Goal: Transaction & Acquisition: Book appointment/travel/reservation

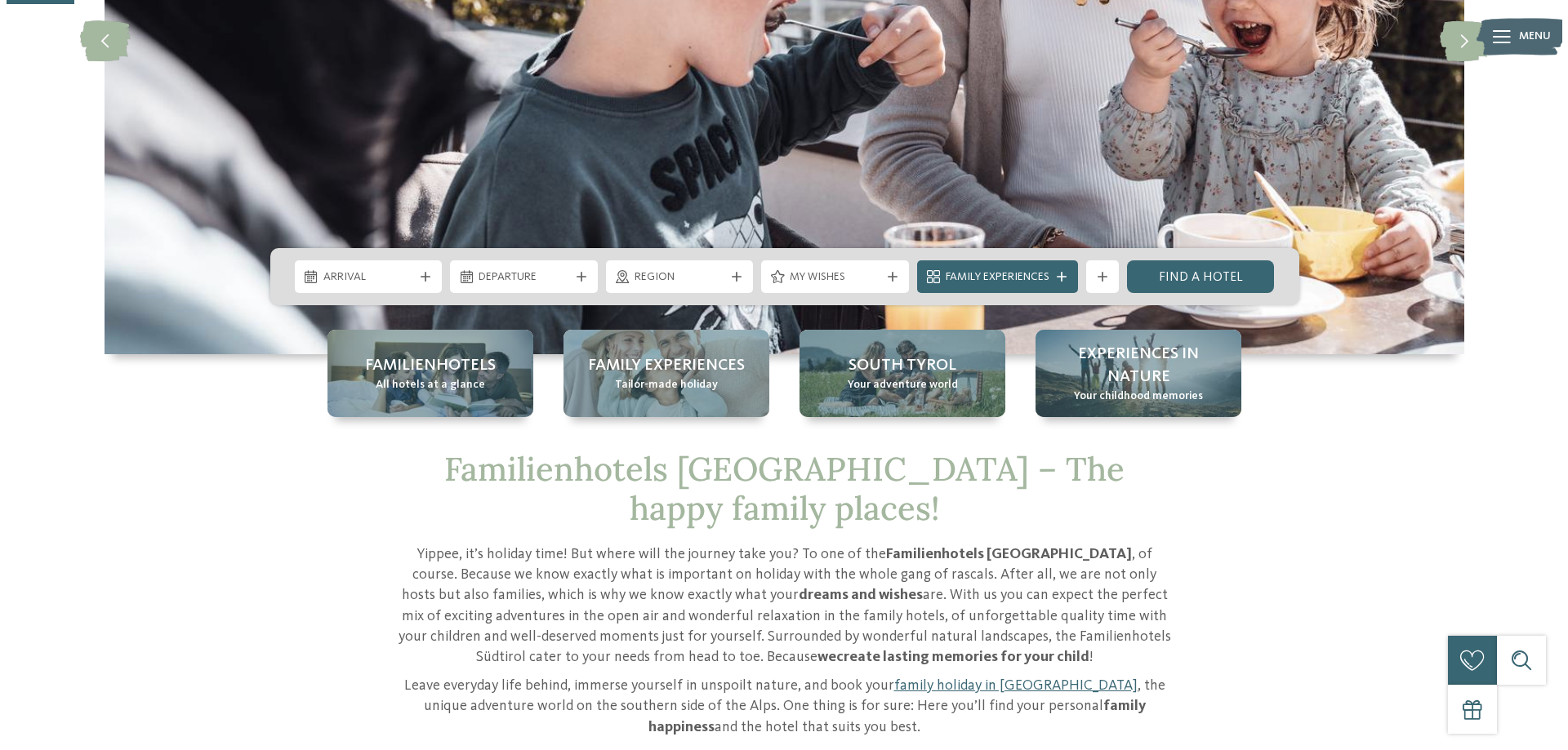
scroll to position [327, 0]
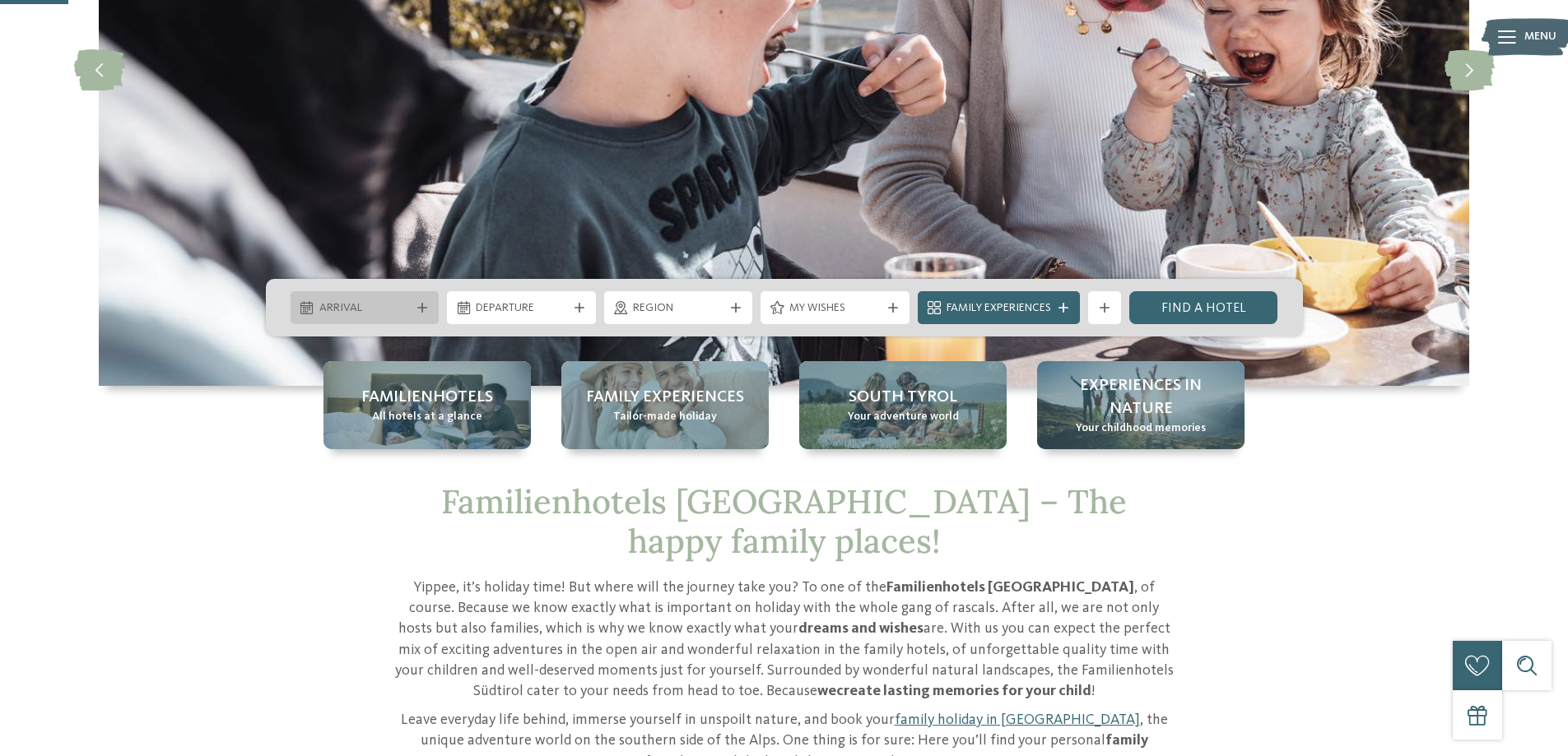
click at [414, 303] on div at bounding box center [422, 307] width 16 height 10
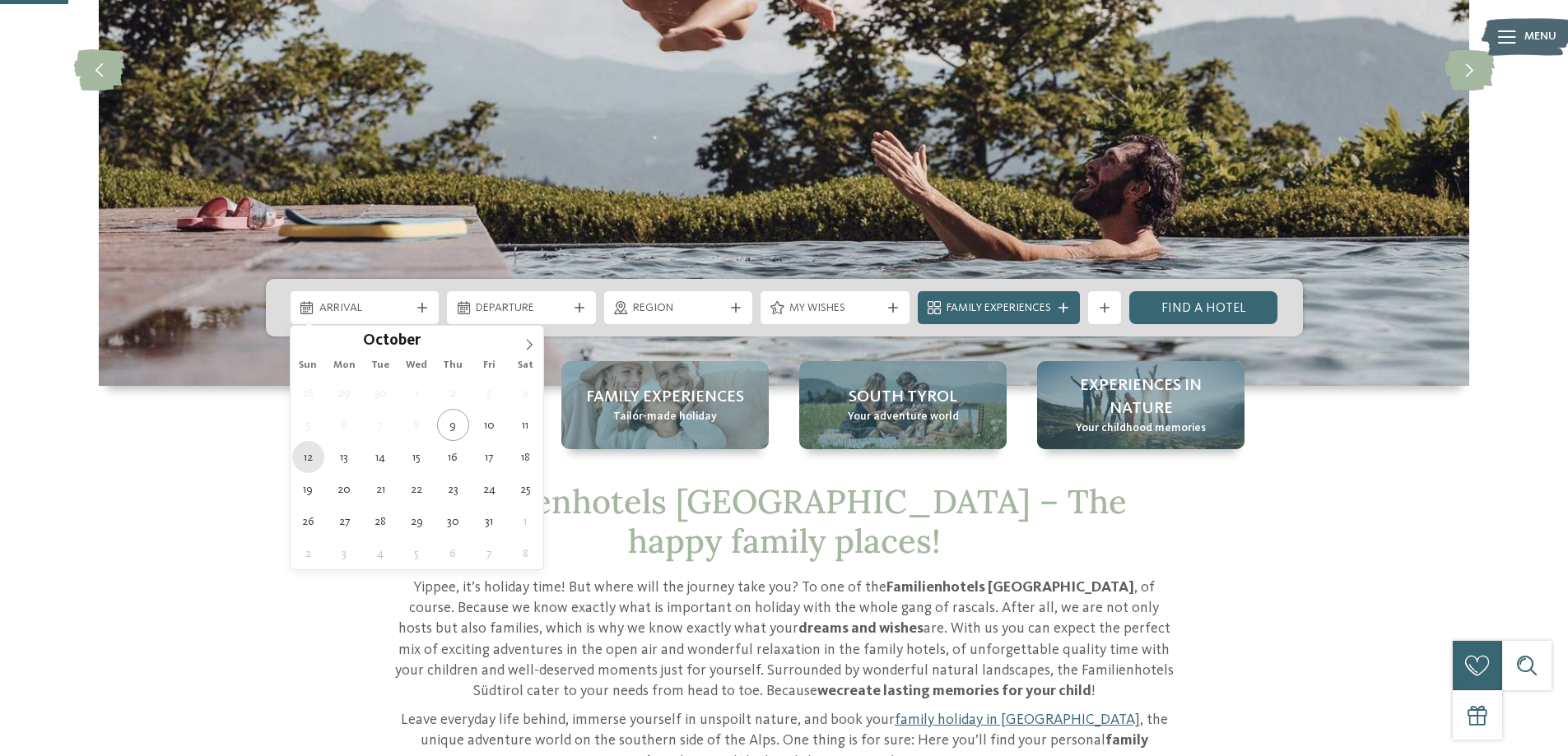
type div "12.10.2025"
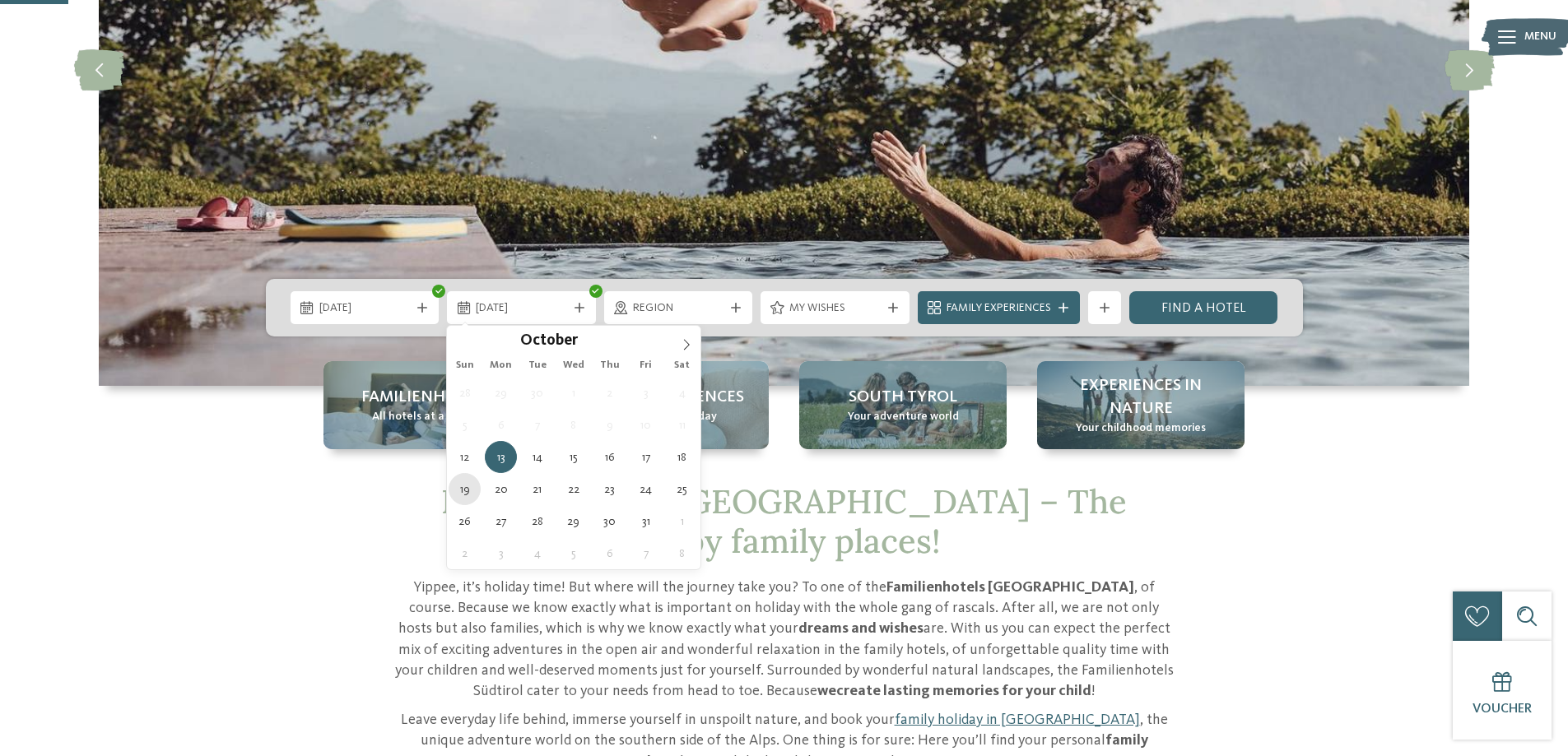
type div "19.10.2025"
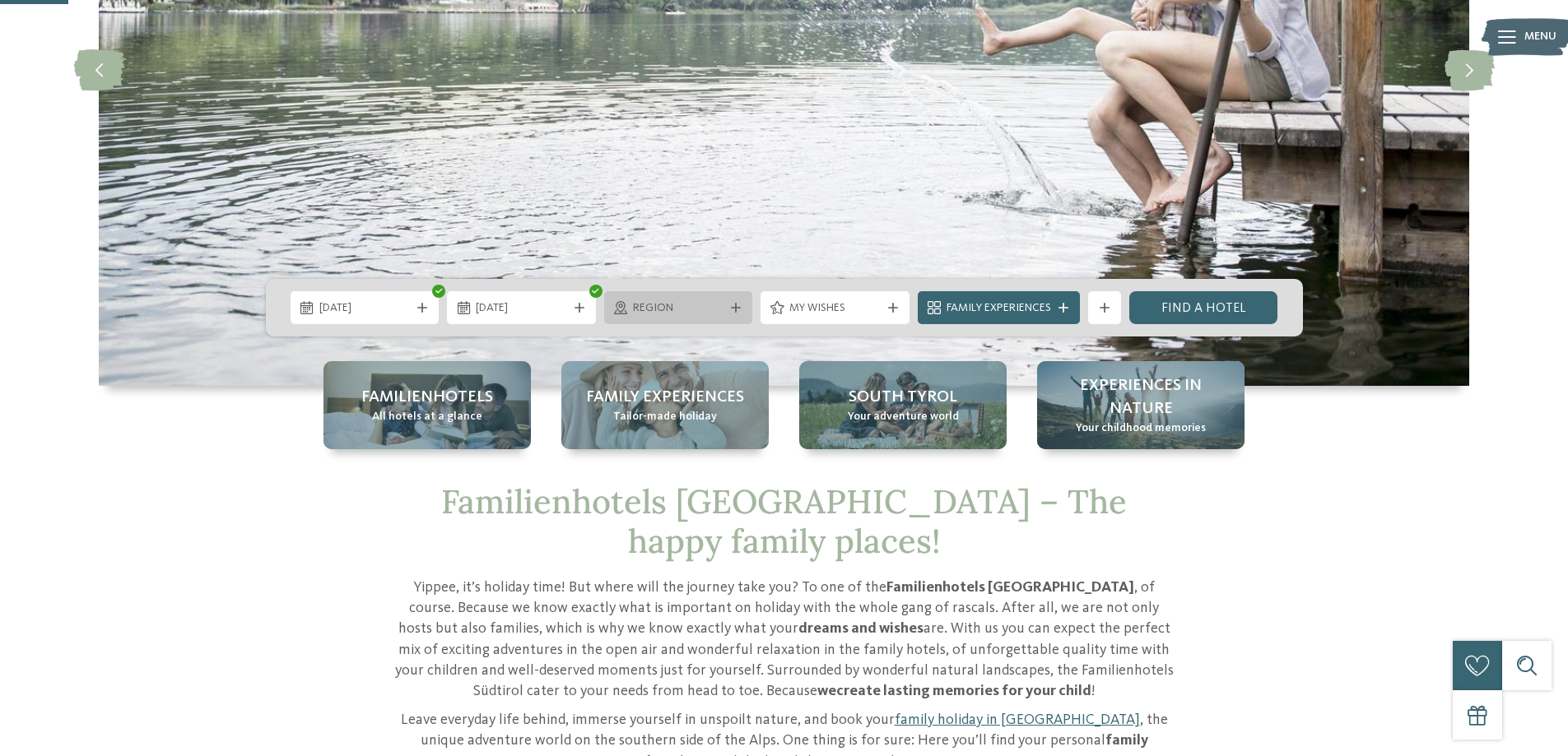
click at [731, 307] on icon at bounding box center [736, 307] width 10 height 10
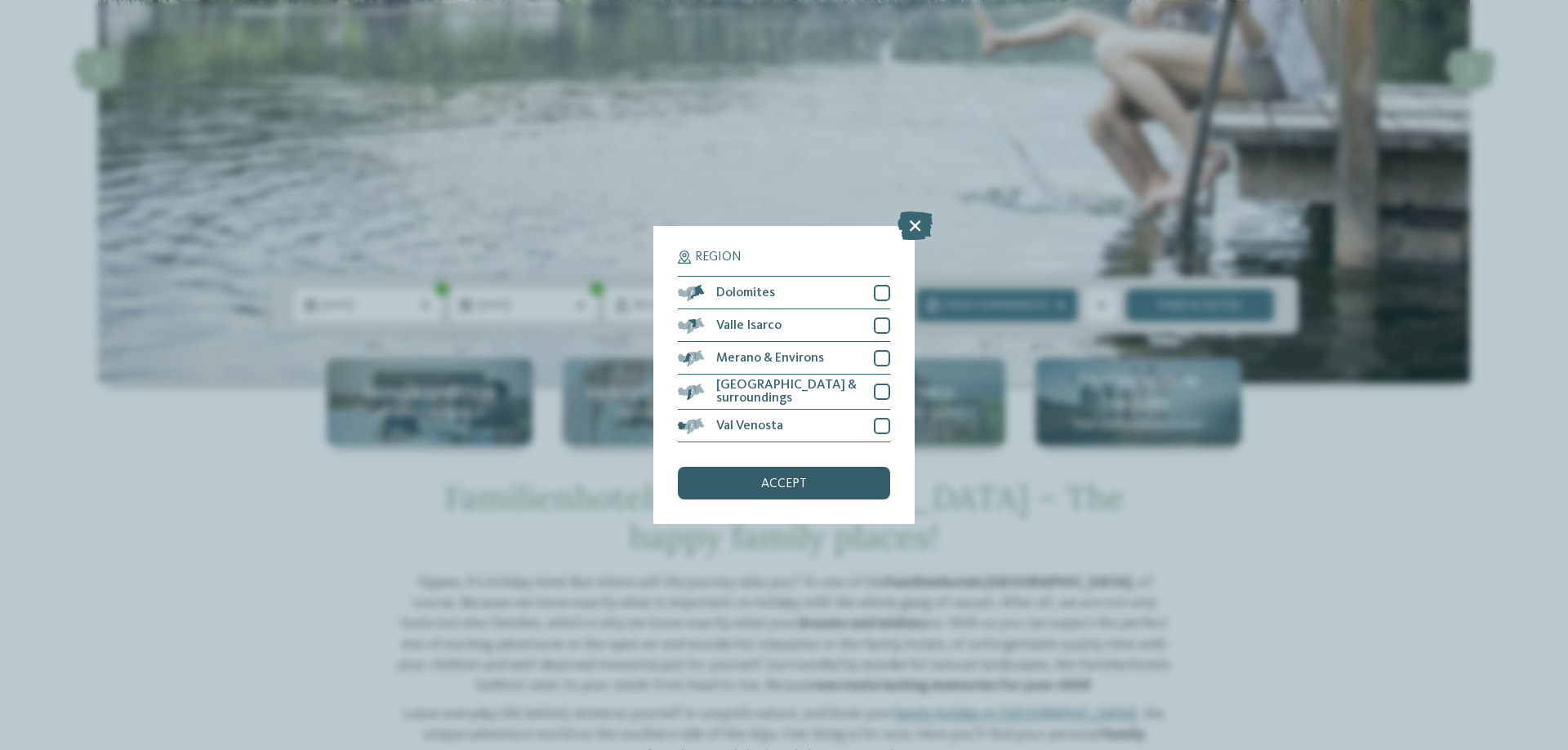
click at [782, 481] on span "accept" at bounding box center [784, 484] width 45 height 13
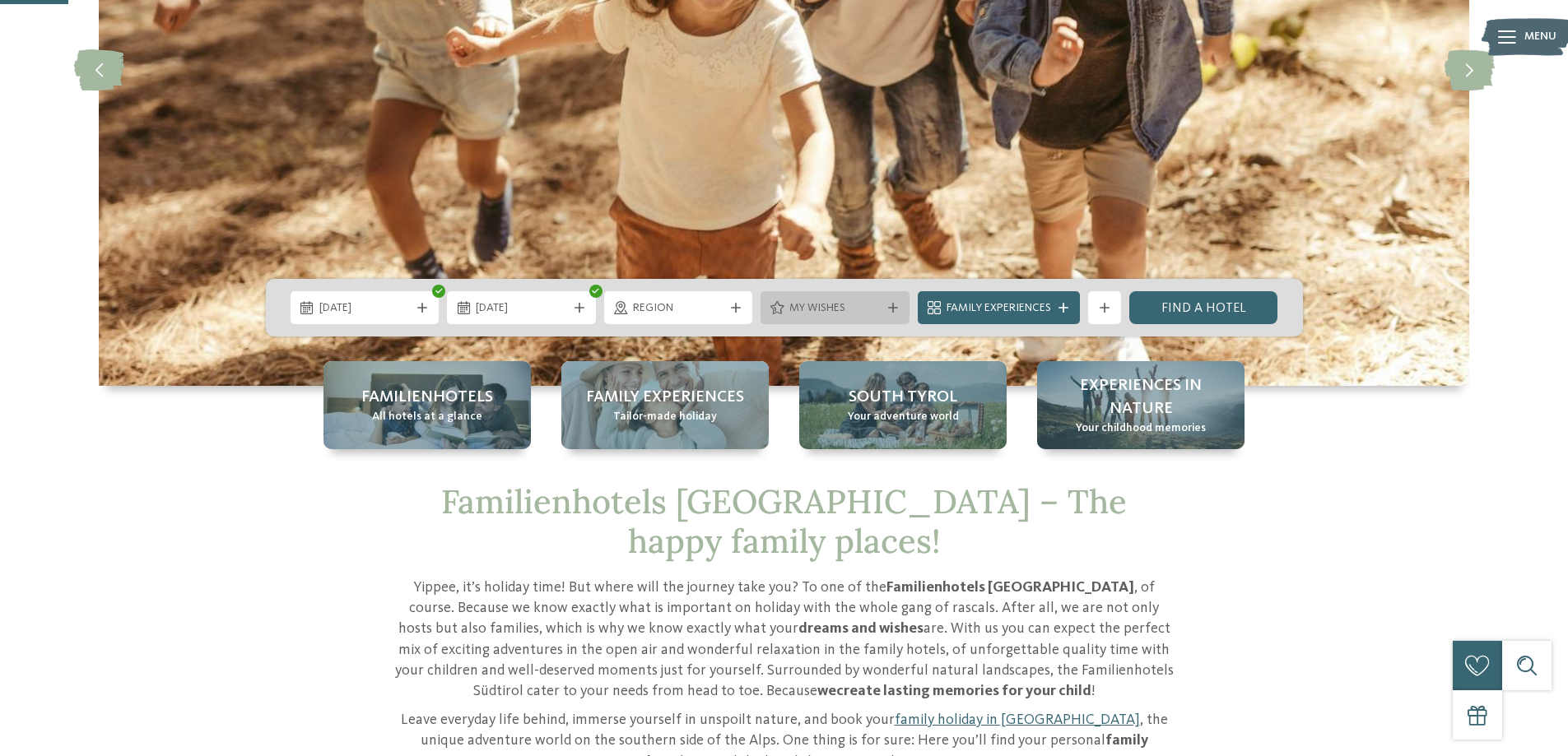
click at [888, 307] on icon at bounding box center [893, 307] width 10 height 10
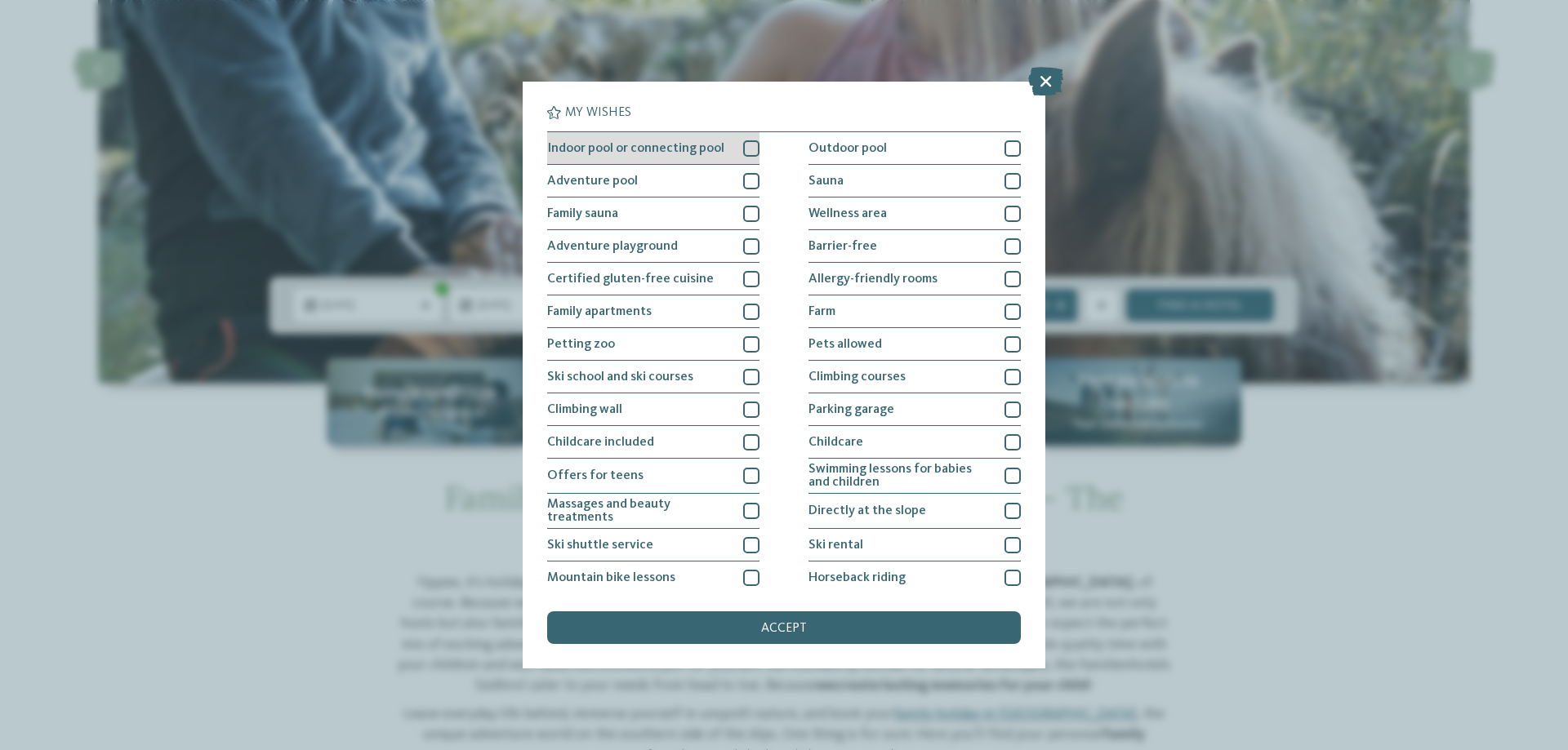
click at [744, 147] on div at bounding box center [751, 148] width 16 height 16
click at [744, 179] on div at bounding box center [751, 181] width 16 height 16
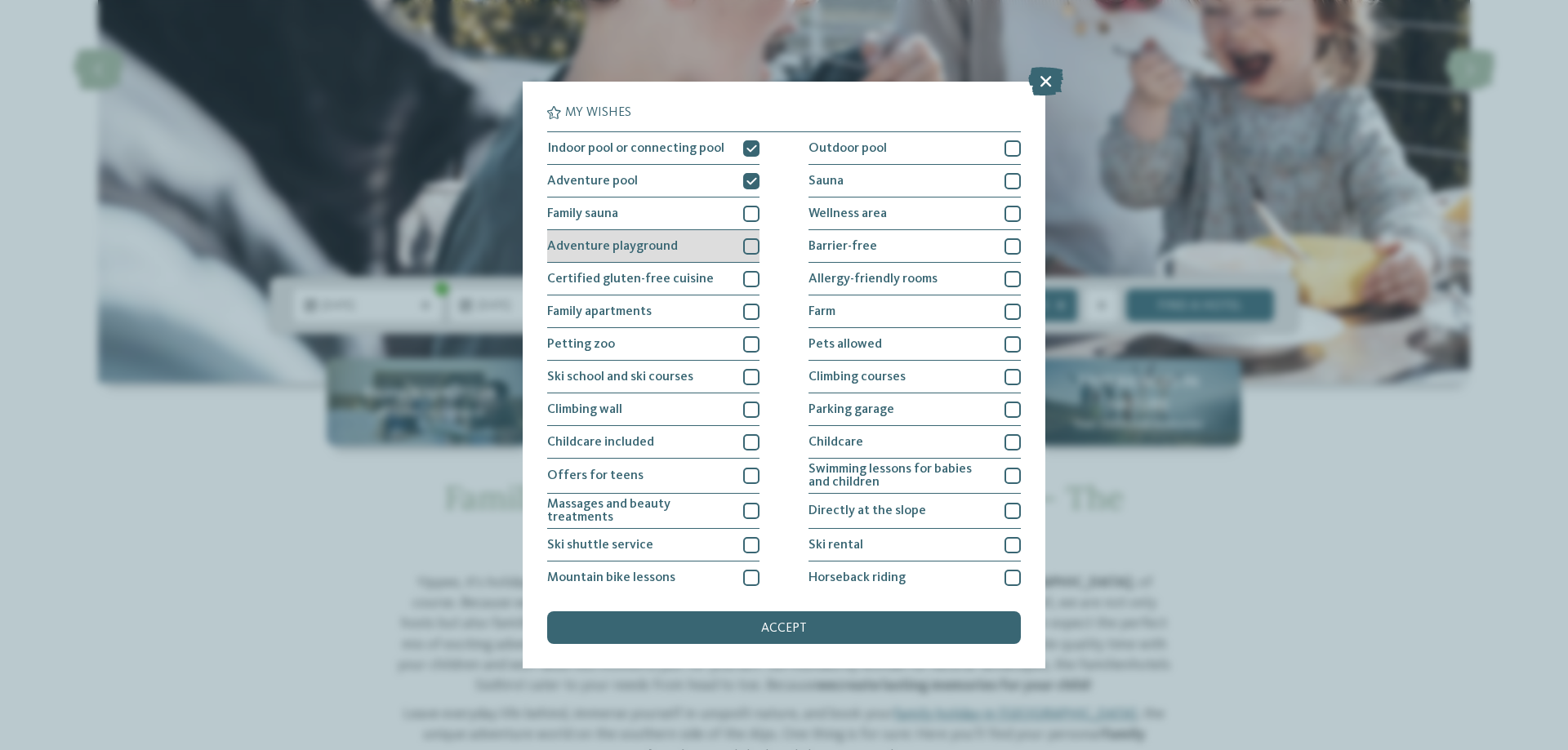
click at [744, 247] on div at bounding box center [751, 246] width 16 height 16
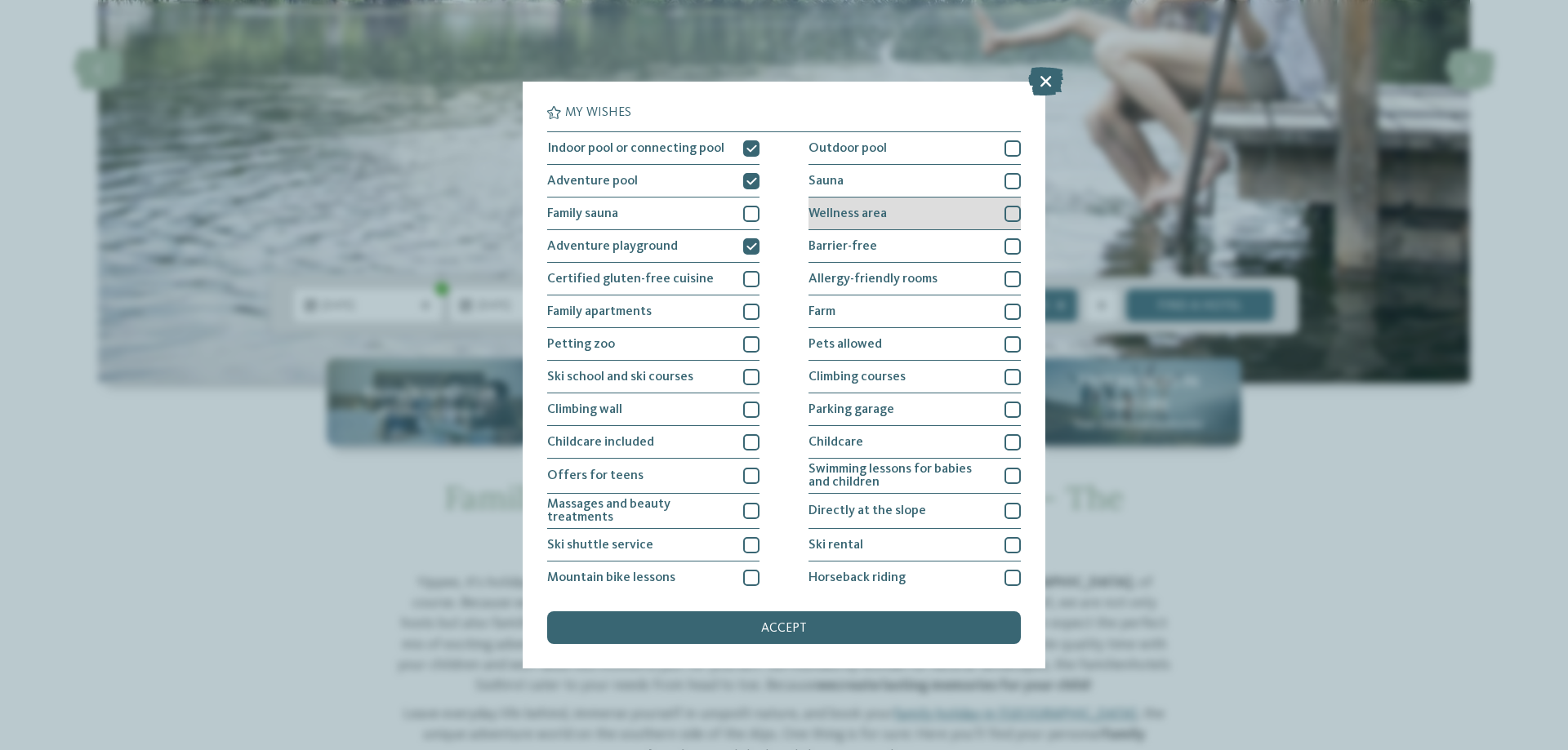
click at [1004, 210] on div at bounding box center [1012, 213] width 16 height 16
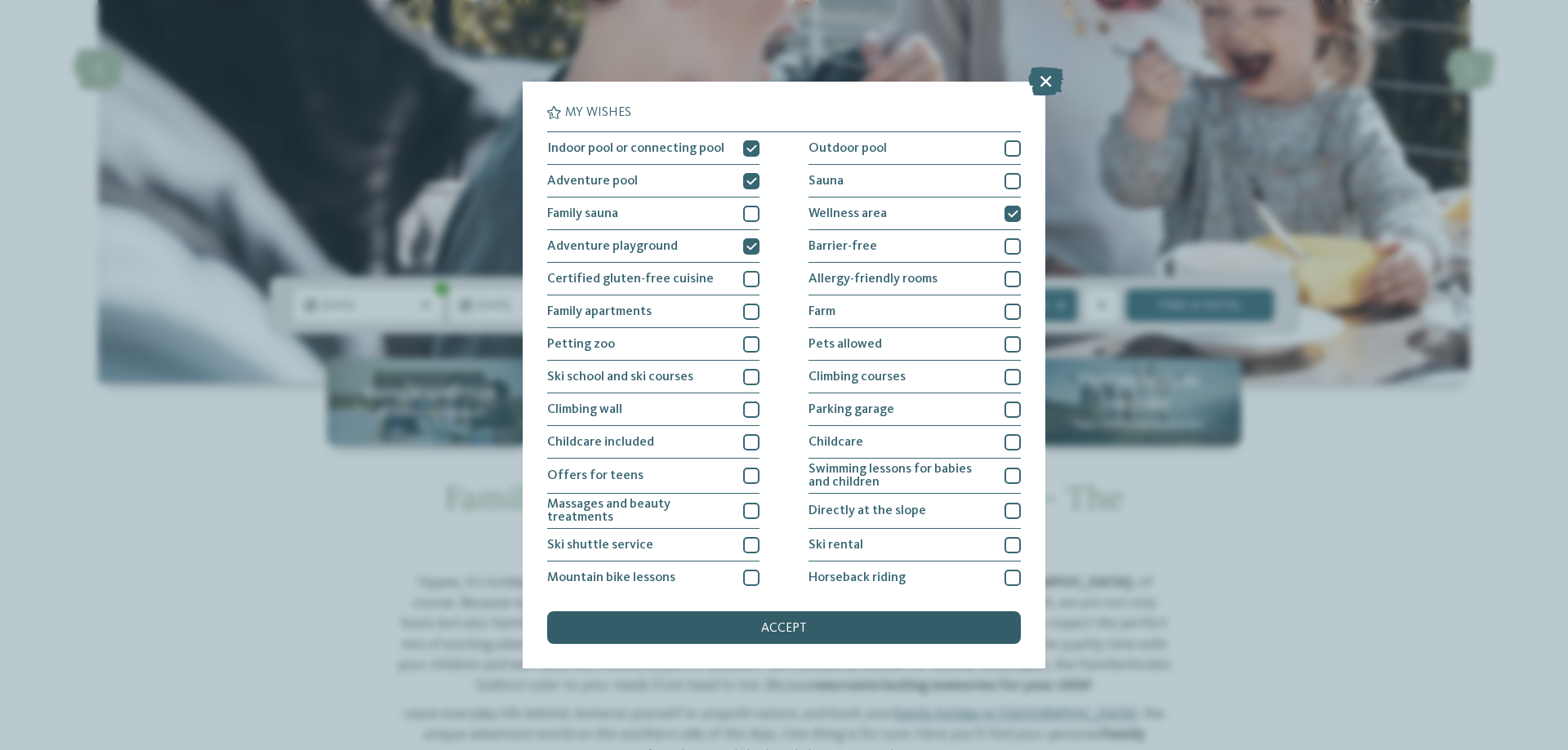
click at [775, 623] on span "accept" at bounding box center [784, 629] width 45 height 13
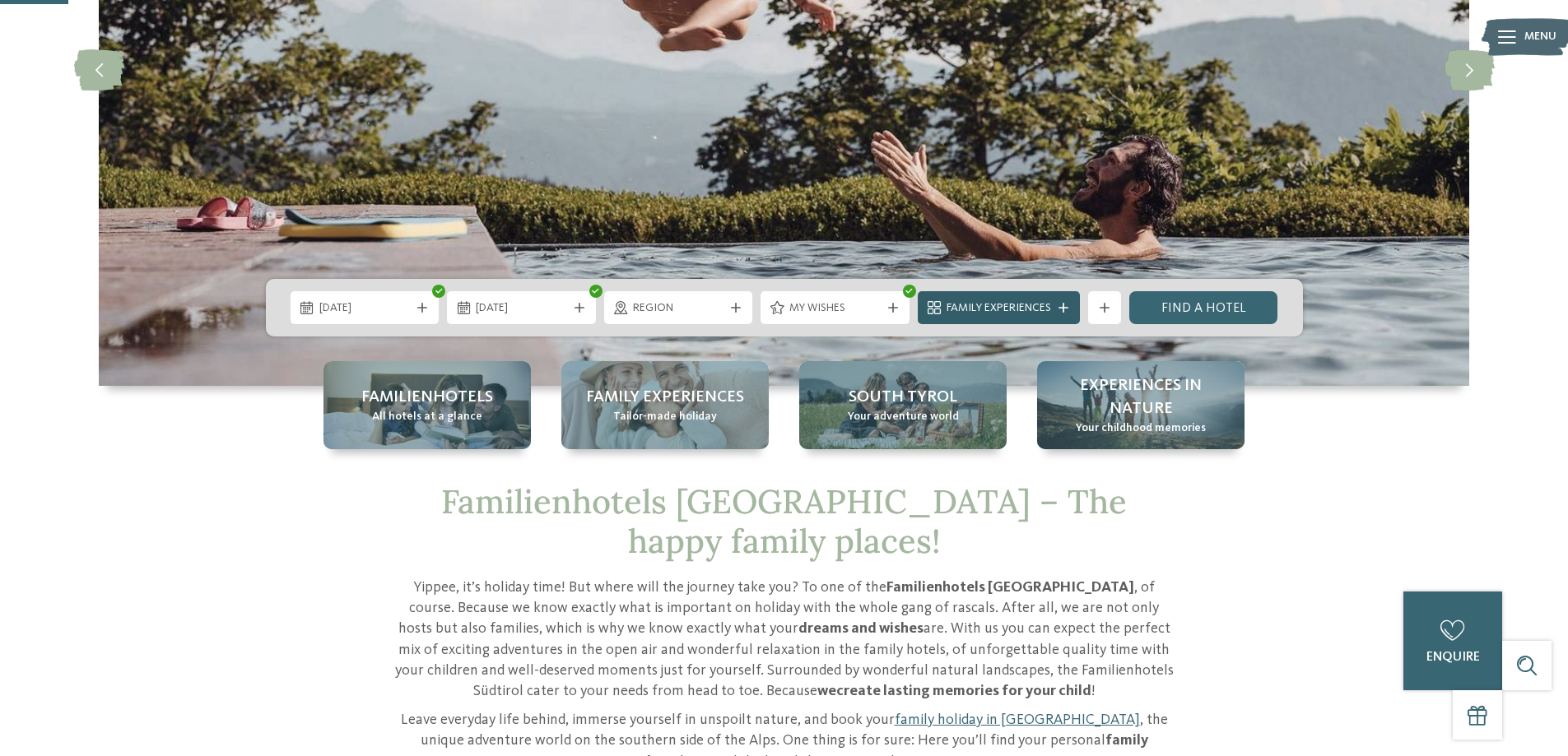
click at [1039, 306] on span "Family Experiences" at bounding box center [999, 308] width 104 height 16
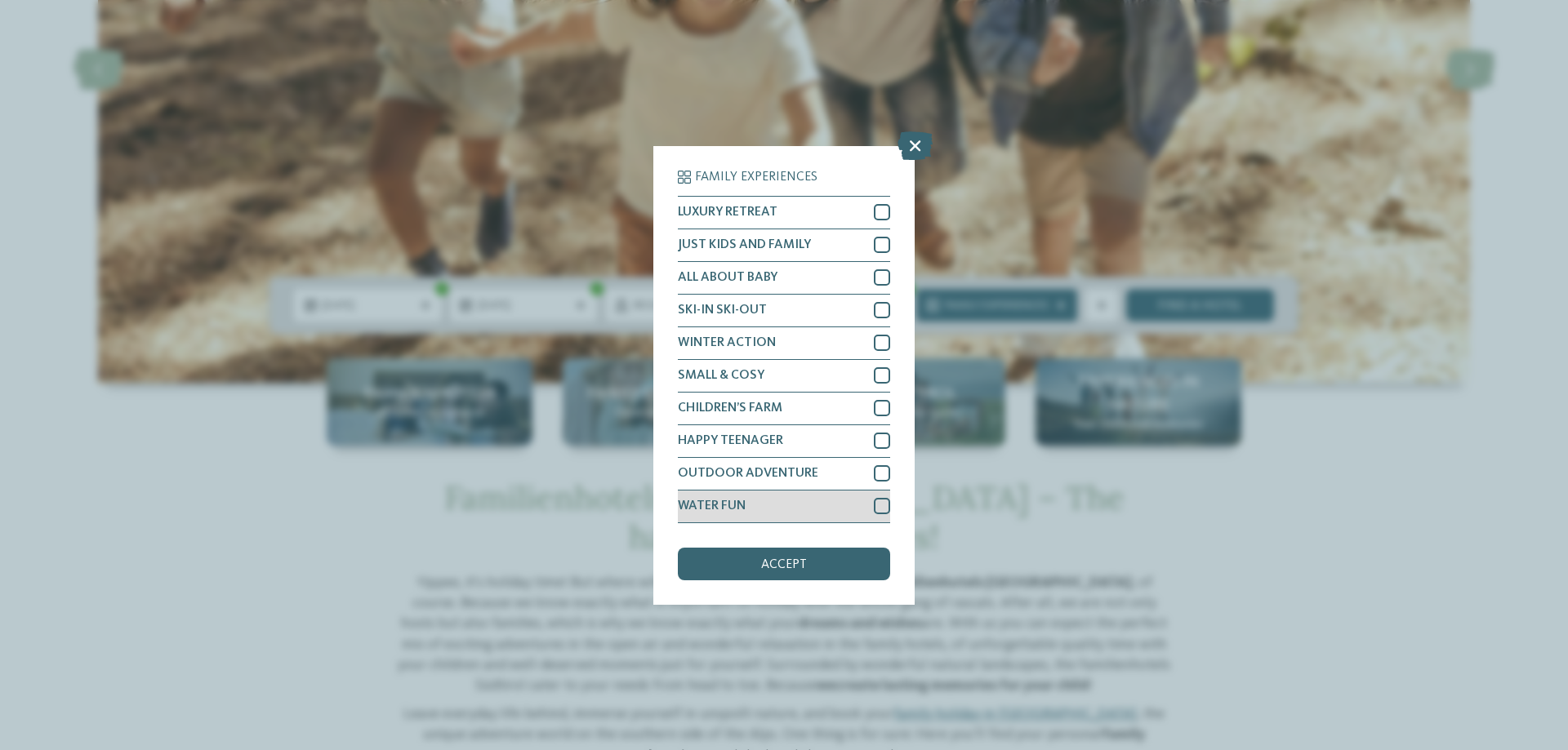
click at [880, 504] on div at bounding box center [882, 506] width 16 height 16
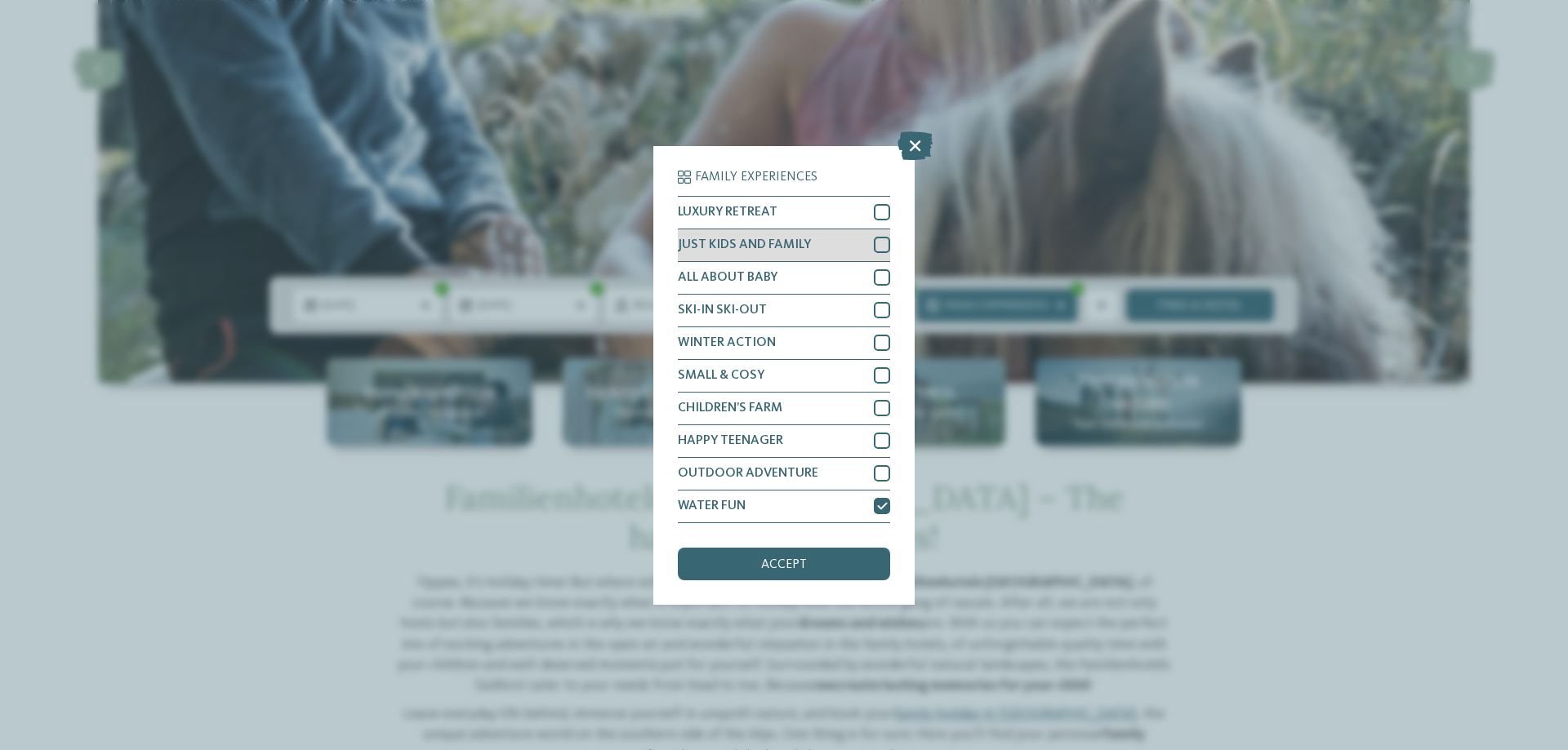
click at [877, 244] on div at bounding box center [882, 244] width 16 height 16
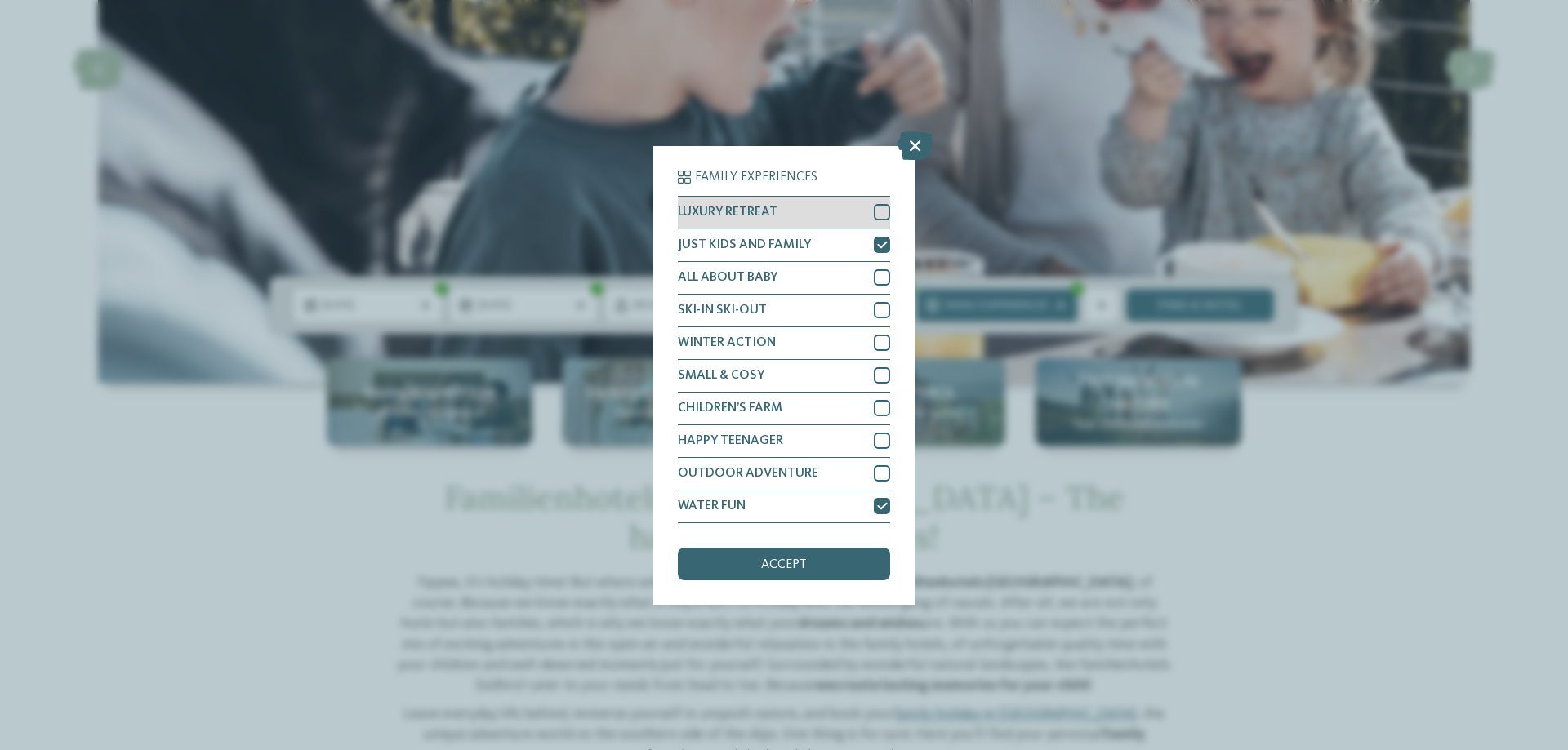
click at [880, 206] on div at bounding box center [882, 212] width 16 height 16
click at [790, 564] on span "accept" at bounding box center [784, 565] width 45 height 13
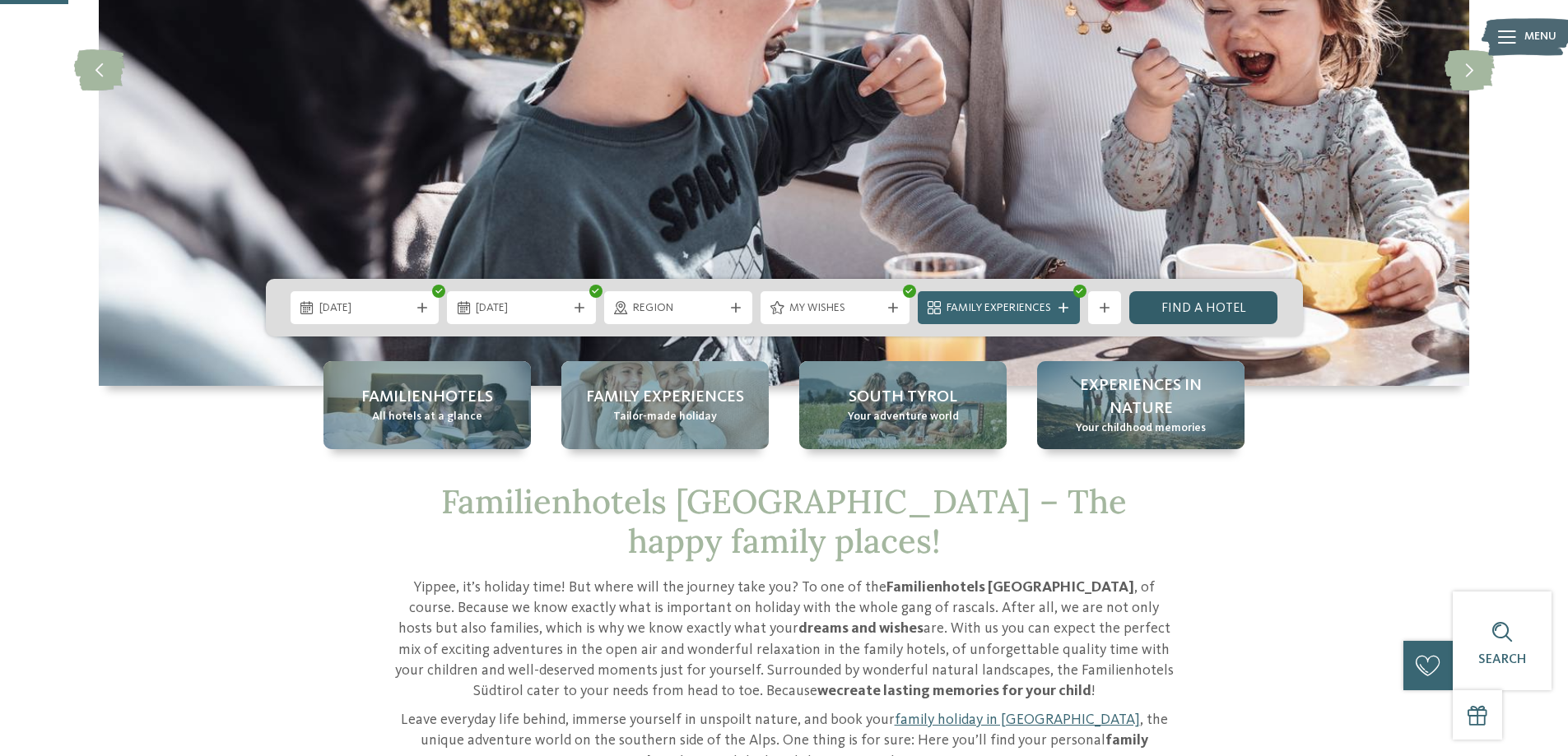
click at [1184, 300] on link "Find a hotel" at bounding box center [1204, 307] width 149 height 32
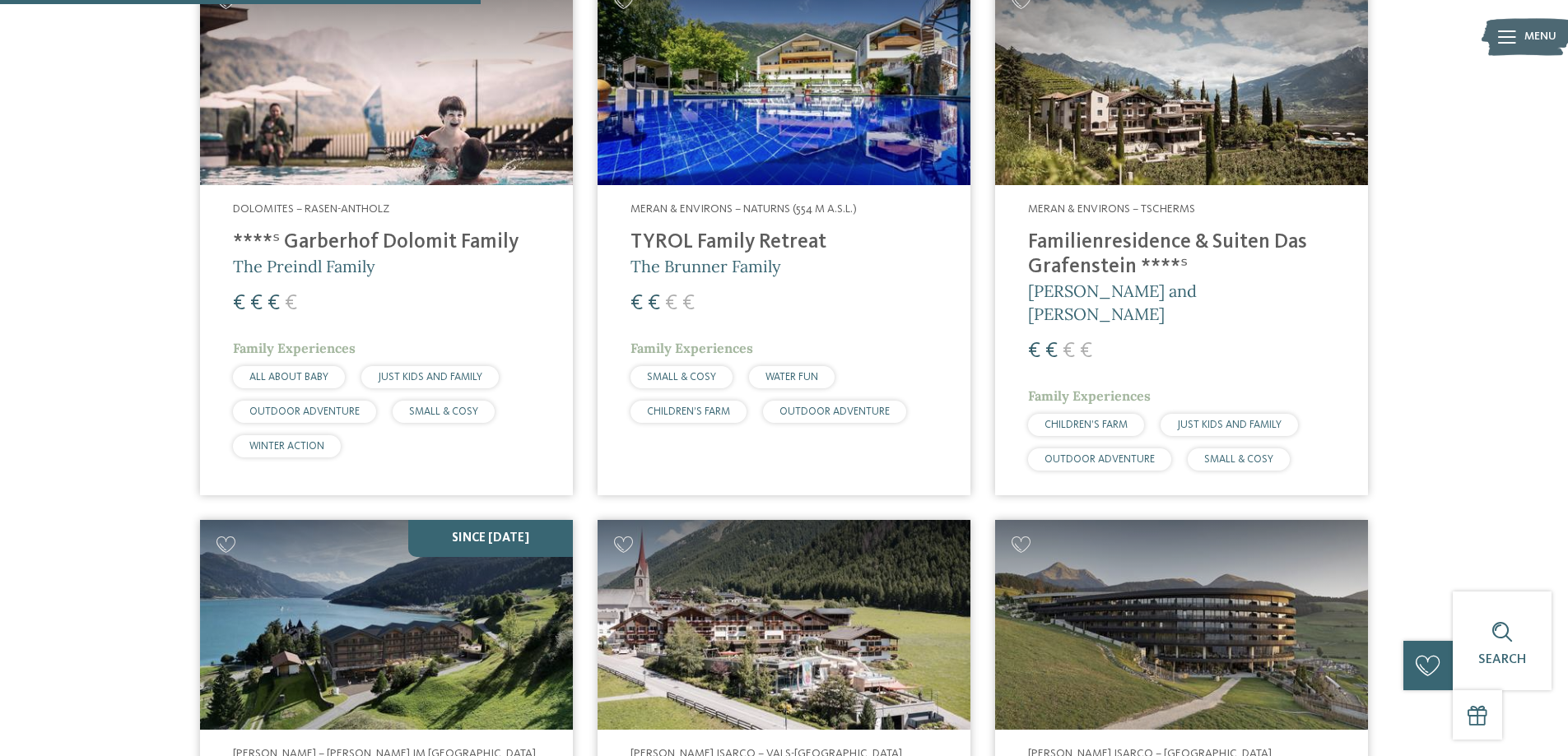
scroll to position [706, 0]
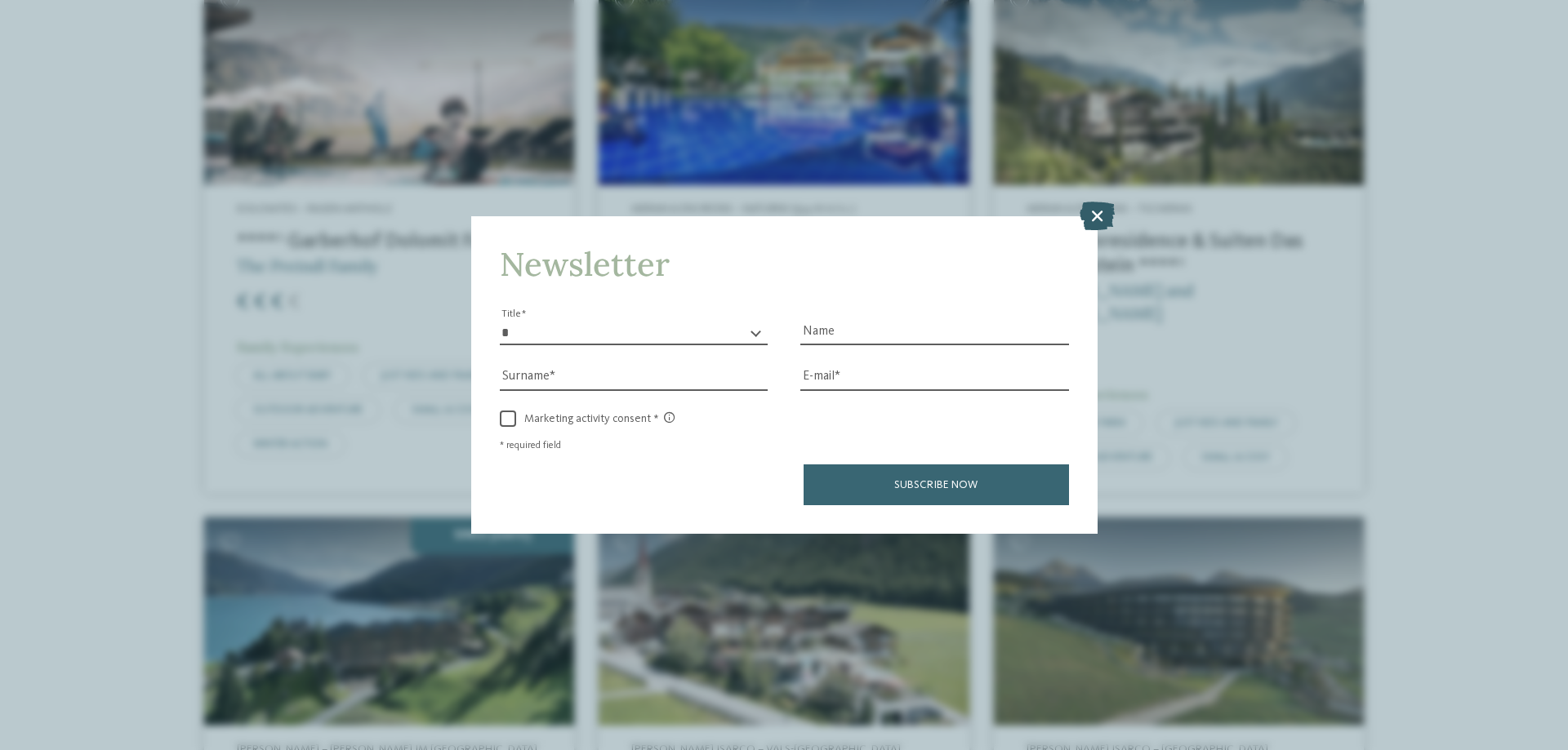
click at [1104, 213] on icon at bounding box center [1097, 216] width 35 height 28
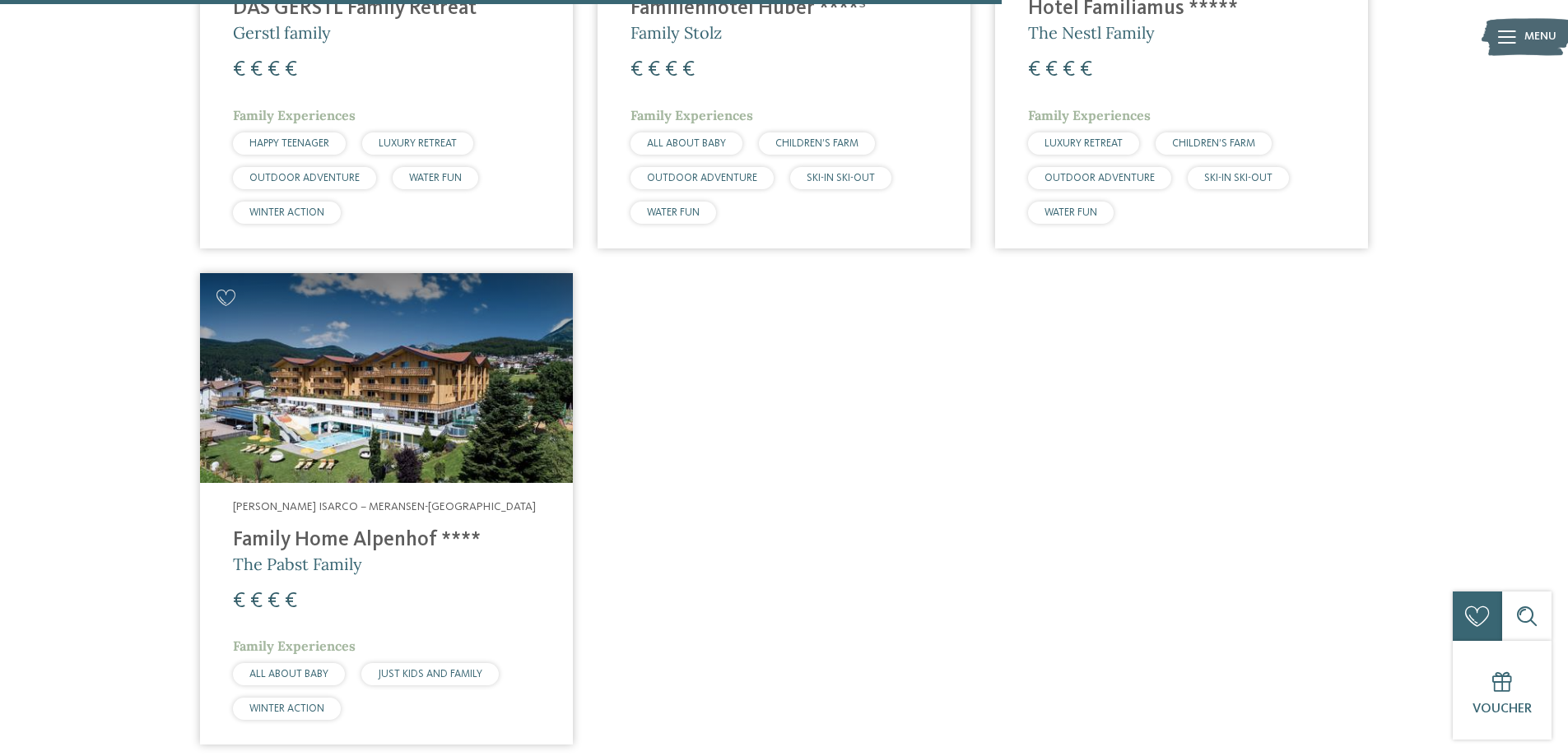
scroll to position [1529, 0]
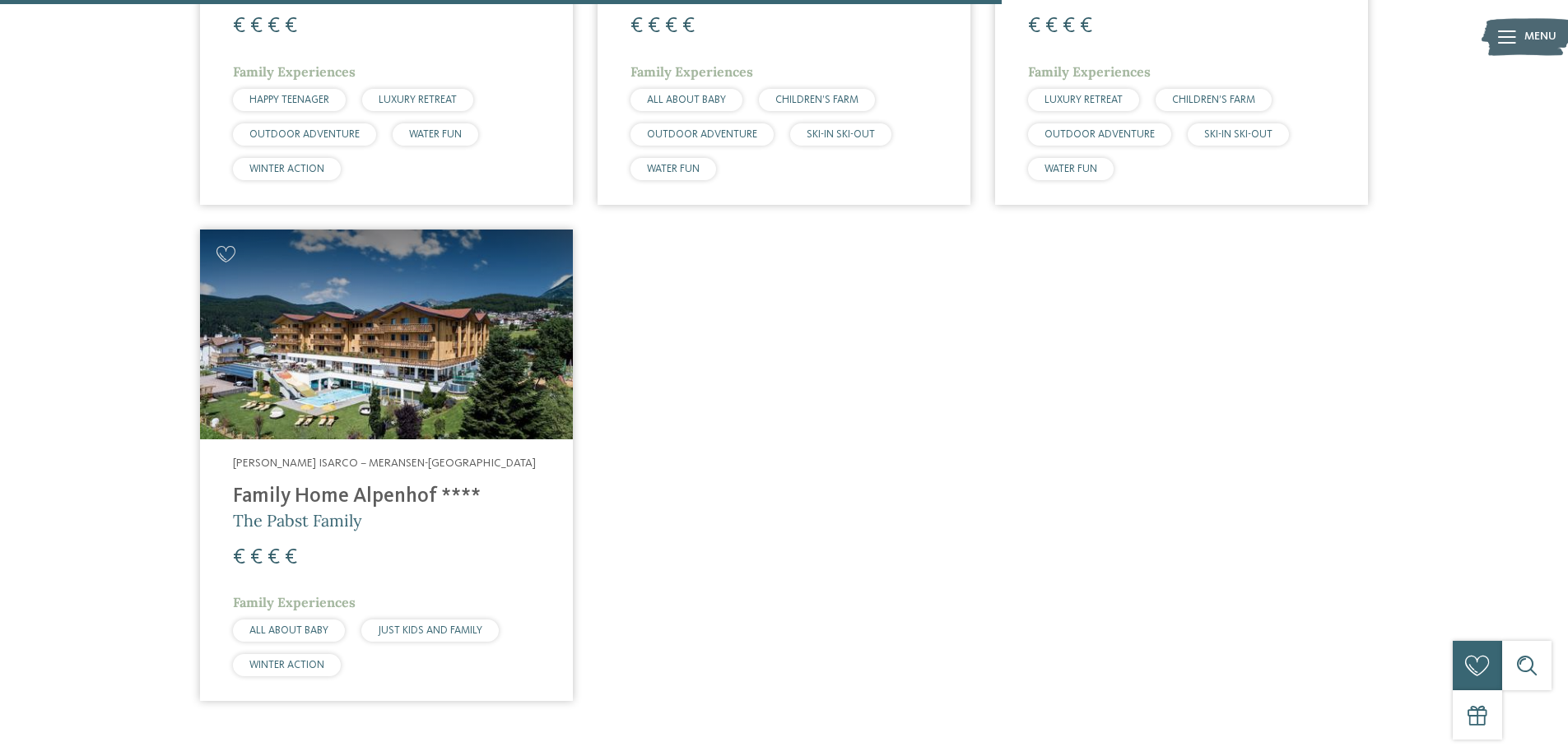
click at [331, 439] on div "Valle Isarco – Meransen-Mühlbach Family Home Alpenhof **** The Pabst Family € €…" at bounding box center [387, 570] width 373 height 262
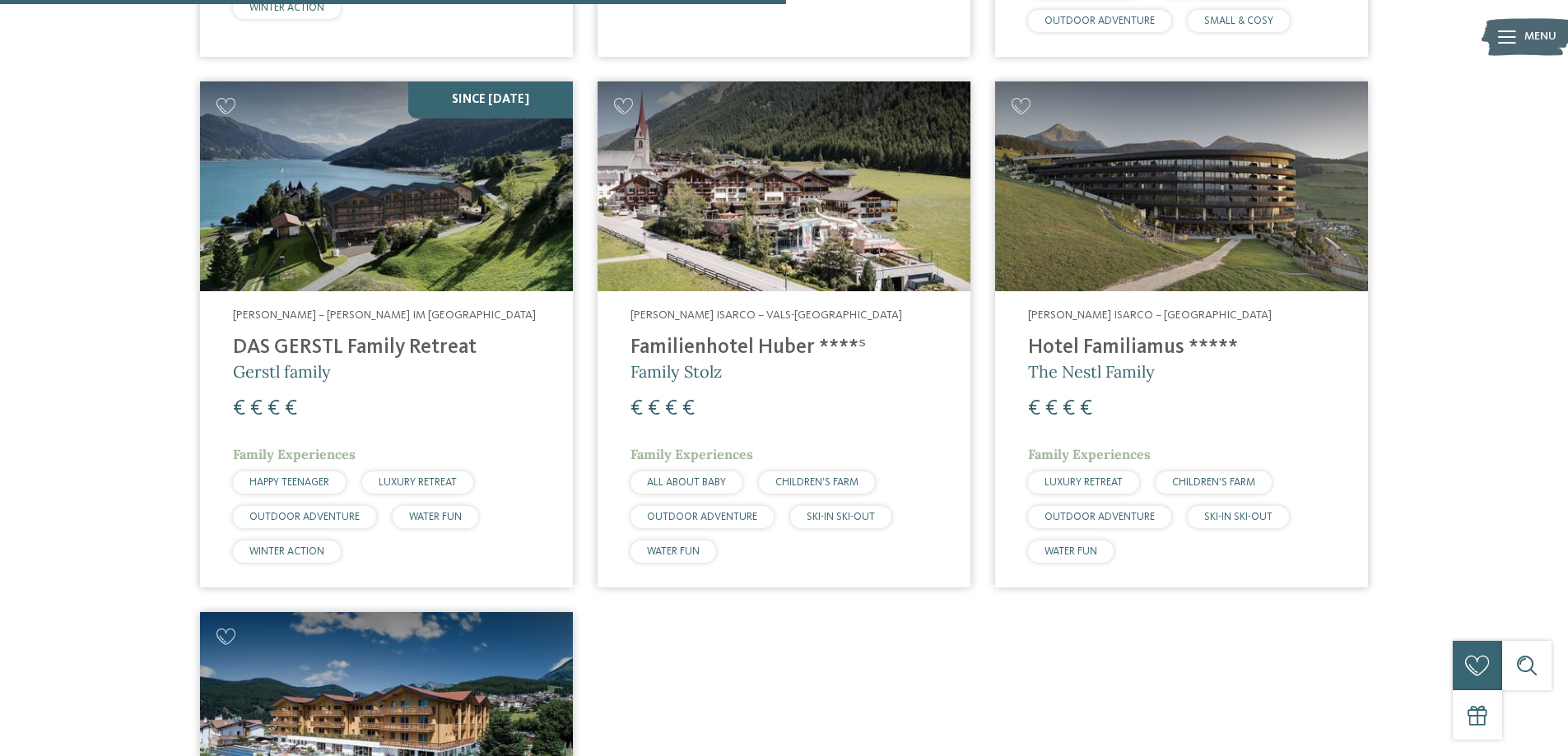
scroll to position [1118, 0]
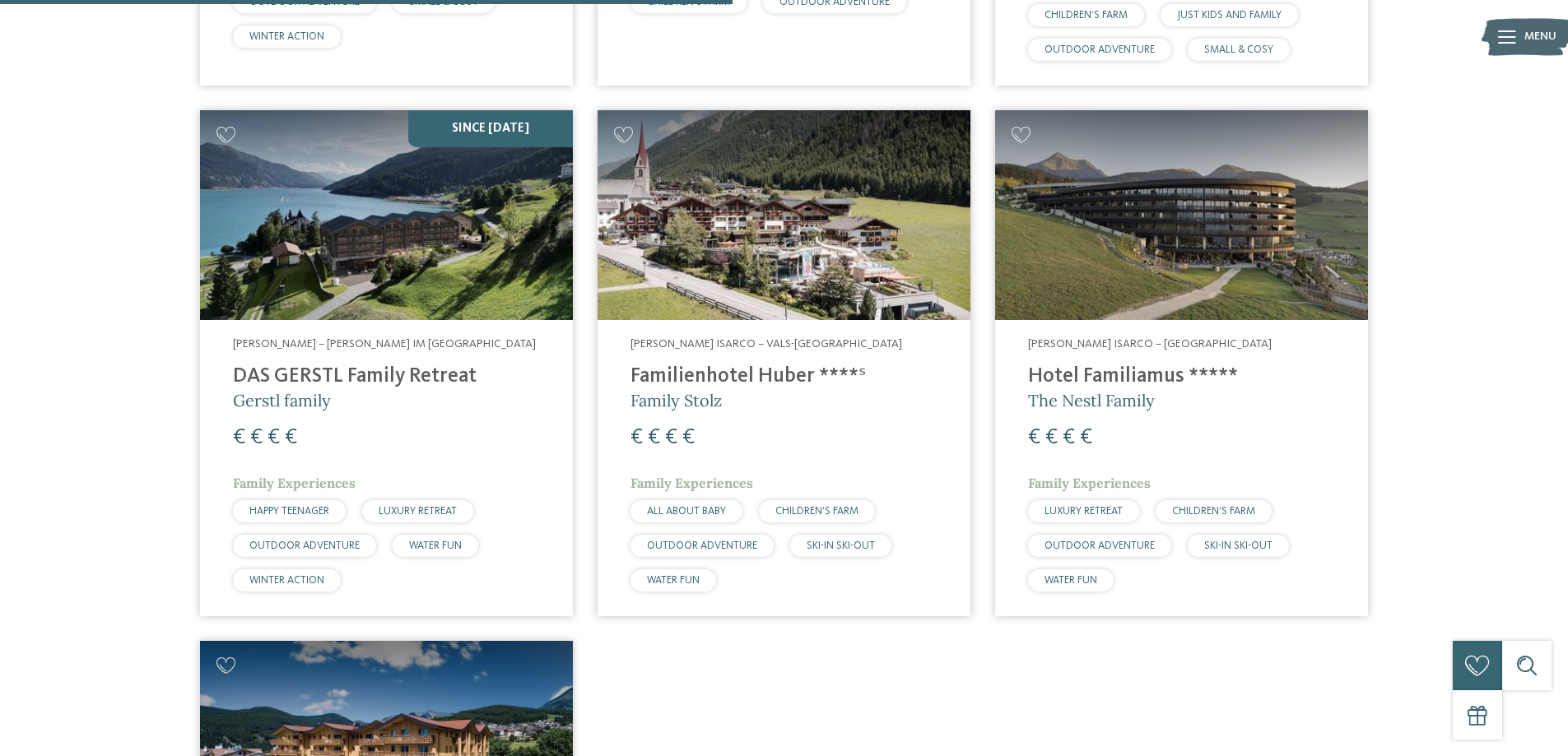
click at [1123, 338] on span "Valle Isarco – Maranza" at bounding box center [1150, 344] width 244 height 11
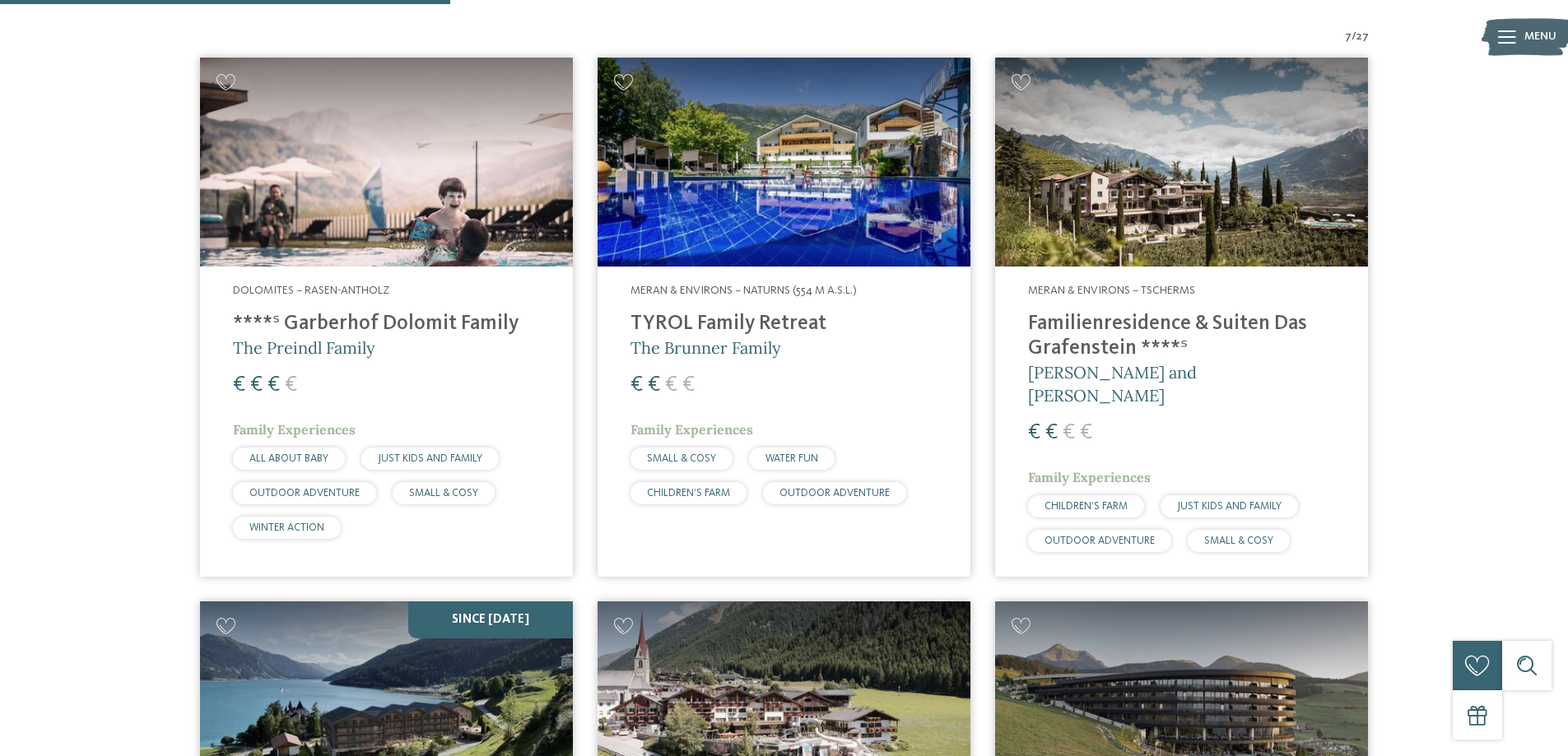
scroll to position [624, 0]
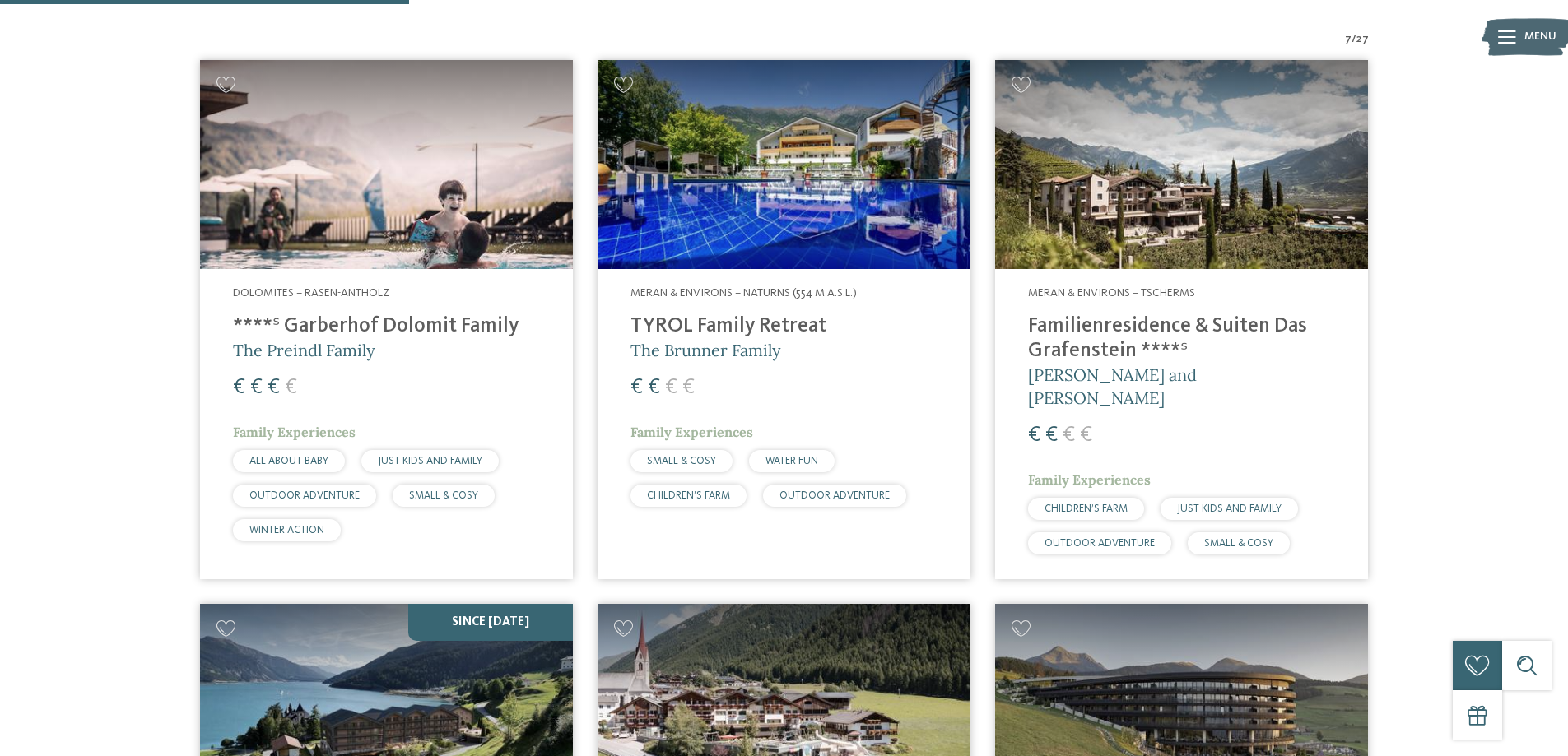
click at [777, 220] on img at bounding box center [784, 165] width 373 height 210
click at [1149, 197] on img at bounding box center [1181, 165] width 373 height 210
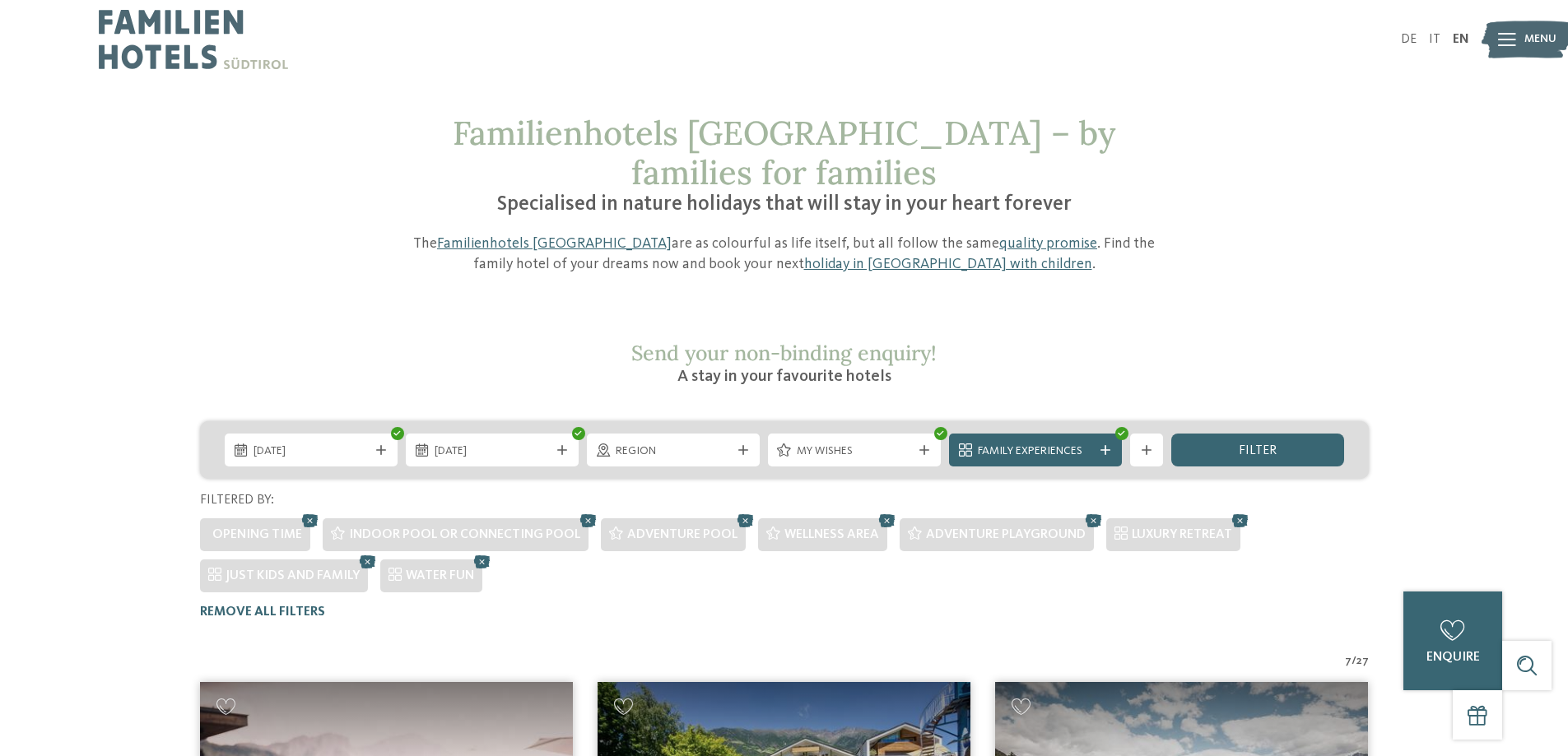
scroll to position [0, 0]
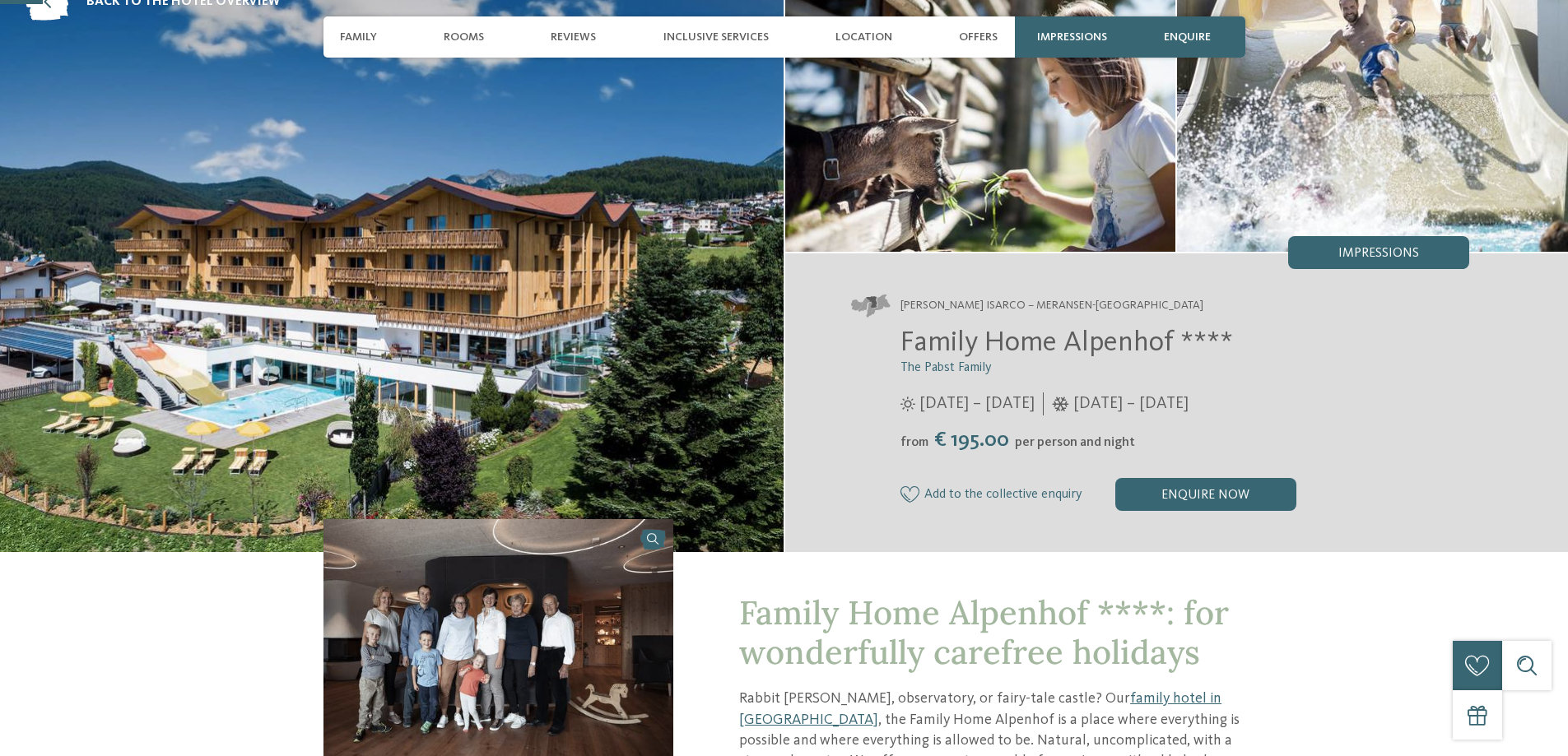
scroll to position [164, 0]
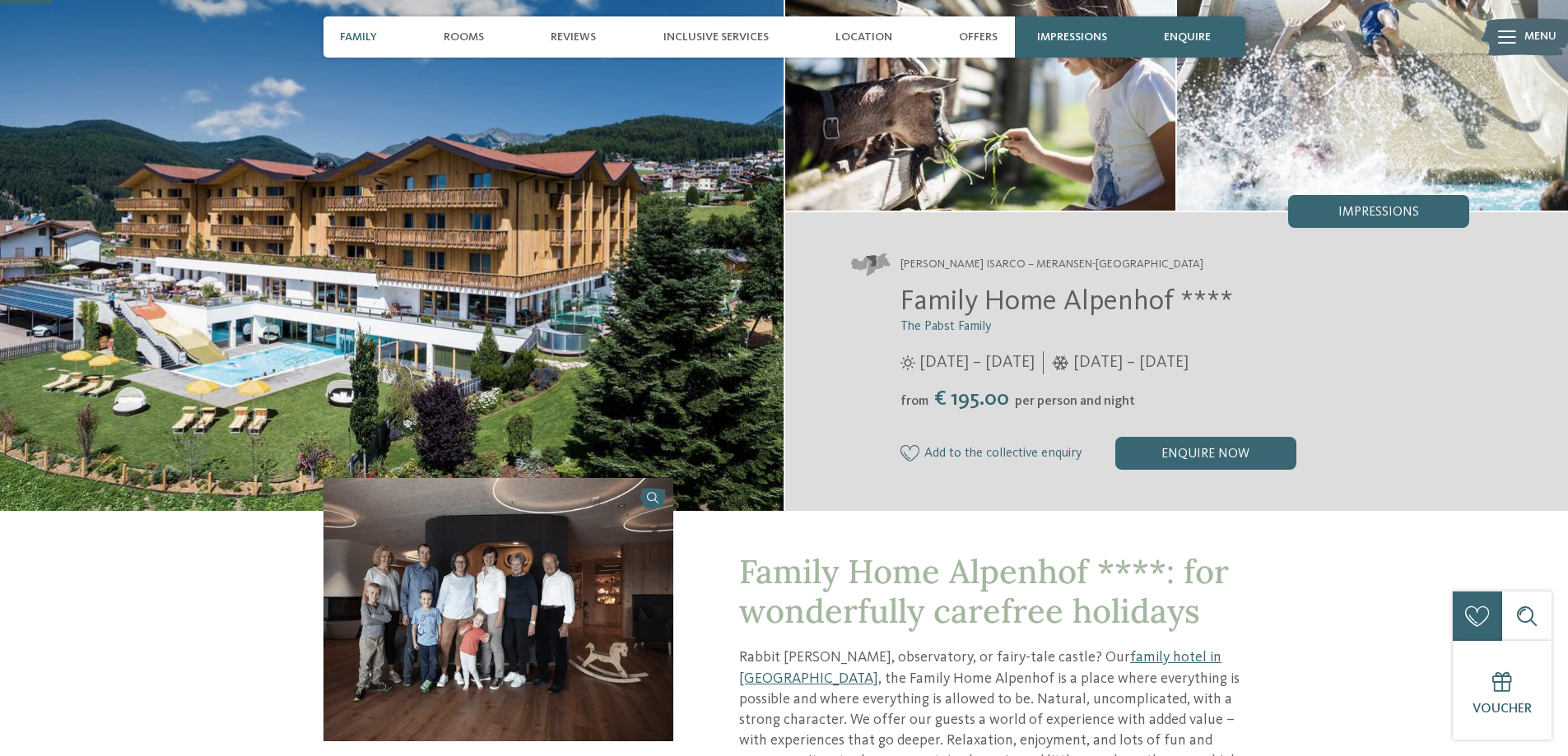
click at [373, 37] on span "Family" at bounding box center [358, 37] width 37 height 14
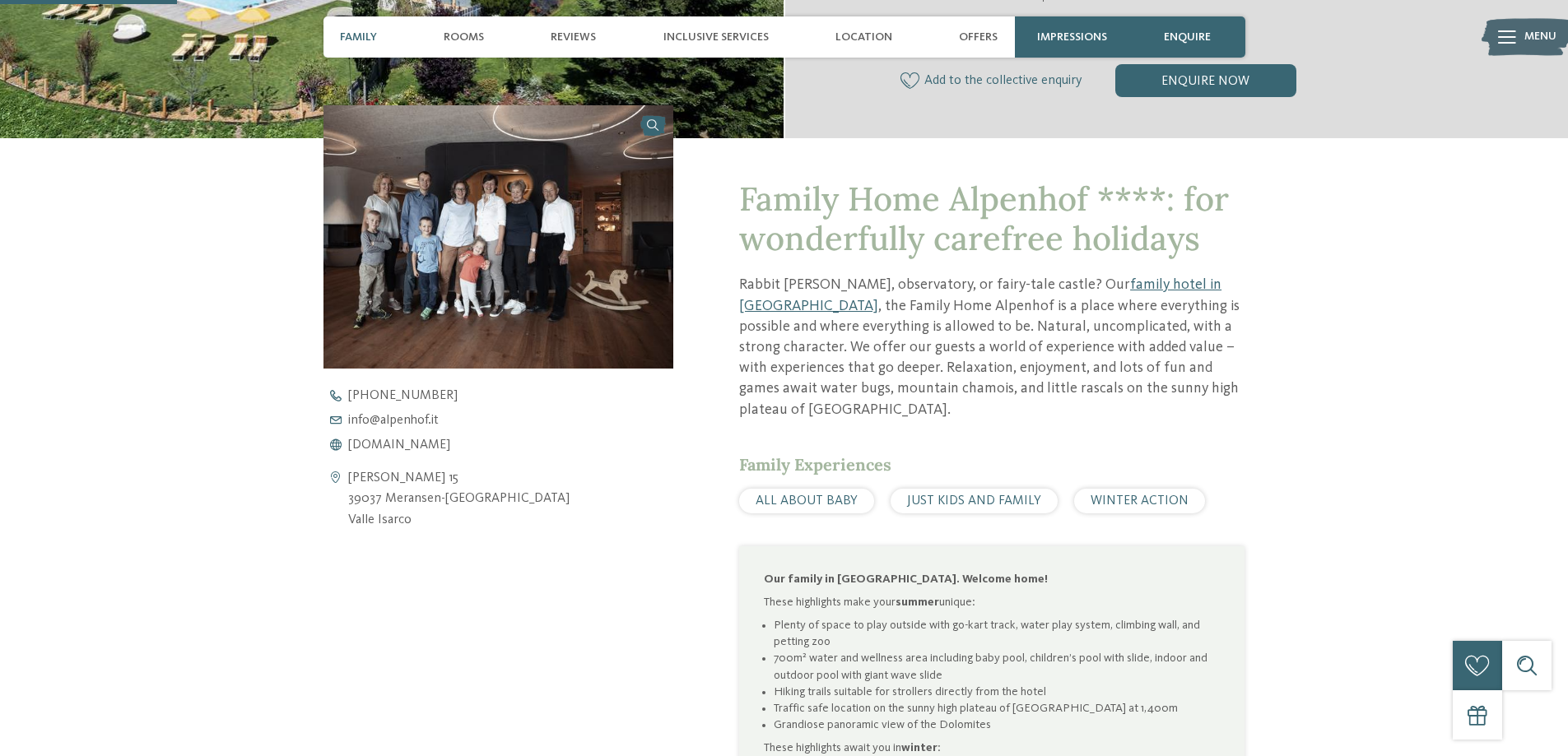
scroll to position [585, 0]
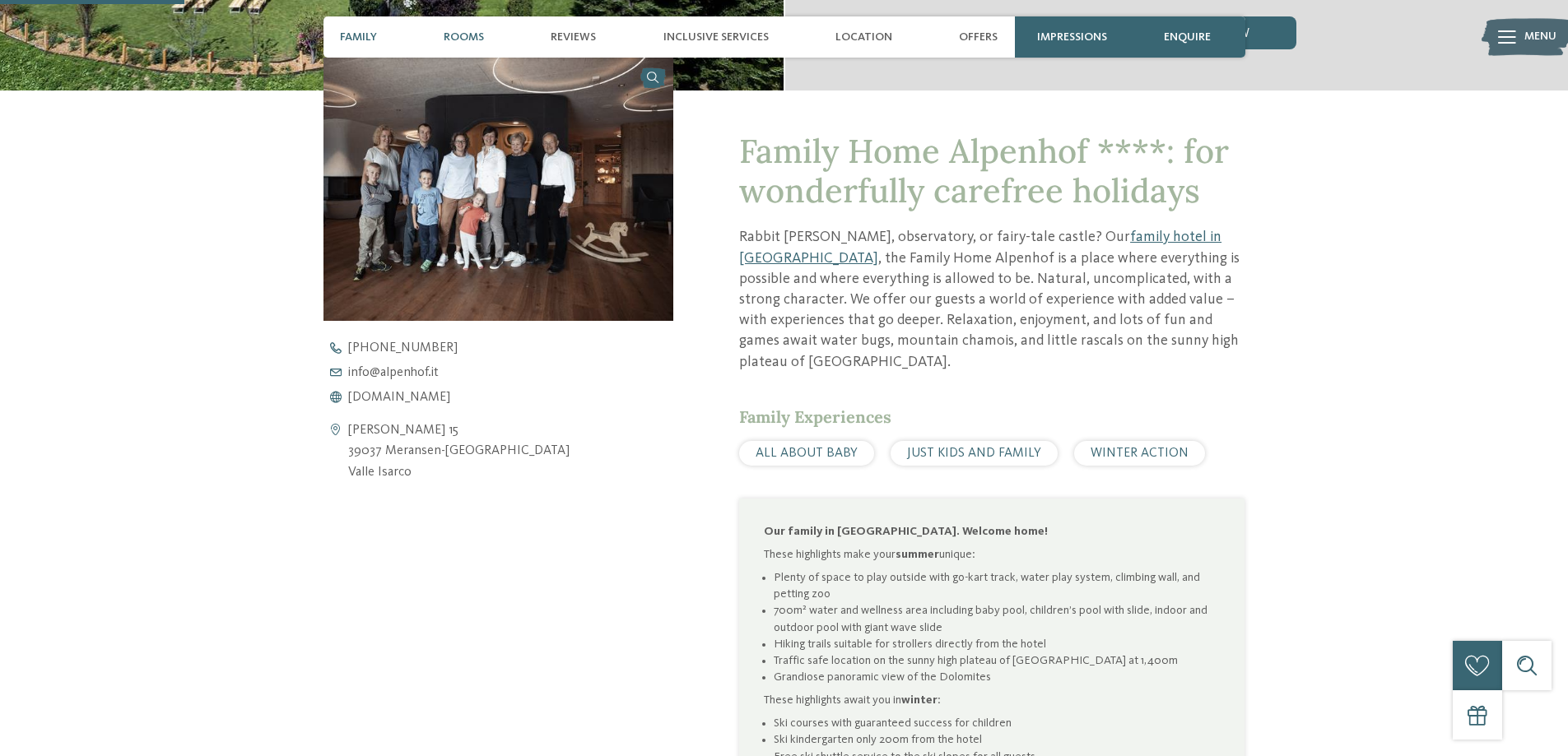
click at [470, 39] on span "Rooms" at bounding box center [464, 37] width 40 height 14
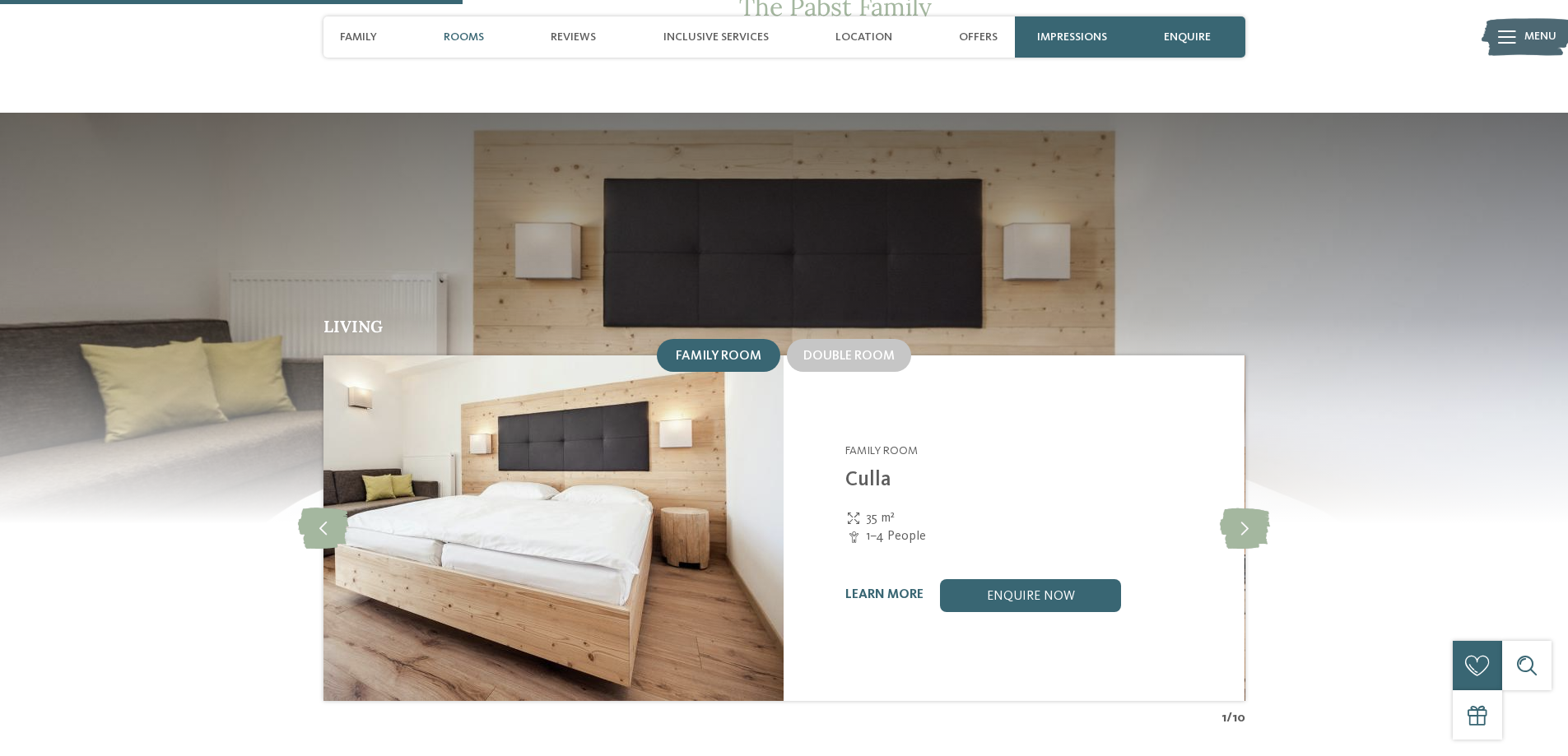
scroll to position [1471, 0]
click at [359, 37] on span "Family" at bounding box center [358, 37] width 37 height 14
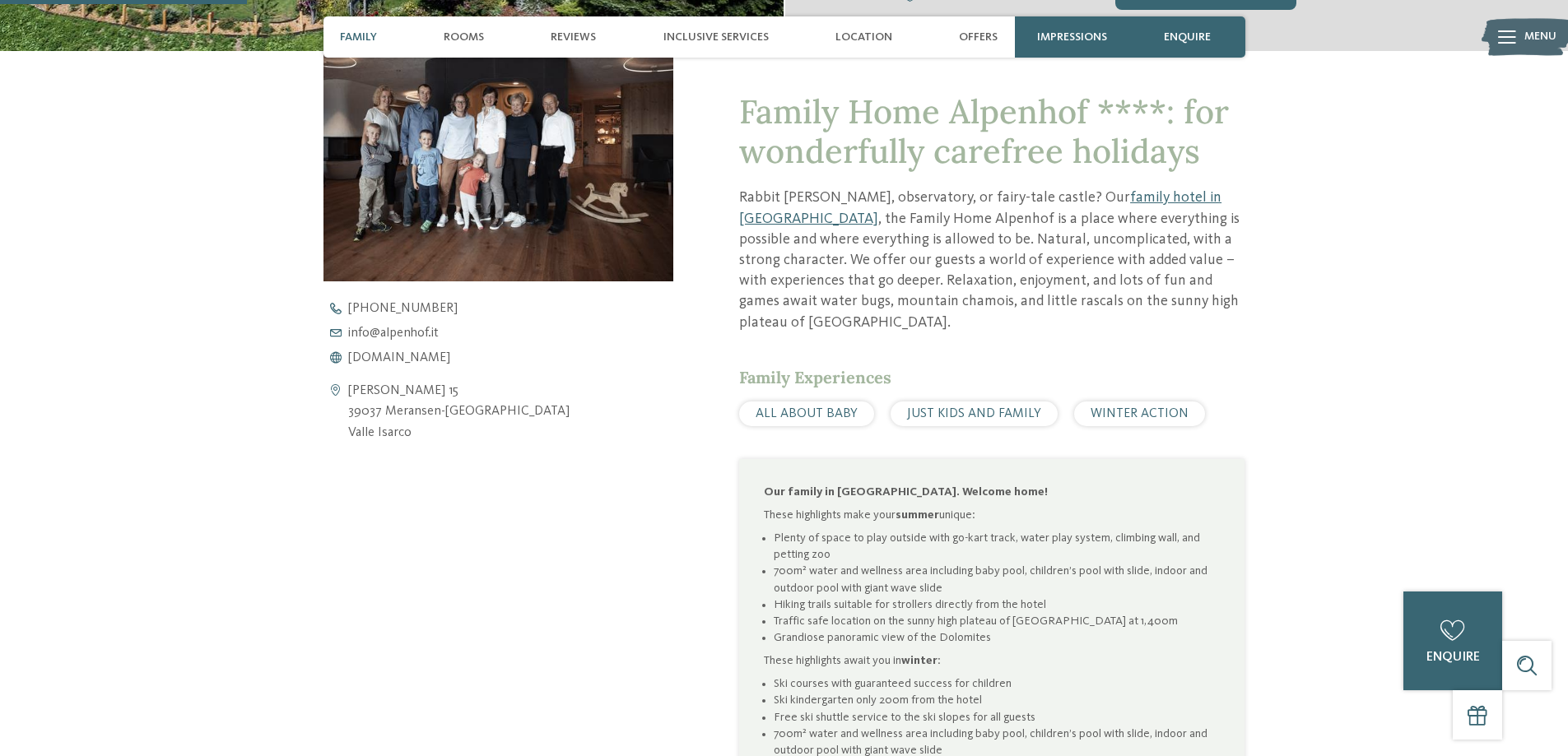
scroll to position [585, 0]
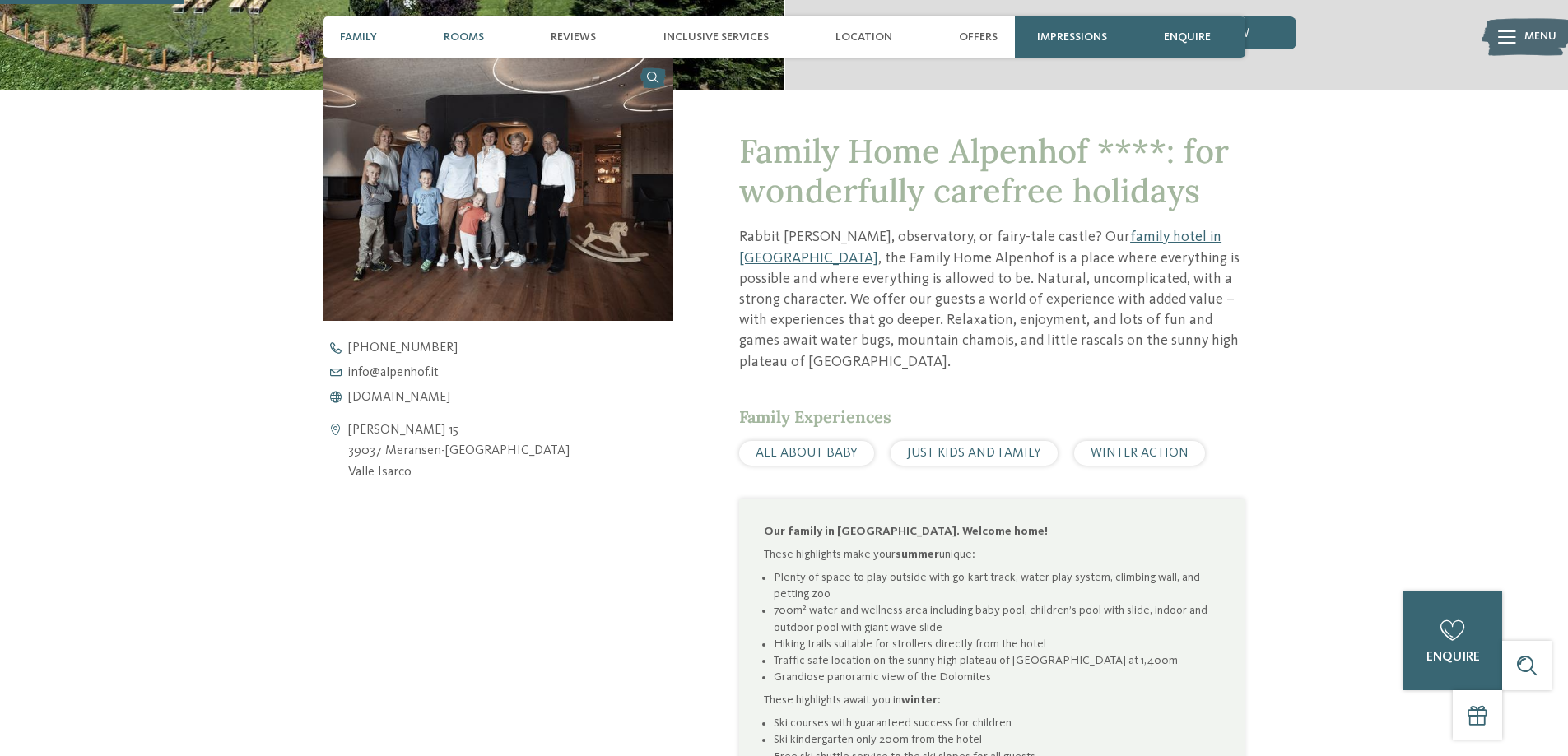
click at [477, 32] on span "Rooms" at bounding box center [464, 37] width 40 height 14
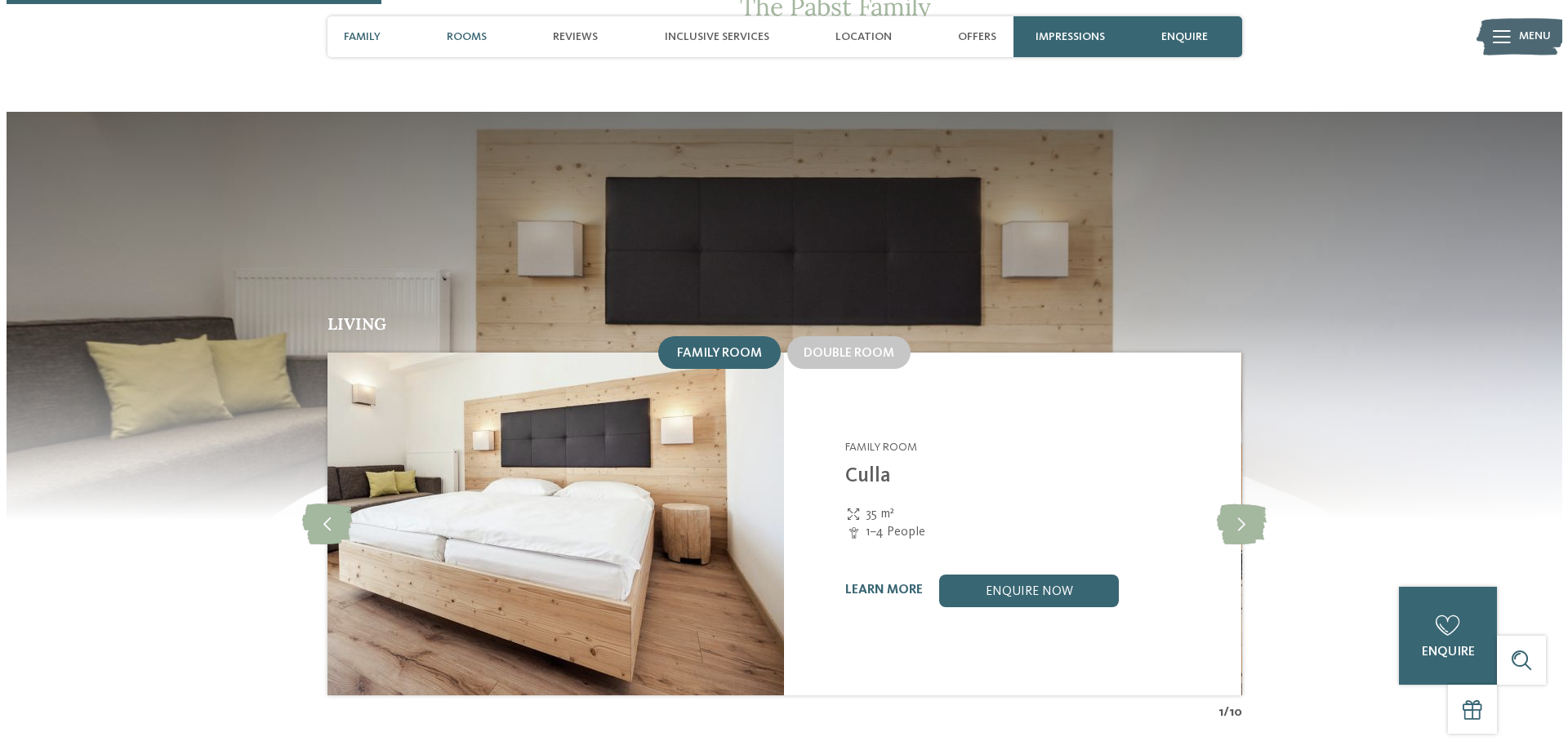
scroll to position [1459, 0]
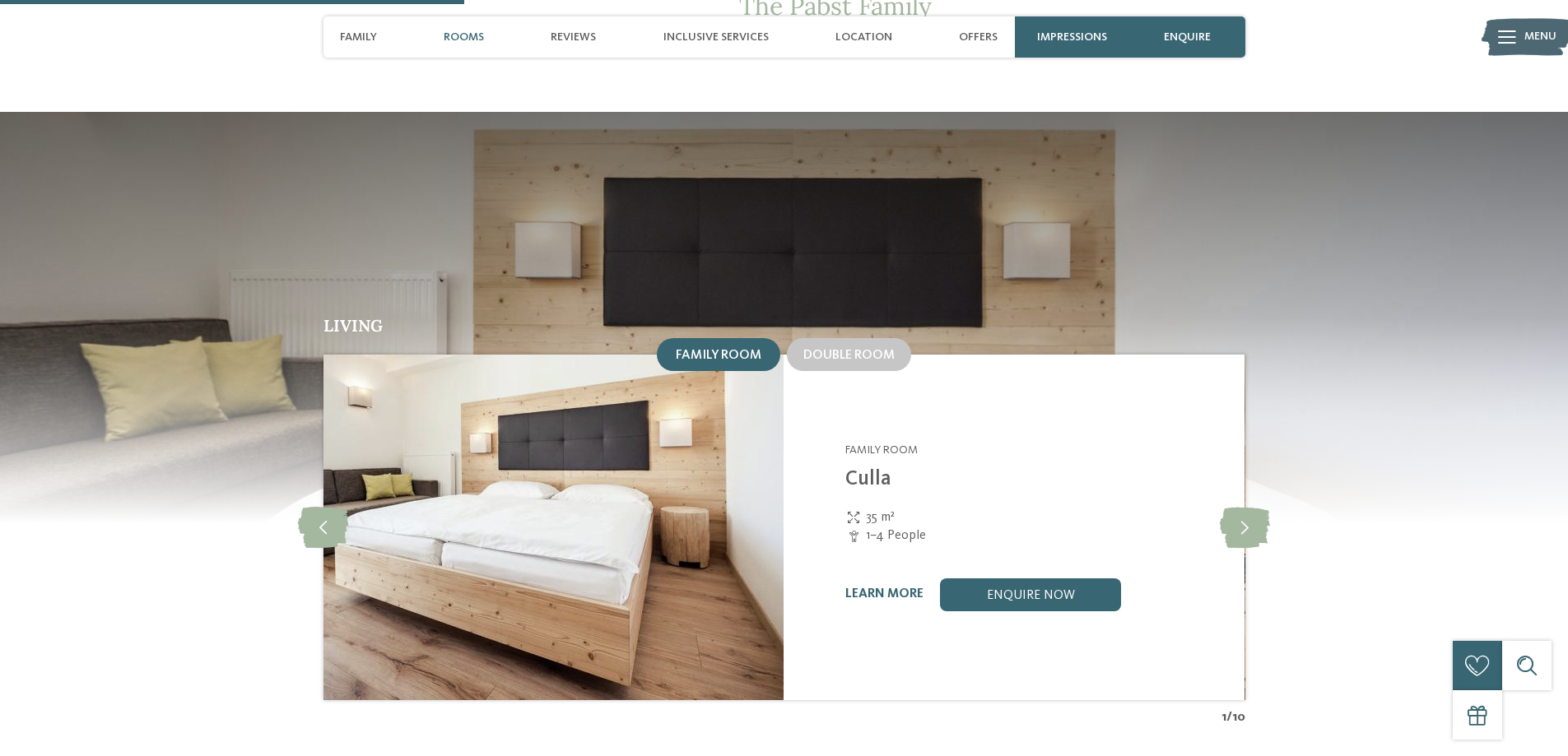
click at [721, 349] on span "Family room" at bounding box center [719, 356] width 86 height 13
click at [631, 424] on img at bounding box center [553, 528] width 461 height 346
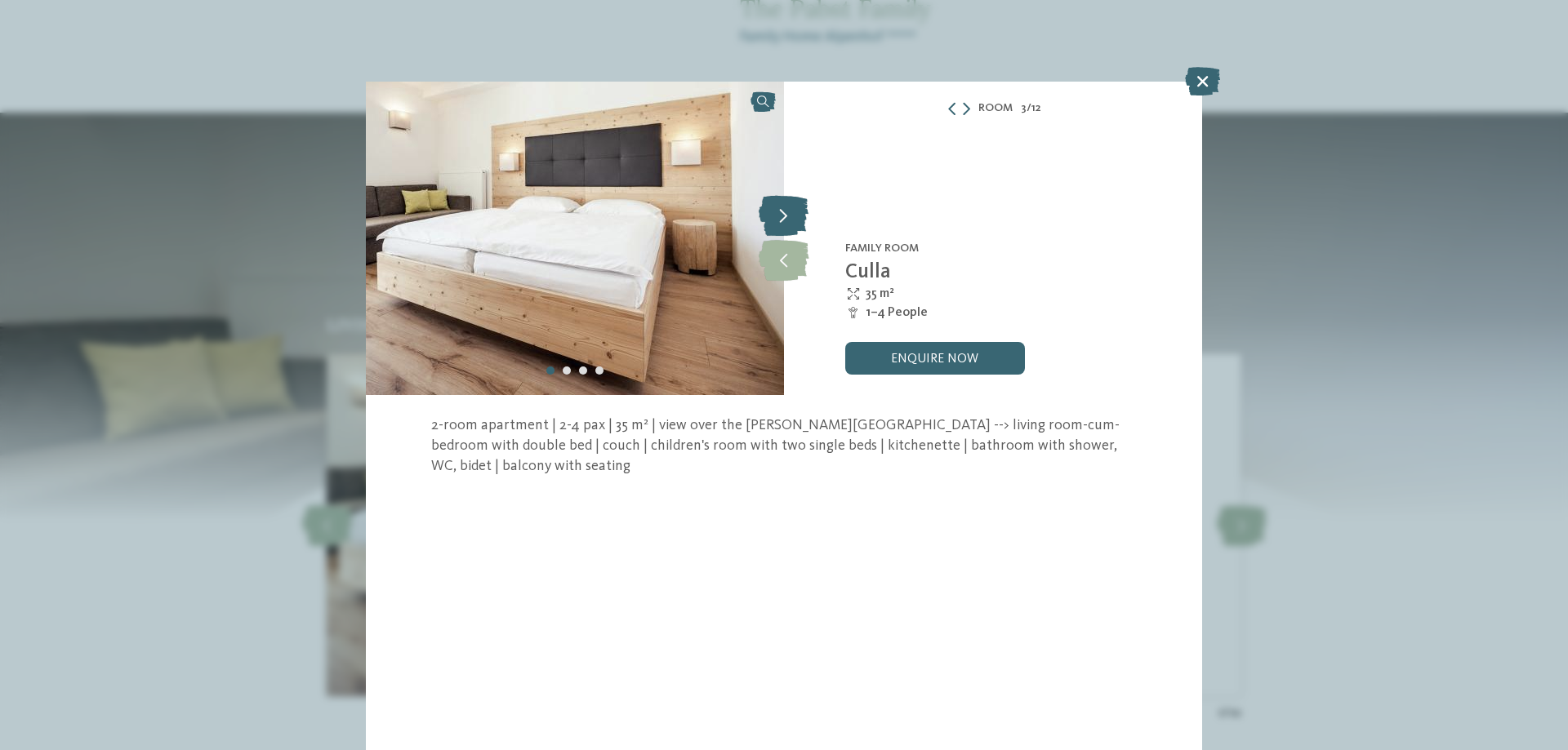
click at [786, 212] on icon at bounding box center [784, 215] width 50 height 41
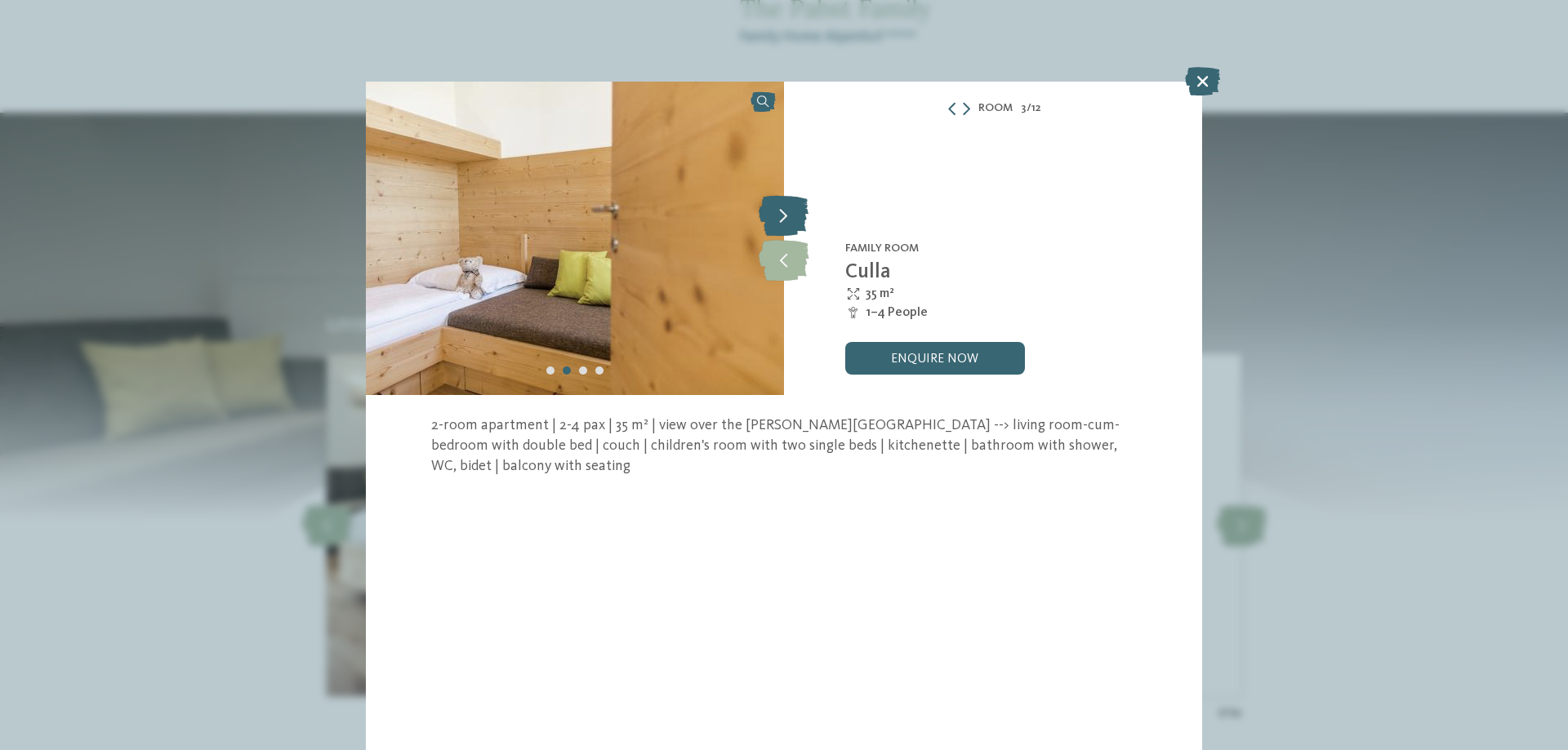
click at [783, 214] on icon at bounding box center [784, 215] width 50 height 41
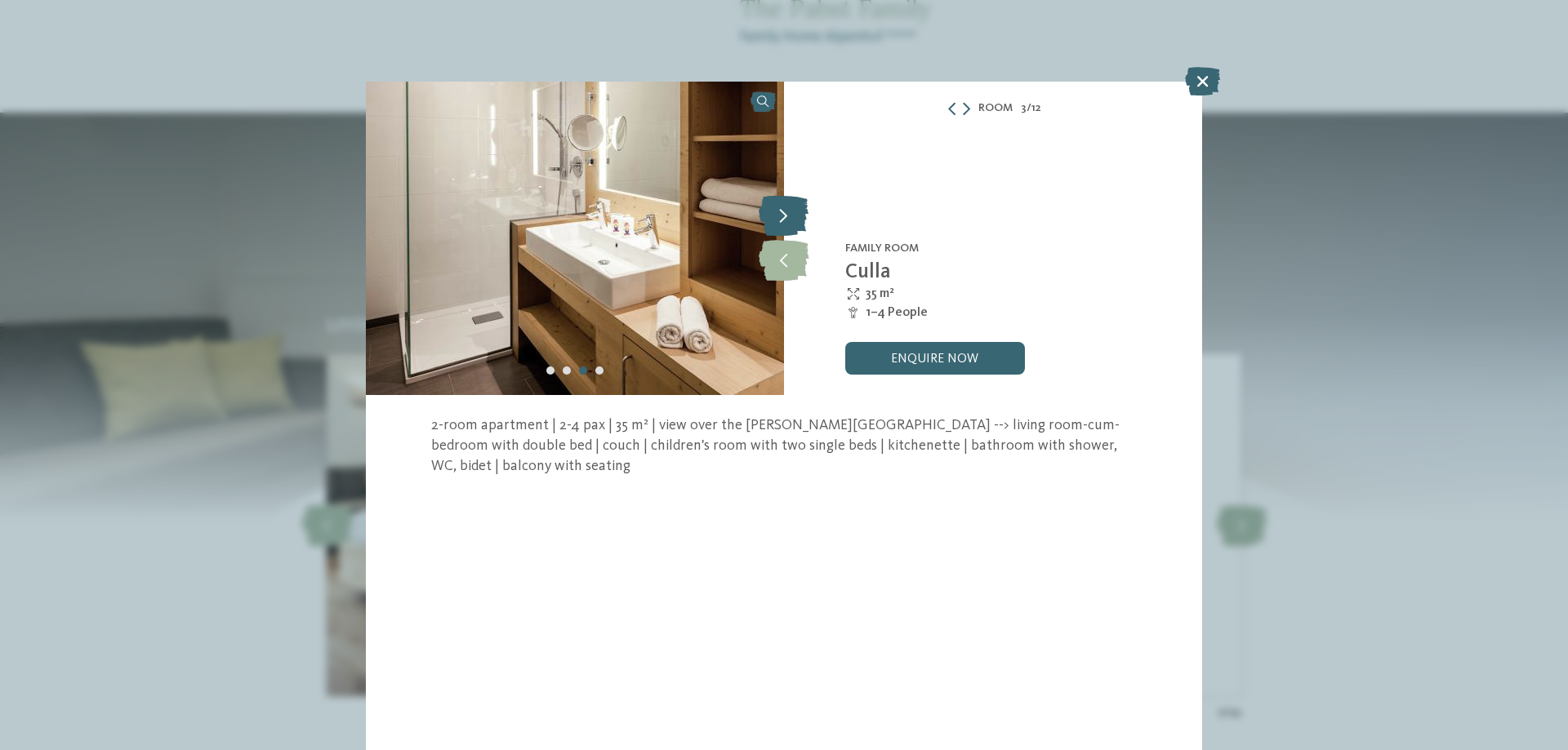
click at [783, 214] on icon at bounding box center [784, 215] width 50 height 41
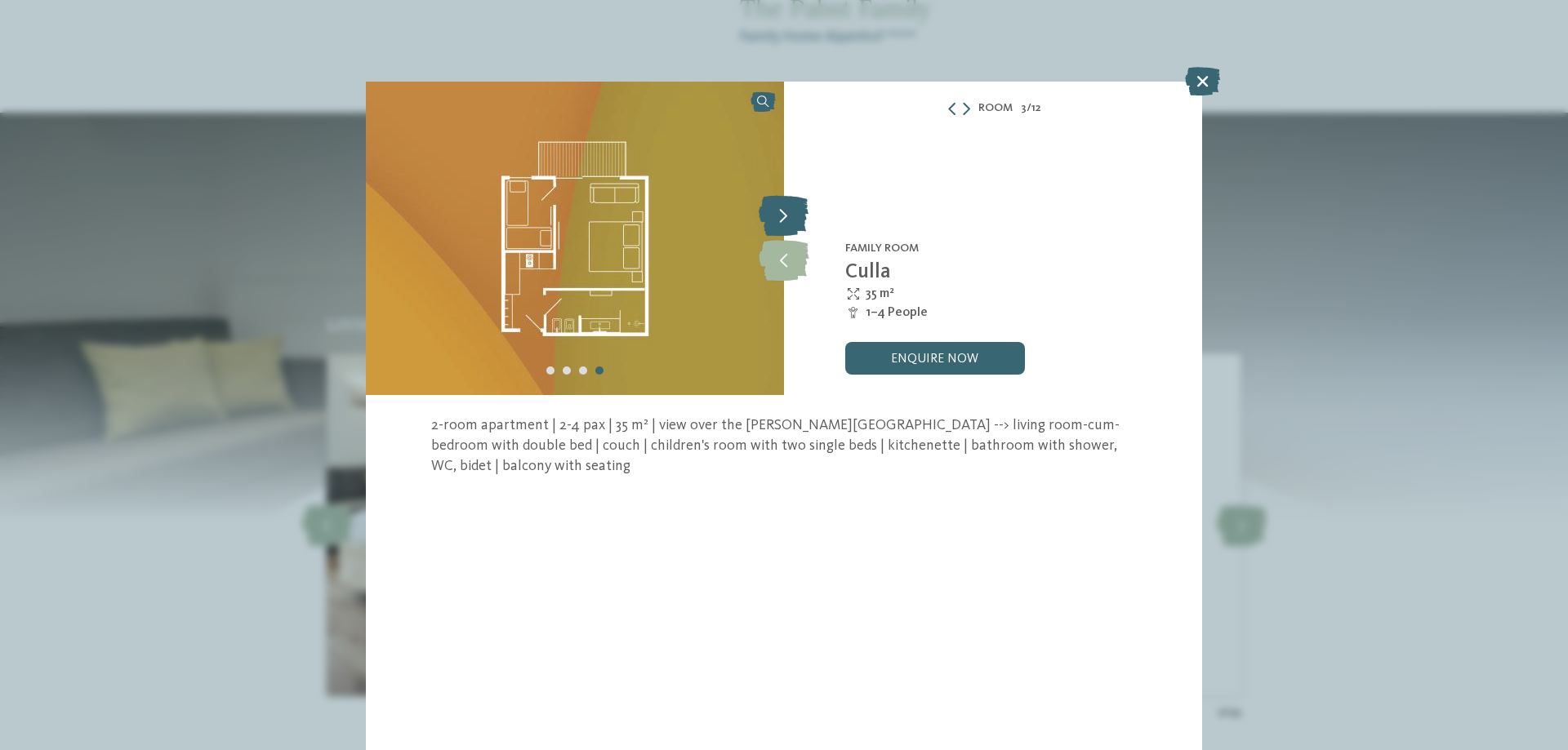
click at [783, 214] on icon at bounding box center [784, 215] width 50 height 41
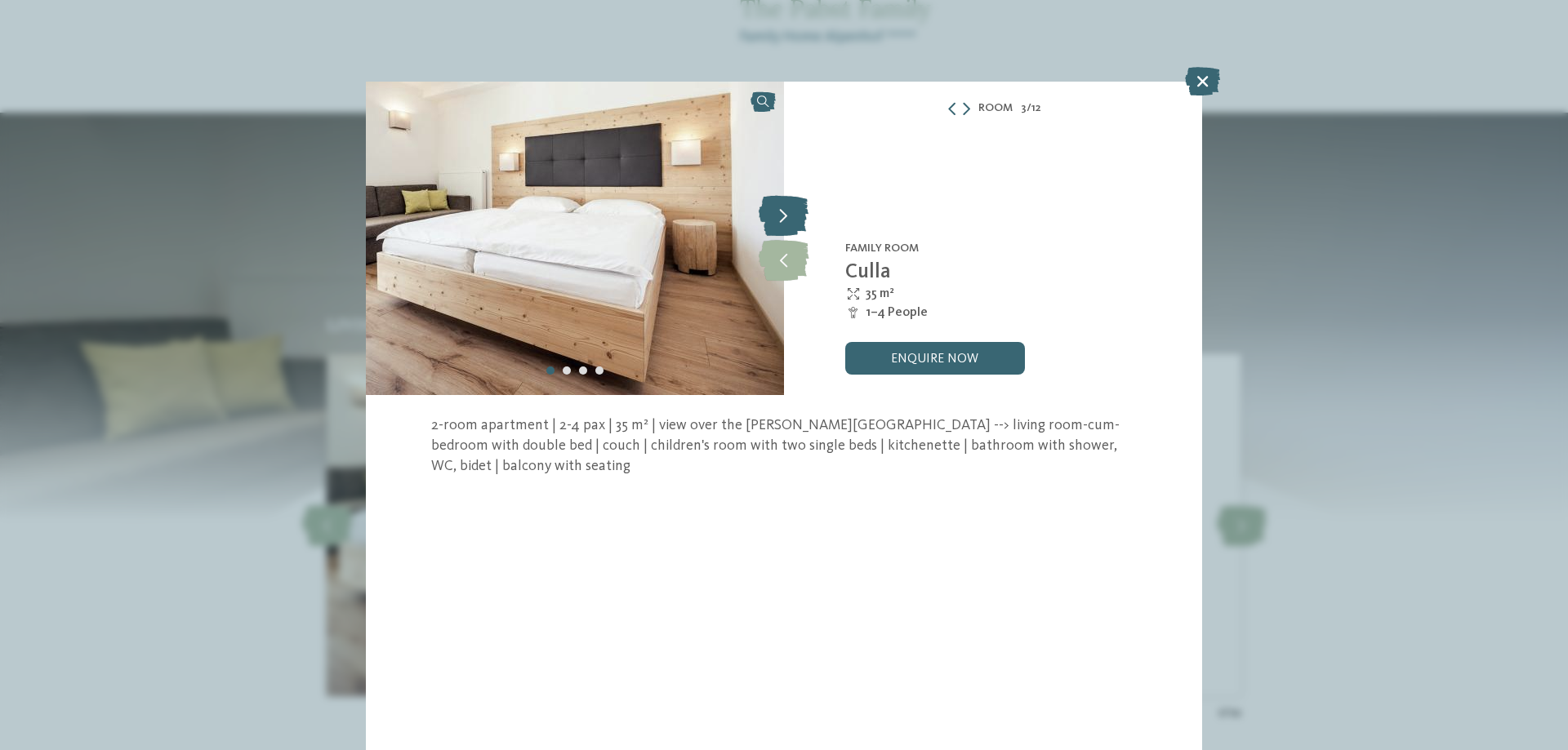
click at [785, 212] on icon at bounding box center [784, 215] width 50 height 41
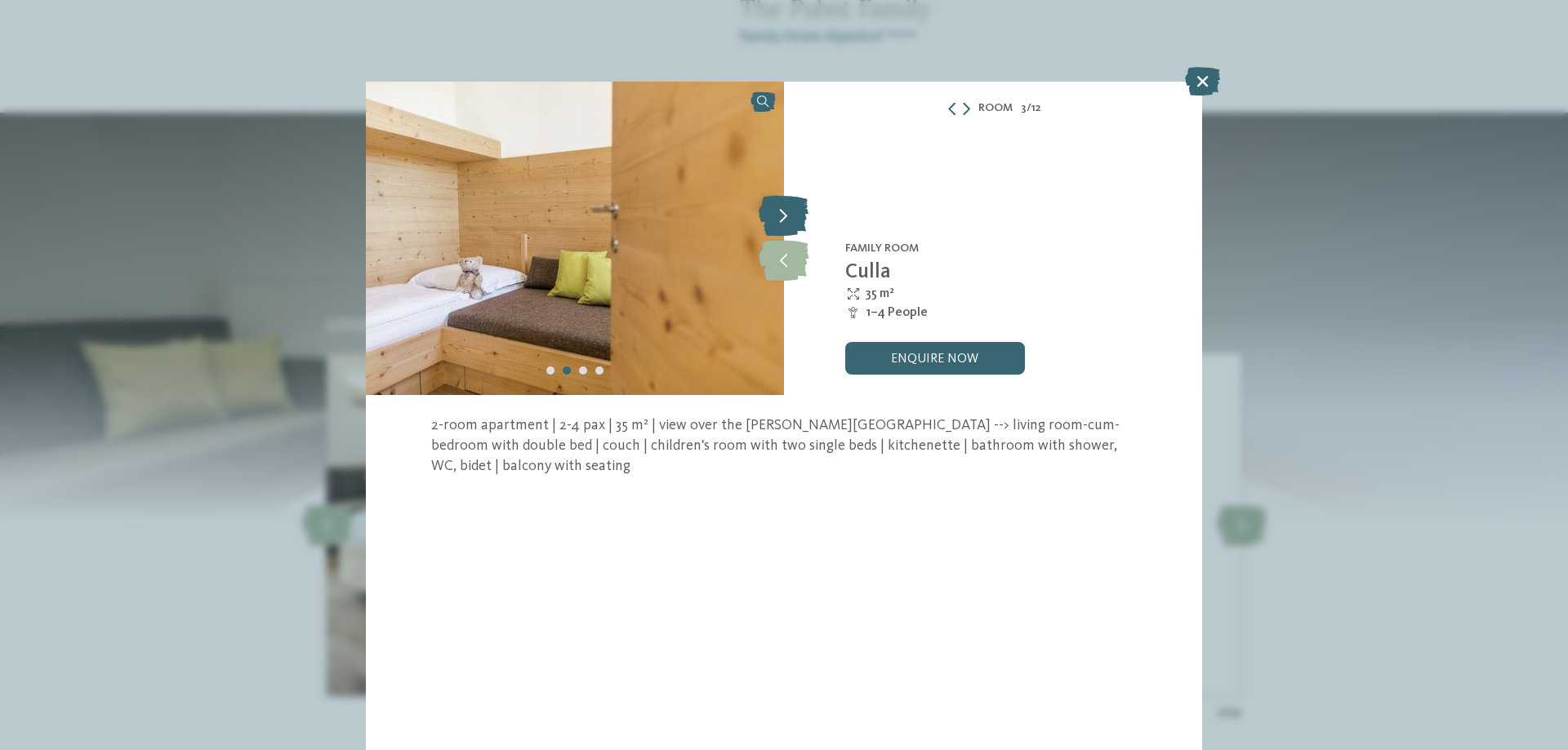
click at [785, 212] on icon at bounding box center [784, 215] width 50 height 41
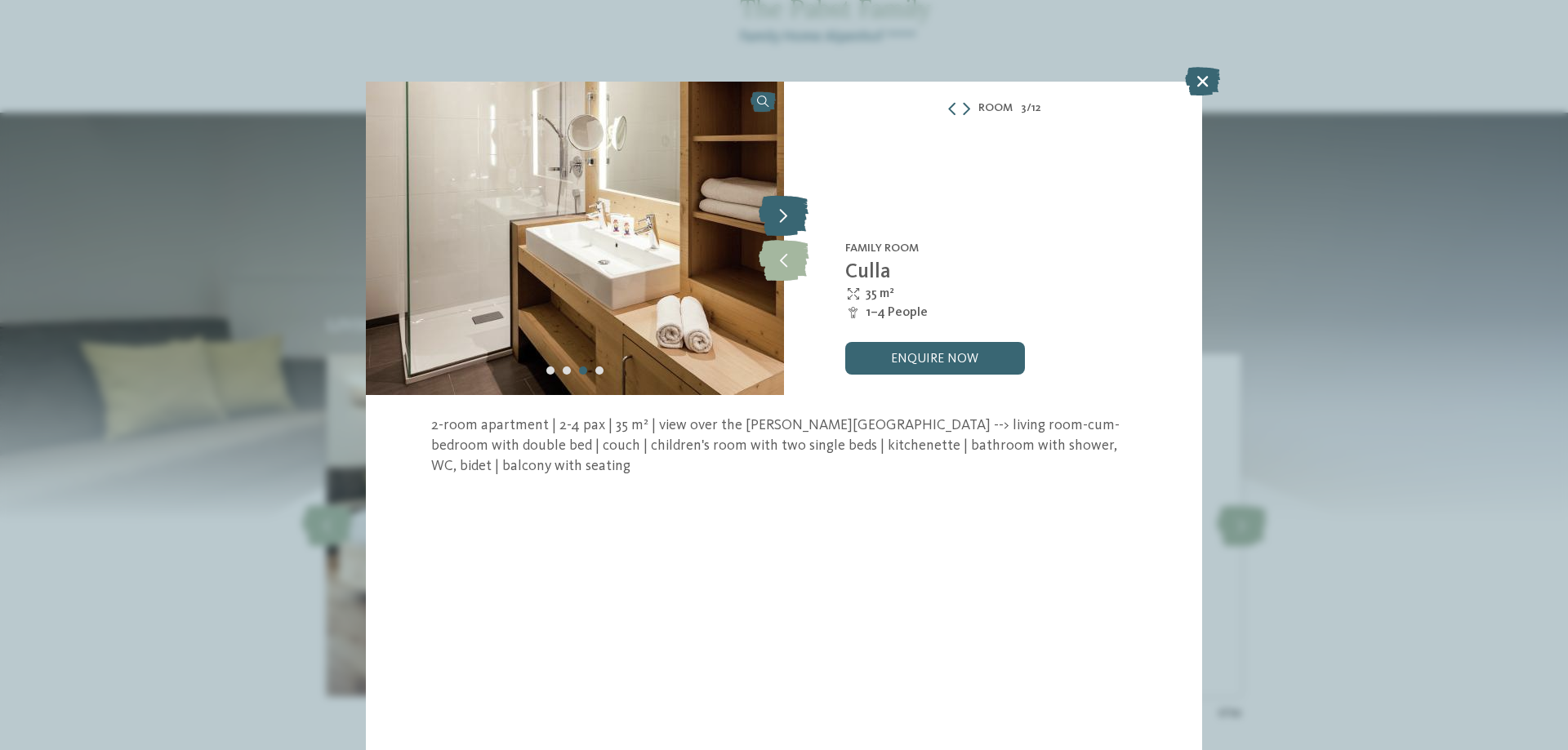
click at [785, 212] on icon at bounding box center [784, 215] width 50 height 41
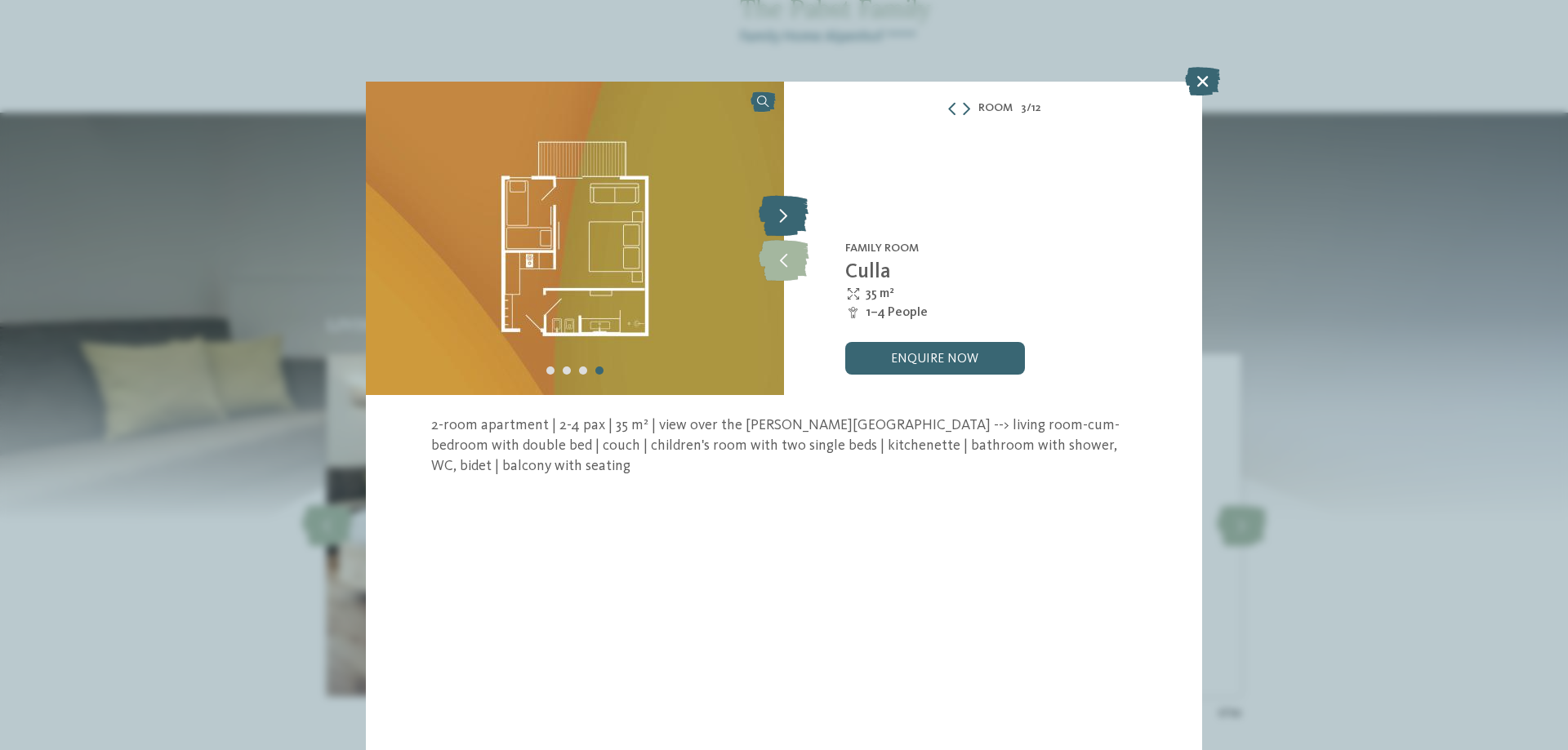
click at [785, 212] on icon at bounding box center [784, 215] width 50 height 41
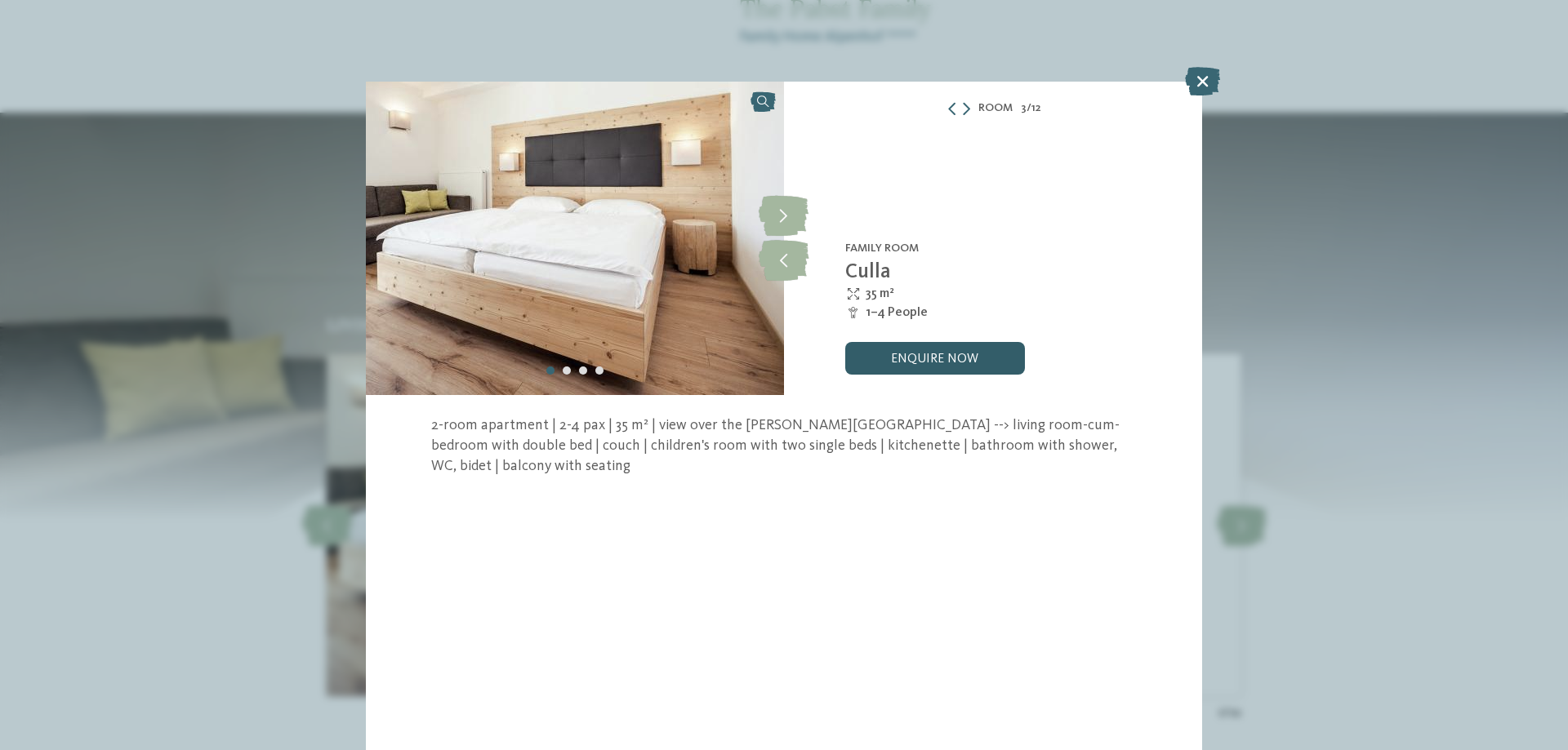
click at [913, 355] on link "enquire now" at bounding box center [935, 358] width 180 height 32
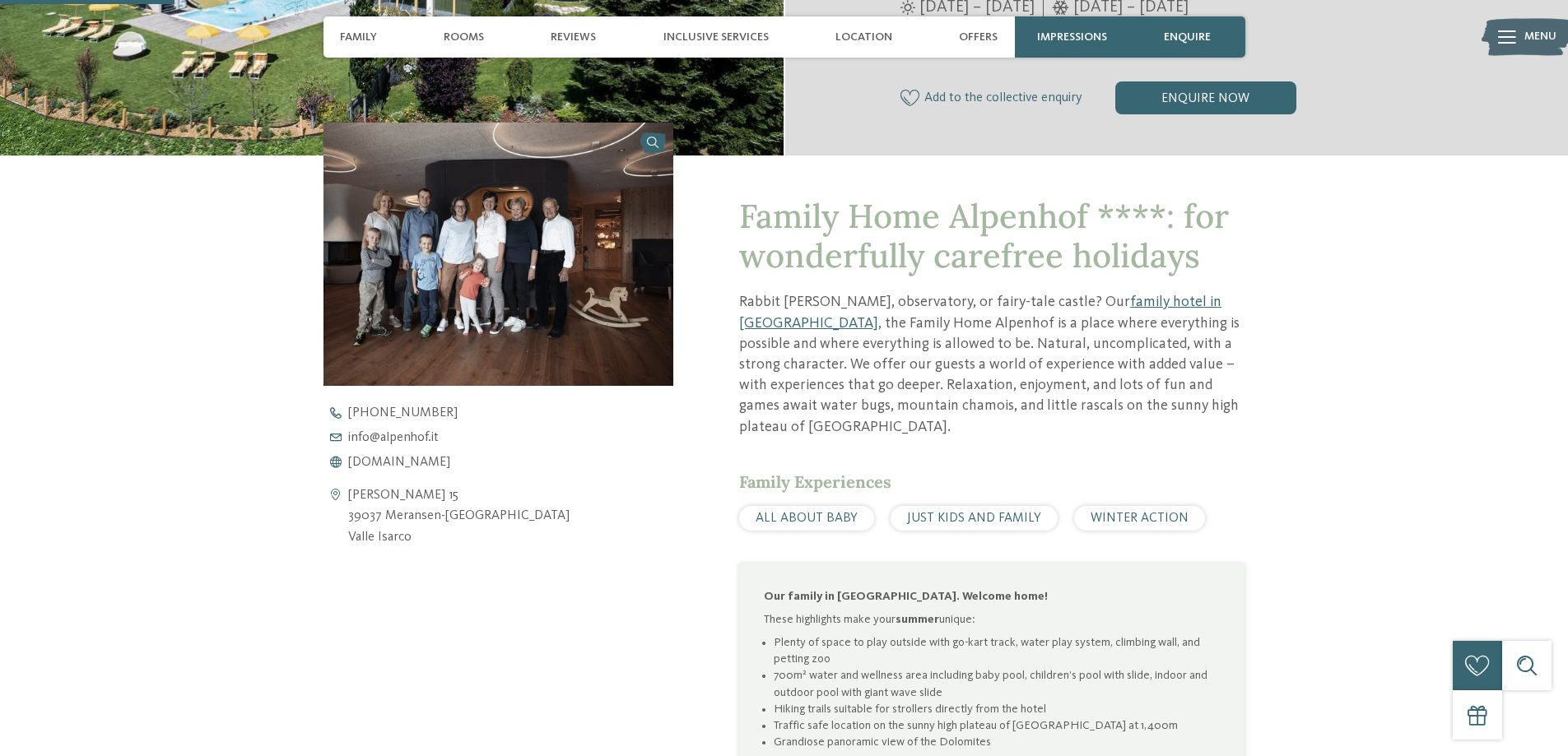
scroll to position [577, 0]
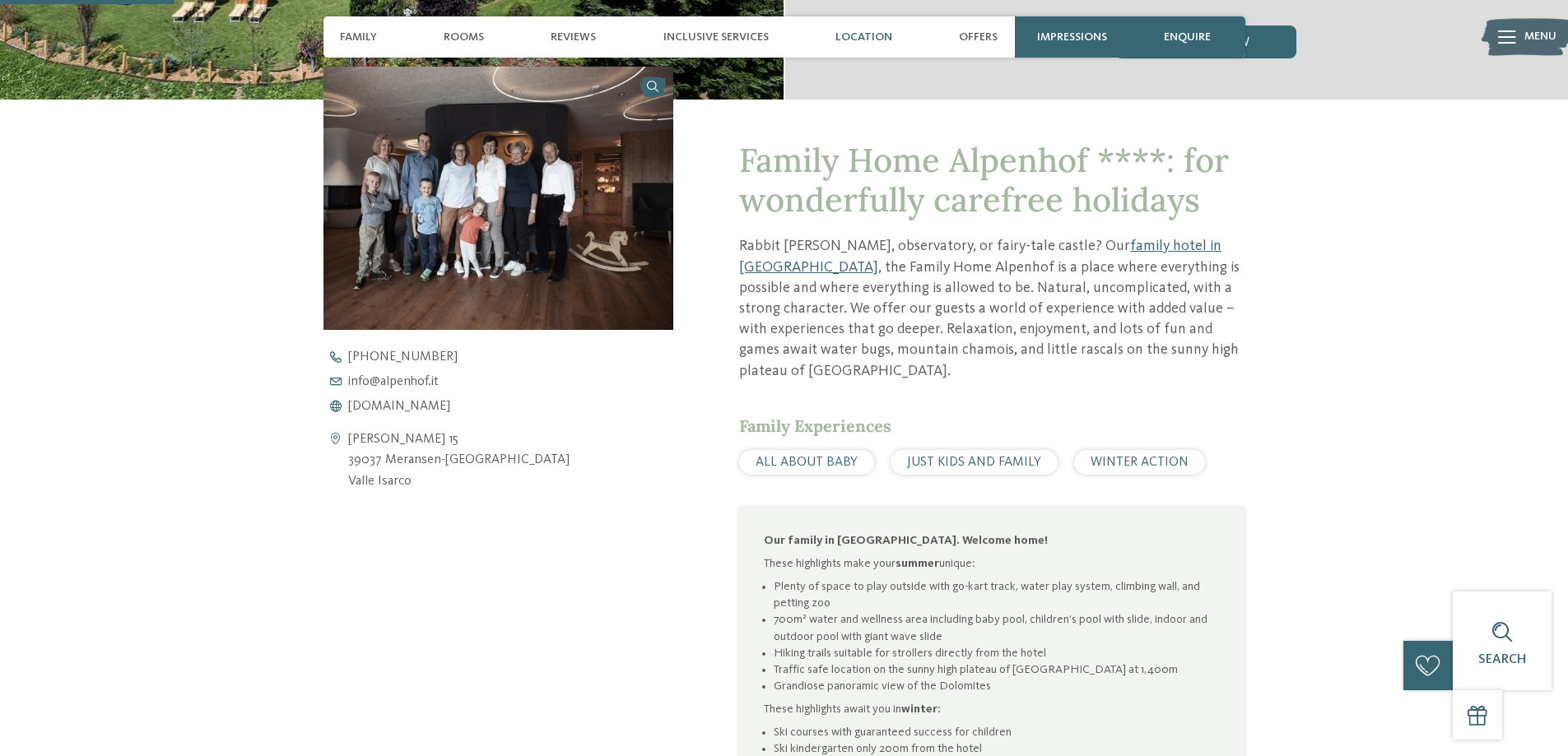
click at [879, 37] on span "Location" at bounding box center [863, 37] width 56 height 14
click at [858, 32] on span "Location" at bounding box center [863, 37] width 56 height 14
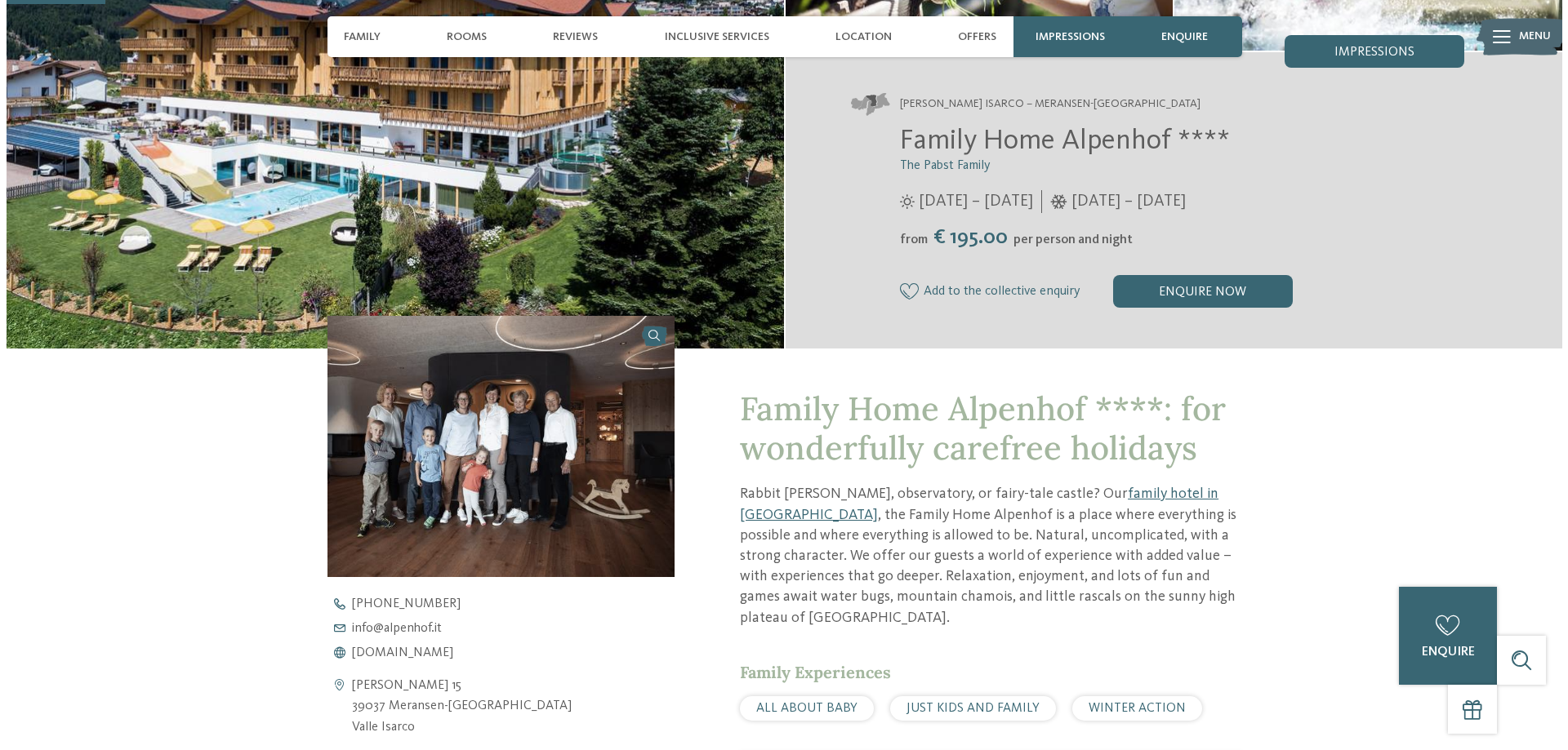
scroll to position [81, 0]
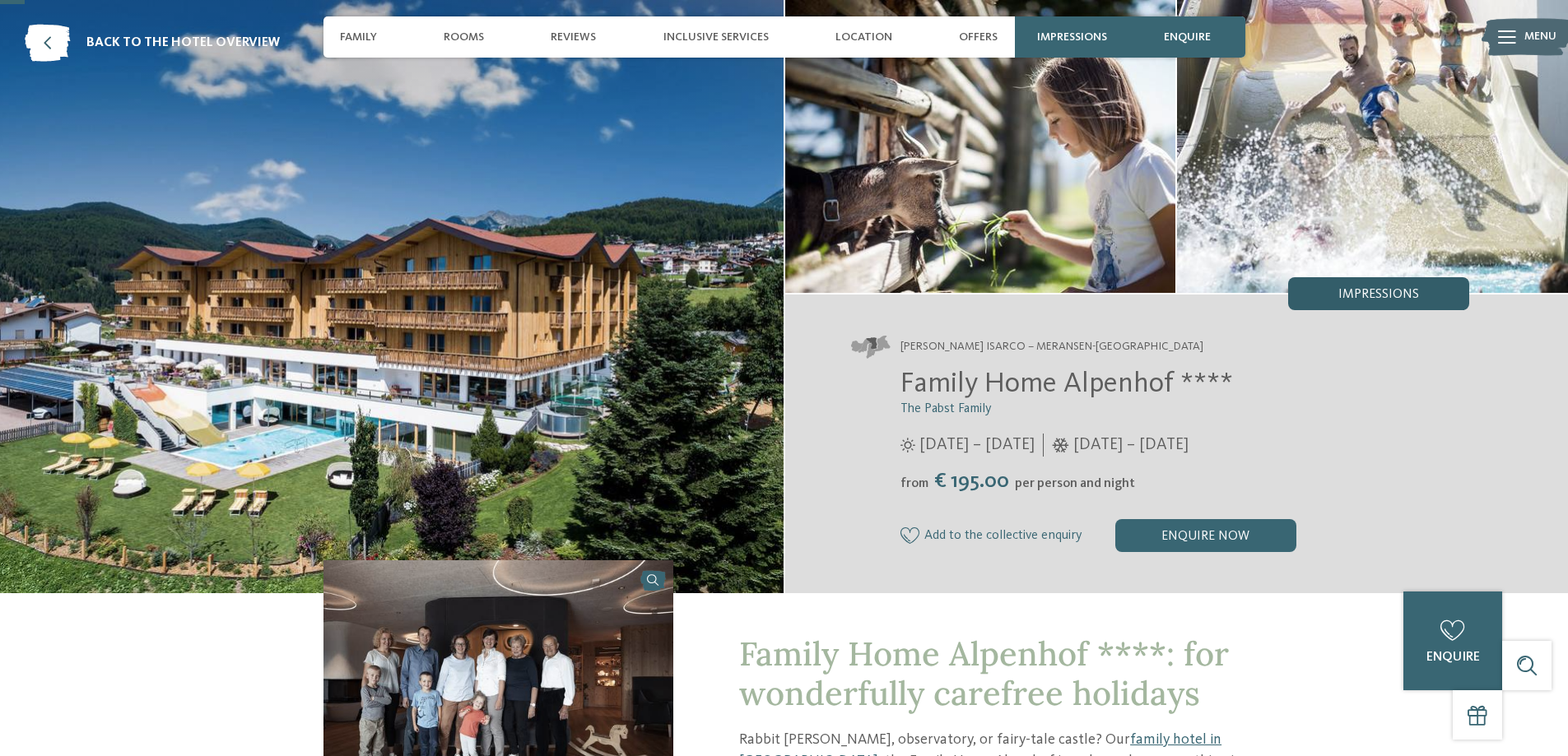
click at [1401, 289] on span "Impressions" at bounding box center [1379, 295] width 80 height 13
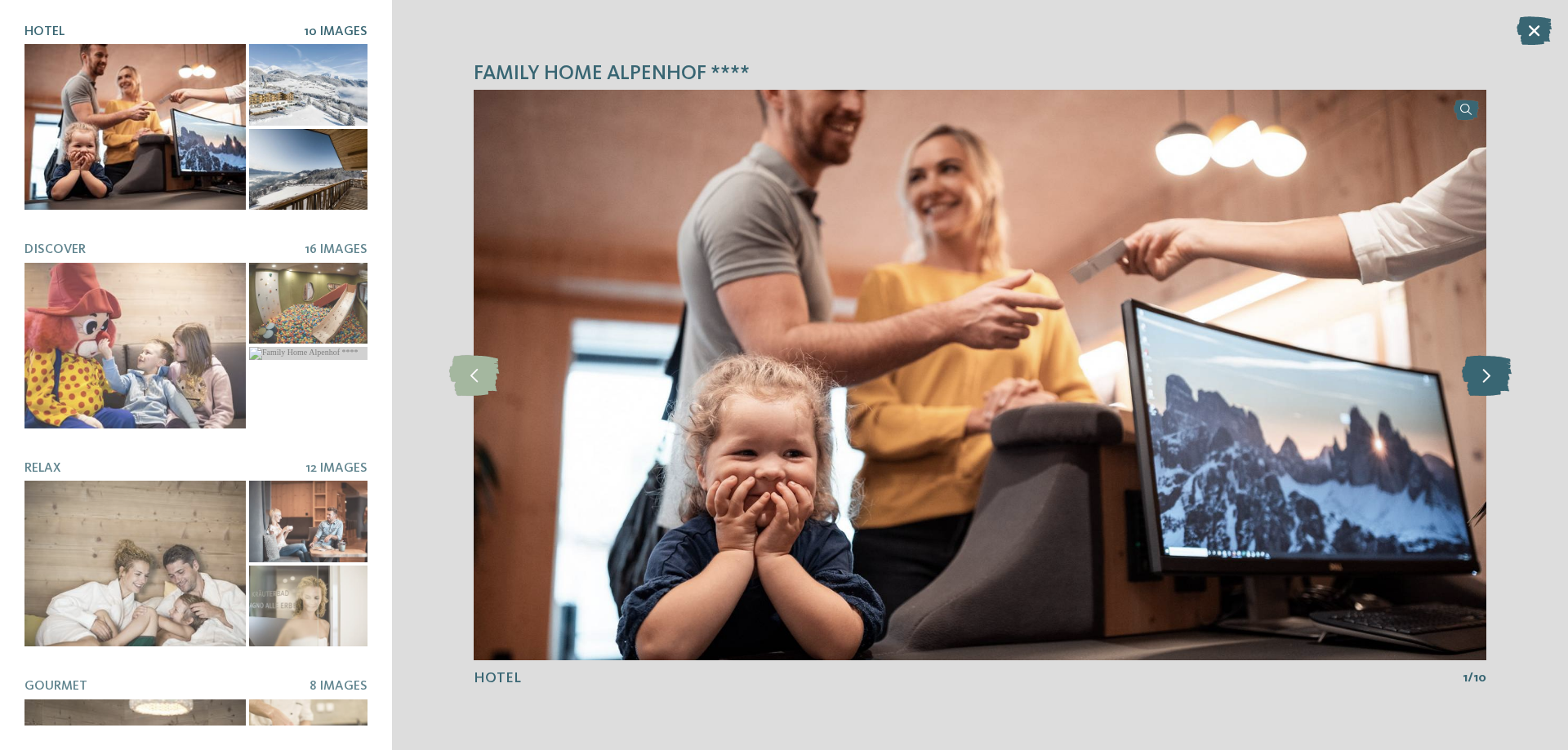
click at [1485, 377] on icon at bounding box center [1487, 375] width 50 height 41
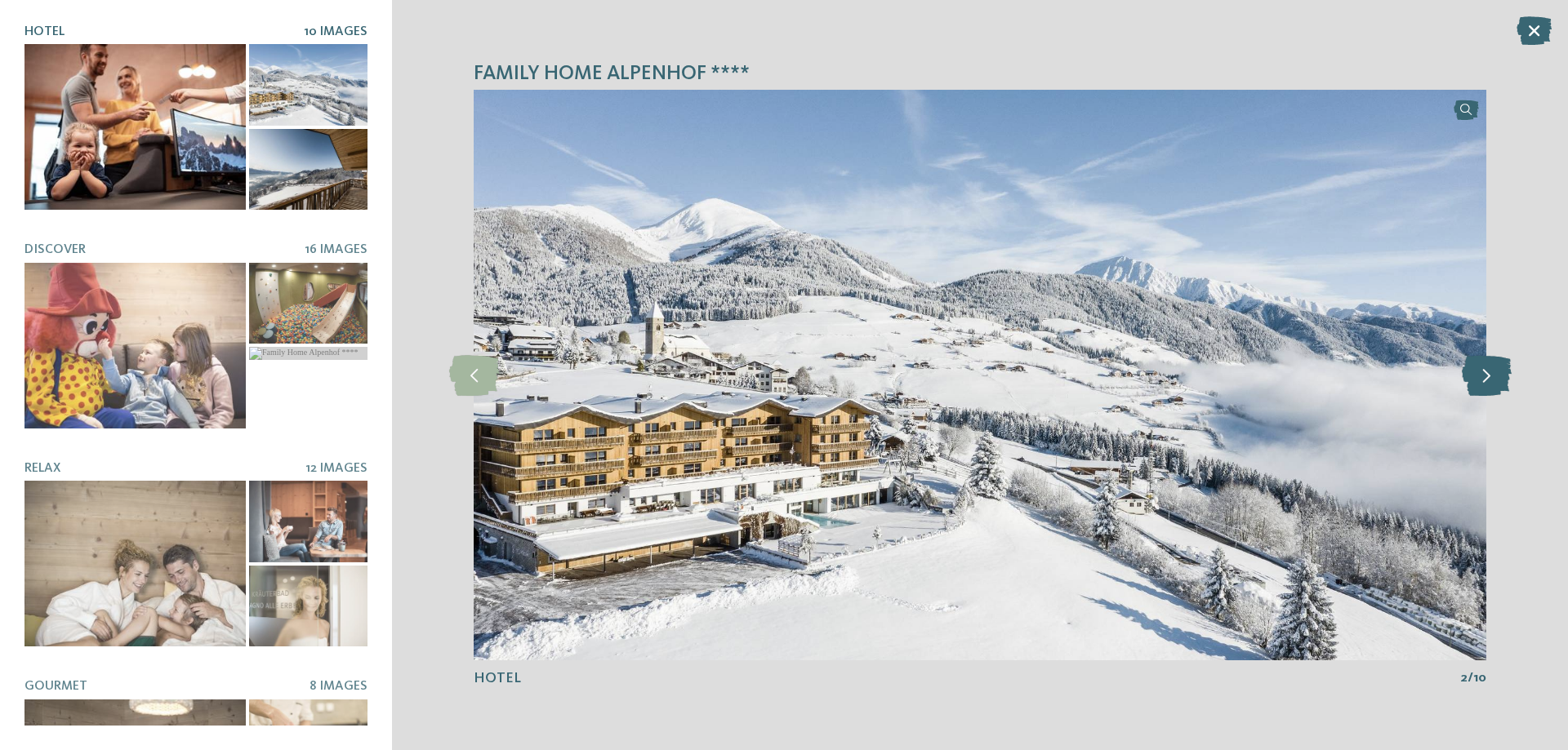
click at [1486, 377] on icon at bounding box center [1487, 375] width 50 height 41
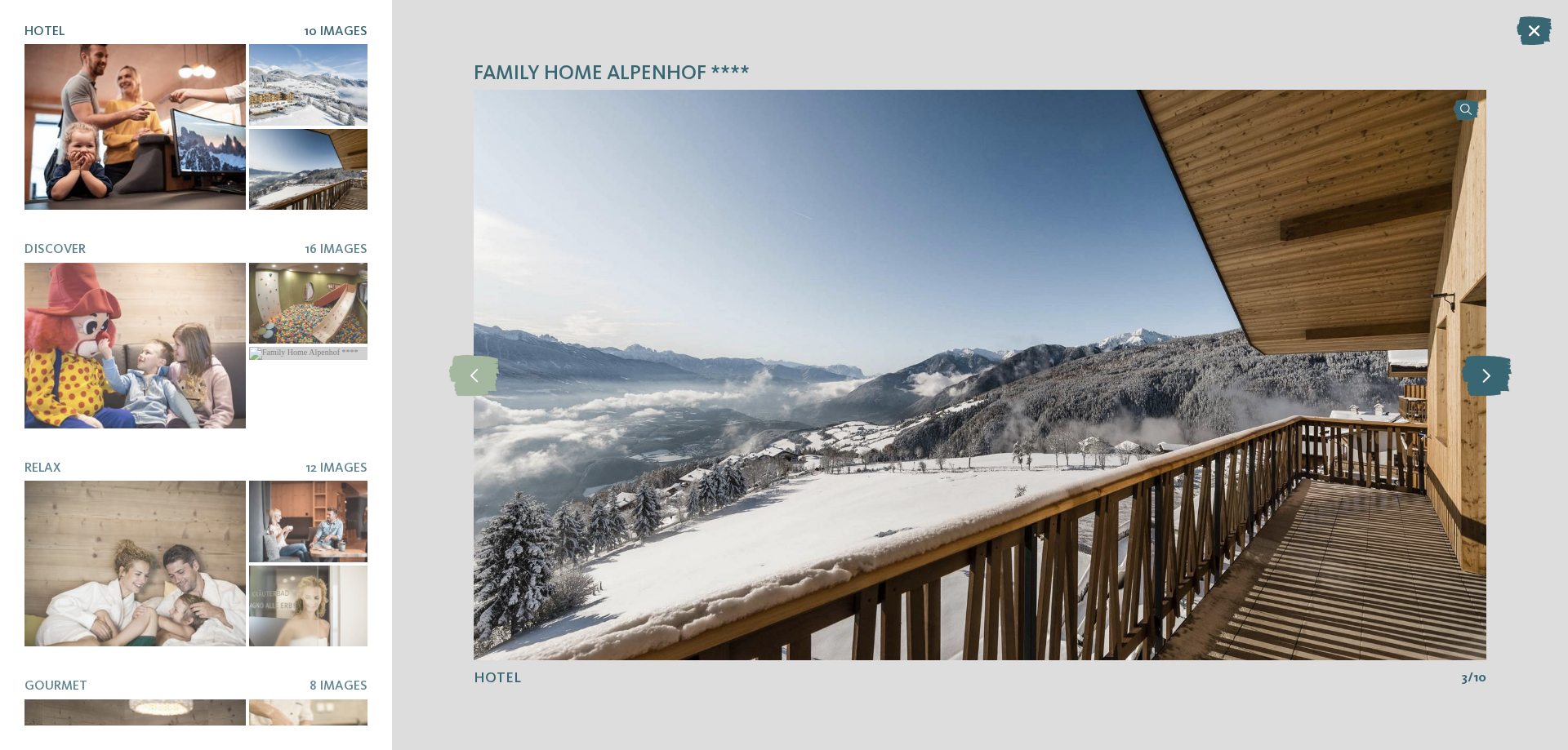
click at [1486, 377] on icon at bounding box center [1487, 375] width 50 height 41
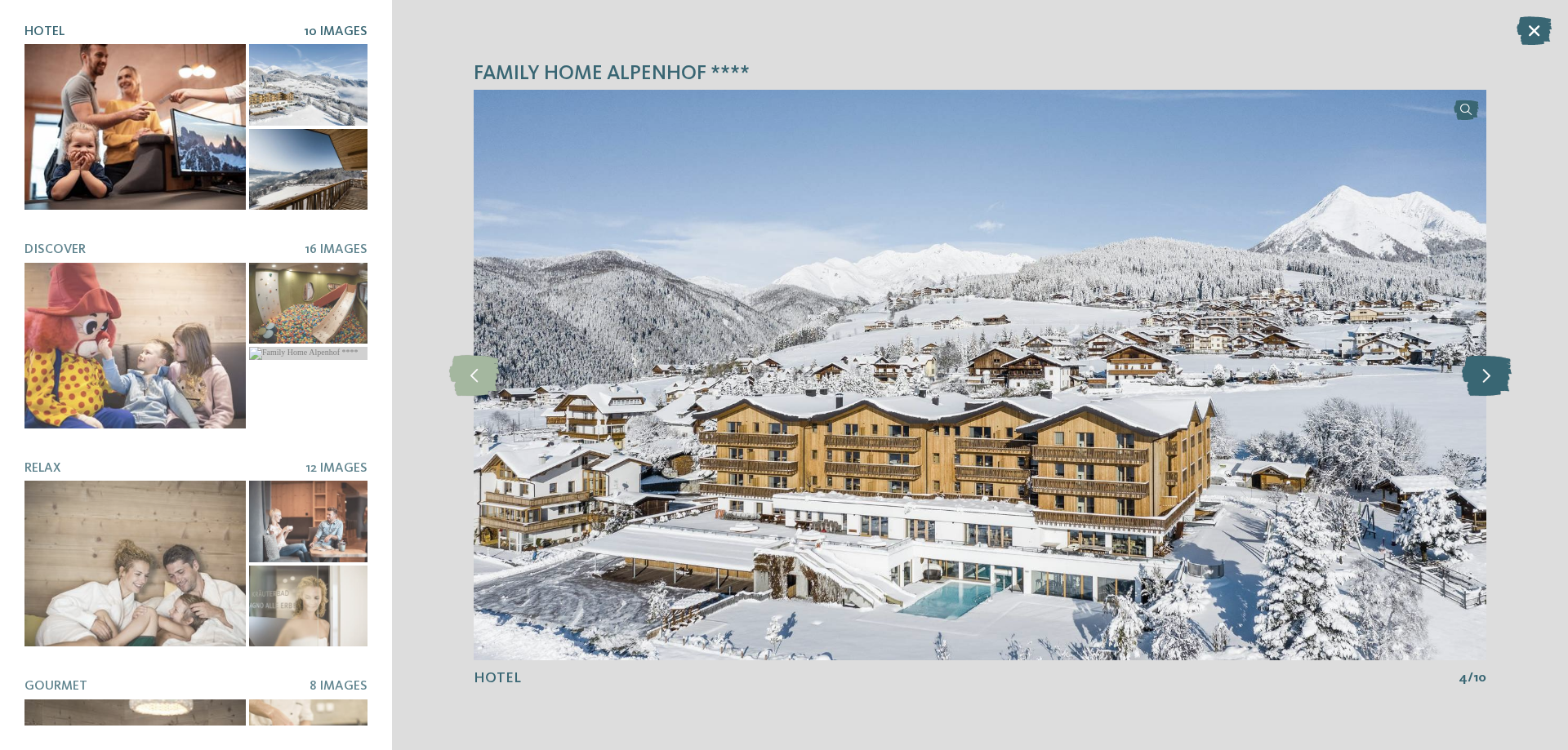
click at [1486, 377] on icon at bounding box center [1487, 375] width 50 height 41
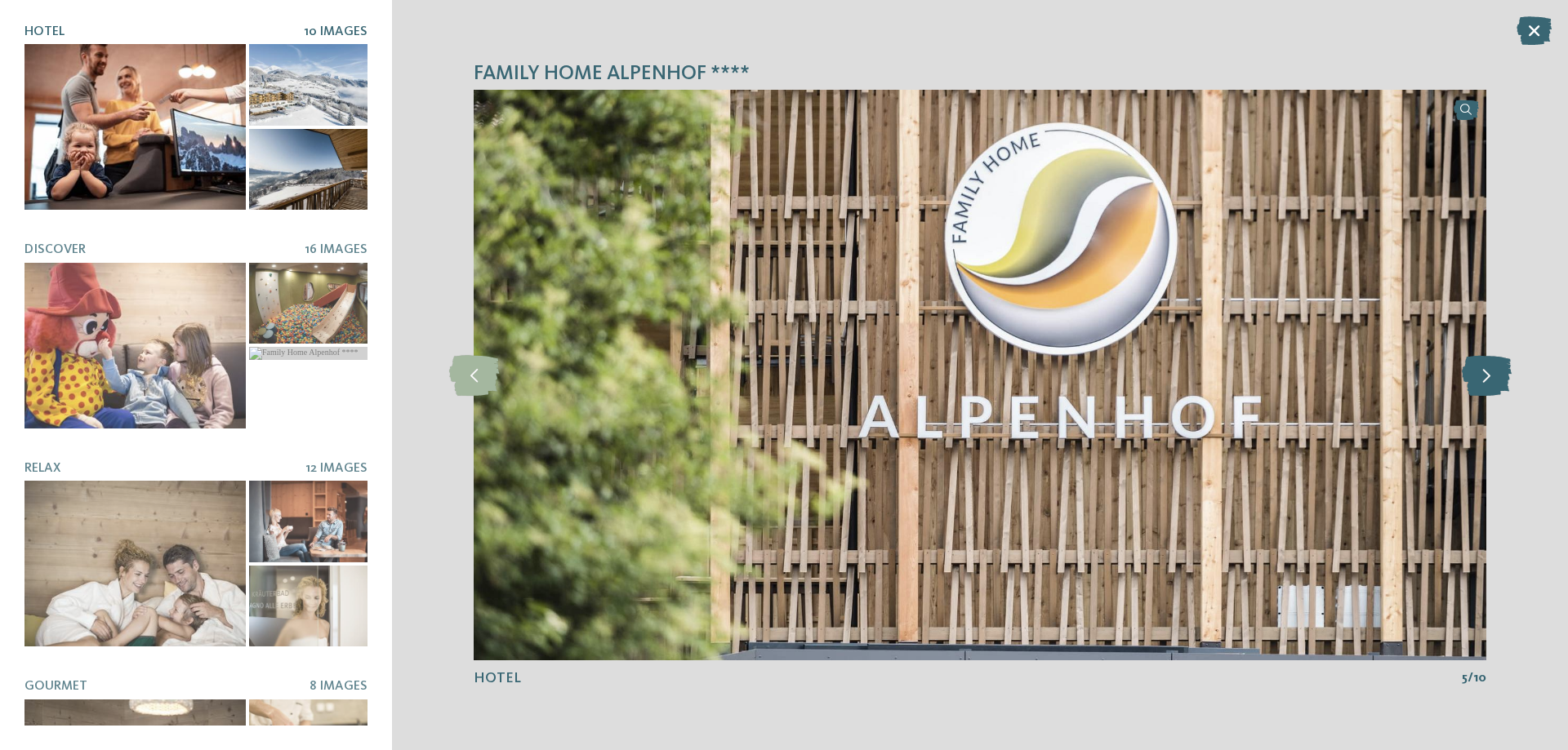
click at [1486, 377] on icon at bounding box center [1487, 375] width 50 height 41
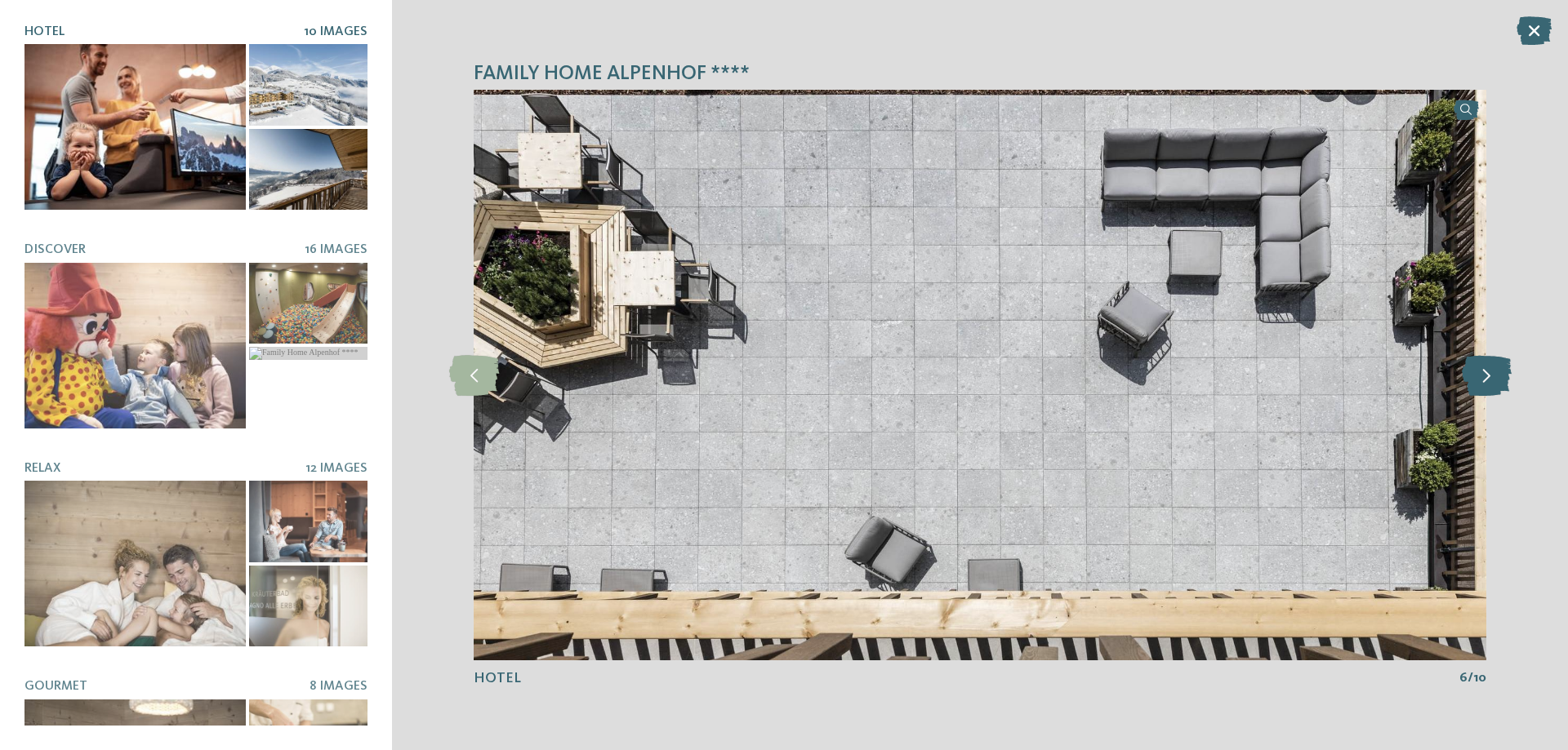
click at [1486, 377] on icon at bounding box center [1487, 375] width 50 height 41
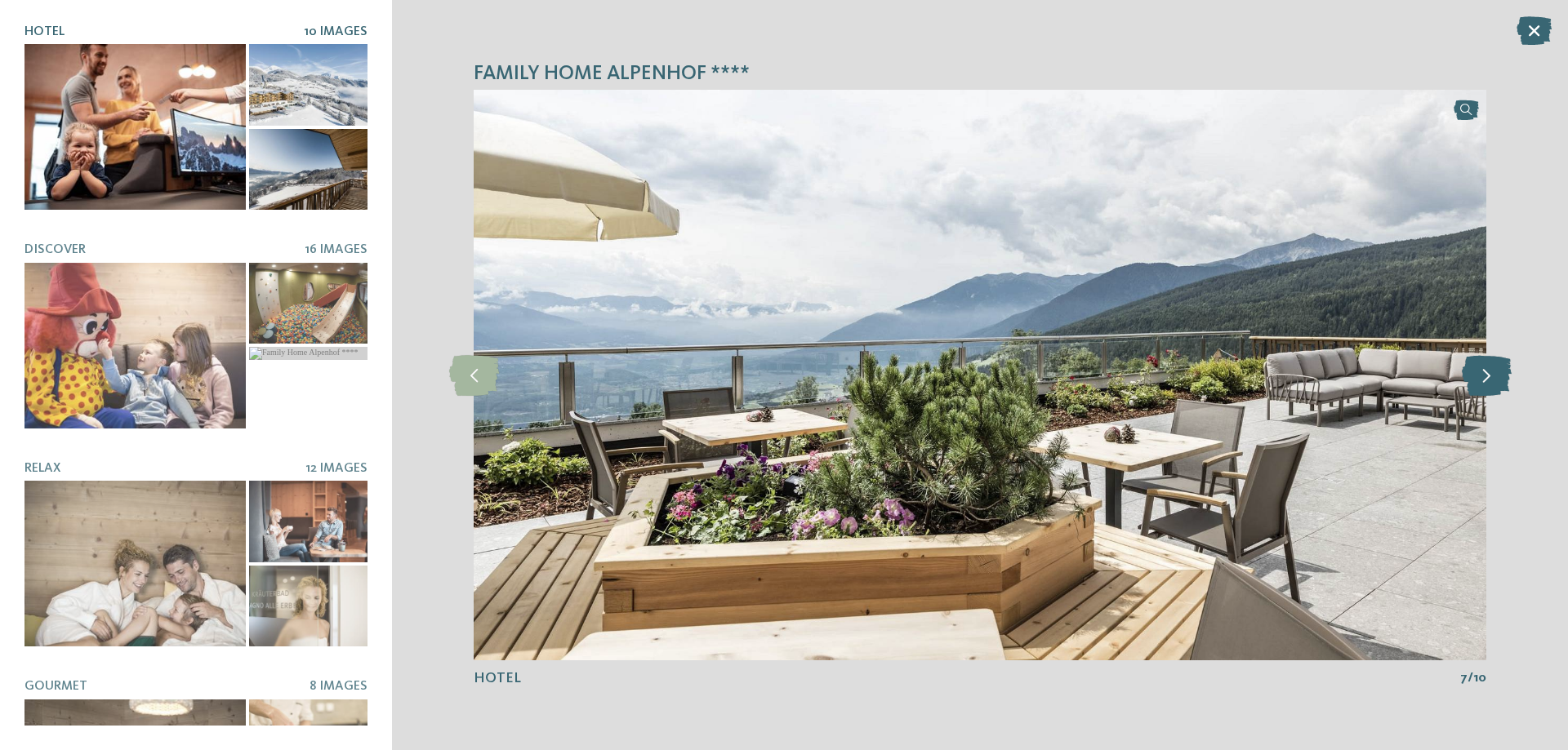
click at [1486, 377] on icon at bounding box center [1487, 375] width 50 height 41
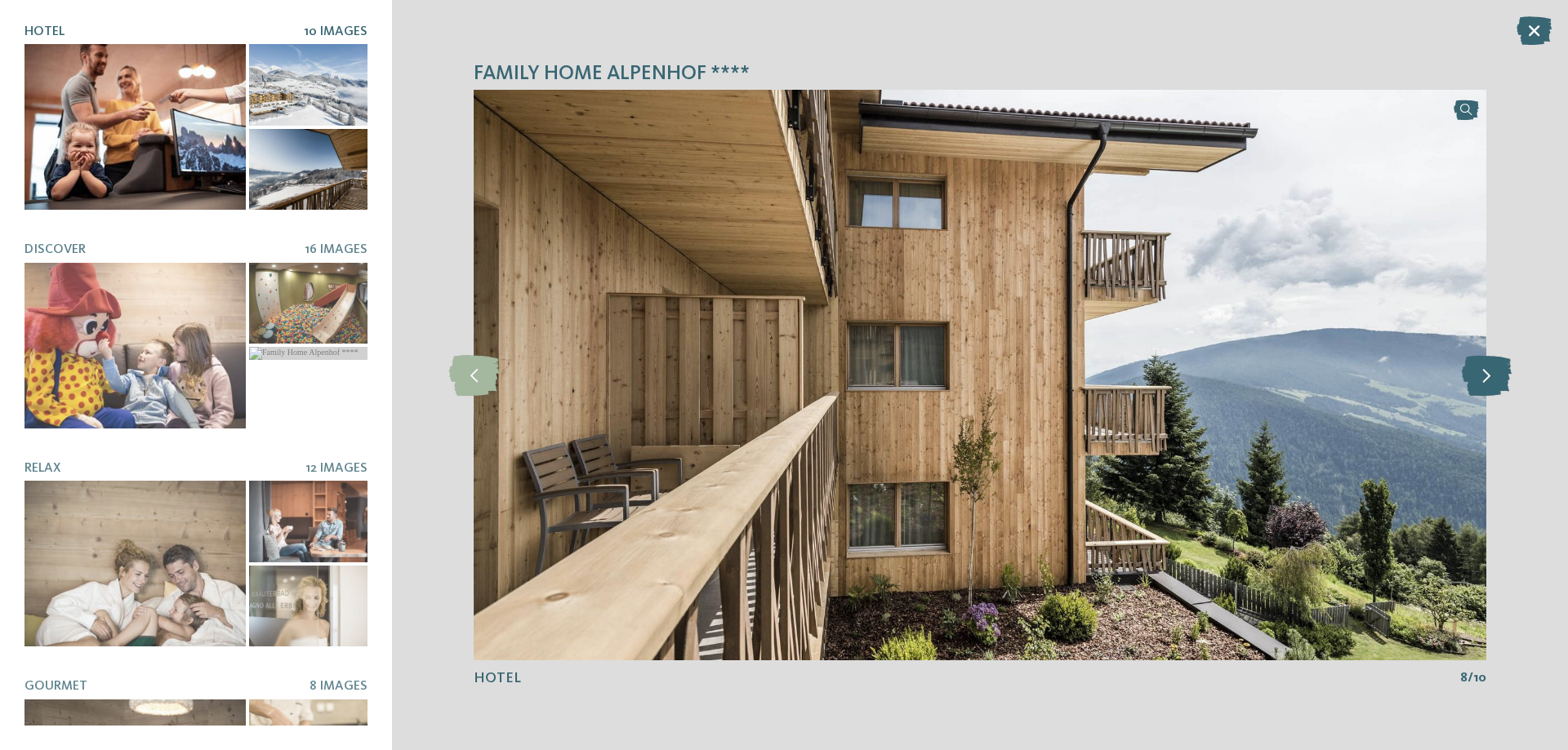
click at [1486, 377] on icon at bounding box center [1487, 375] width 50 height 41
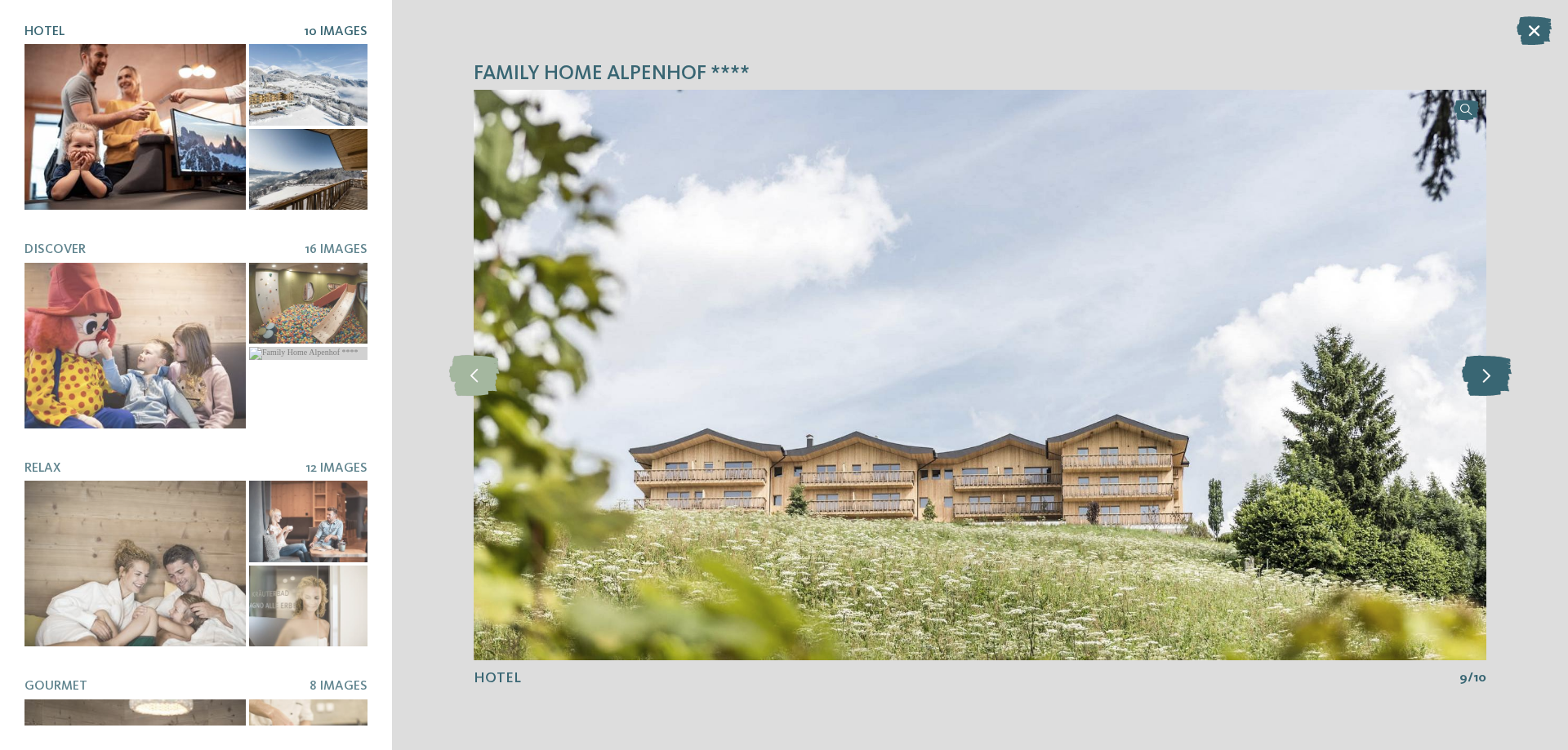
click at [1486, 377] on icon at bounding box center [1487, 375] width 50 height 41
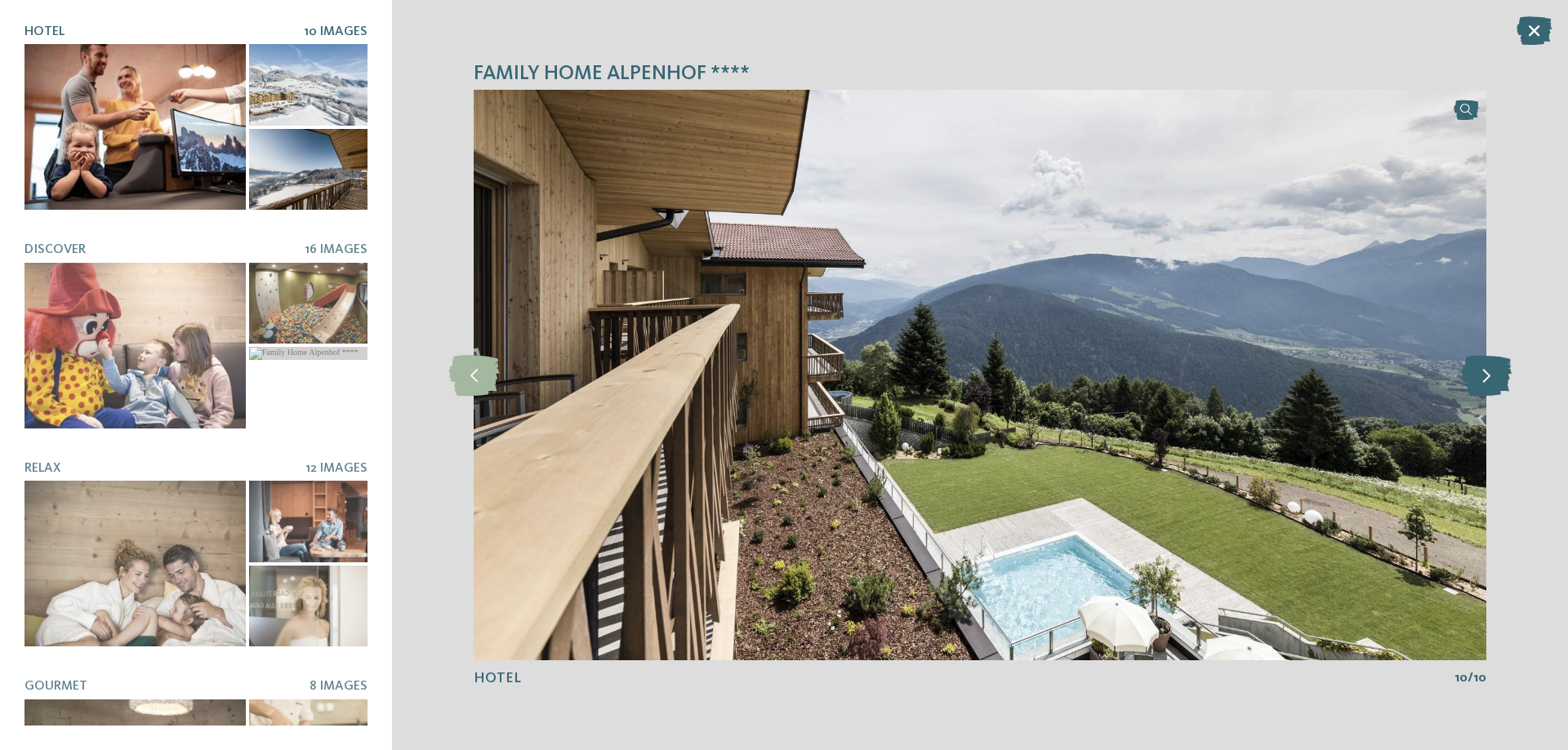
click at [1486, 377] on icon at bounding box center [1487, 375] width 50 height 41
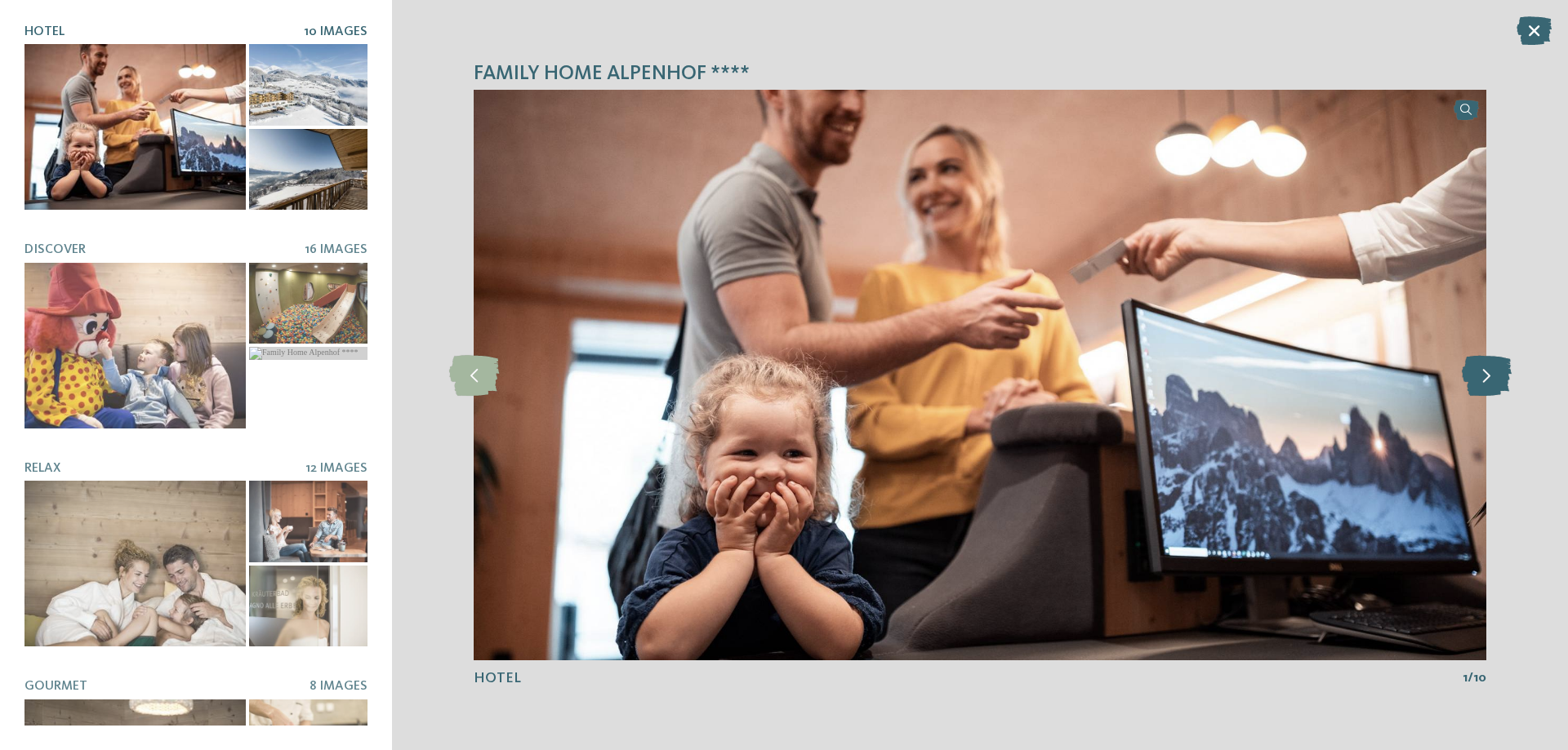
click at [1491, 376] on icon at bounding box center [1487, 375] width 50 height 41
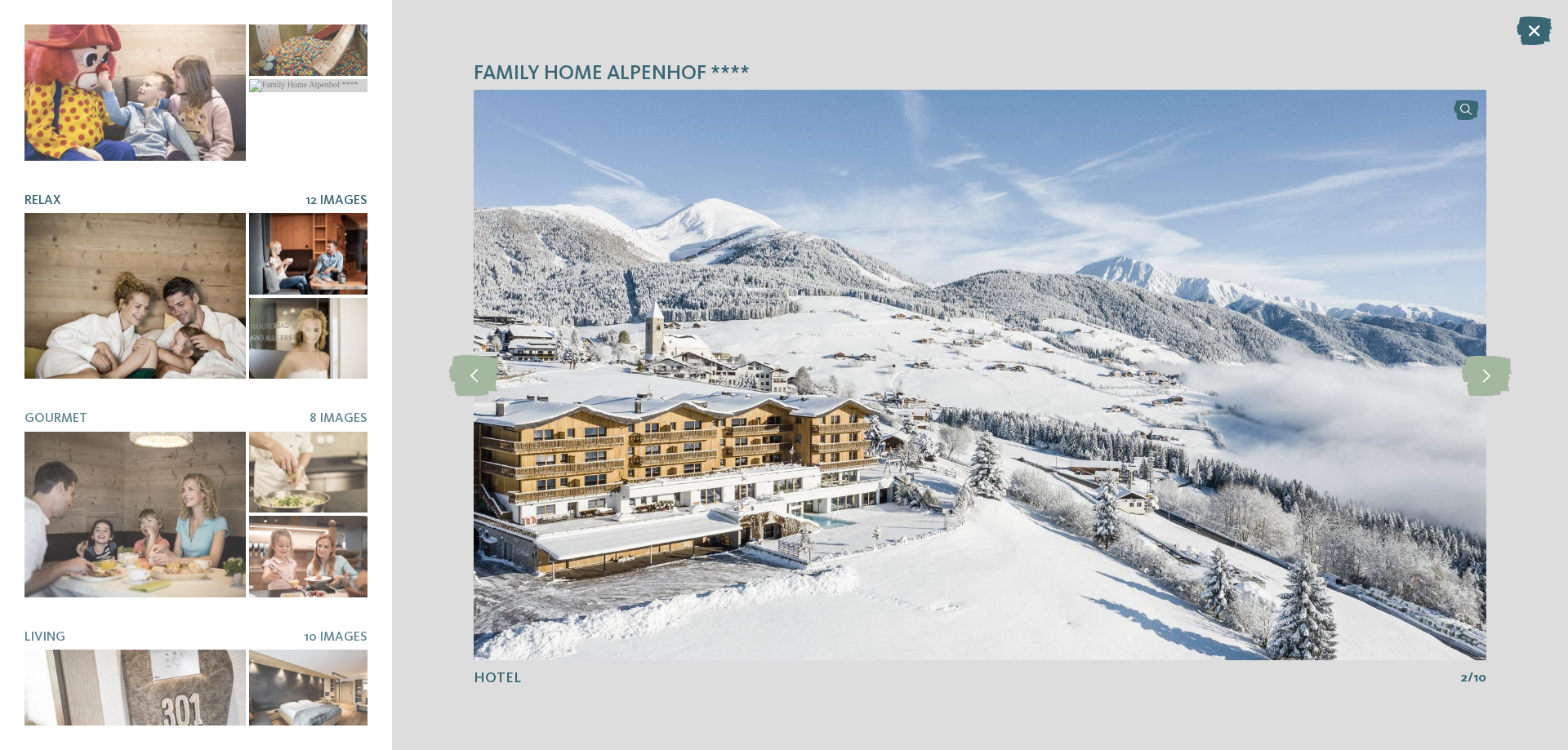
scroll to position [93, 0]
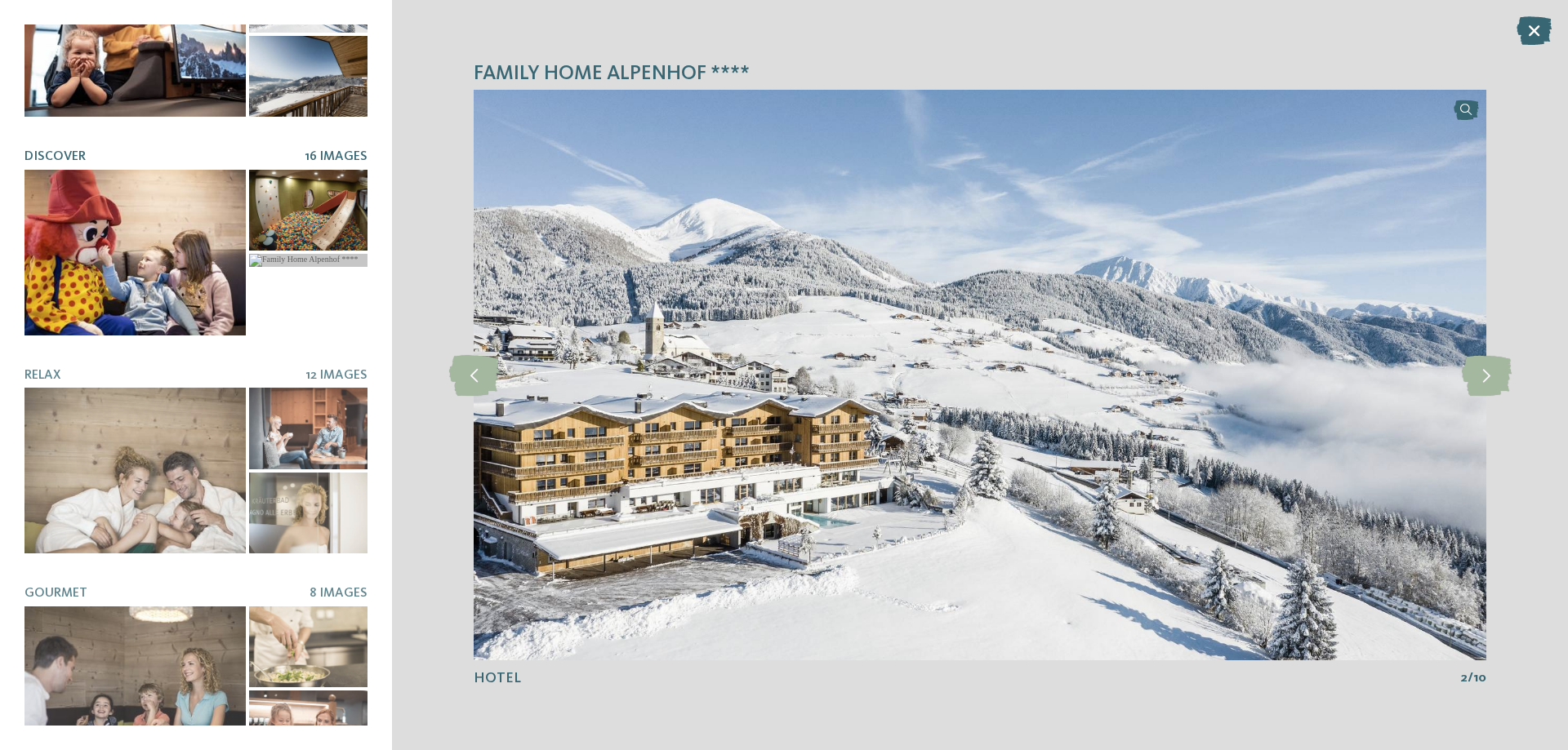
click at [185, 284] on div at bounding box center [135, 252] width 222 height 166
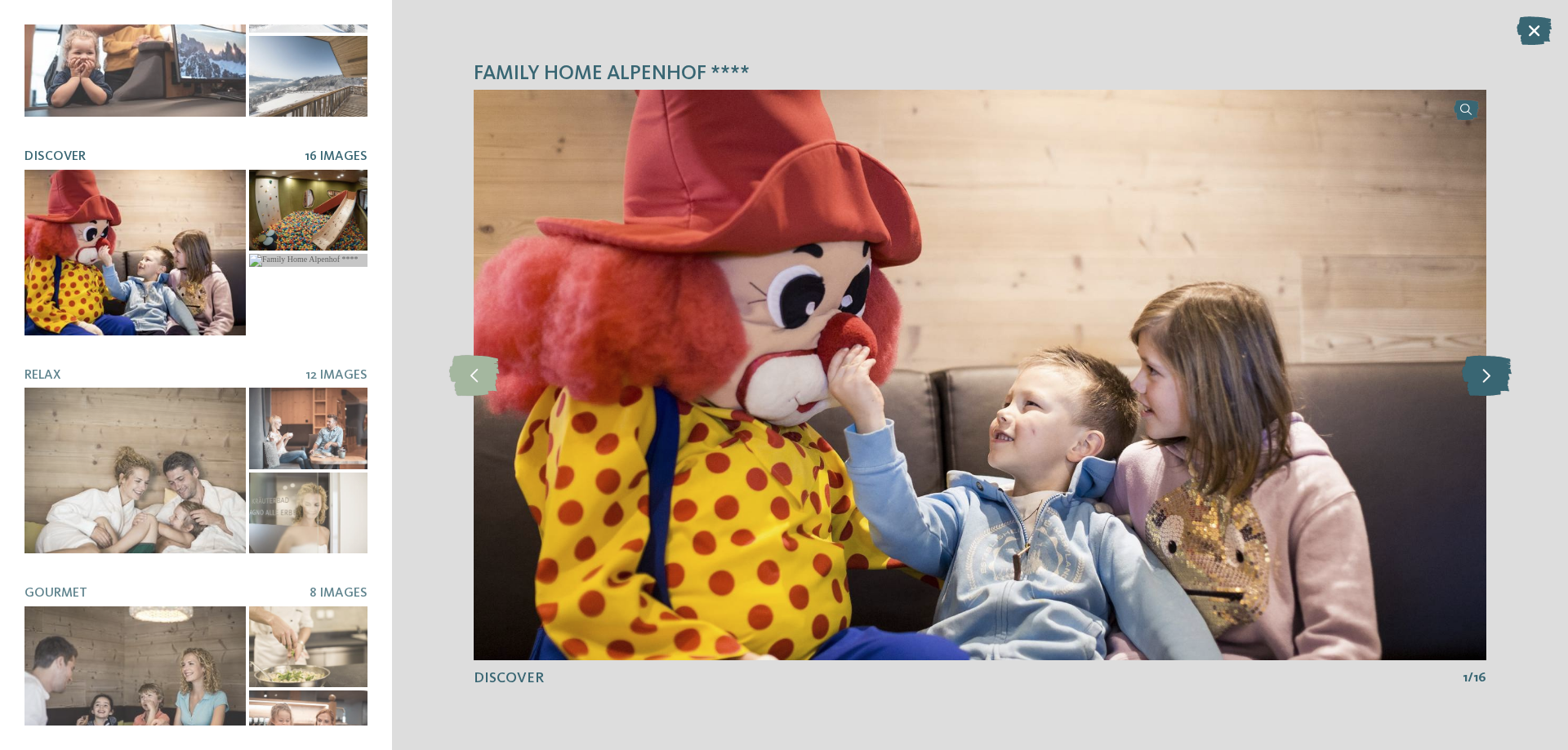
click at [1486, 381] on icon at bounding box center [1487, 375] width 50 height 41
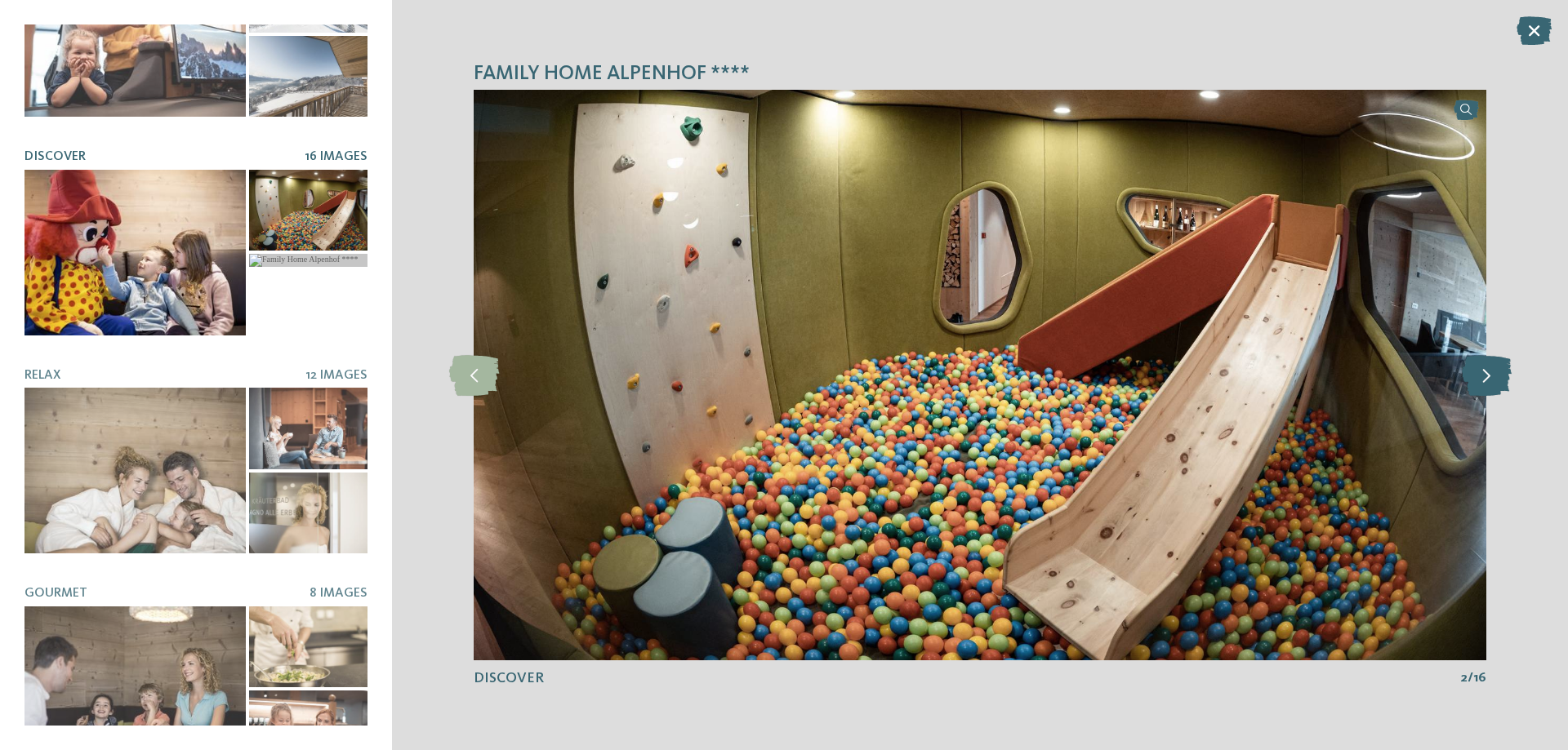
click at [1486, 381] on icon at bounding box center [1487, 375] width 50 height 41
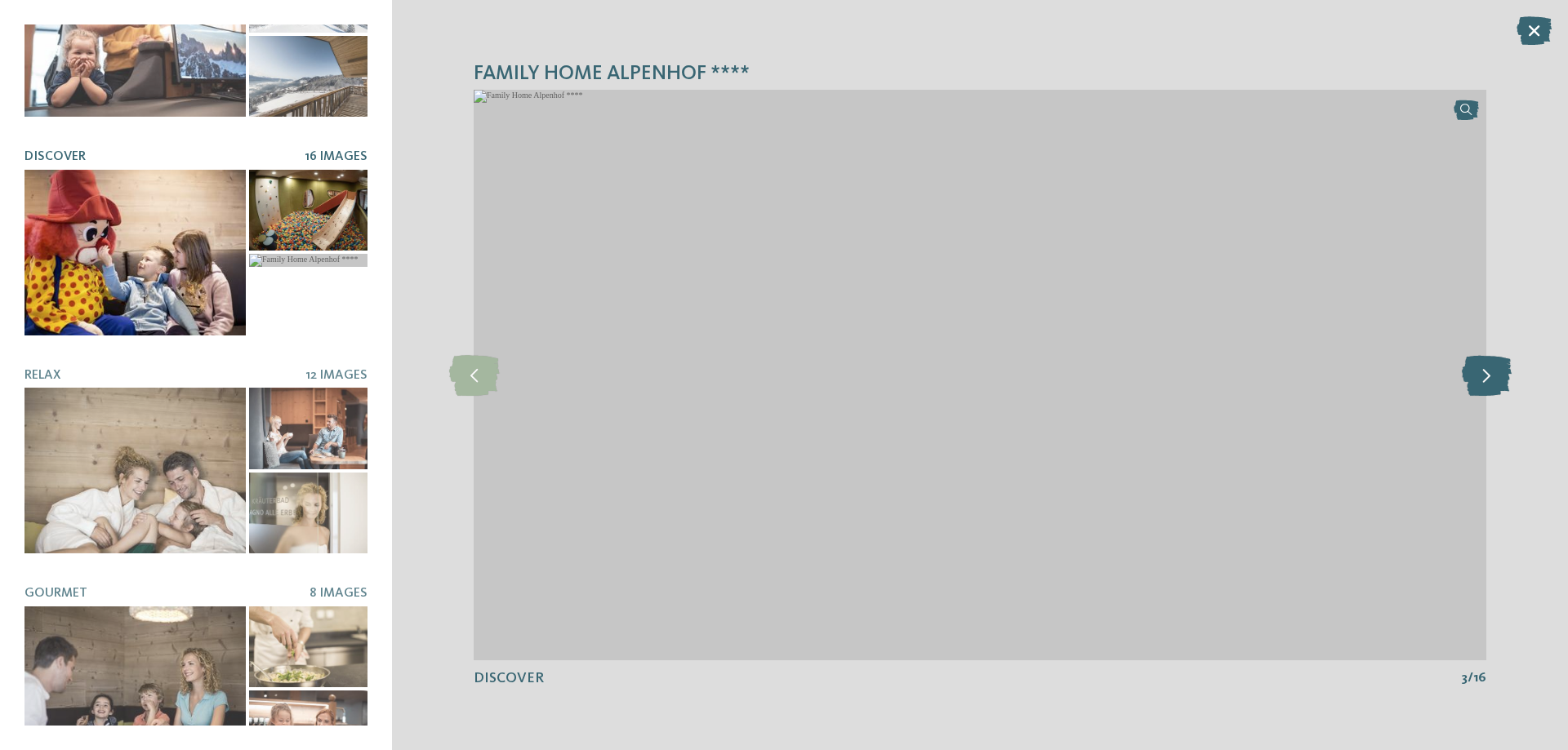
click at [1486, 376] on icon at bounding box center [1487, 375] width 50 height 41
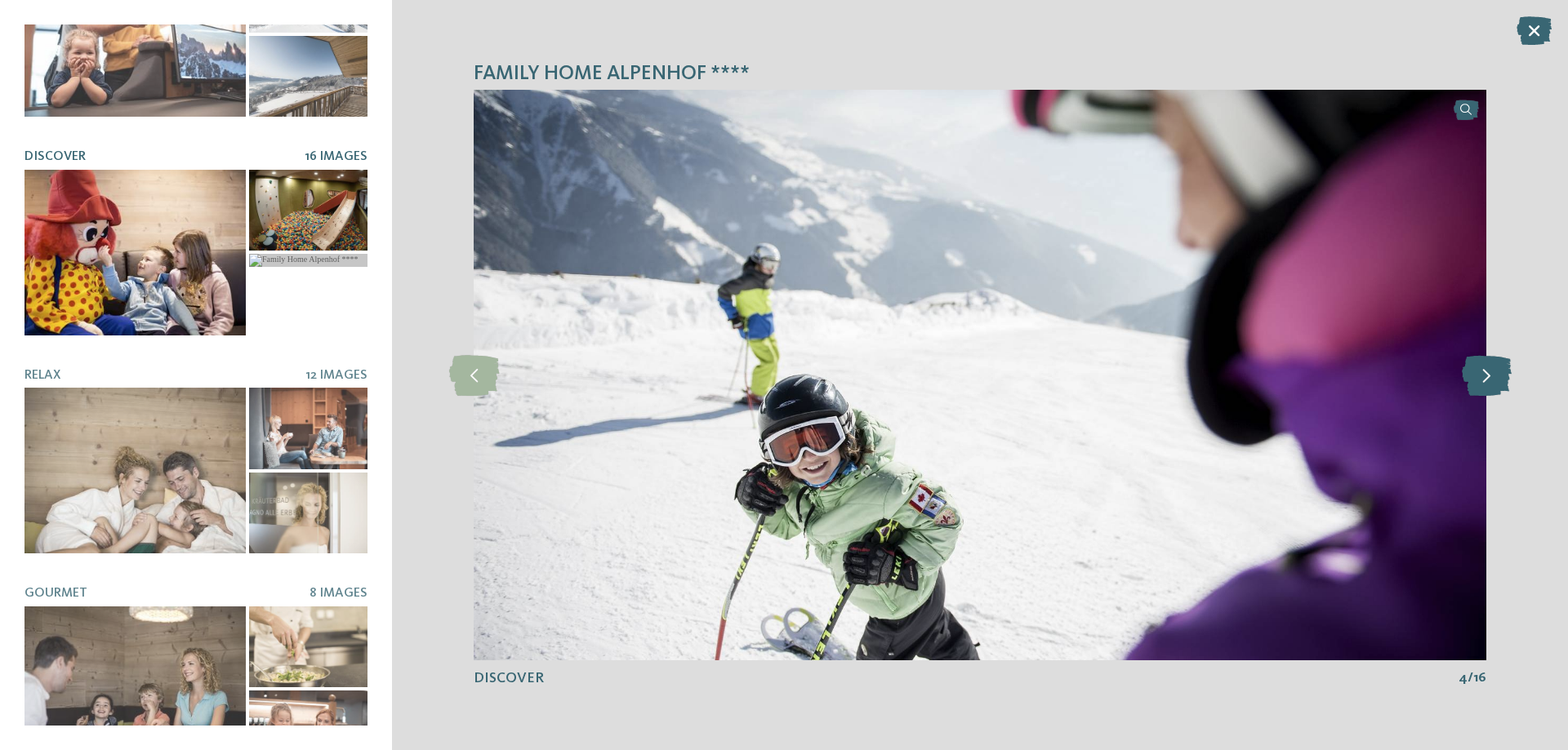
click at [1486, 376] on icon at bounding box center [1487, 375] width 50 height 41
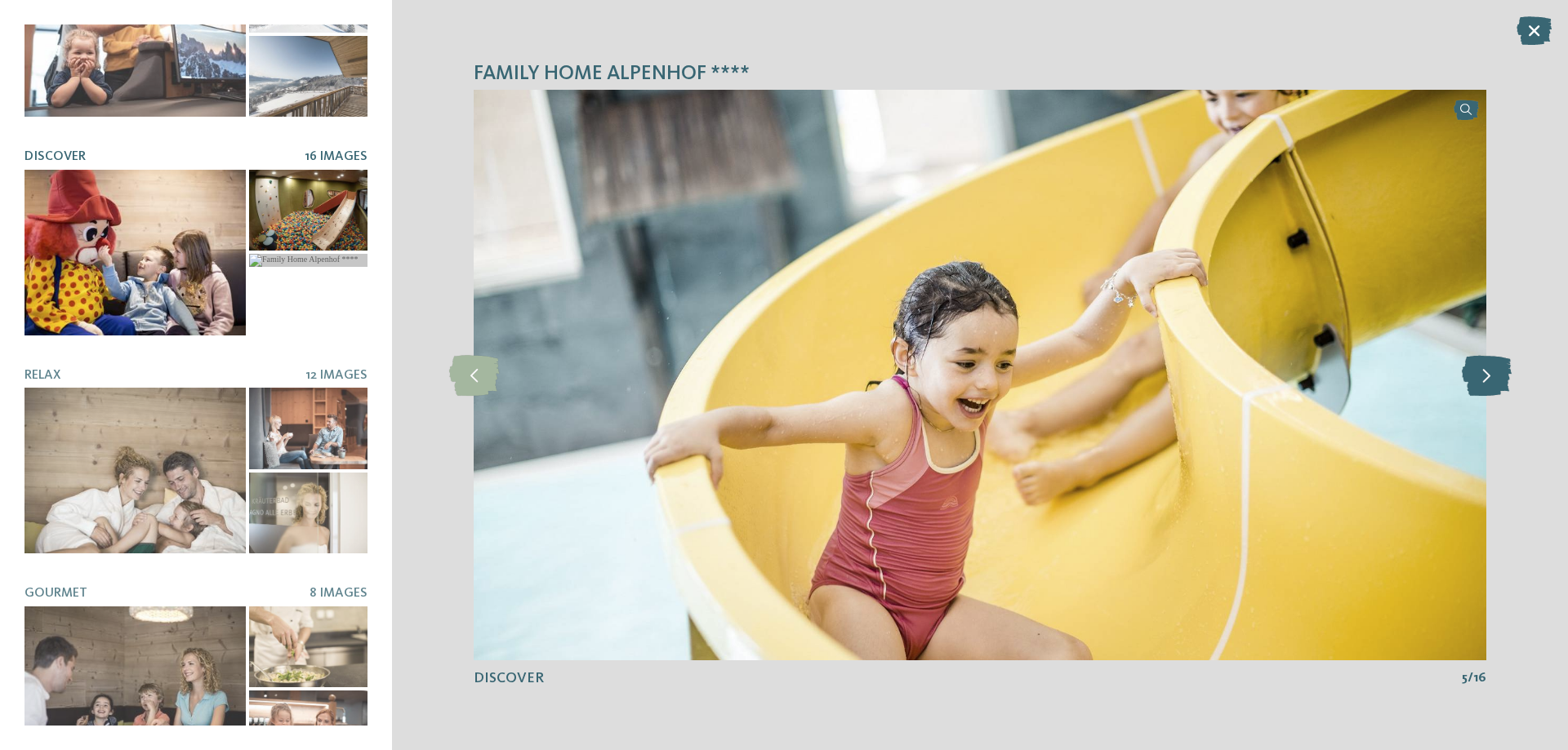
click at [1485, 376] on icon at bounding box center [1487, 375] width 50 height 41
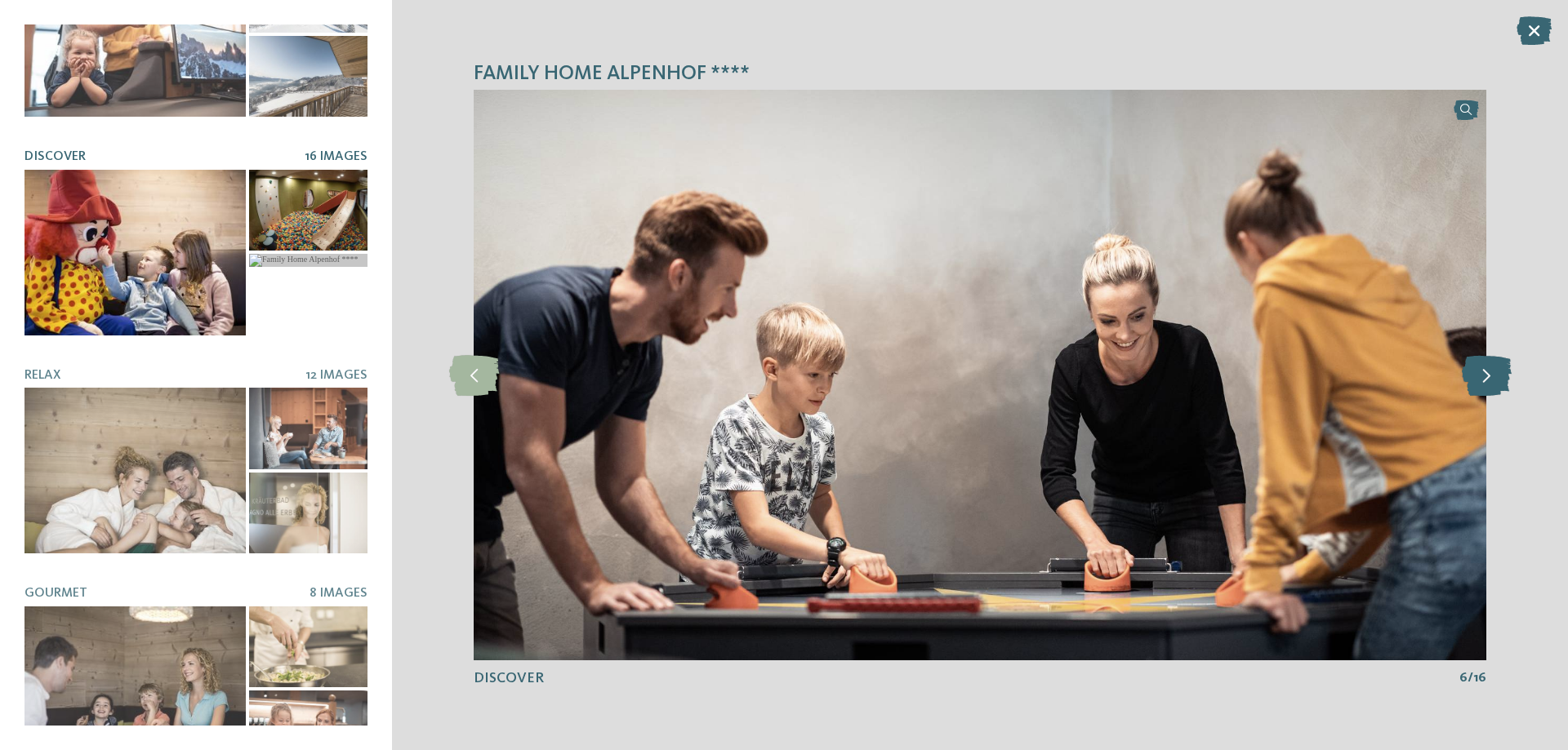
click at [1485, 376] on icon at bounding box center [1487, 375] width 50 height 41
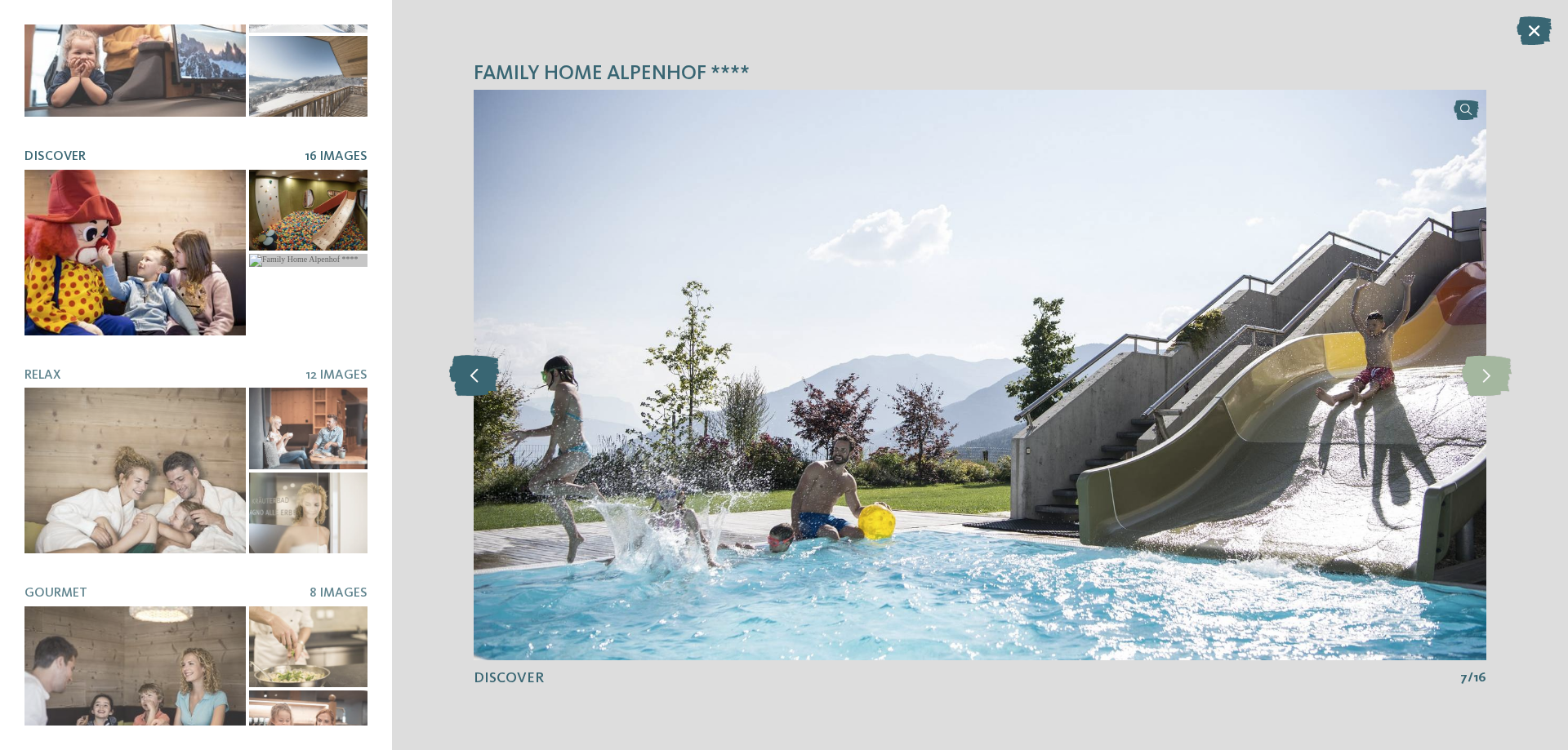
click at [468, 366] on icon at bounding box center [474, 375] width 50 height 41
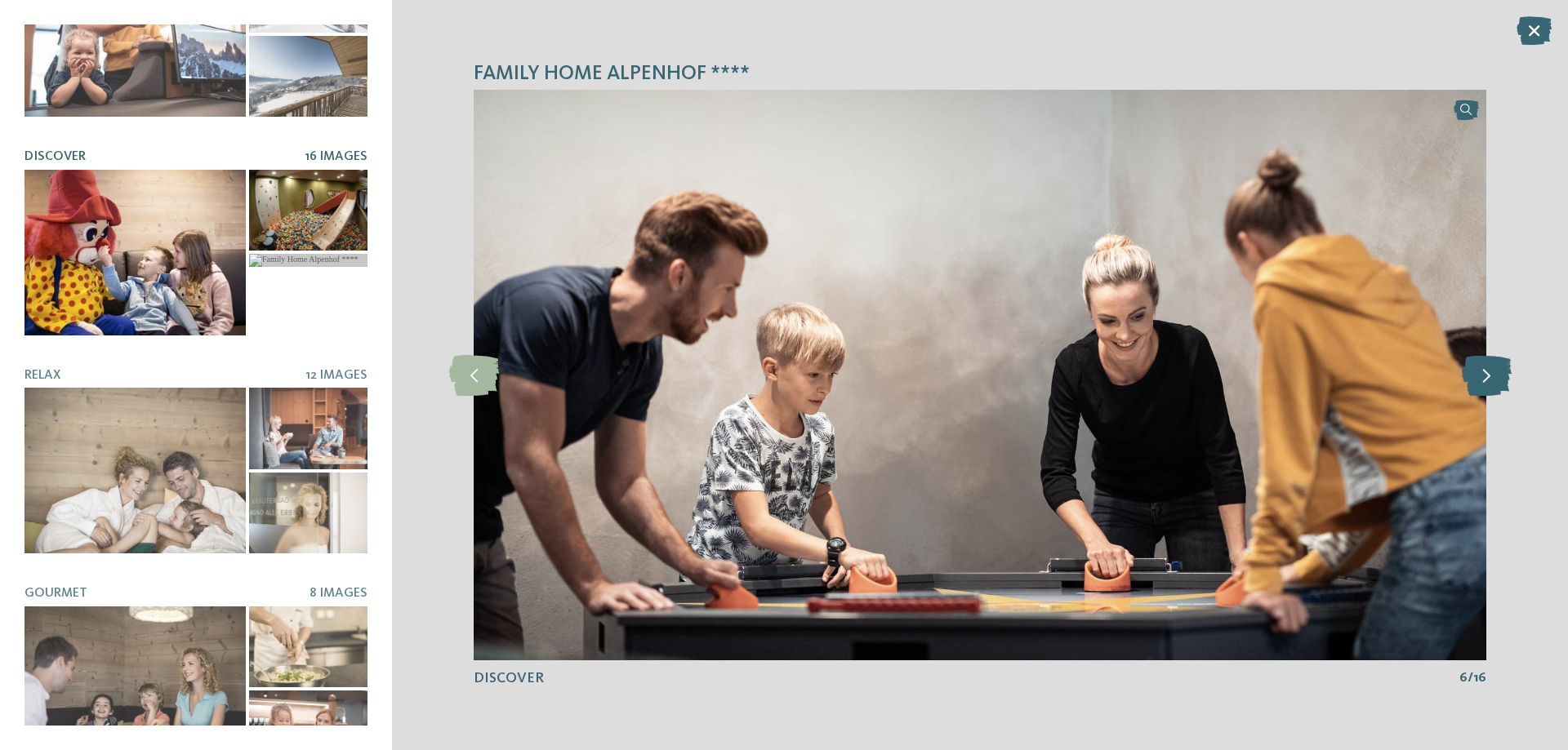
click at [1497, 370] on icon at bounding box center [1487, 375] width 50 height 41
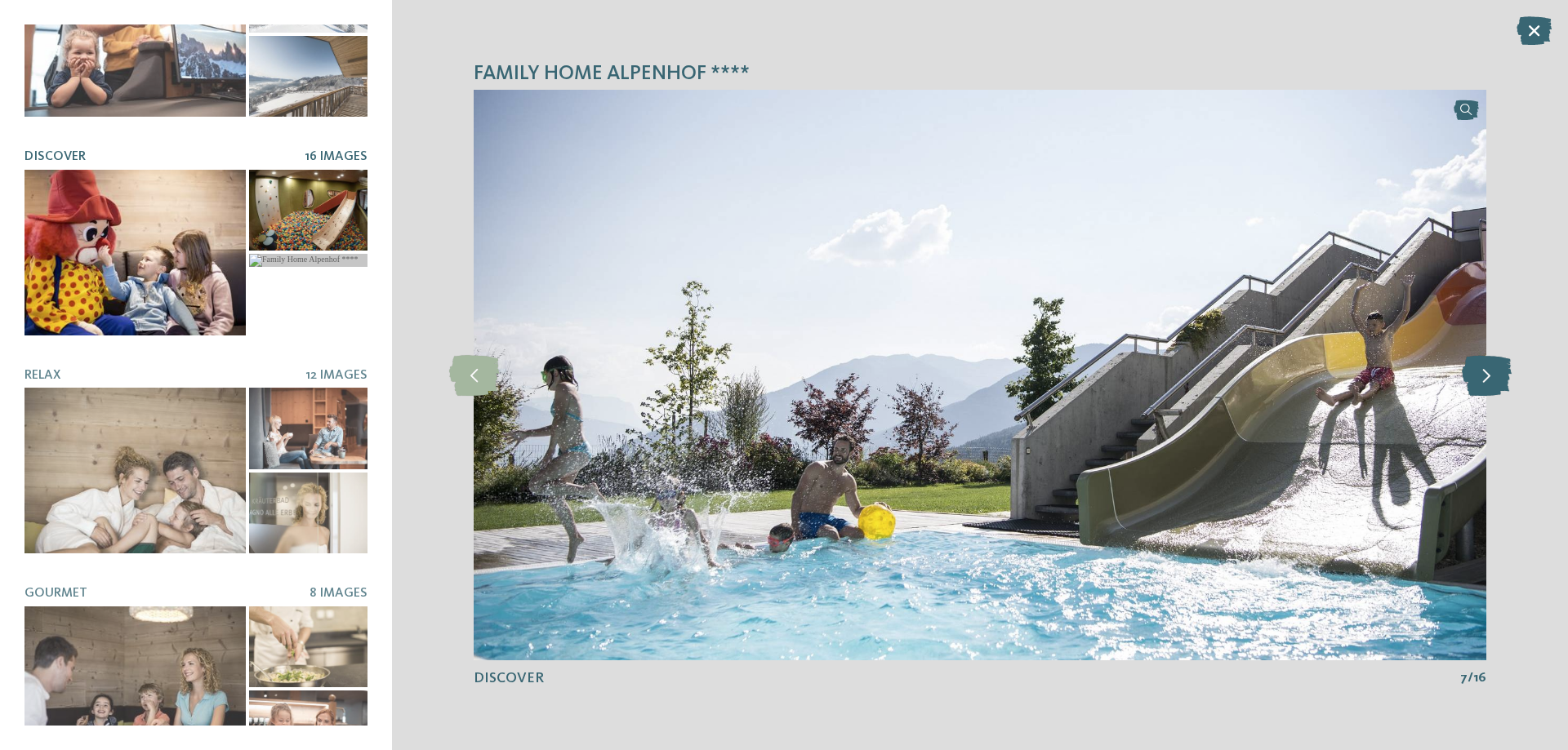
click at [1497, 370] on icon at bounding box center [1487, 375] width 50 height 41
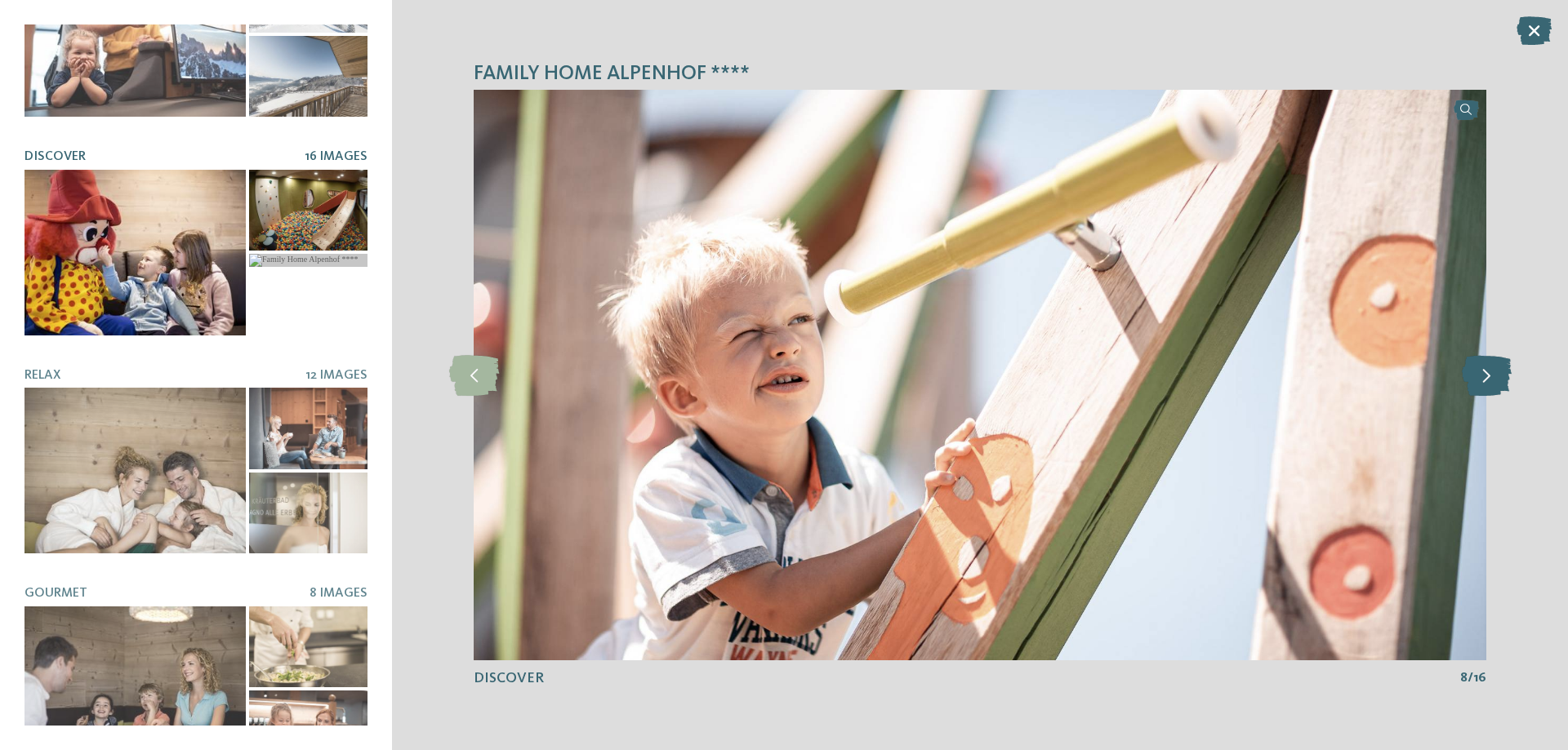
click at [1497, 370] on icon at bounding box center [1487, 375] width 50 height 41
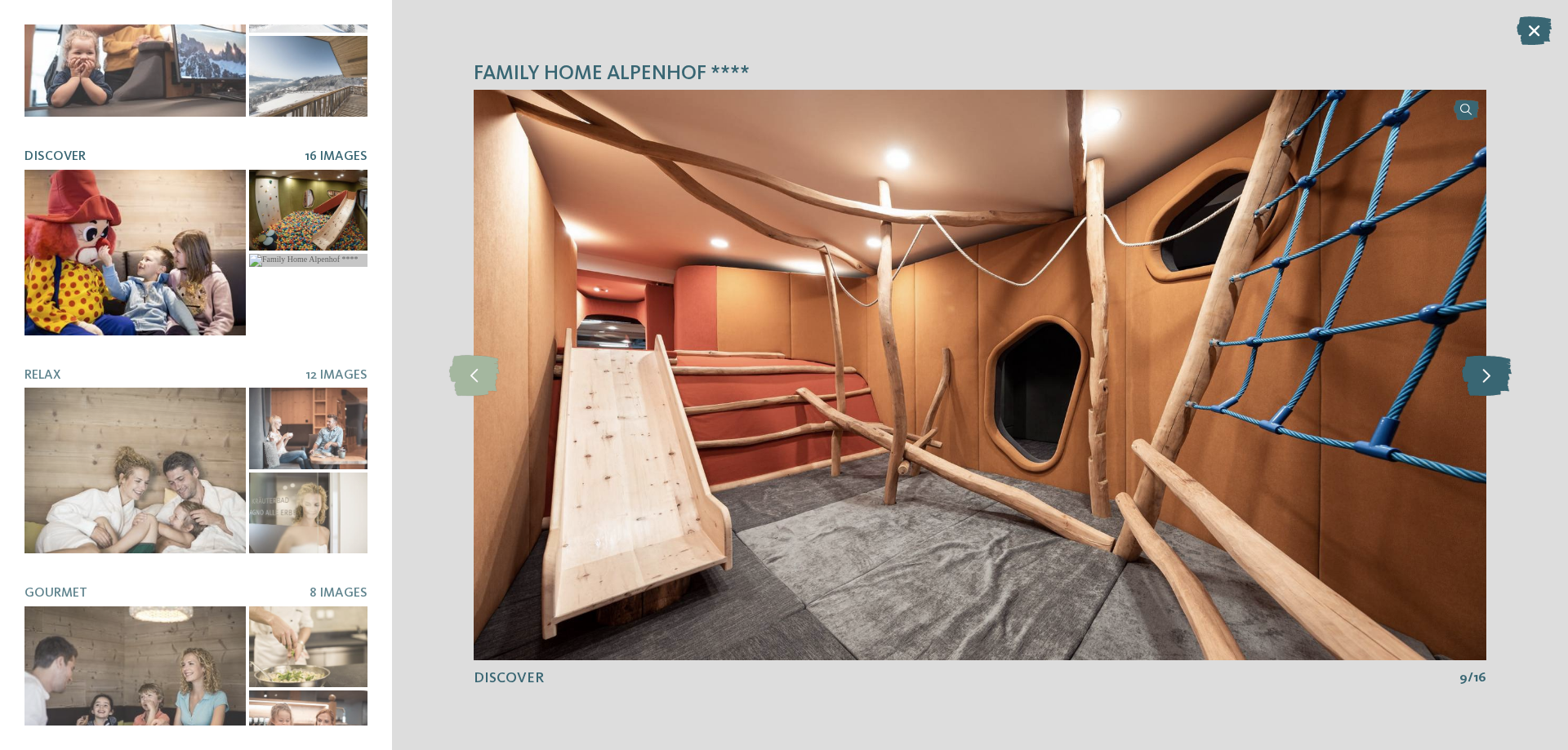
click at [1497, 370] on icon at bounding box center [1487, 375] width 50 height 41
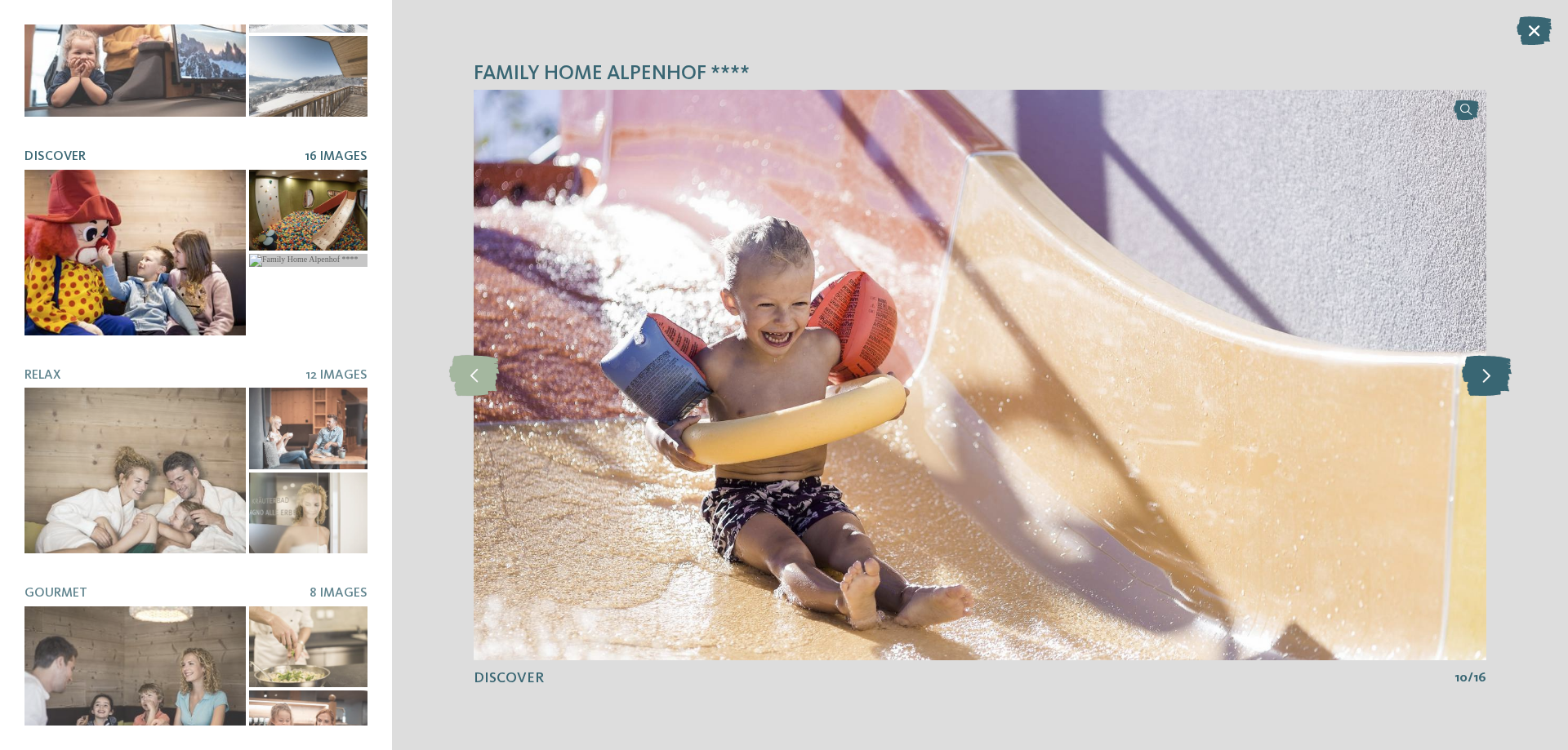
click at [1497, 370] on icon at bounding box center [1487, 375] width 50 height 41
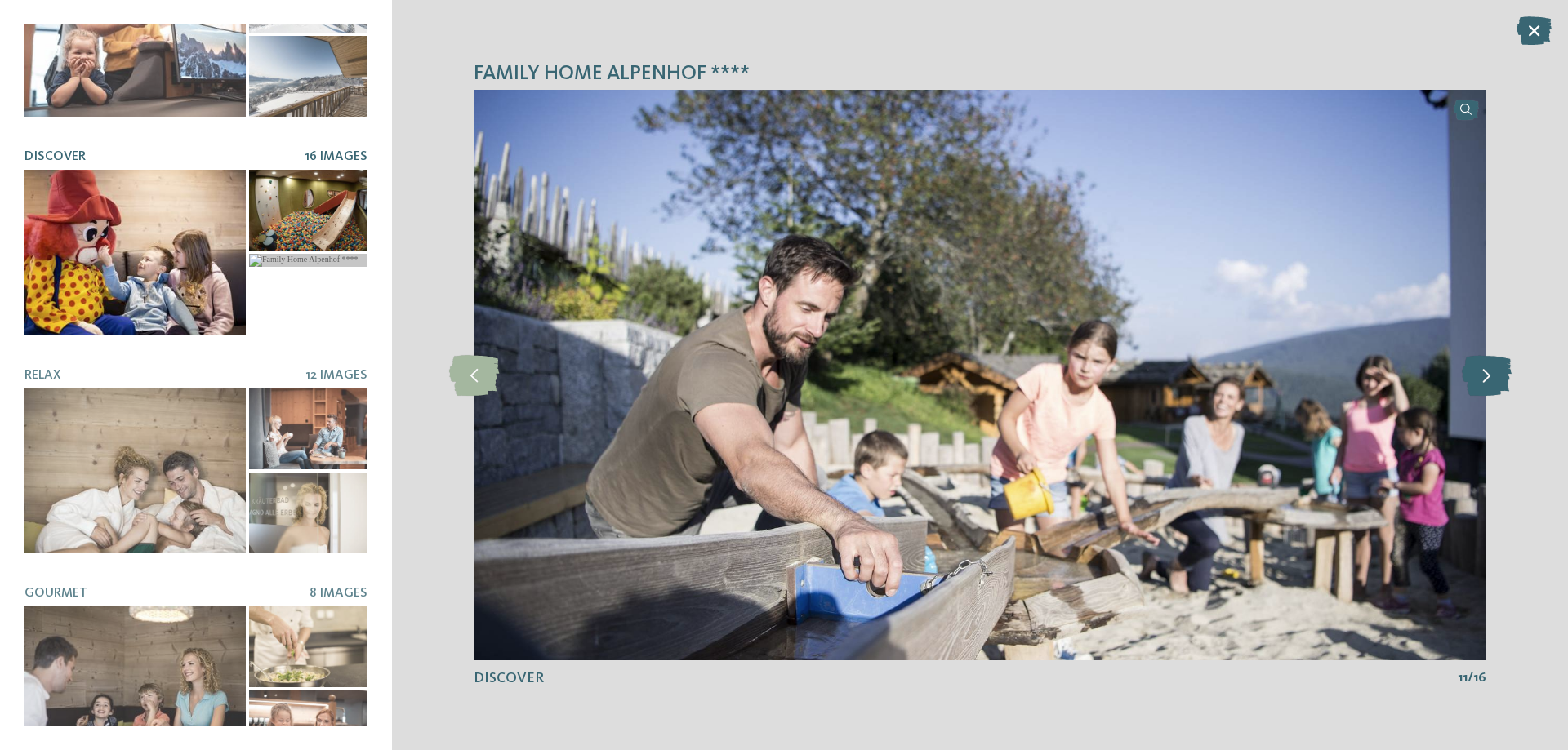
click at [1497, 370] on icon at bounding box center [1487, 375] width 50 height 41
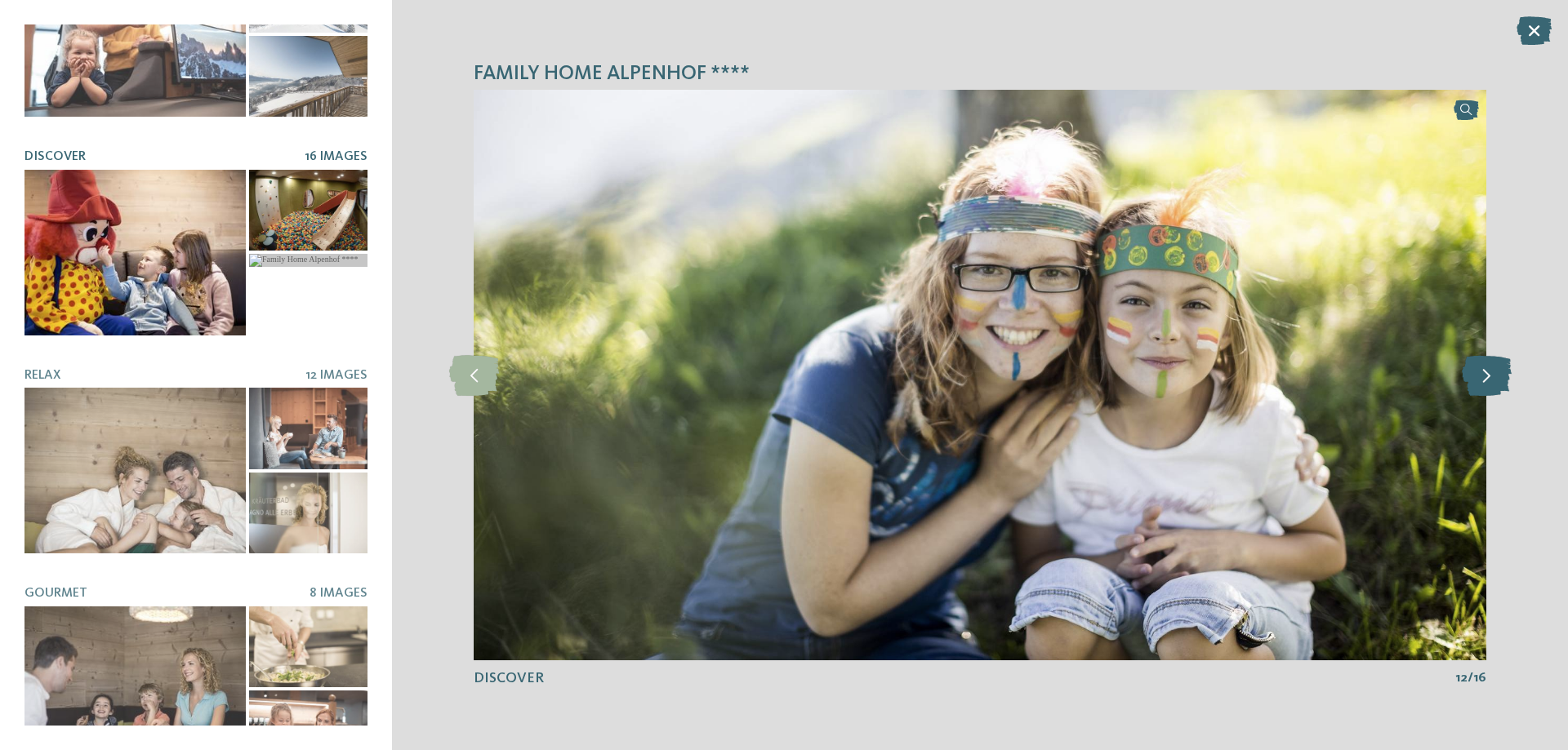
click at [1497, 370] on icon at bounding box center [1487, 375] width 50 height 41
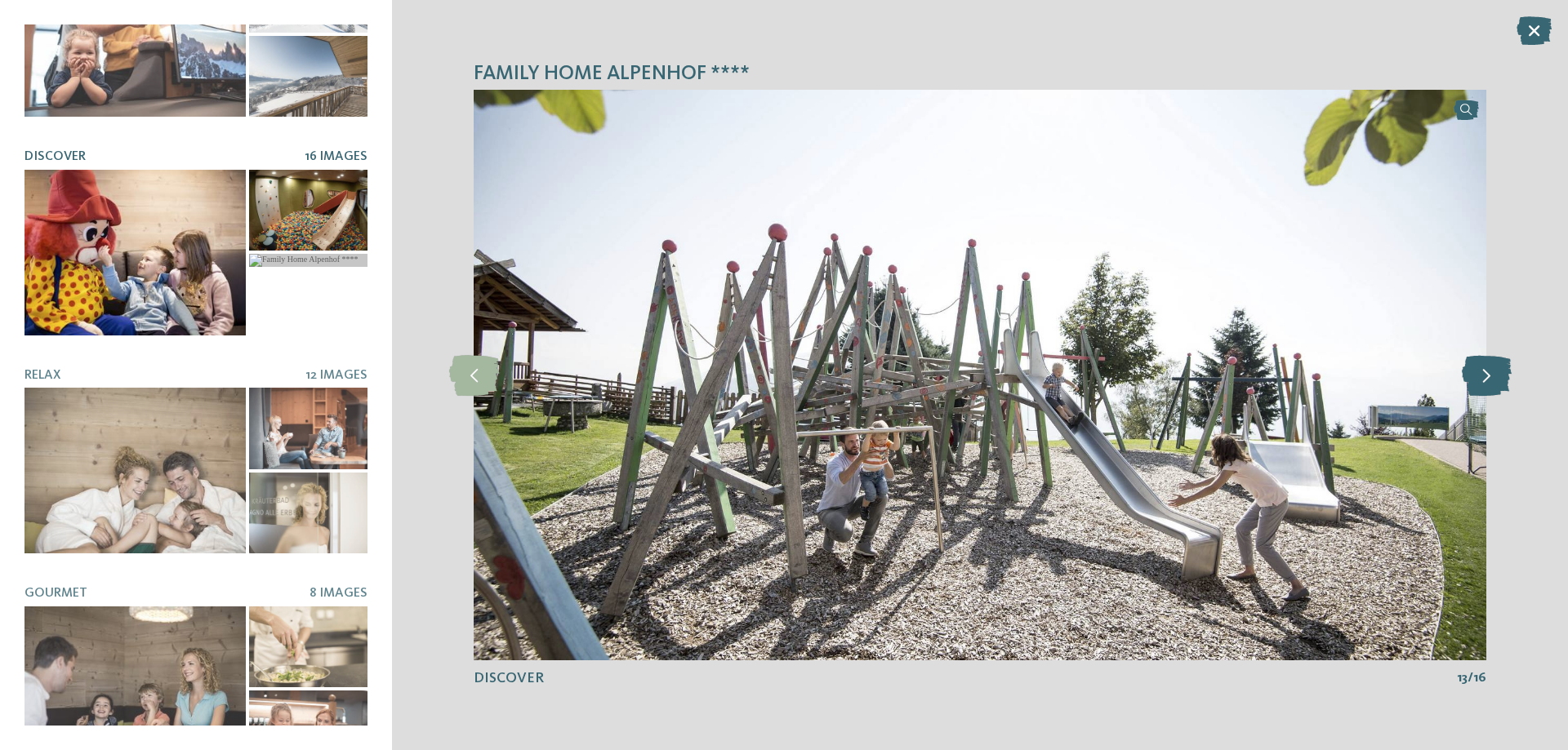
click at [1497, 370] on icon at bounding box center [1487, 375] width 50 height 41
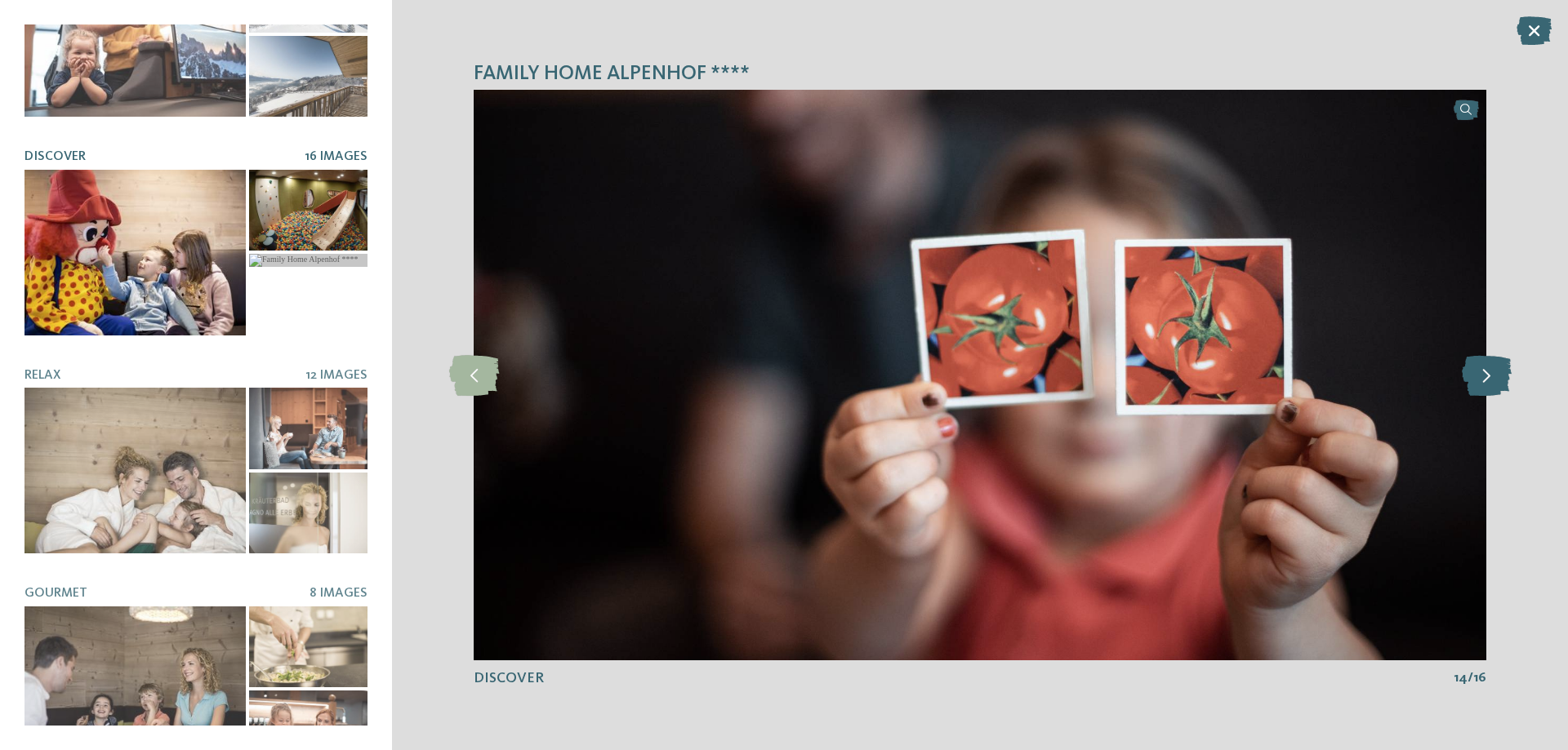
click at [1497, 370] on icon at bounding box center [1487, 375] width 50 height 41
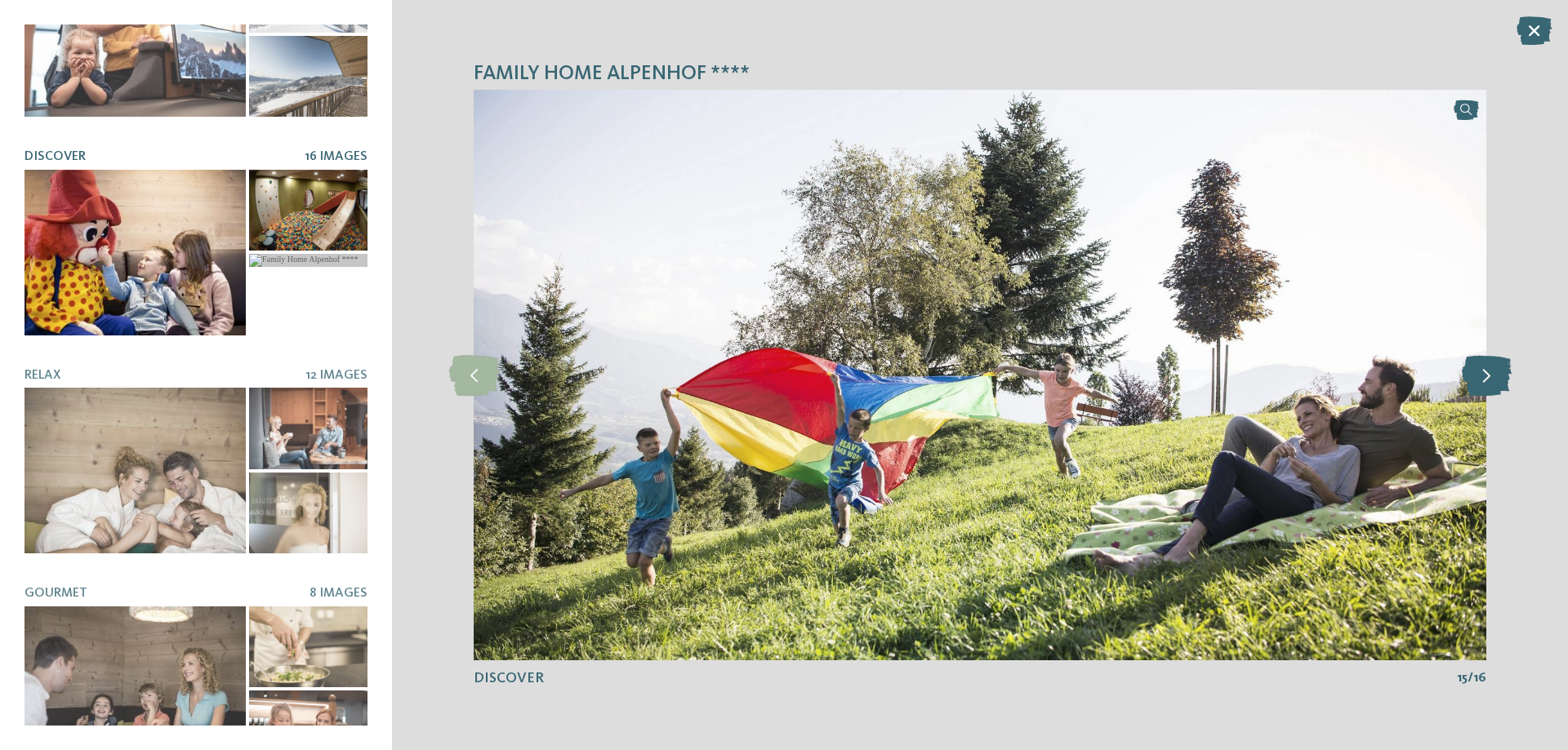
click at [1497, 370] on icon at bounding box center [1487, 375] width 50 height 41
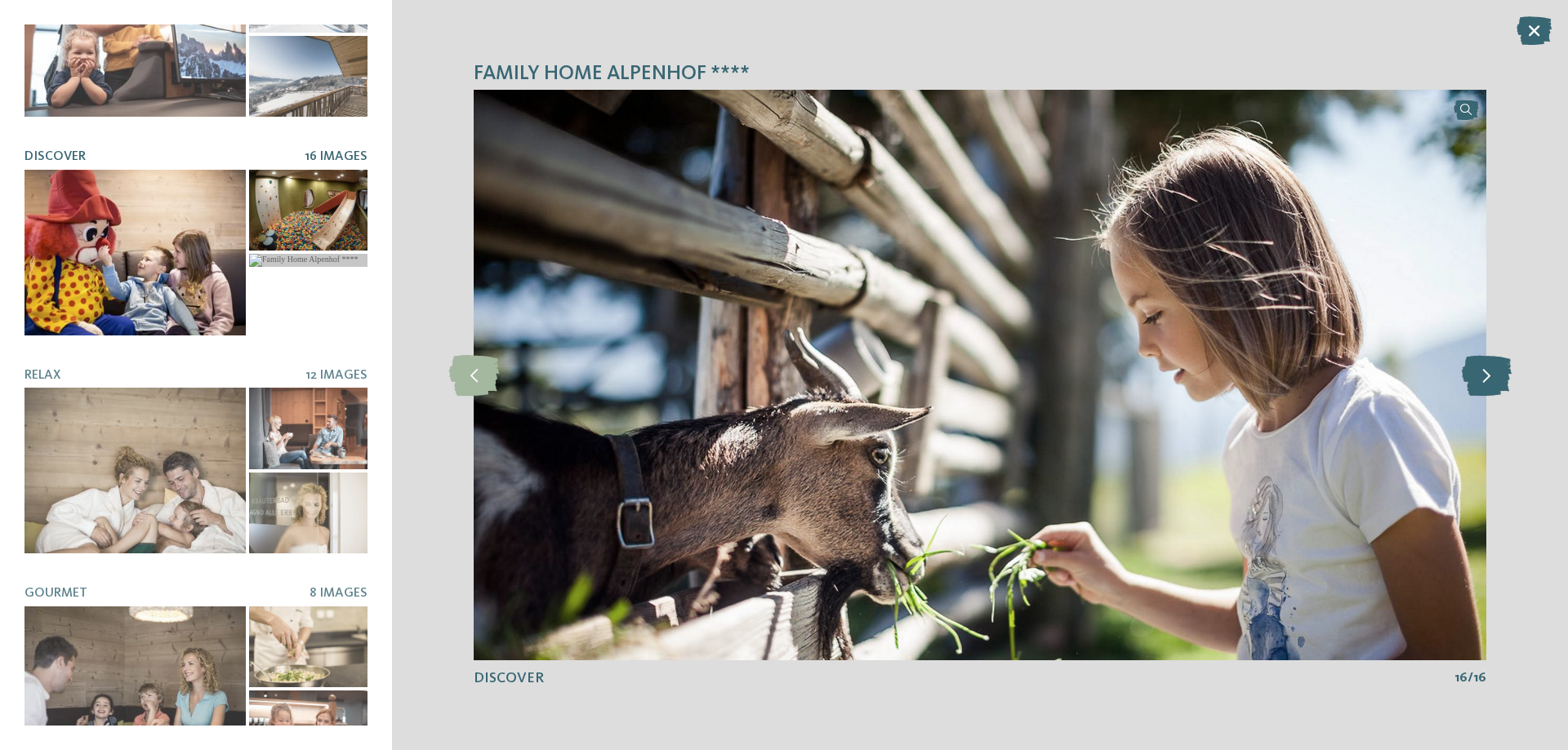
click at [1494, 371] on icon at bounding box center [1487, 375] width 50 height 41
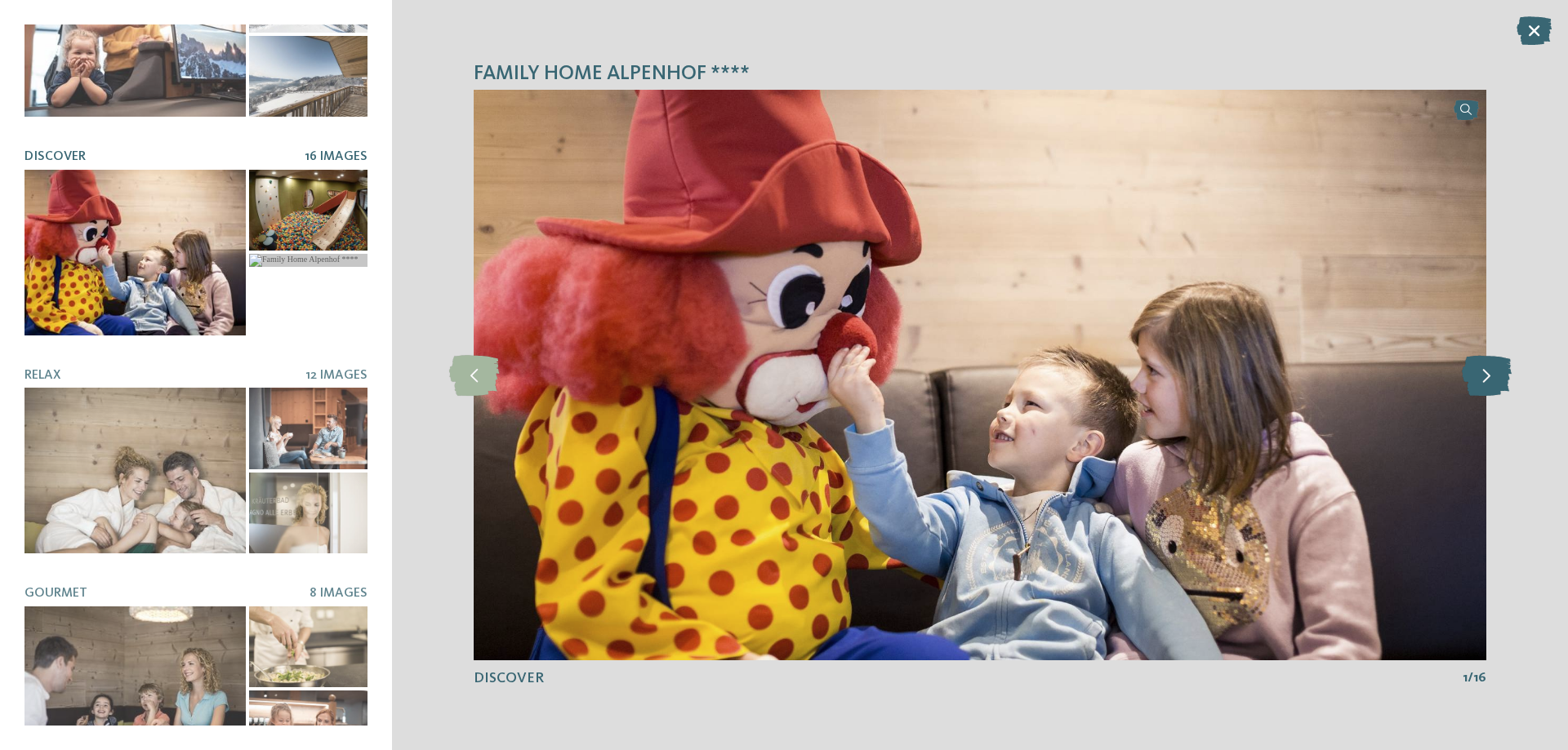
click at [1494, 371] on icon at bounding box center [1487, 375] width 50 height 41
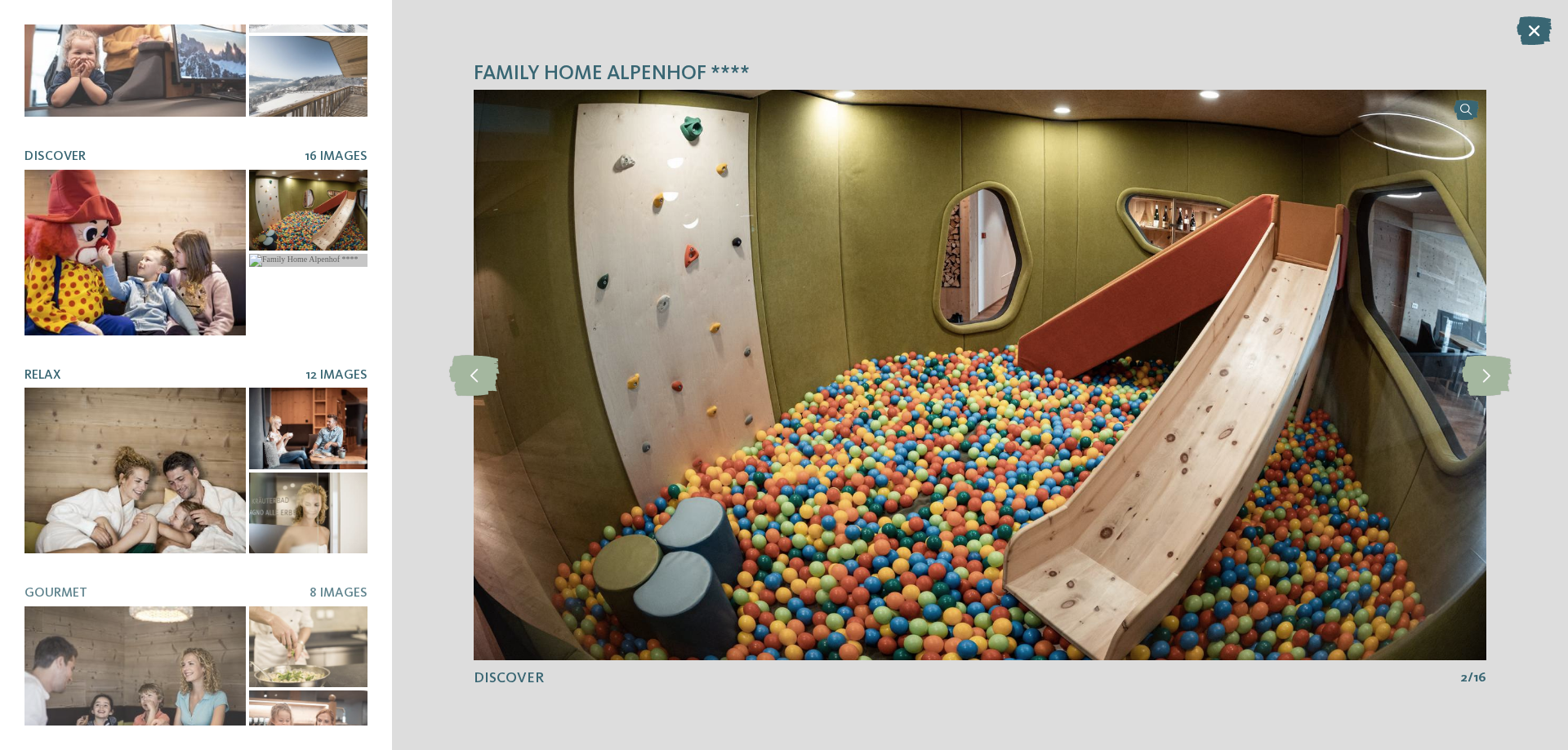
click at [115, 448] on div at bounding box center [135, 471] width 222 height 166
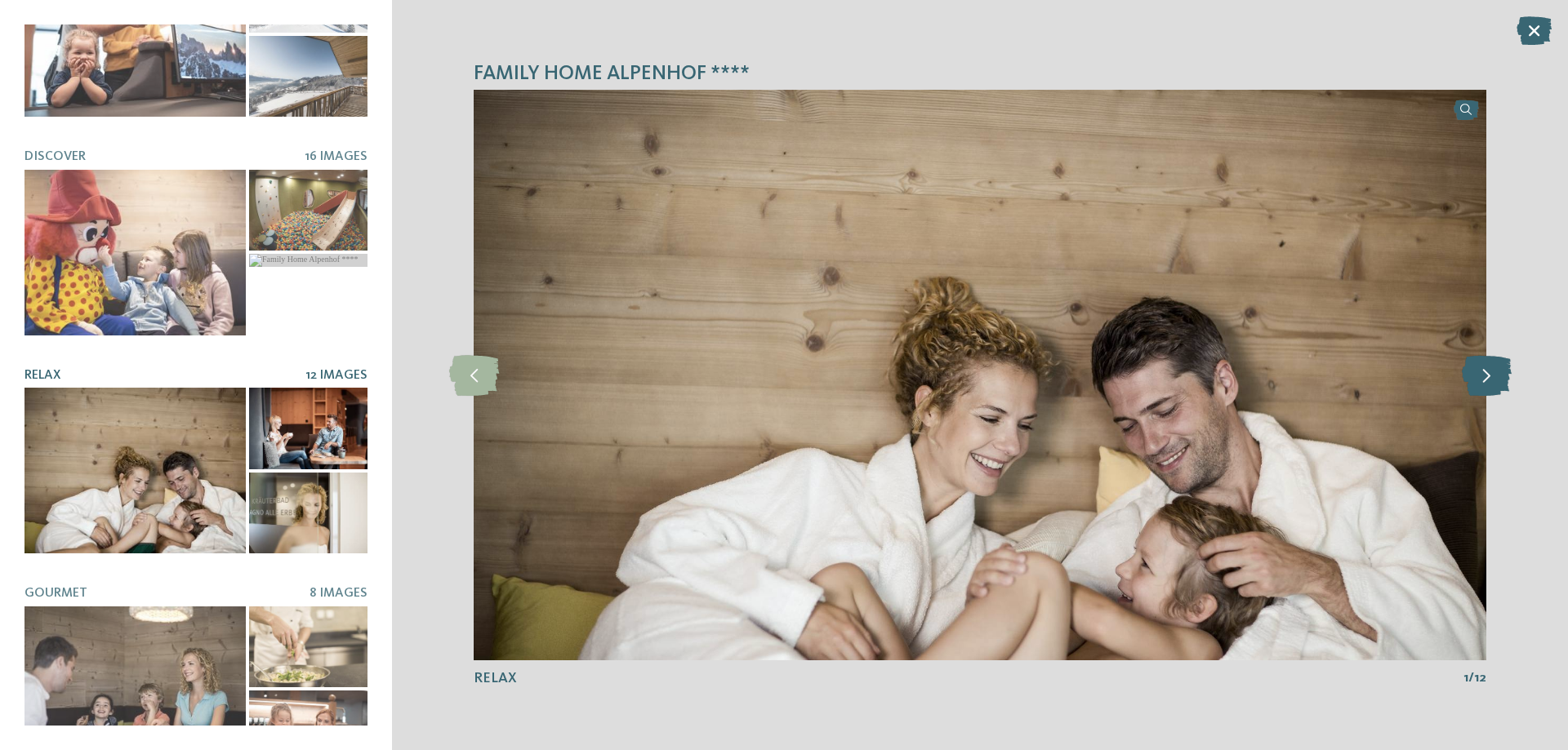
click at [1483, 374] on icon at bounding box center [1487, 375] width 50 height 41
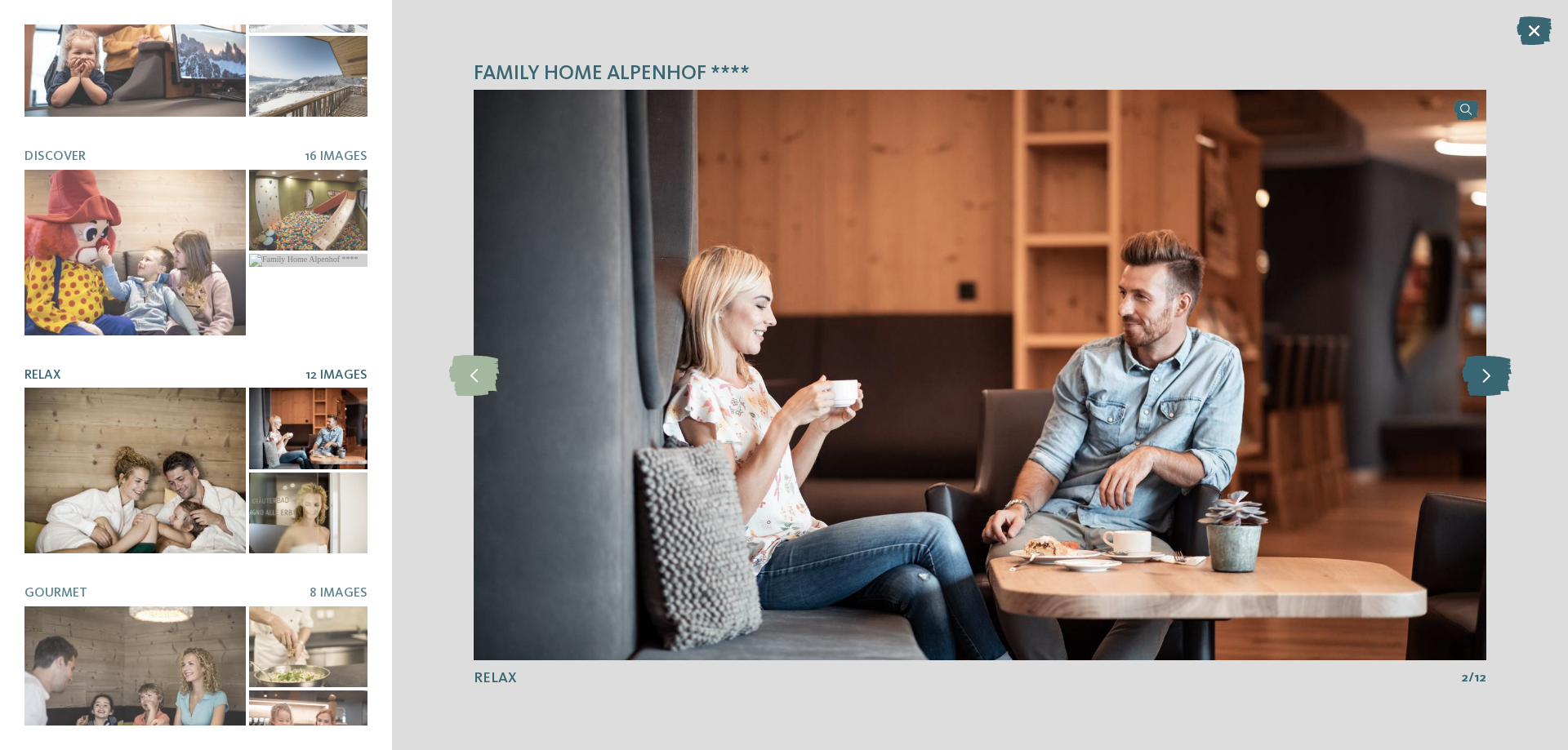
click at [1483, 374] on icon at bounding box center [1487, 375] width 50 height 41
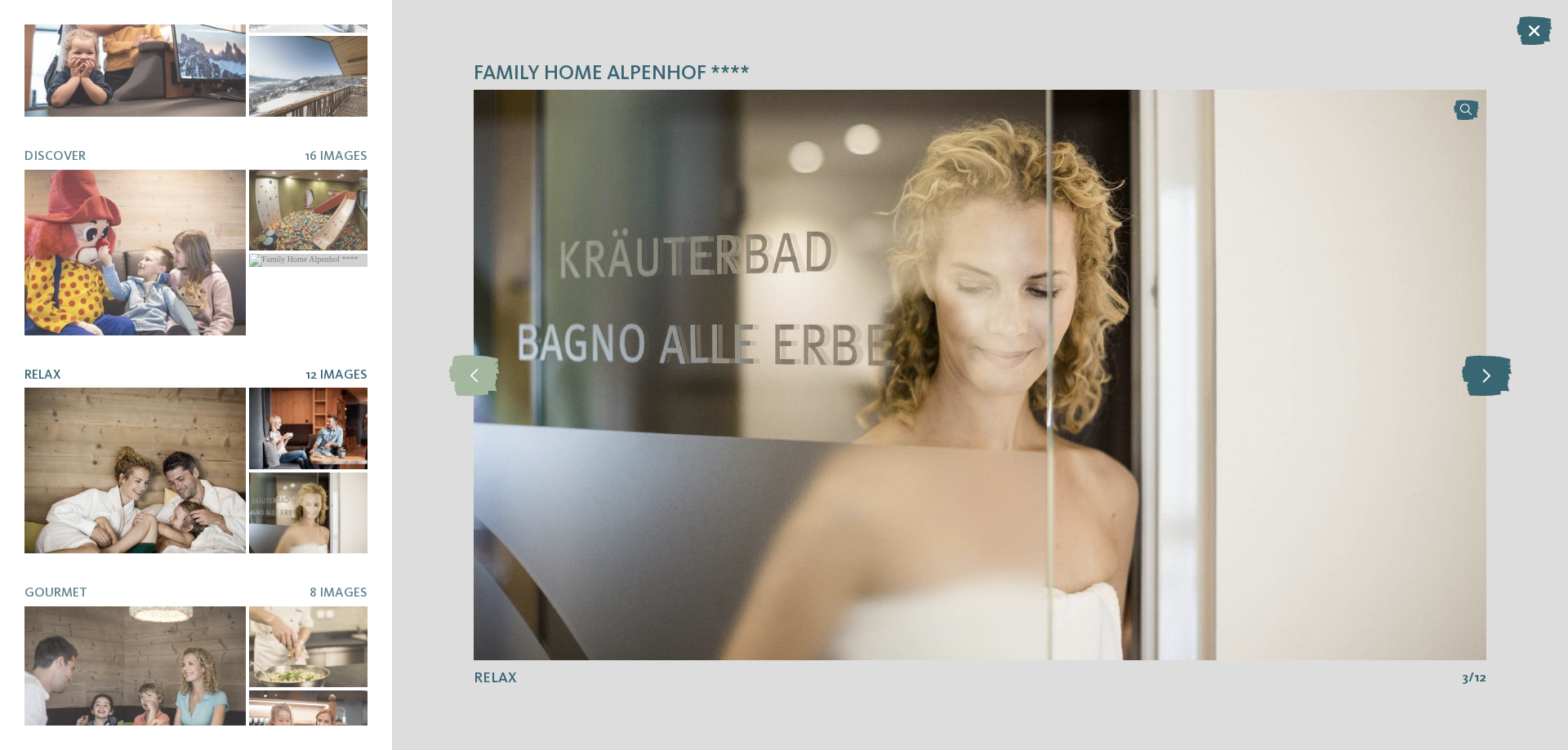
click at [1483, 374] on icon at bounding box center [1487, 375] width 50 height 41
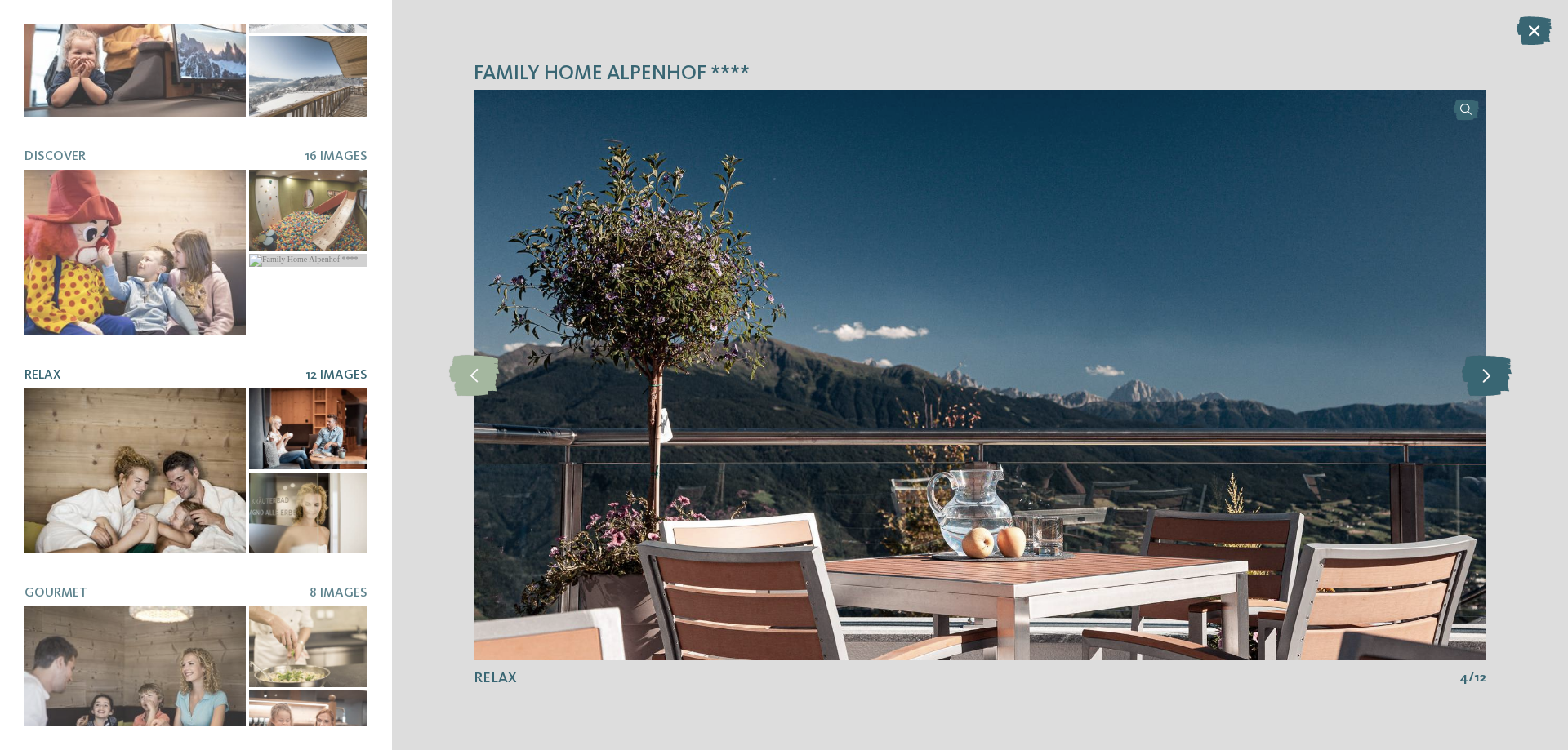
click at [1483, 374] on icon at bounding box center [1487, 375] width 50 height 41
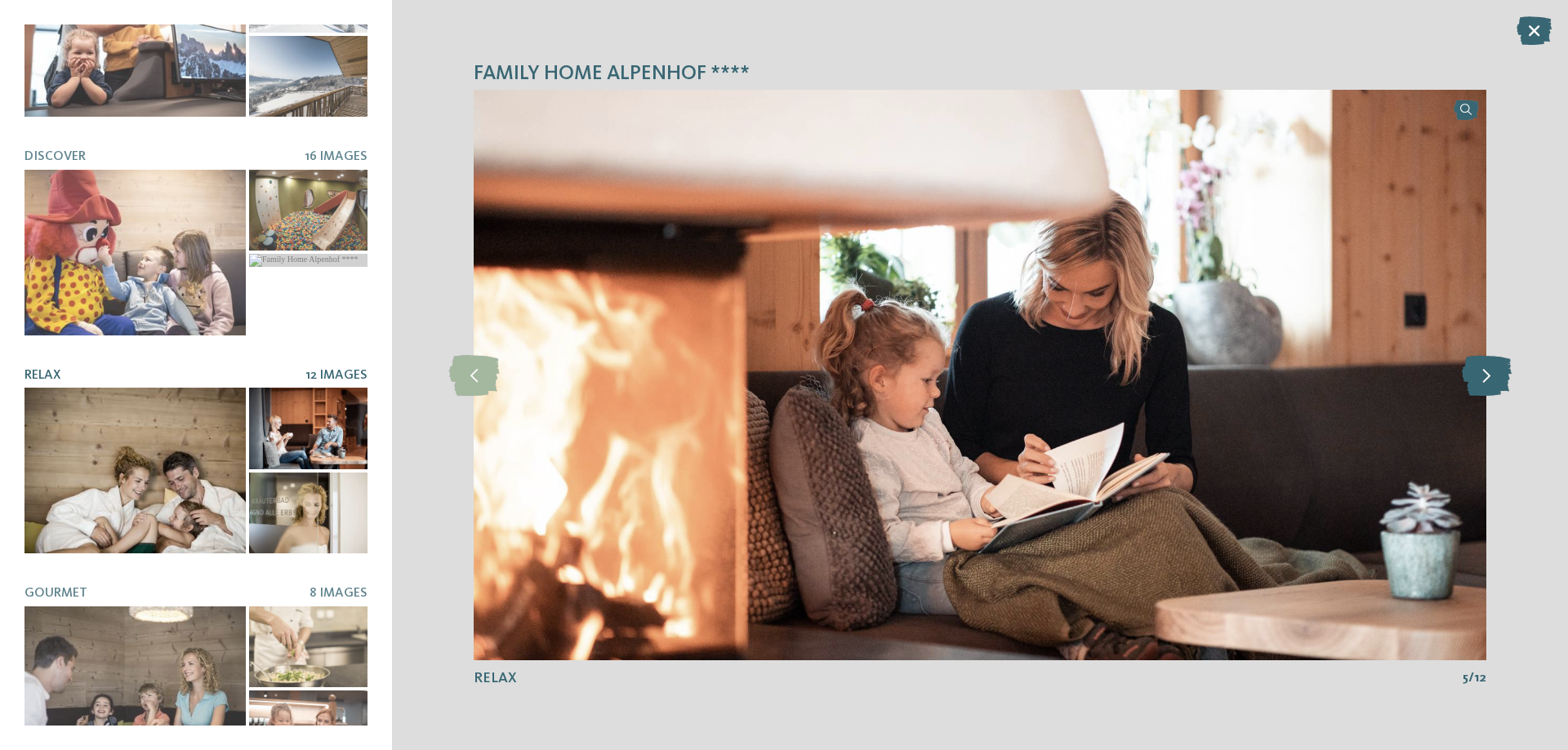
click at [1483, 374] on icon at bounding box center [1487, 375] width 50 height 41
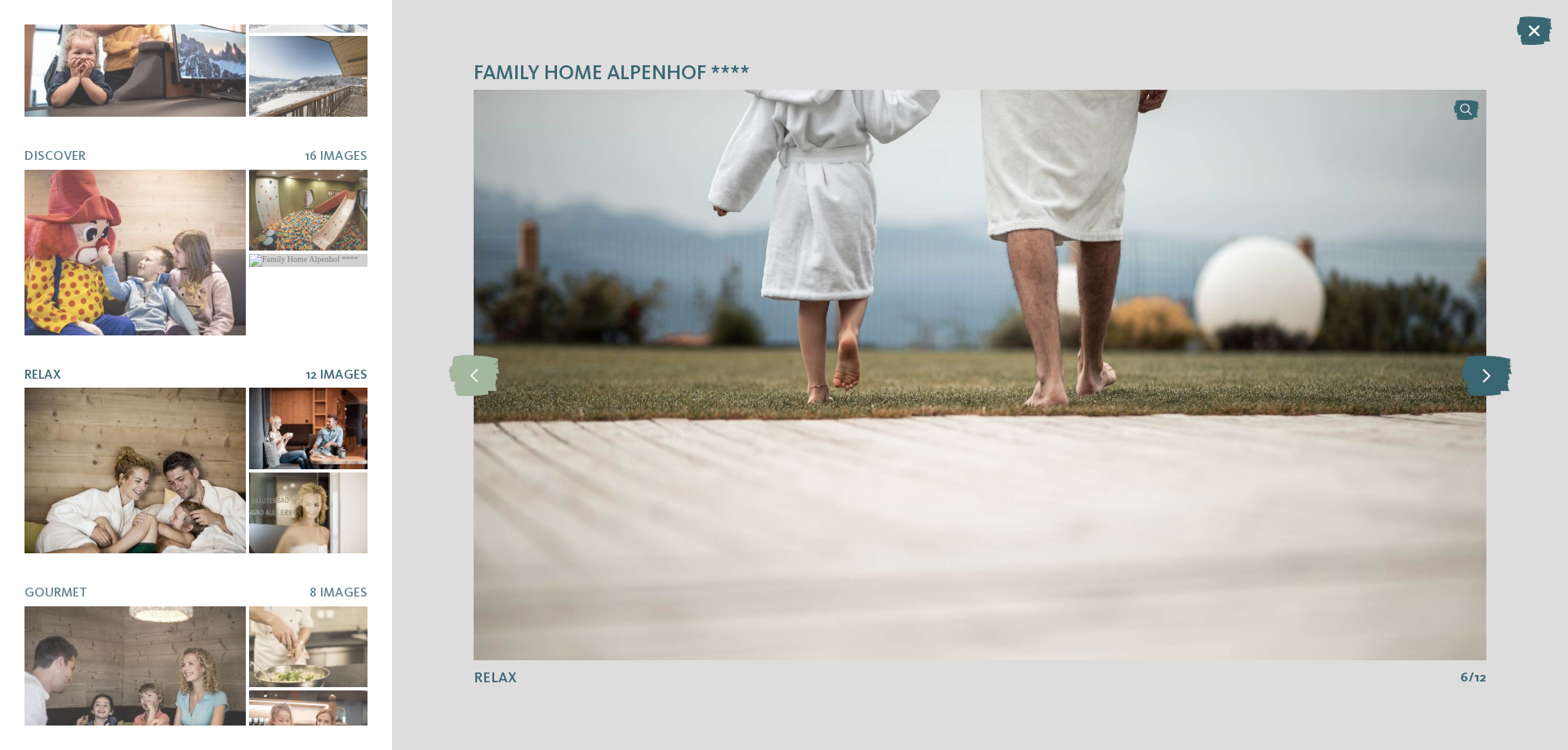
click at [1483, 374] on icon at bounding box center [1487, 375] width 50 height 41
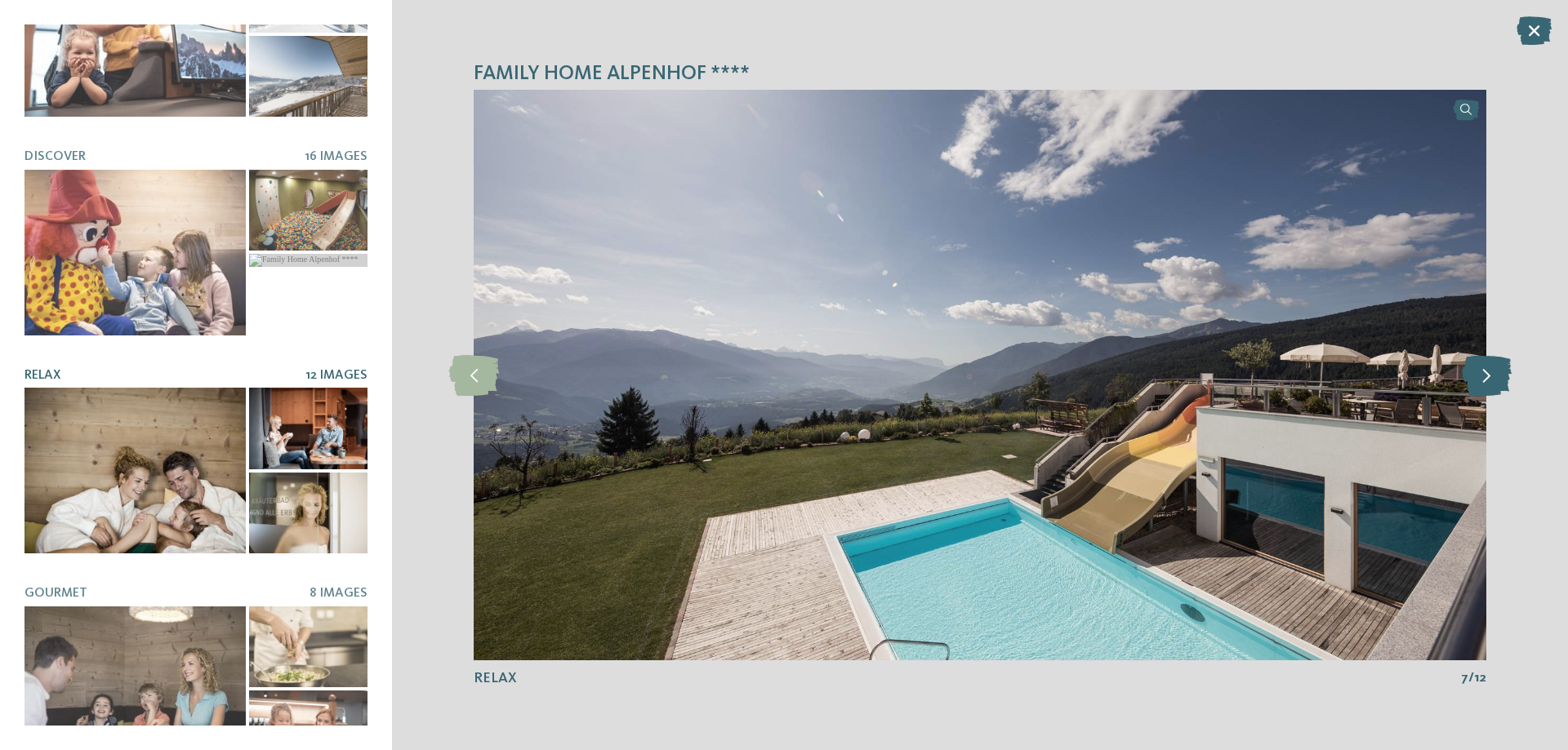
click at [1483, 373] on icon at bounding box center [1487, 375] width 50 height 41
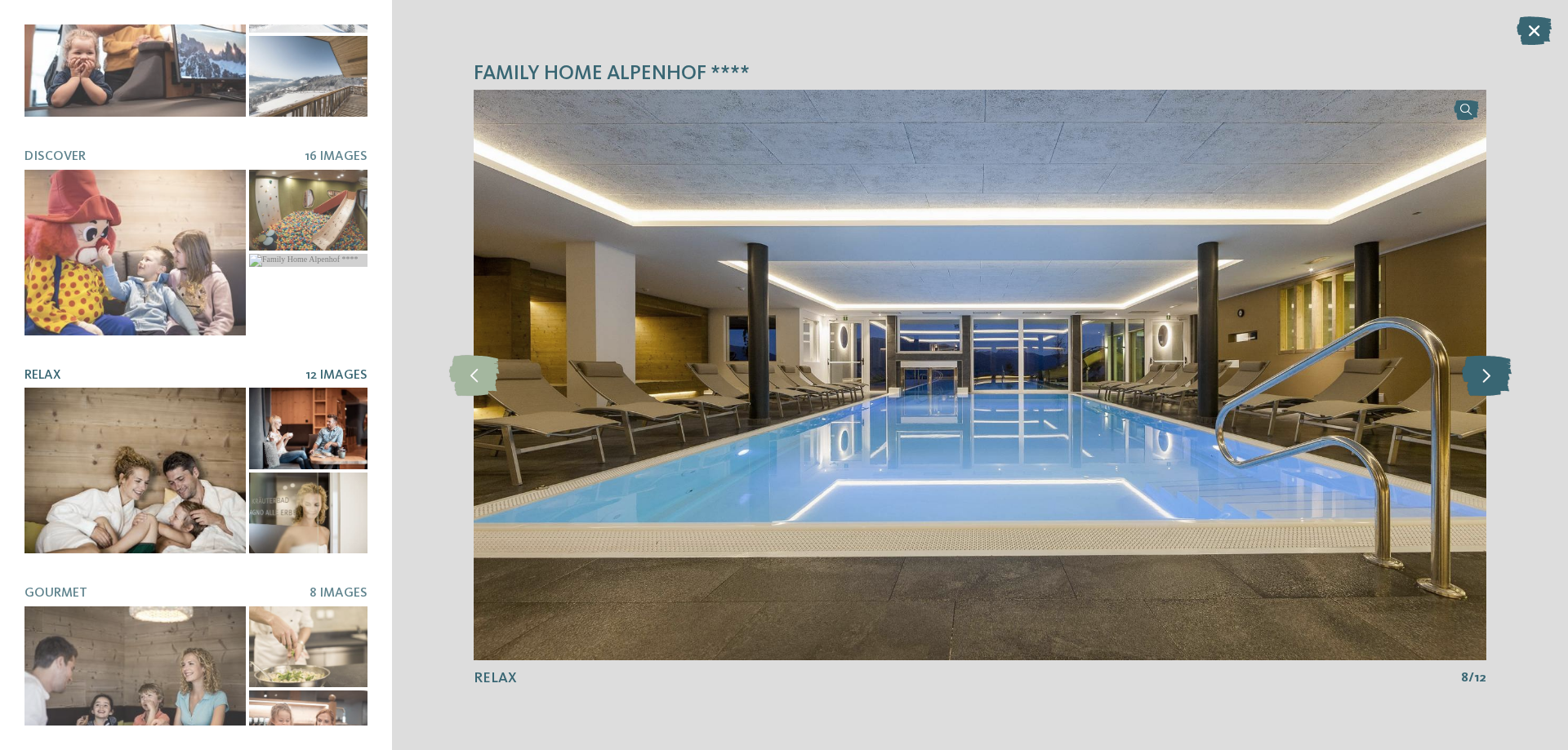
click at [1483, 373] on icon at bounding box center [1487, 375] width 50 height 41
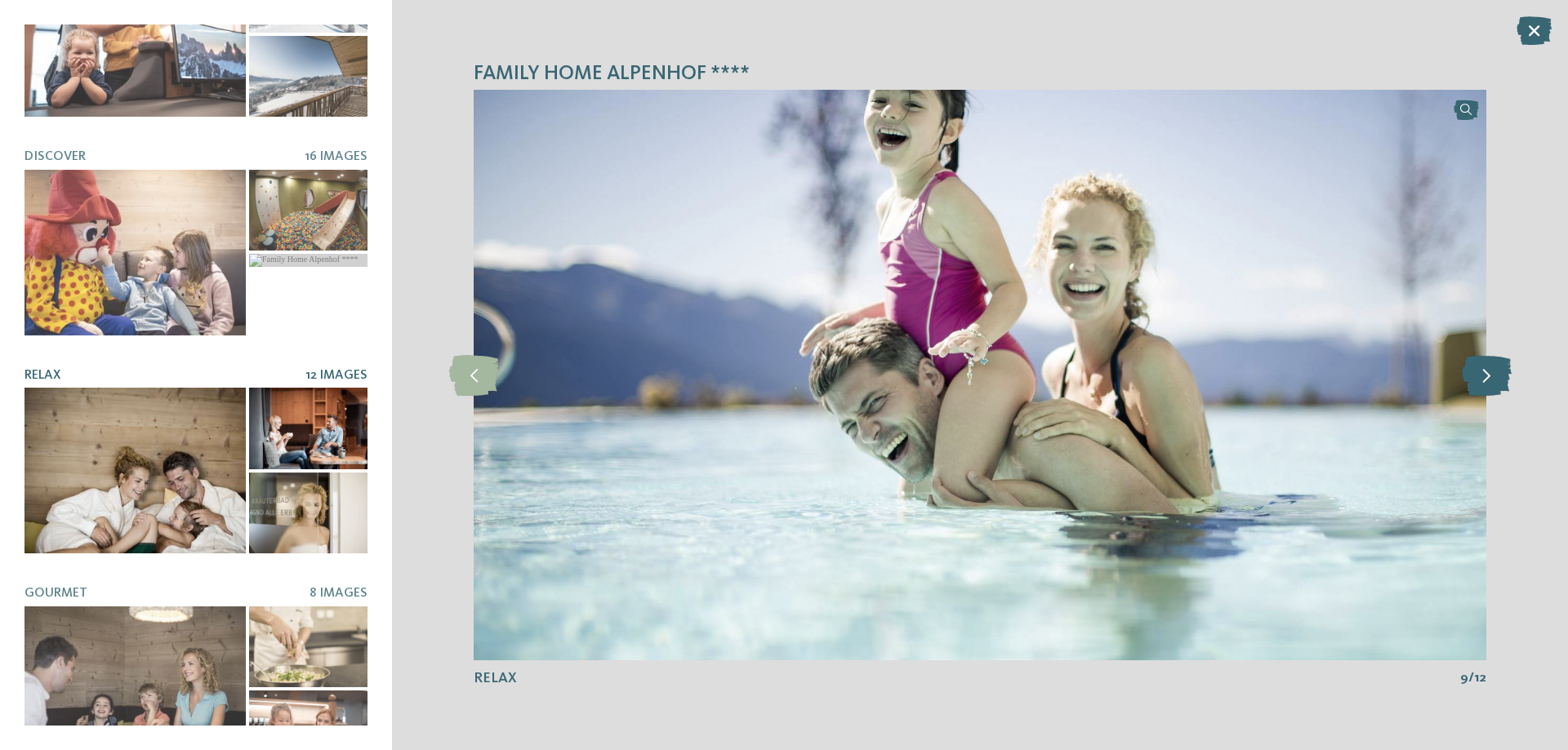
click at [1483, 372] on icon at bounding box center [1487, 375] width 50 height 41
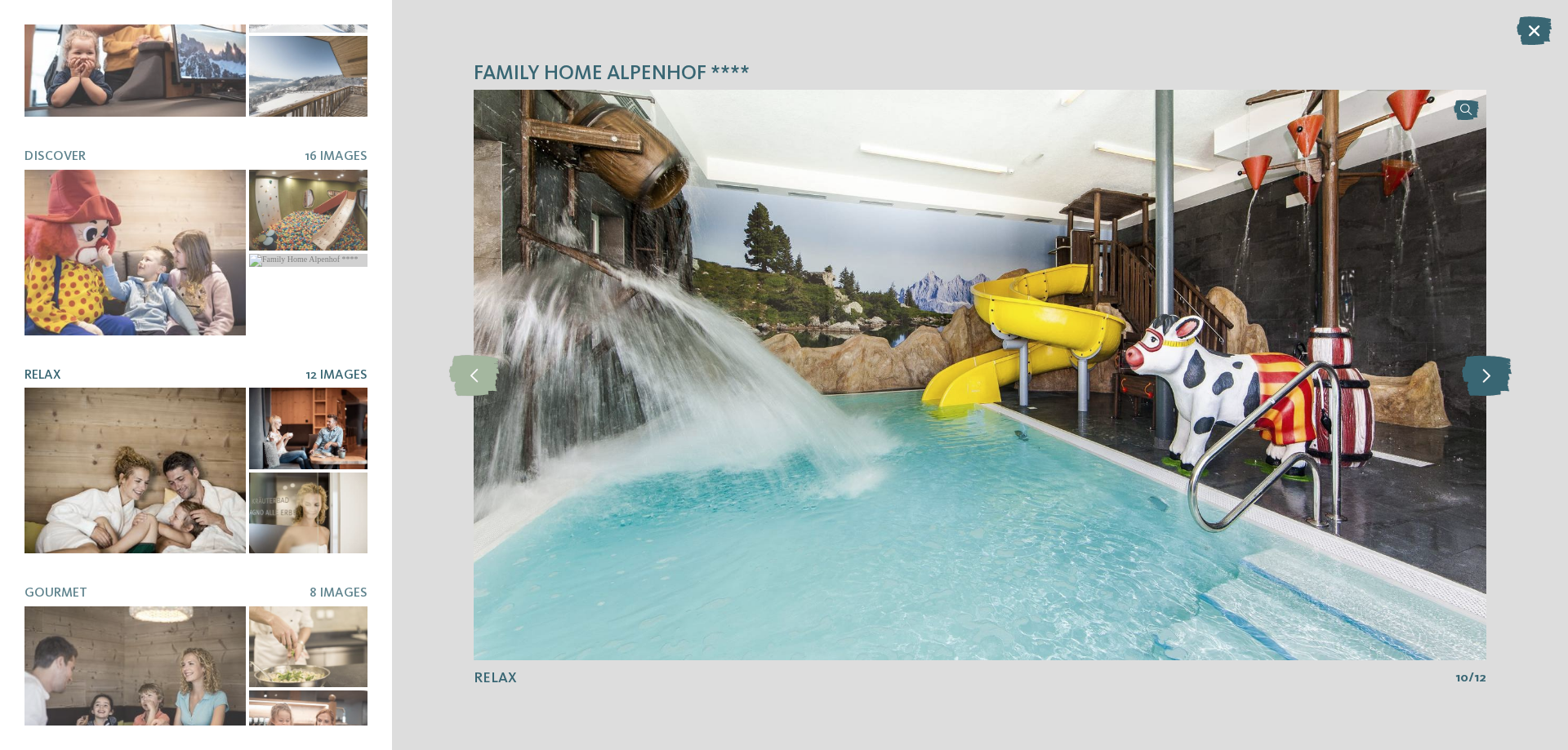
click at [1483, 372] on icon at bounding box center [1487, 375] width 50 height 41
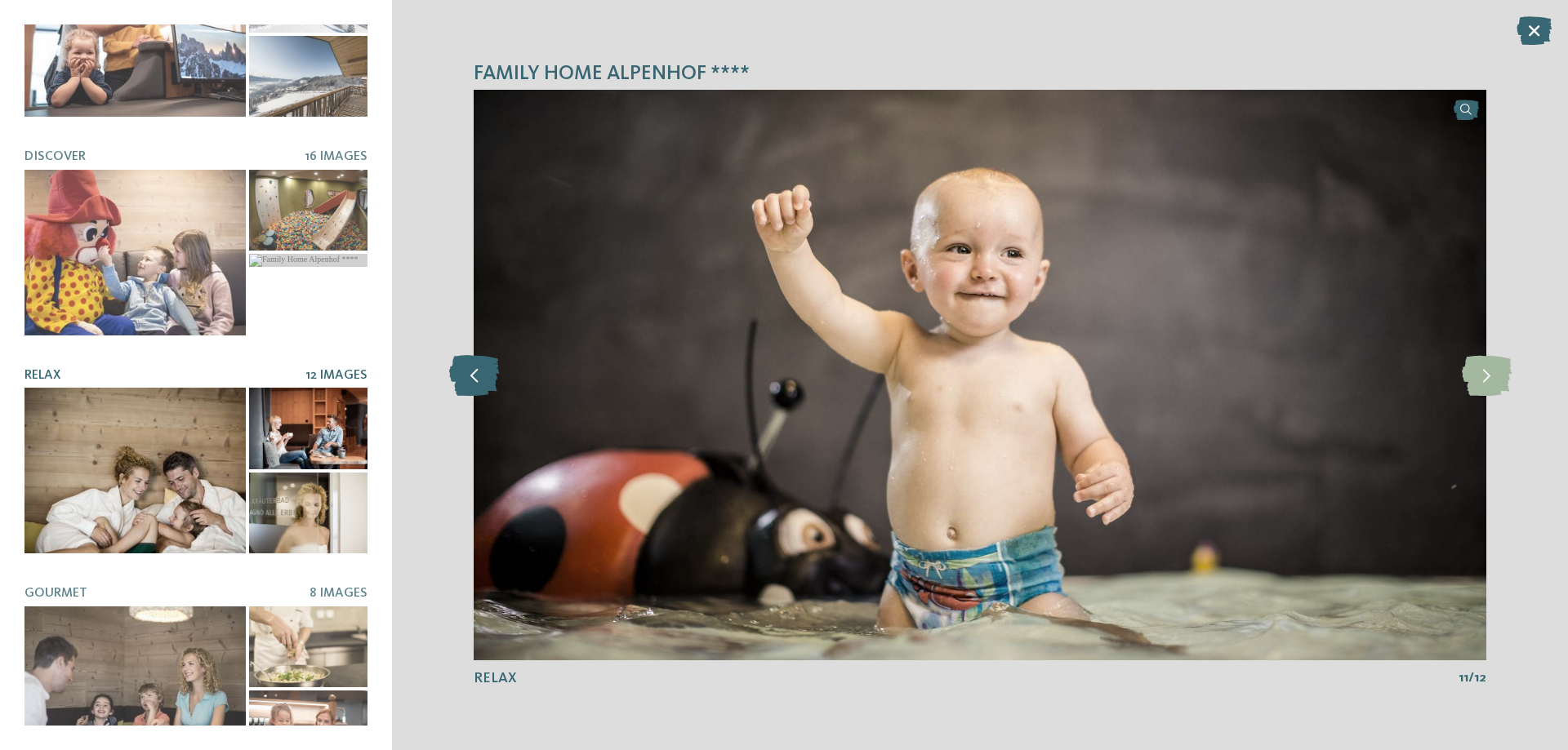
click at [481, 382] on icon at bounding box center [474, 375] width 50 height 41
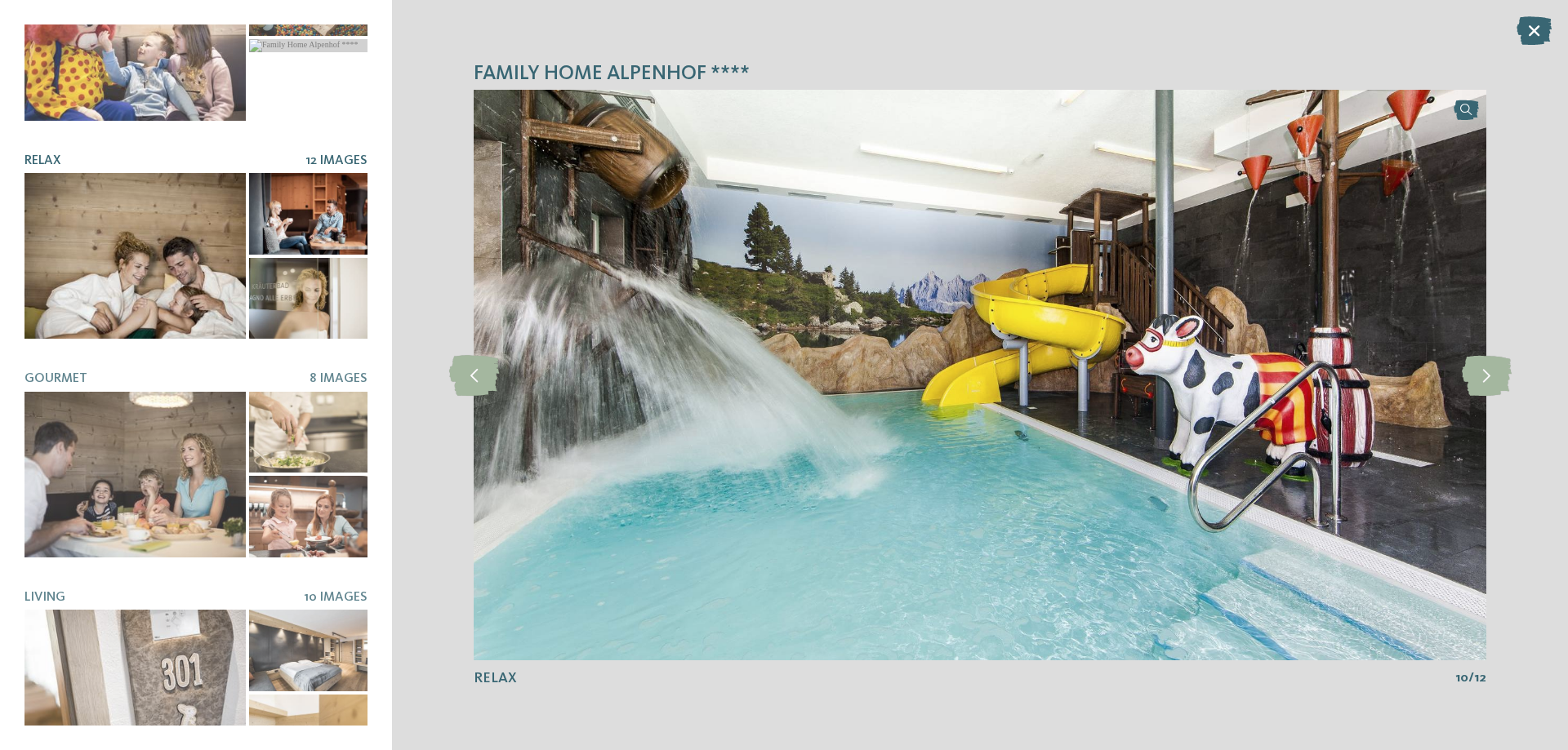
scroll to position [338, 0]
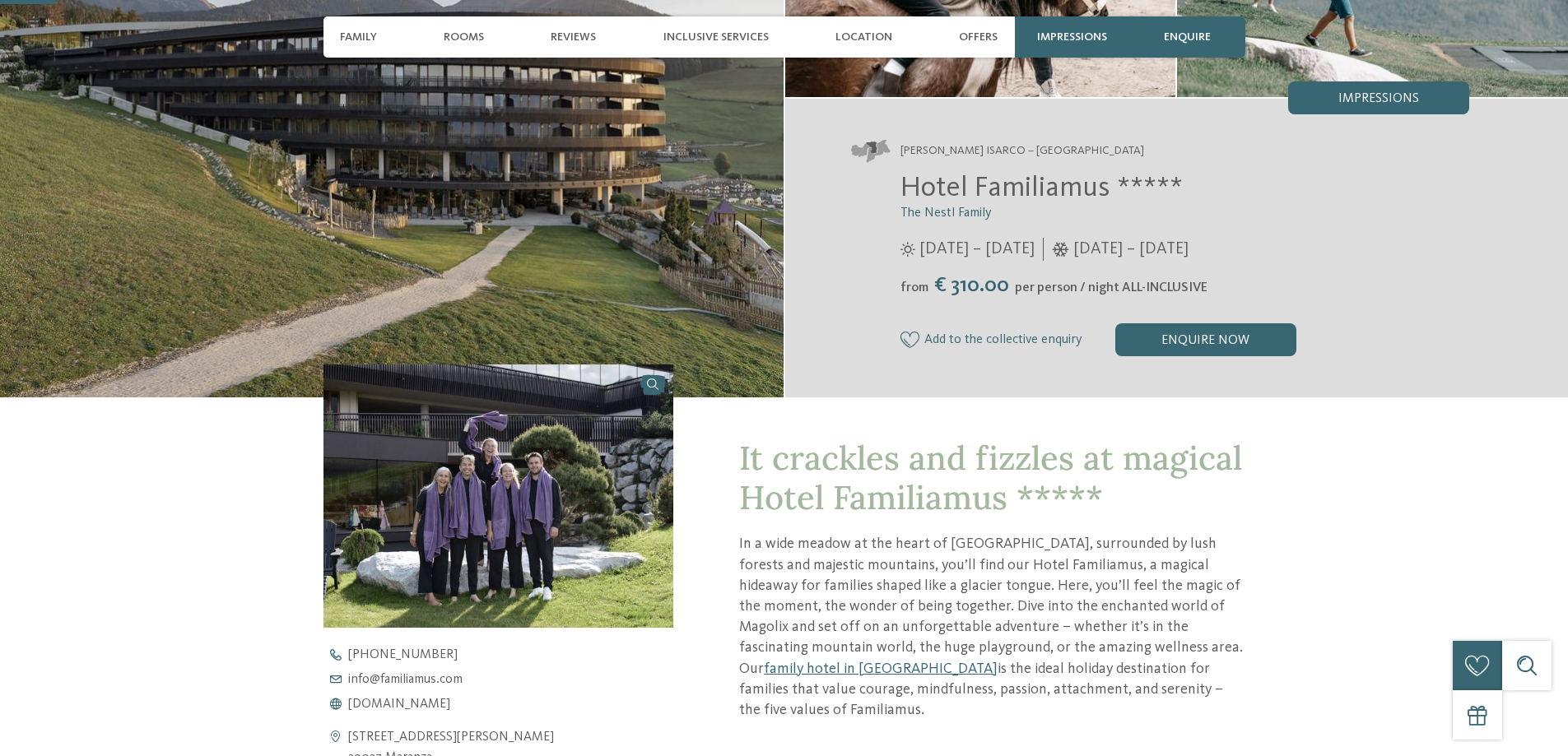
scroll to position [329, 0]
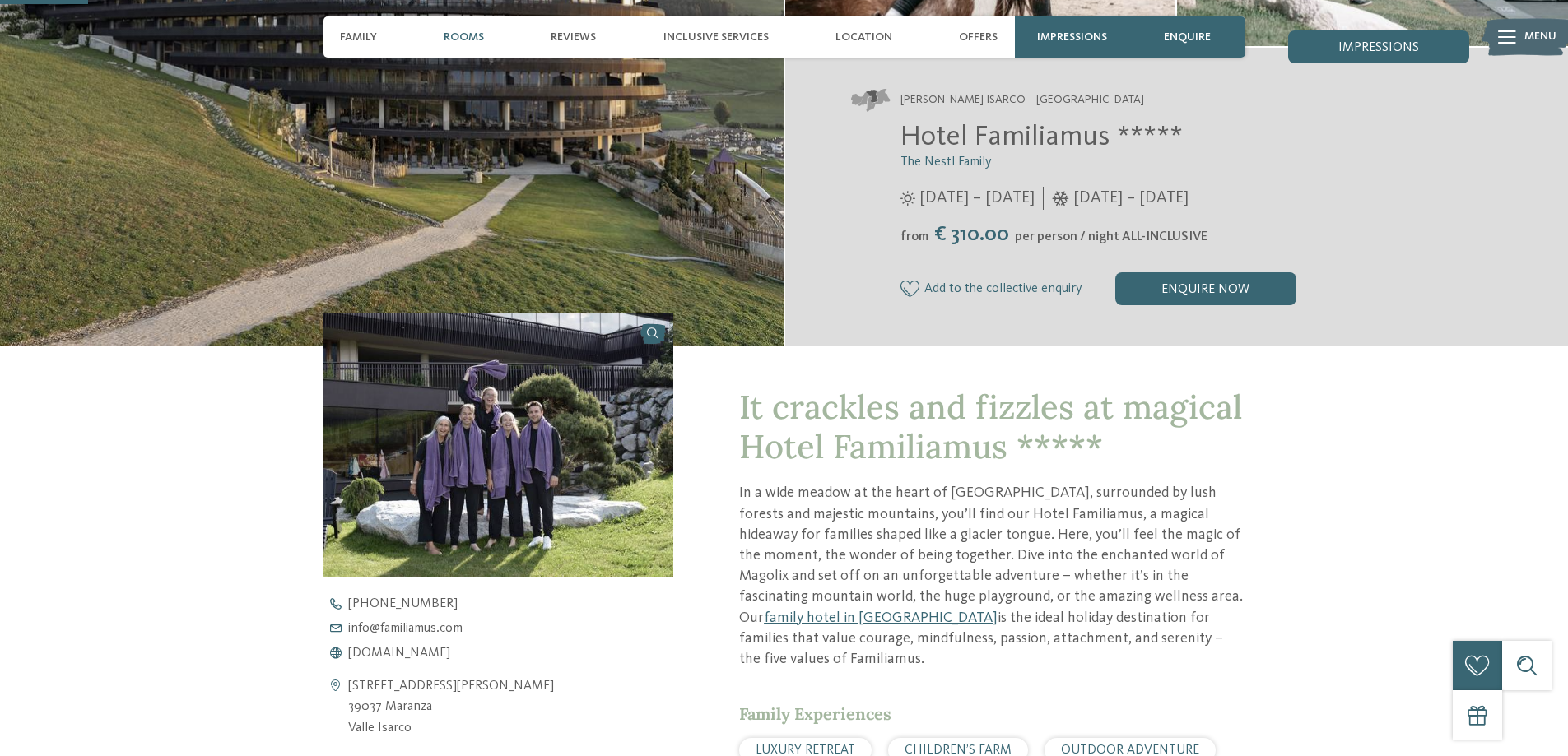
click at [467, 39] on span "Rooms" at bounding box center [464, 37] width 40 height 14
click at [463, 35] on span "Rooms" at bounding box center [464, 37] width 40 height 14
click at [466, 41] on span "Rooms" at bounding box center [464, 37] width 40 height 14
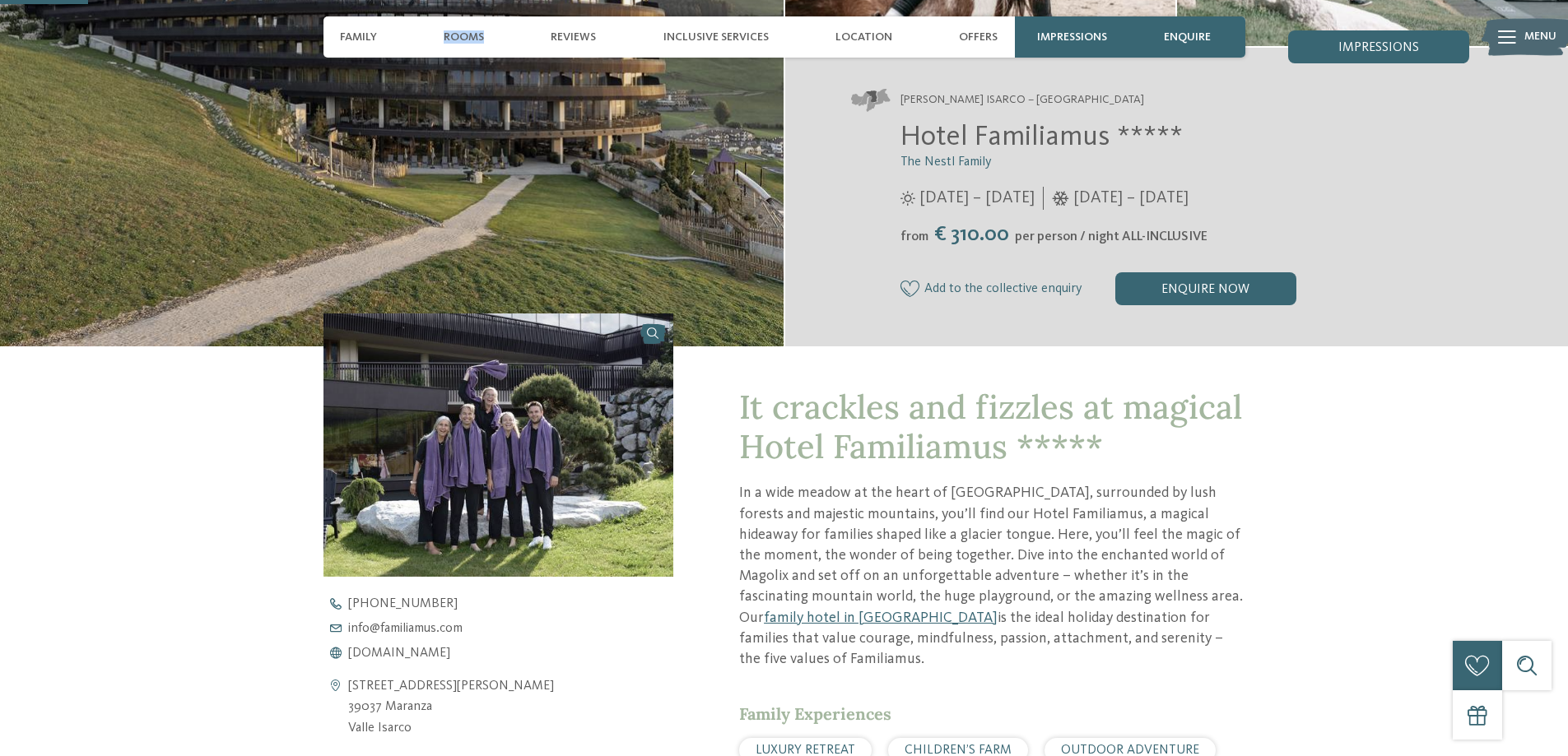
click at [463, 37] on span "Rooms" at bounding box center [464, 37] width 40 height 14
click at [863, 38] on span "Location" at bounding box center [863, 37] width 56 height 14
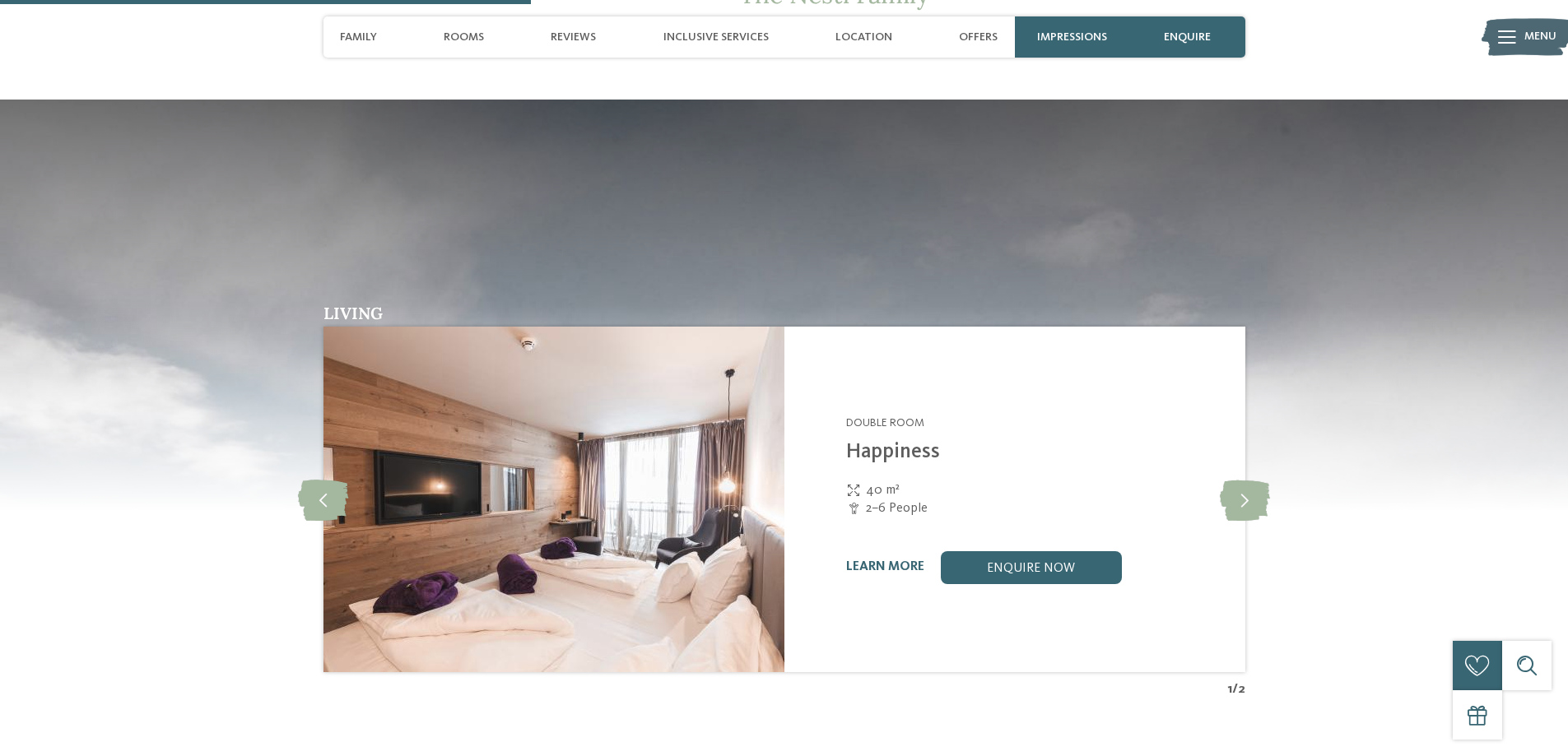
scroll to position [1811, 0]
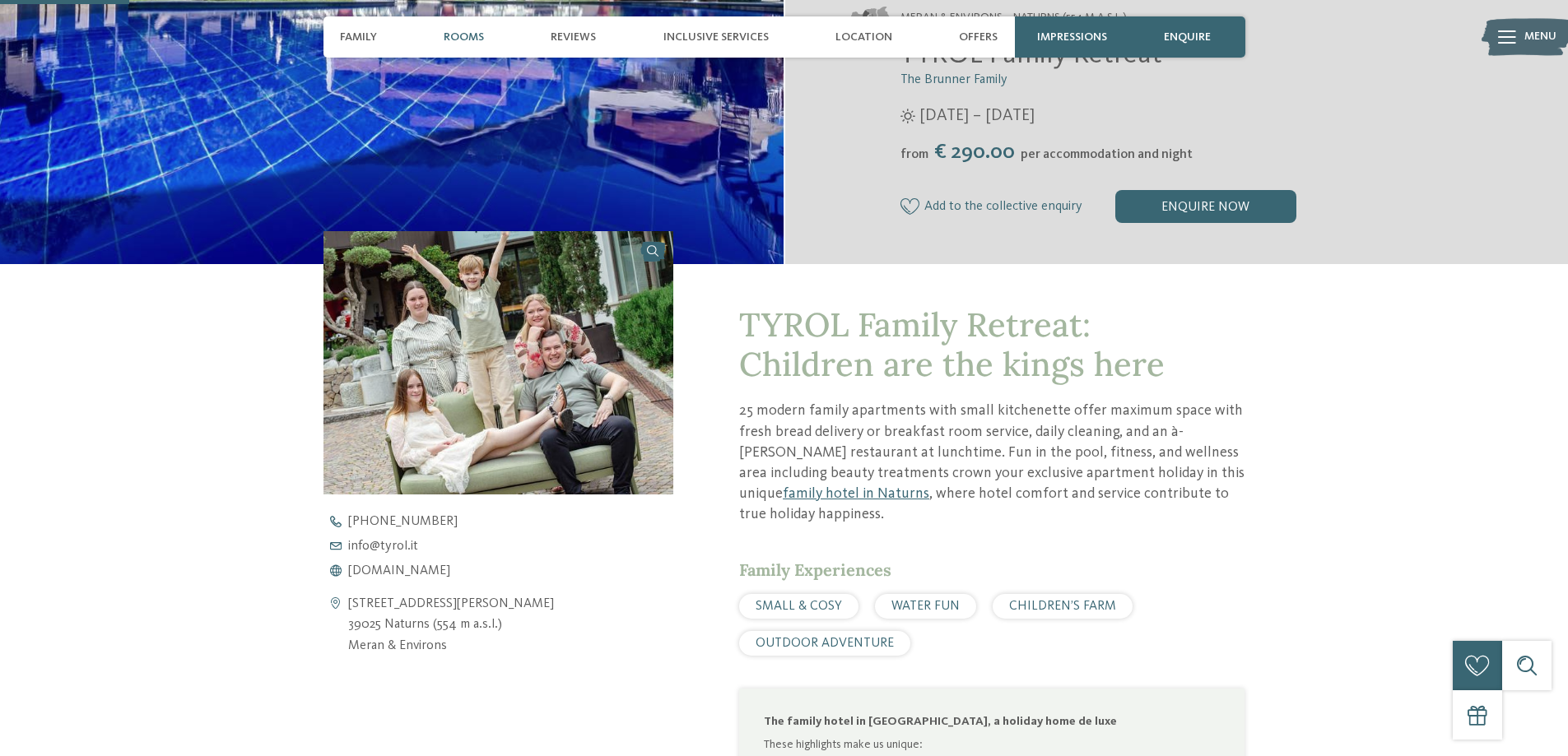
click at [453, 34] on span "Rooms" at bounding box center [464, 37] width 40 height 14
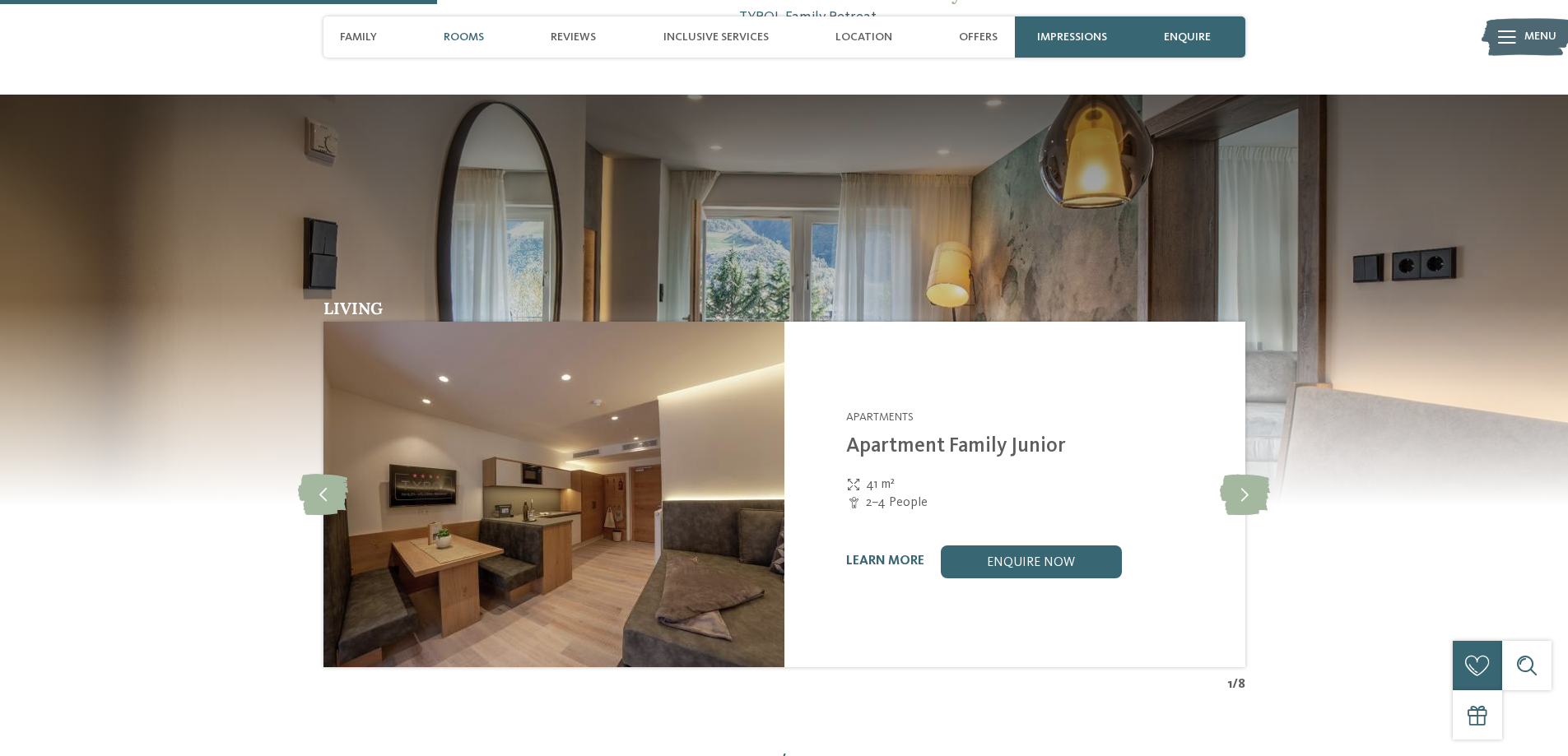
scroll to position [1396, 0]
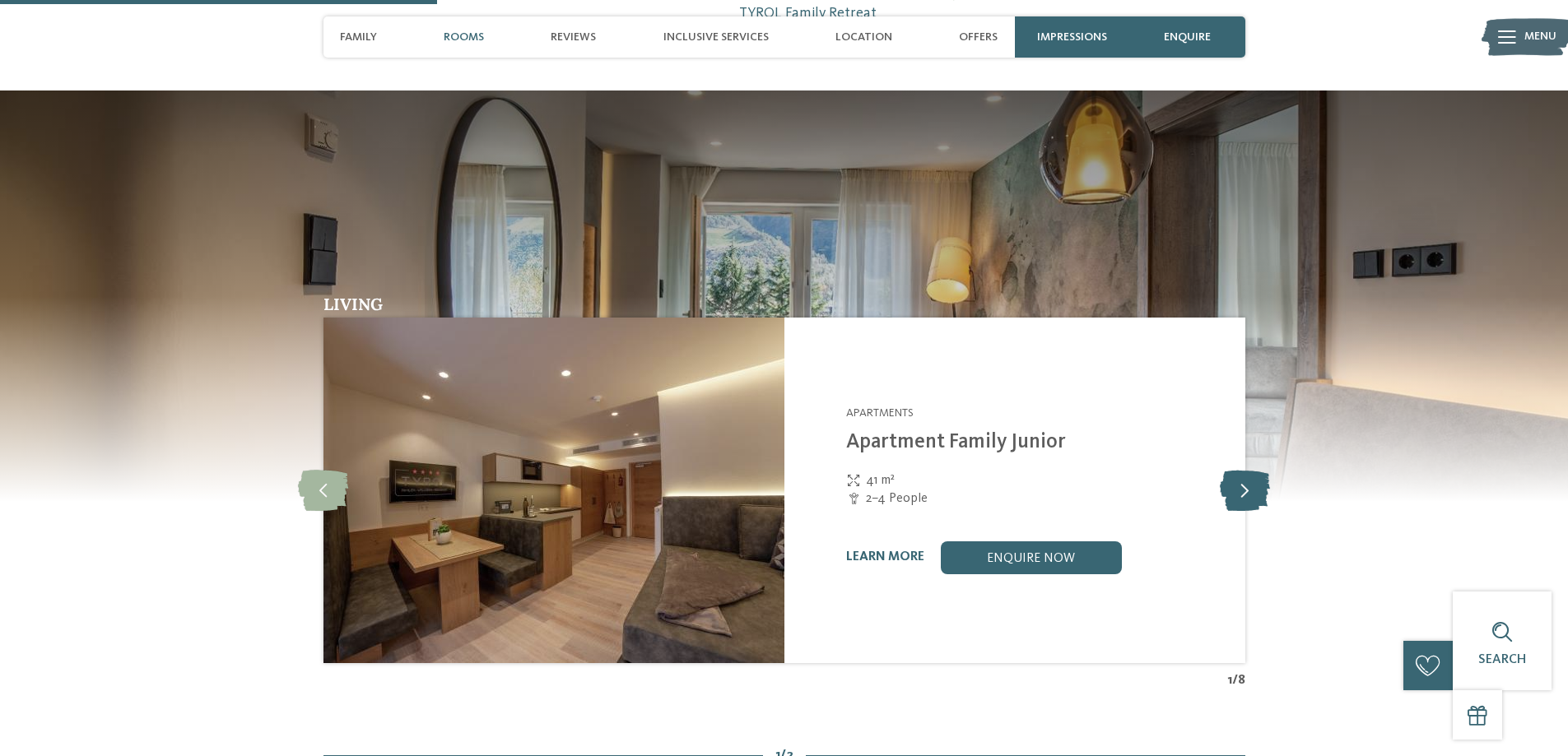
click at [1238, 490] on icon at bounding box center [1245, 490] width 51 height 41
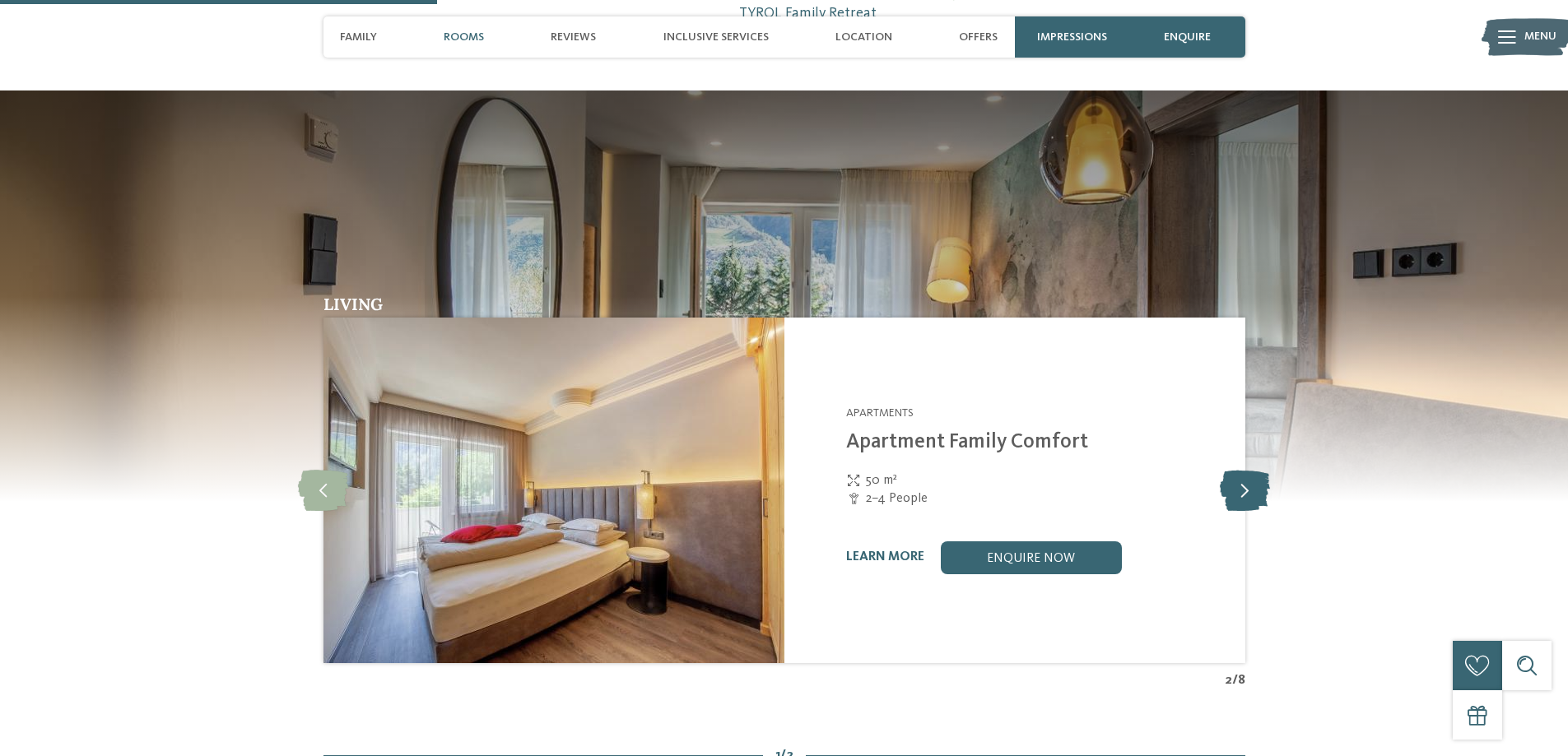
click at [1244, 487] on icon at bounding box center [1245, 490] width 51 height 41
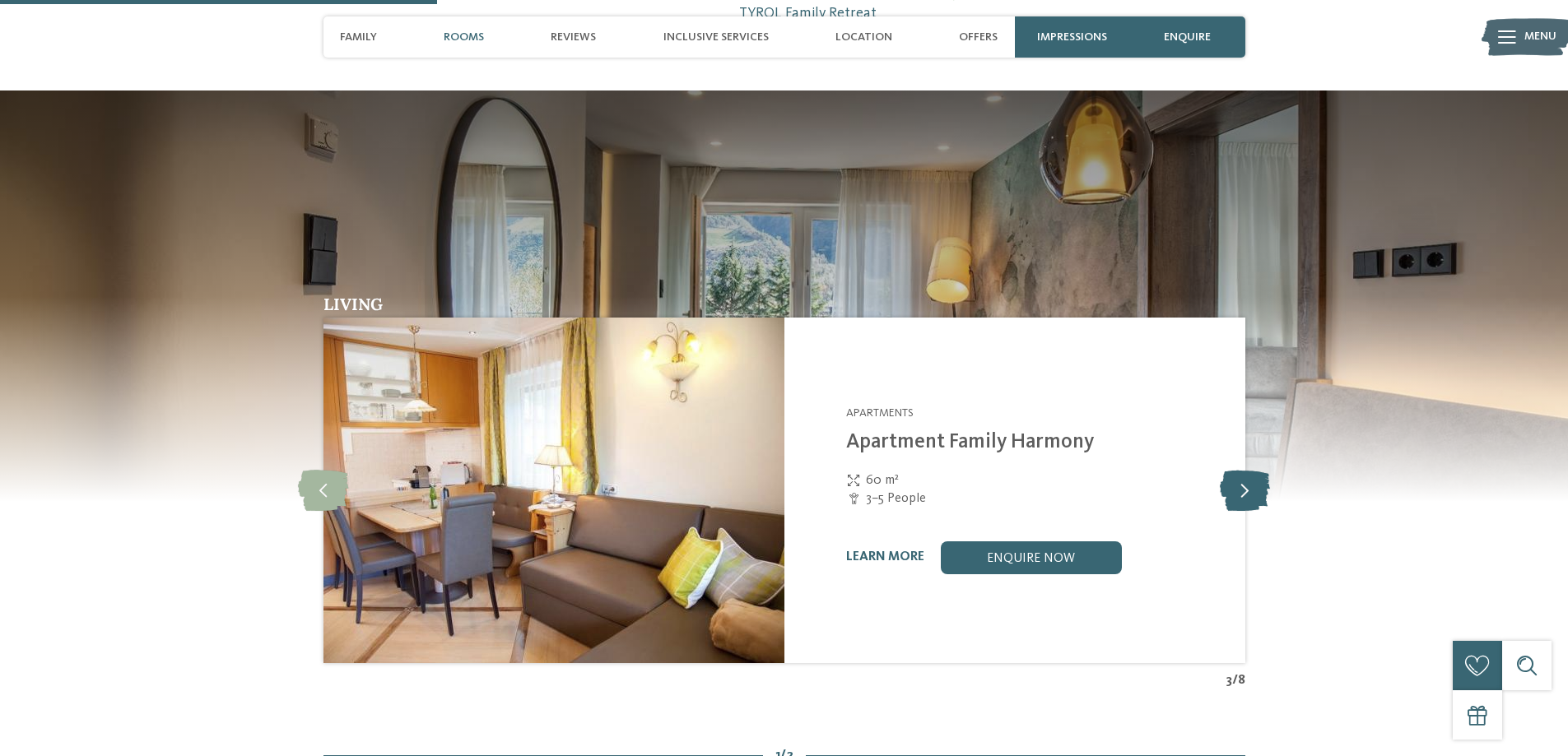
click at [1244, 487] on icon at bounding box center [1245, 490] width 51 height 41
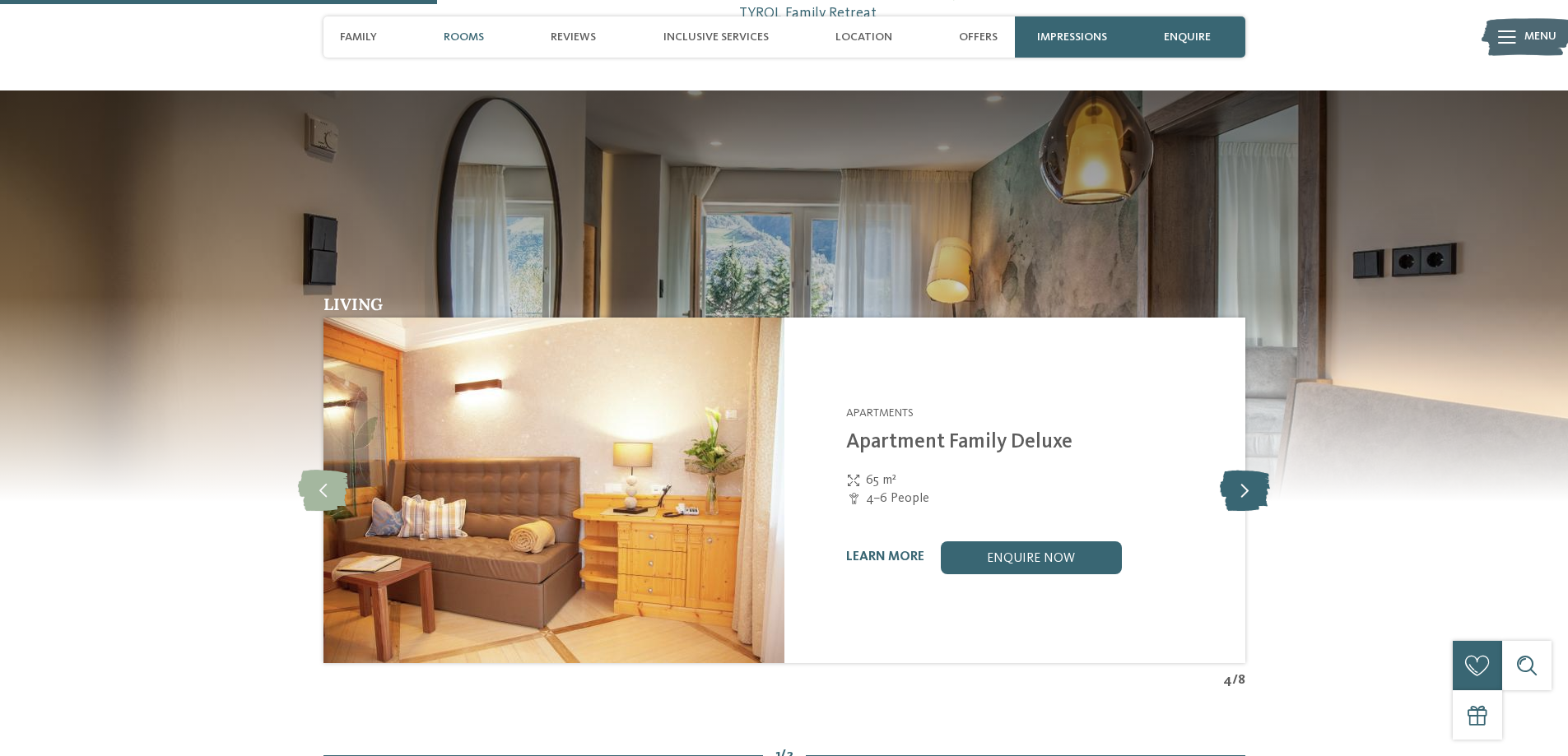
click at [1244, 487] on icon at bounding box center [1245, 490] width 51 height 41
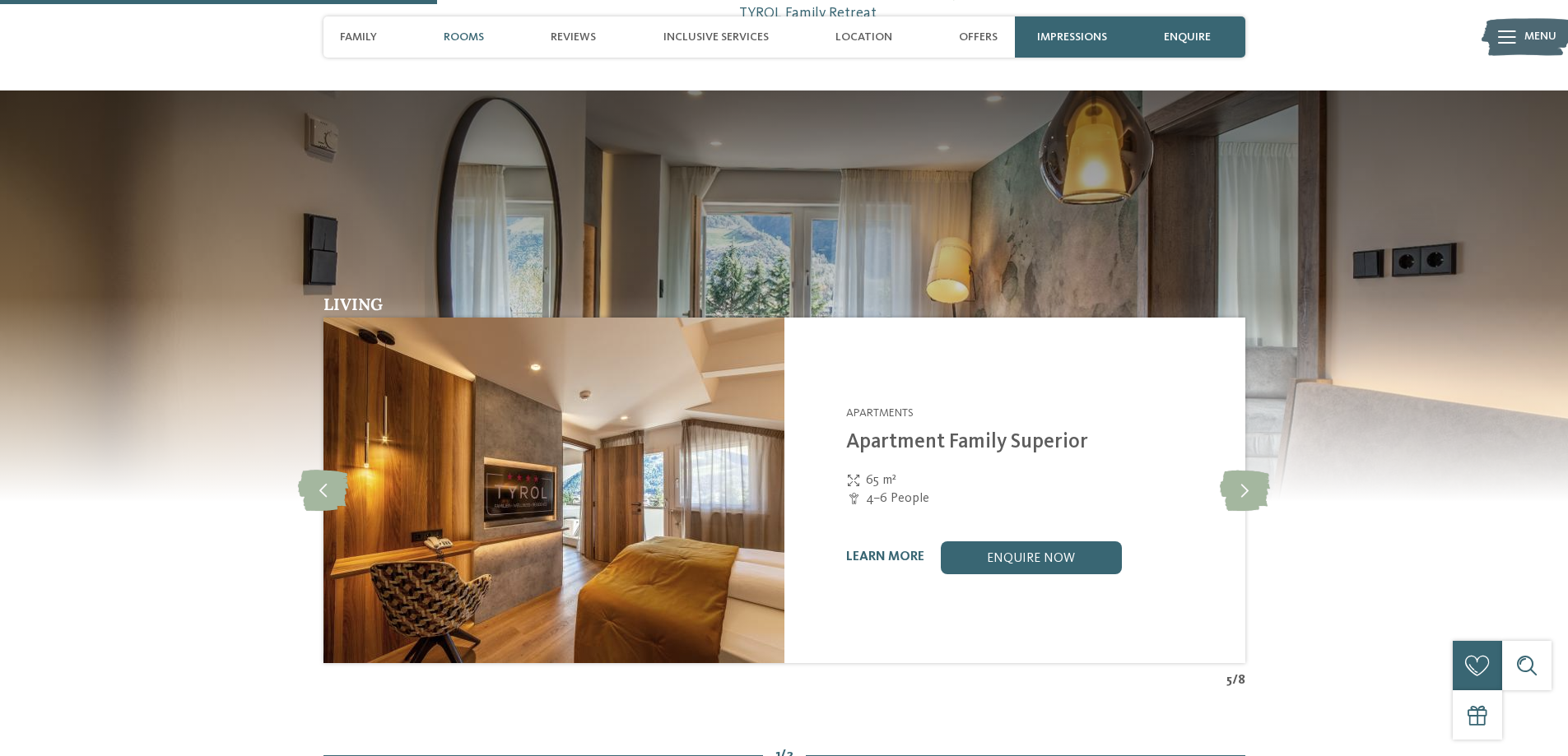
click at [681, 488] on img at bounding box center [554, 491] width 461 height 346
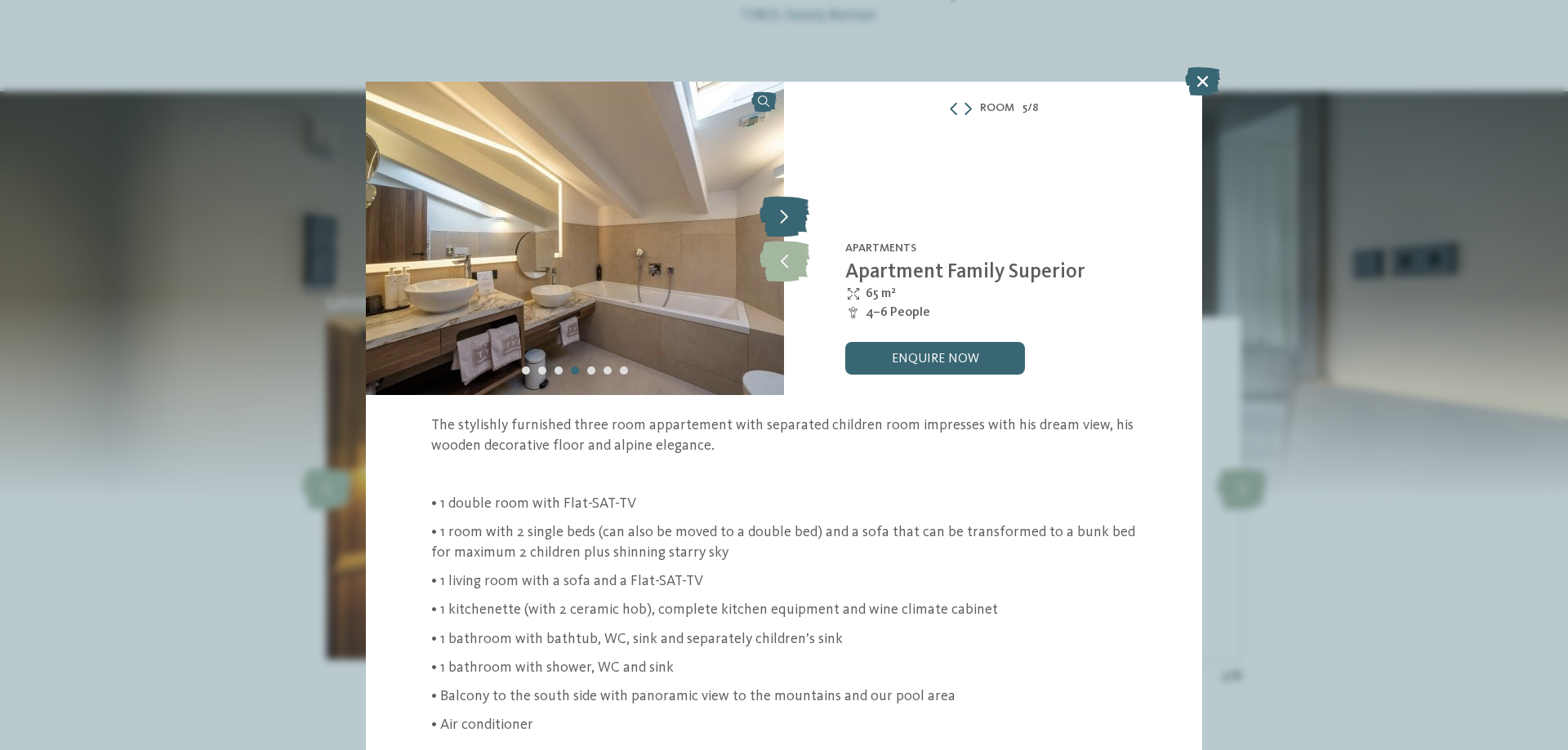
click at [782, 216] on icon at bounding box center [784, 216] width 50 height 41
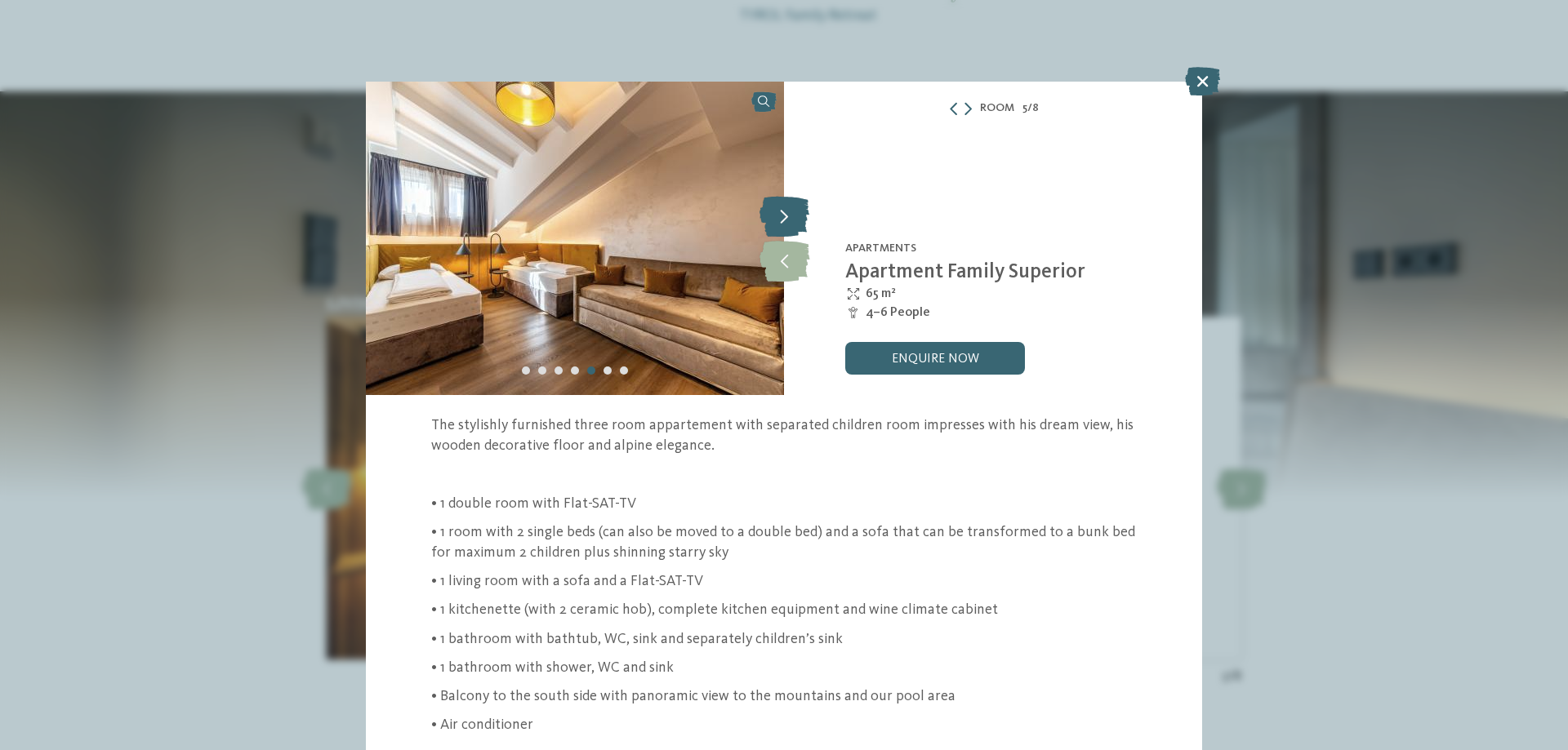
click at [784, 211] on icon at bounding box center [784, 216] width 50 height 41
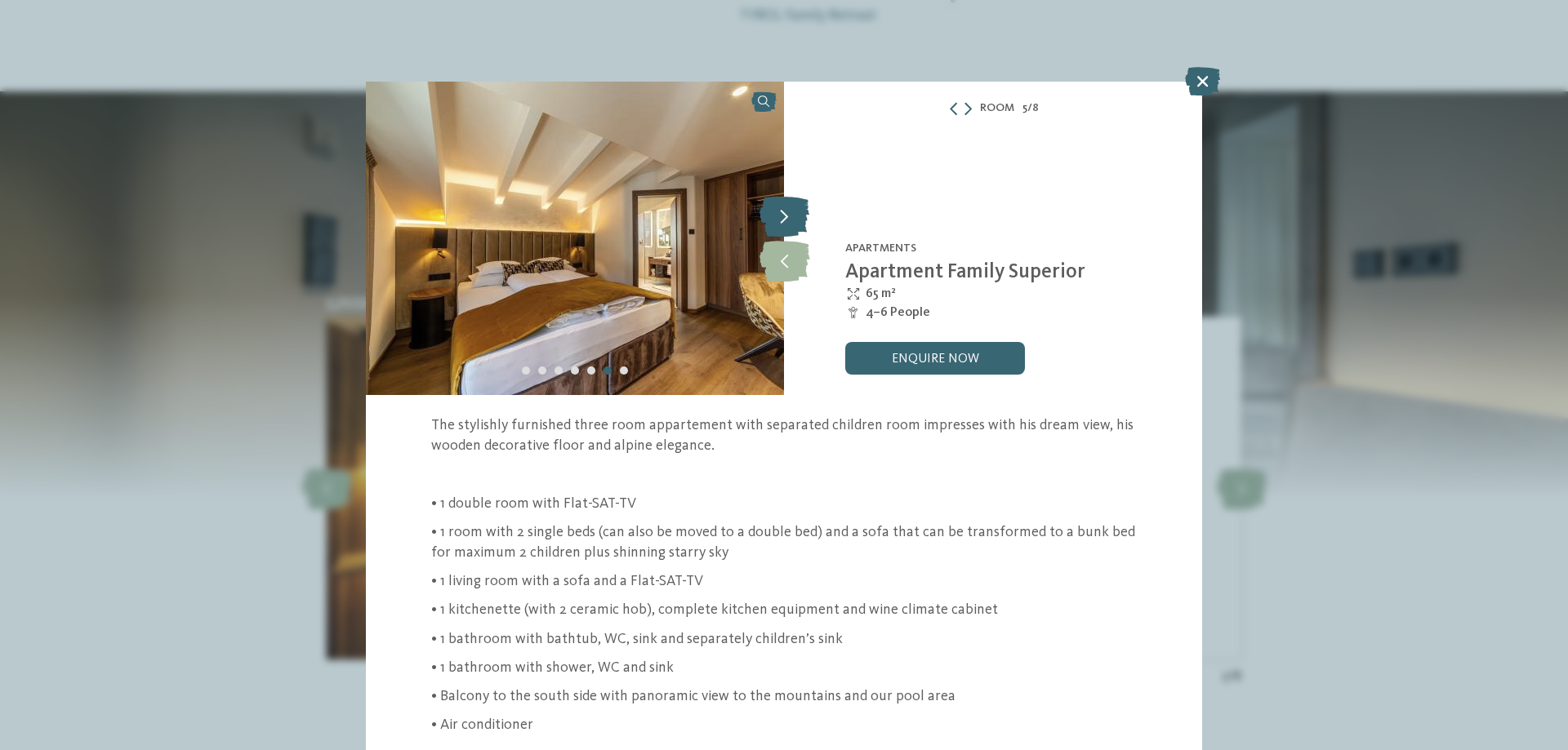
click at [784, 211] on icon at bounding box center [784, 216] width 50 height 41
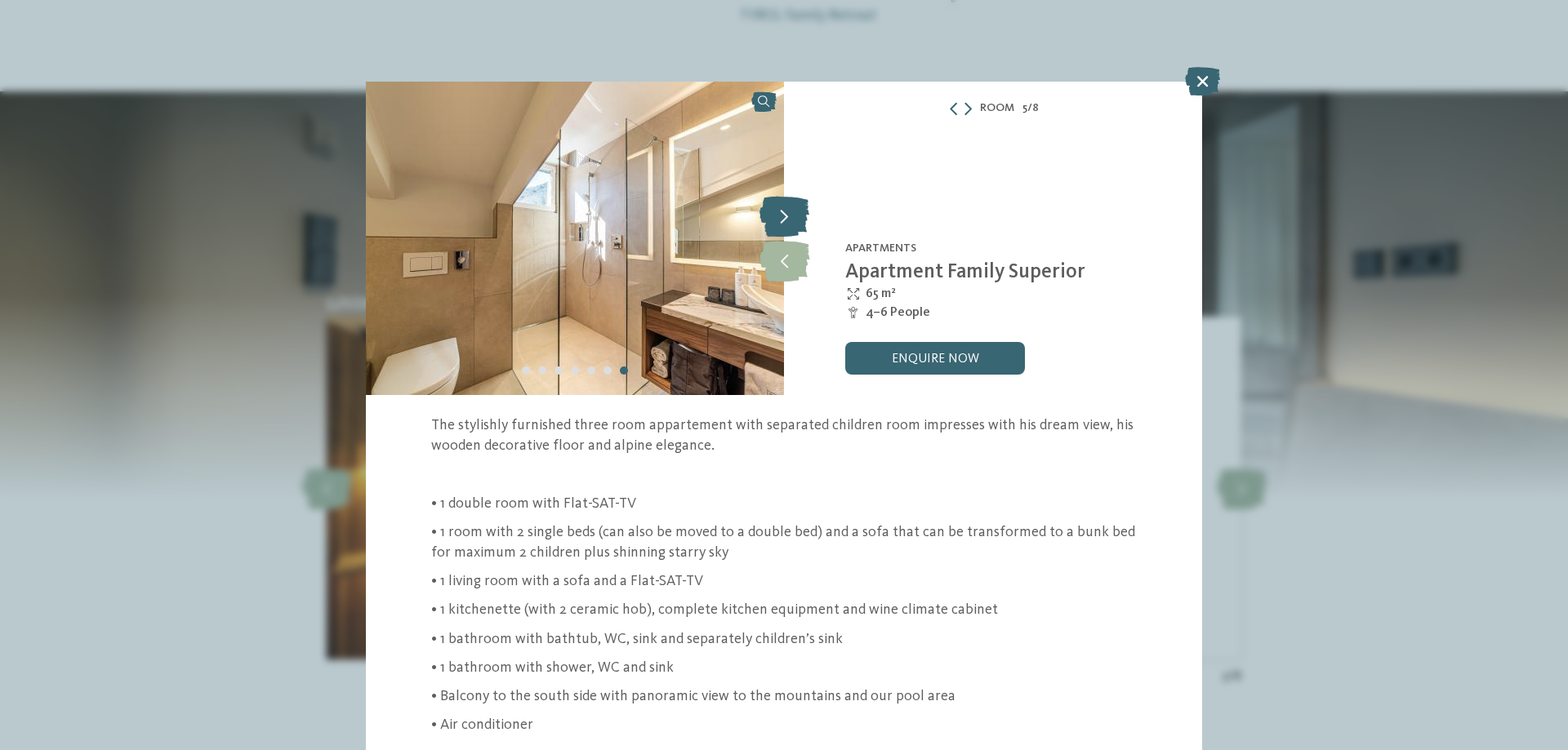
click at [784, 211] on icon at bounding box center [784, 216] width 50 height 41
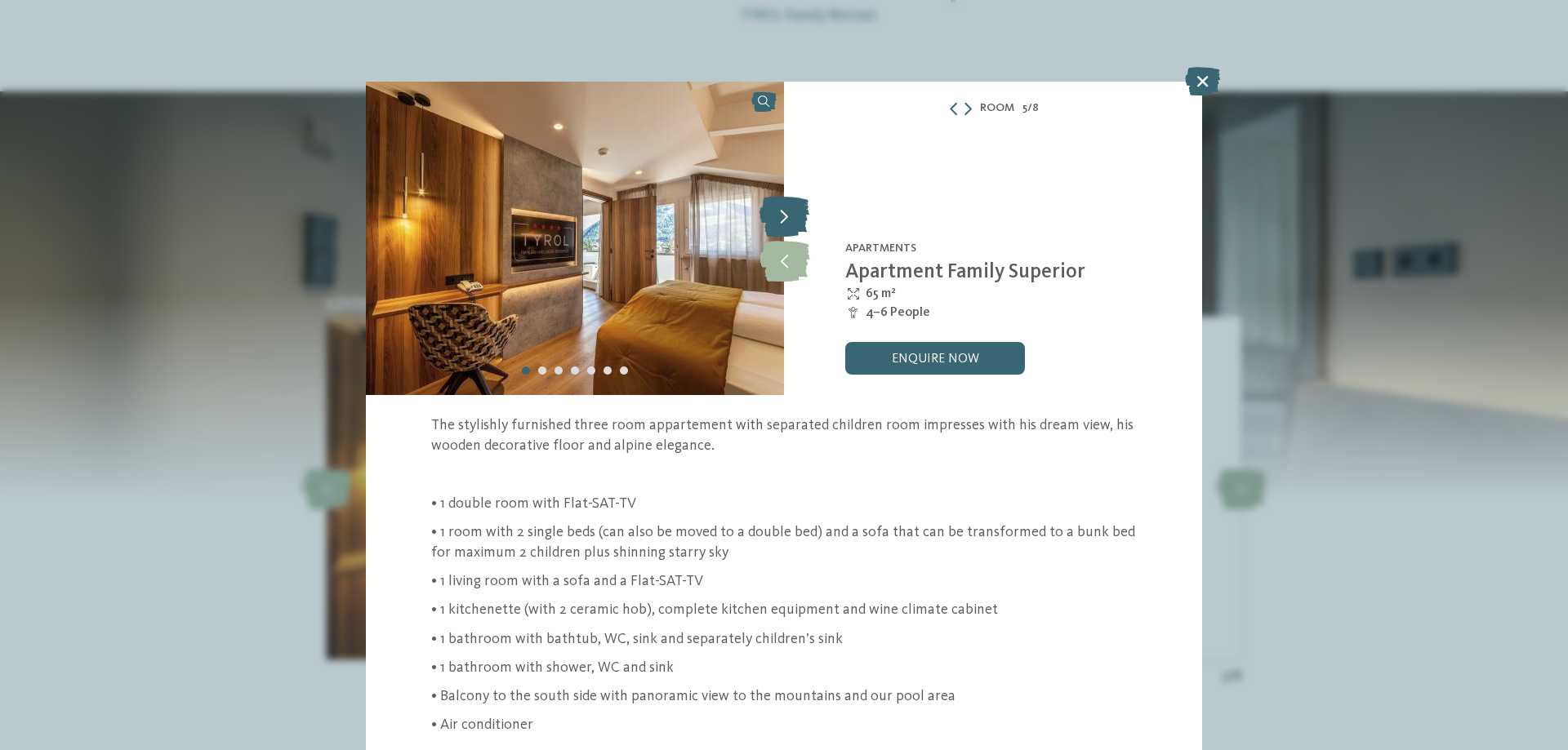
click at [784, 211] on icon at bounding box center [784, 216] width 50 height 41
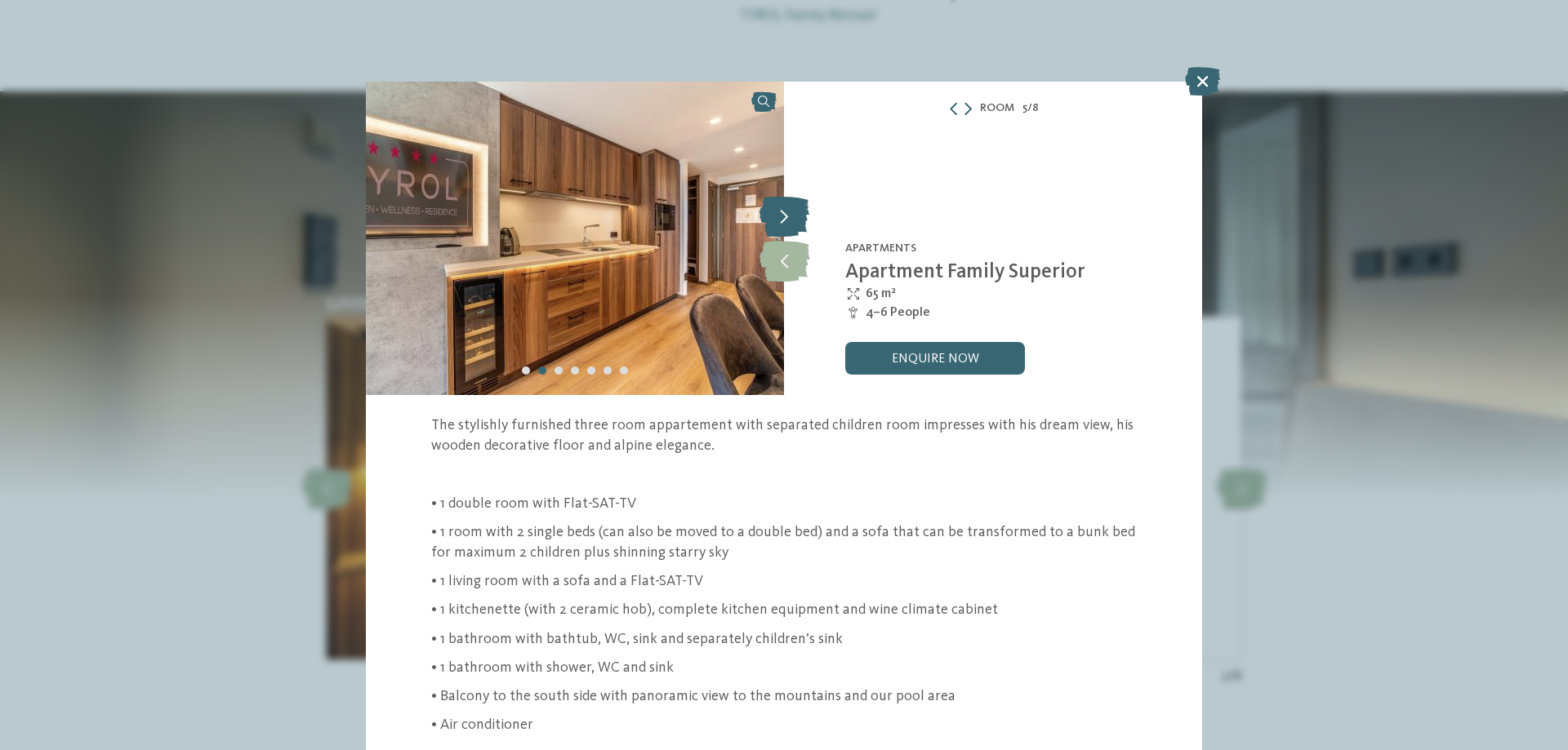
click at [784, 211] on icon at bounding box center [784, 216] width 50 height 41
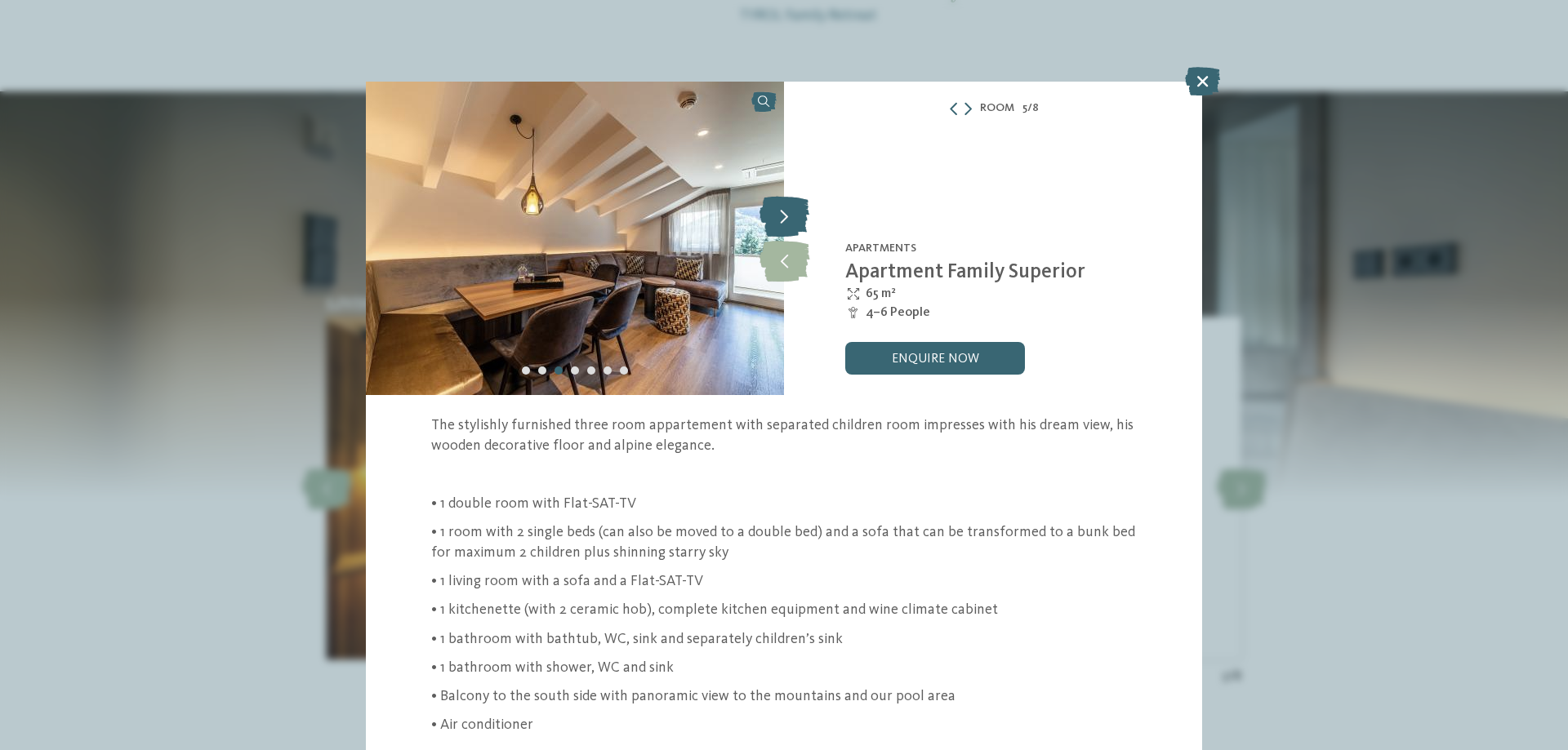
click at [784, 211] on icon at bounding box center [784, 216] width 50 height 41
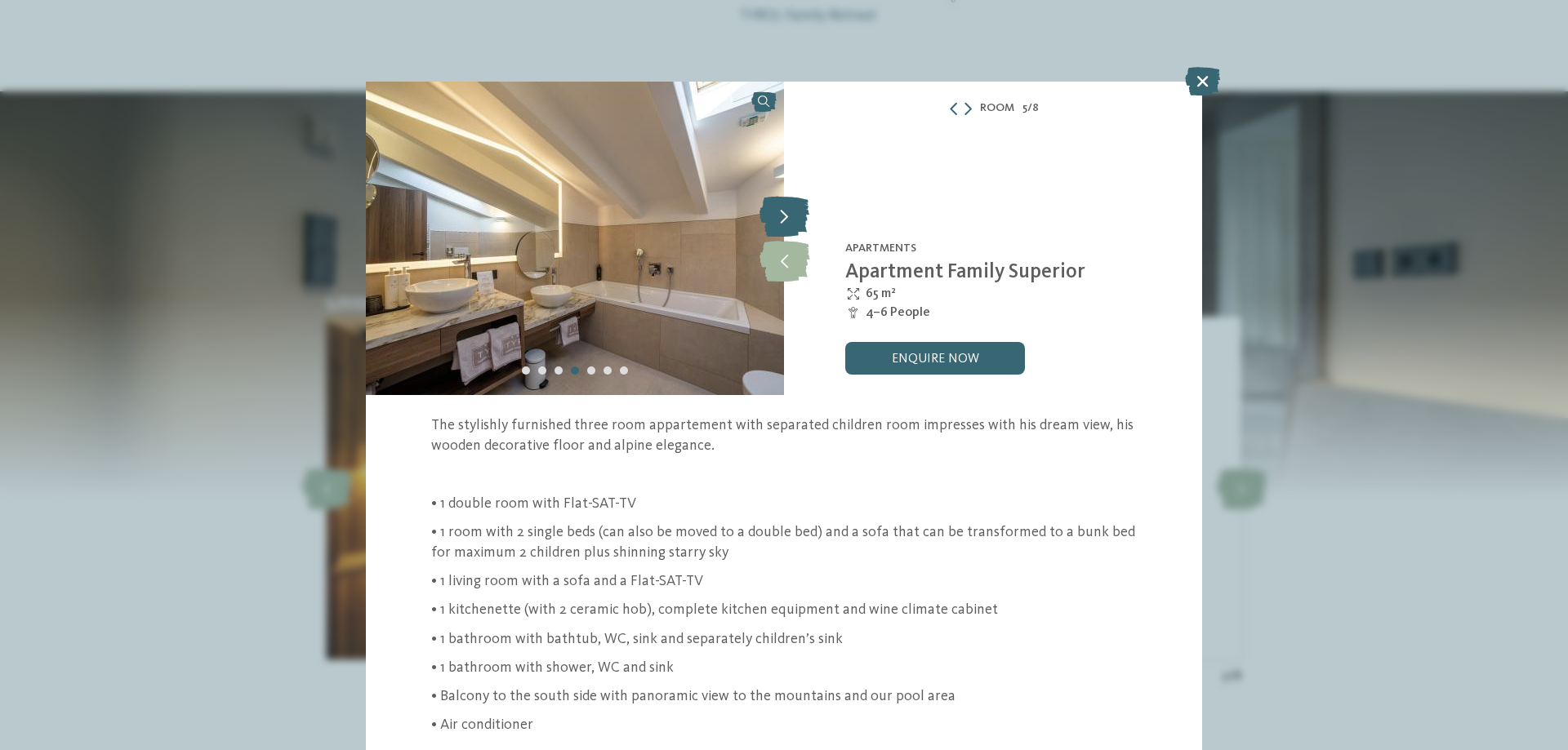
click at [784, 211] on icon at bounding box center [784, 216] width 50 height 41
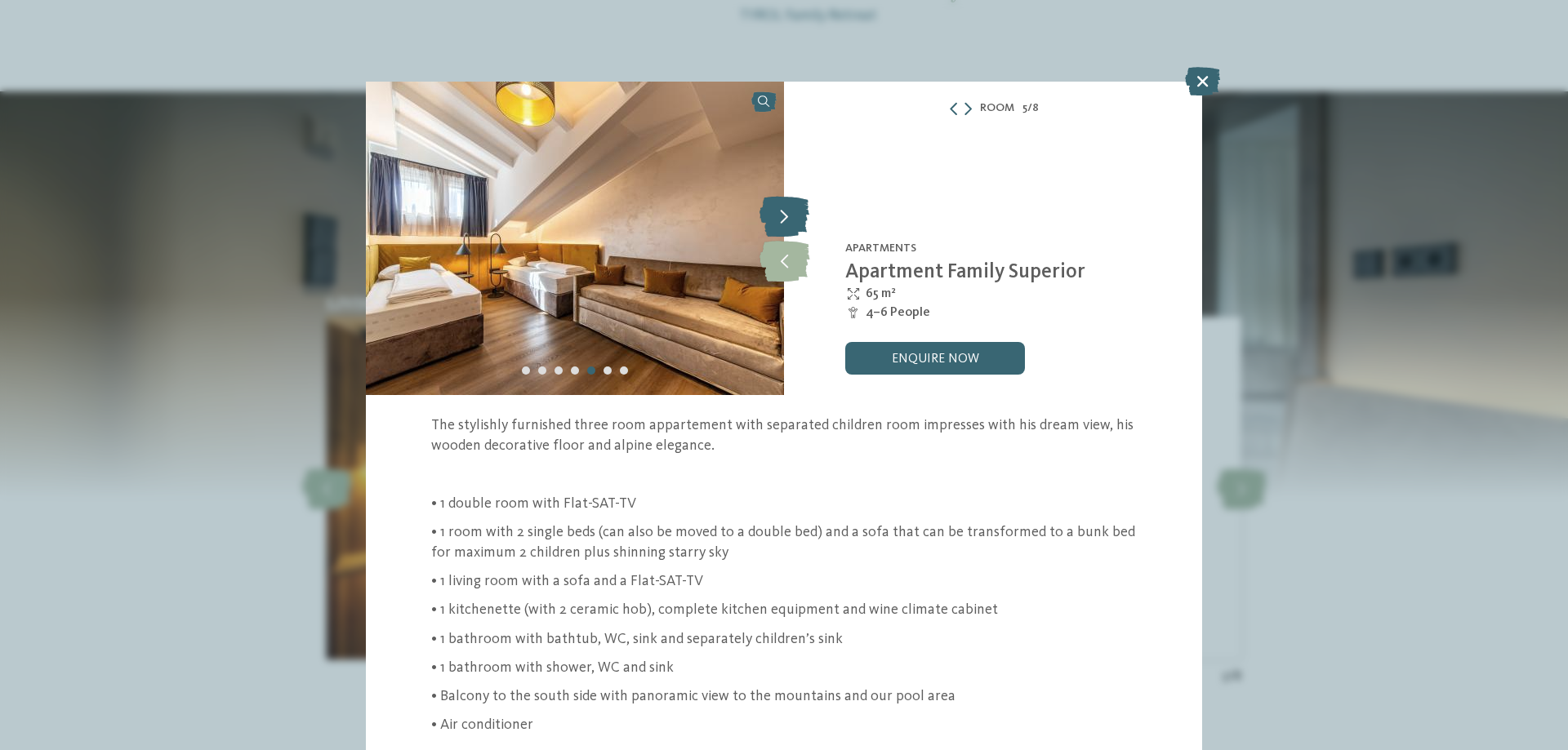
click at [784, 211] on icon at bounding box center [784, 216] width 50 height 41
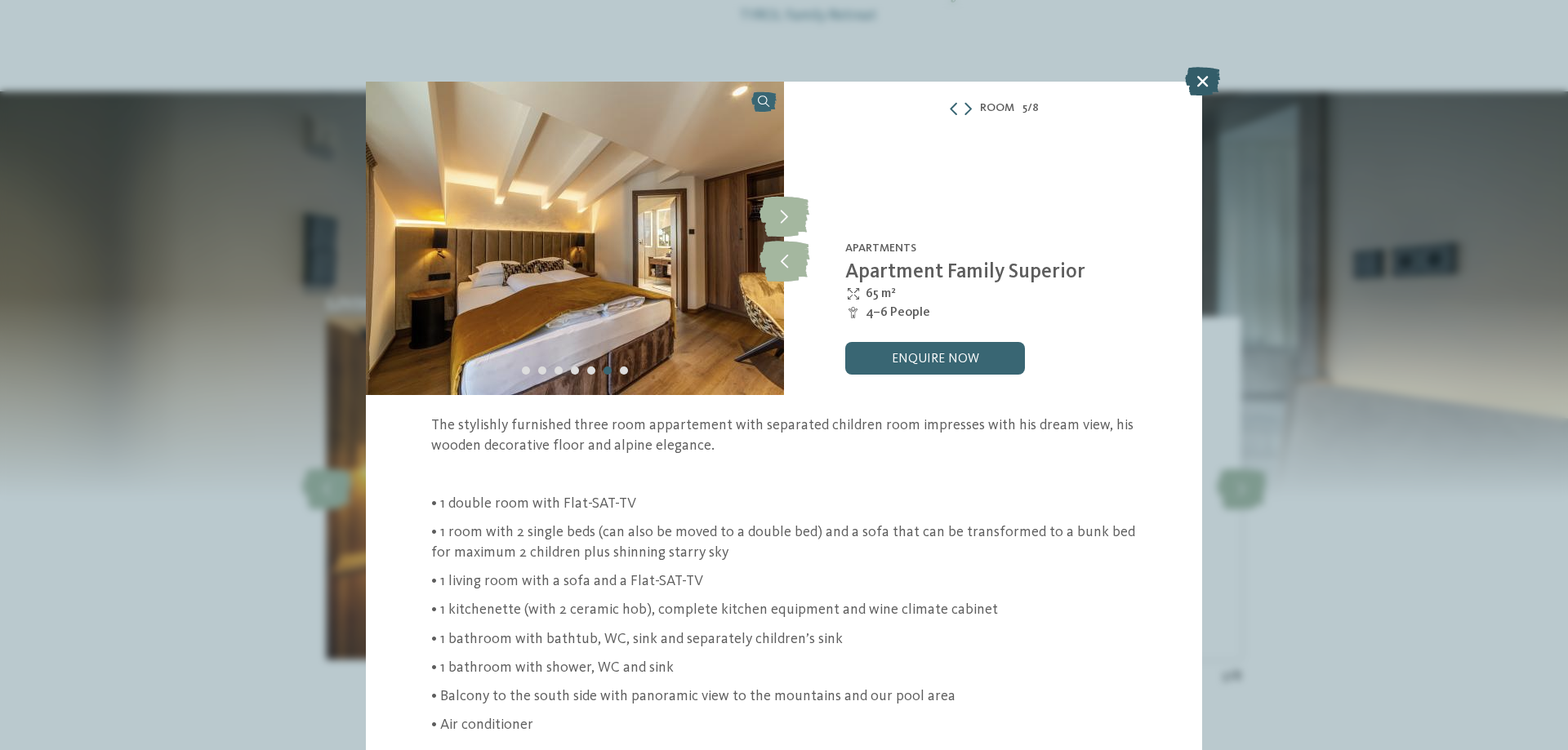
click at [1195, 81] on icon at bounding box center [1202, 81] width 35 height 28
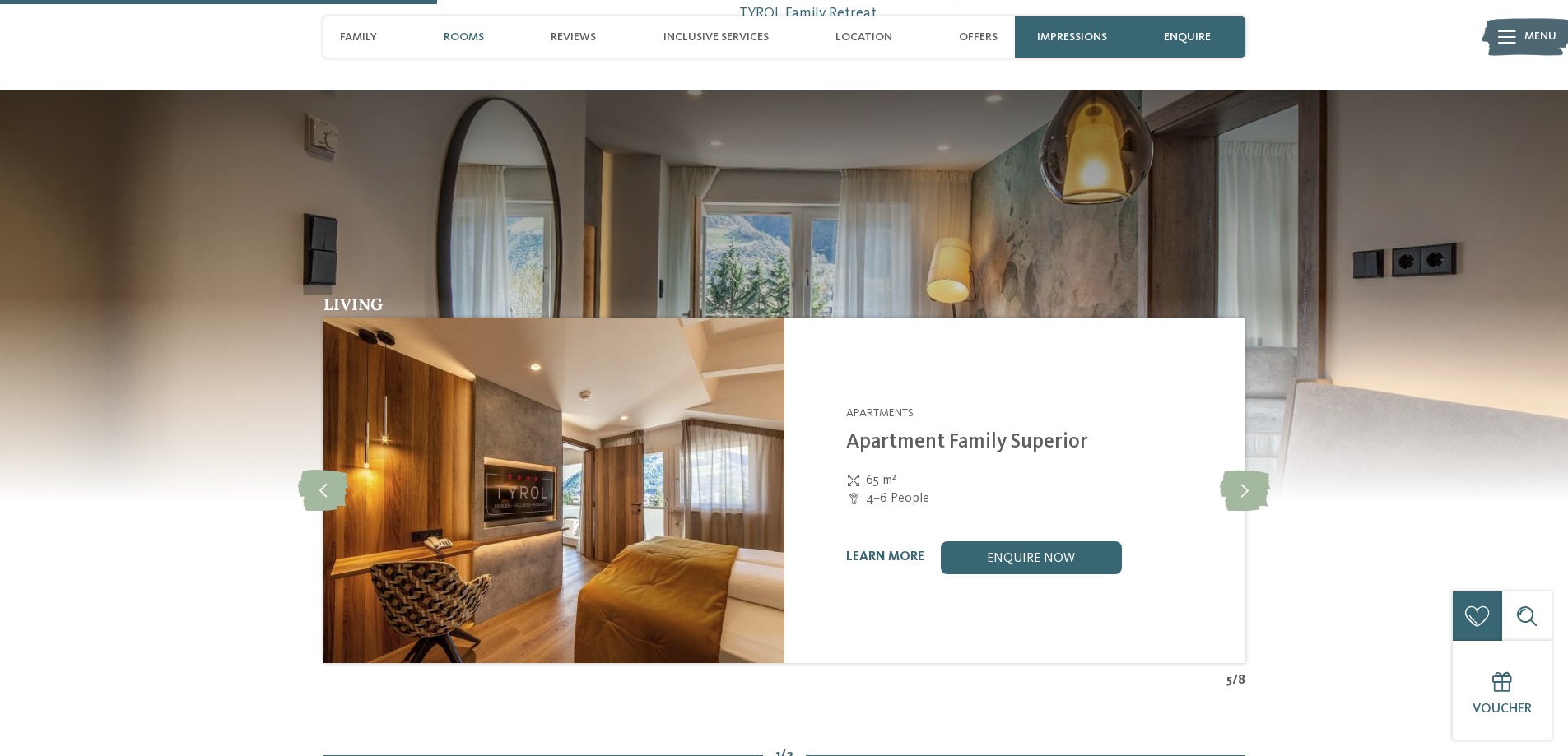
click at [1513, 33] on icon at bounding box center [1507, 37] width 18 height 13
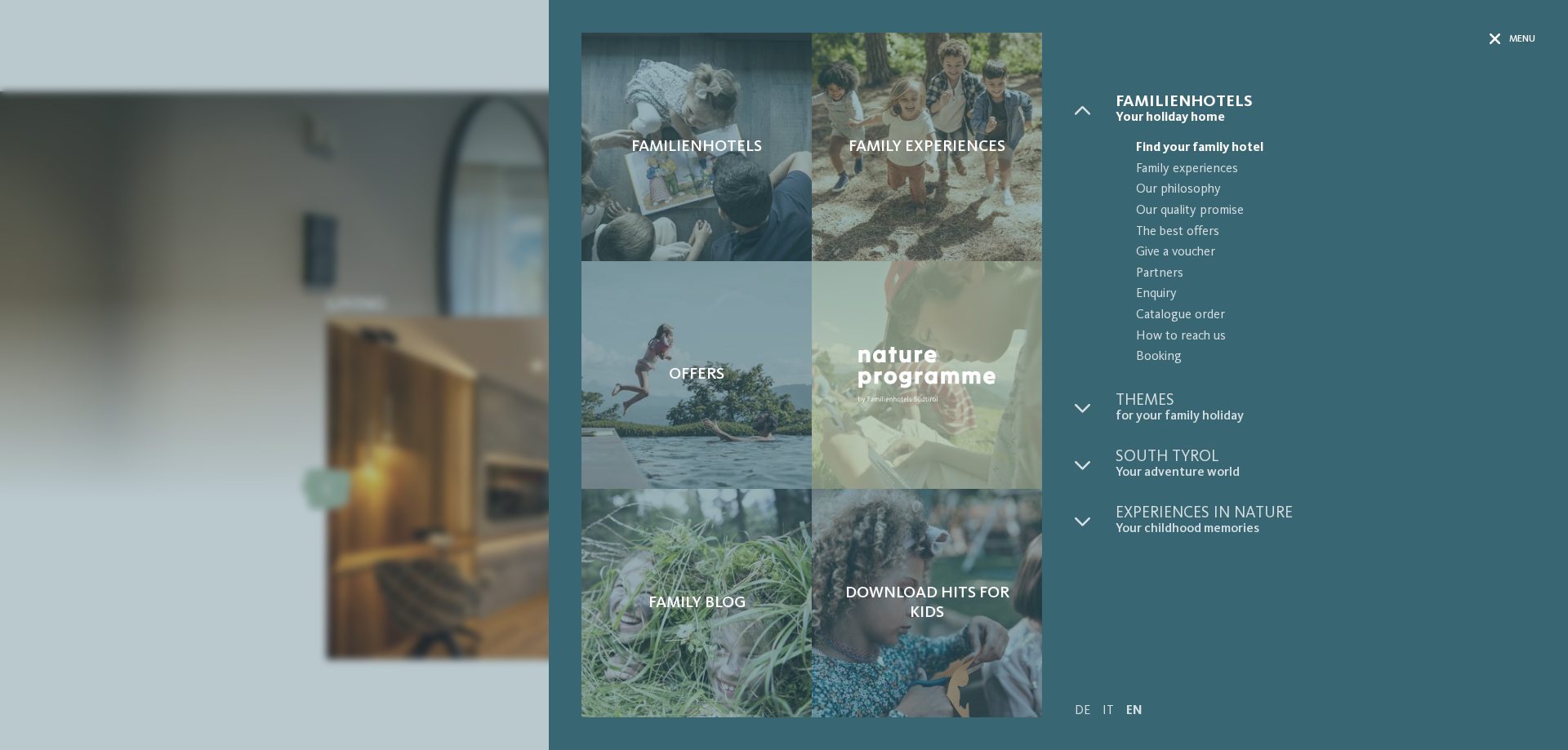
click at [1501, 37] on div "Menu" at bounding box center [1513, 39] width 45 height 14
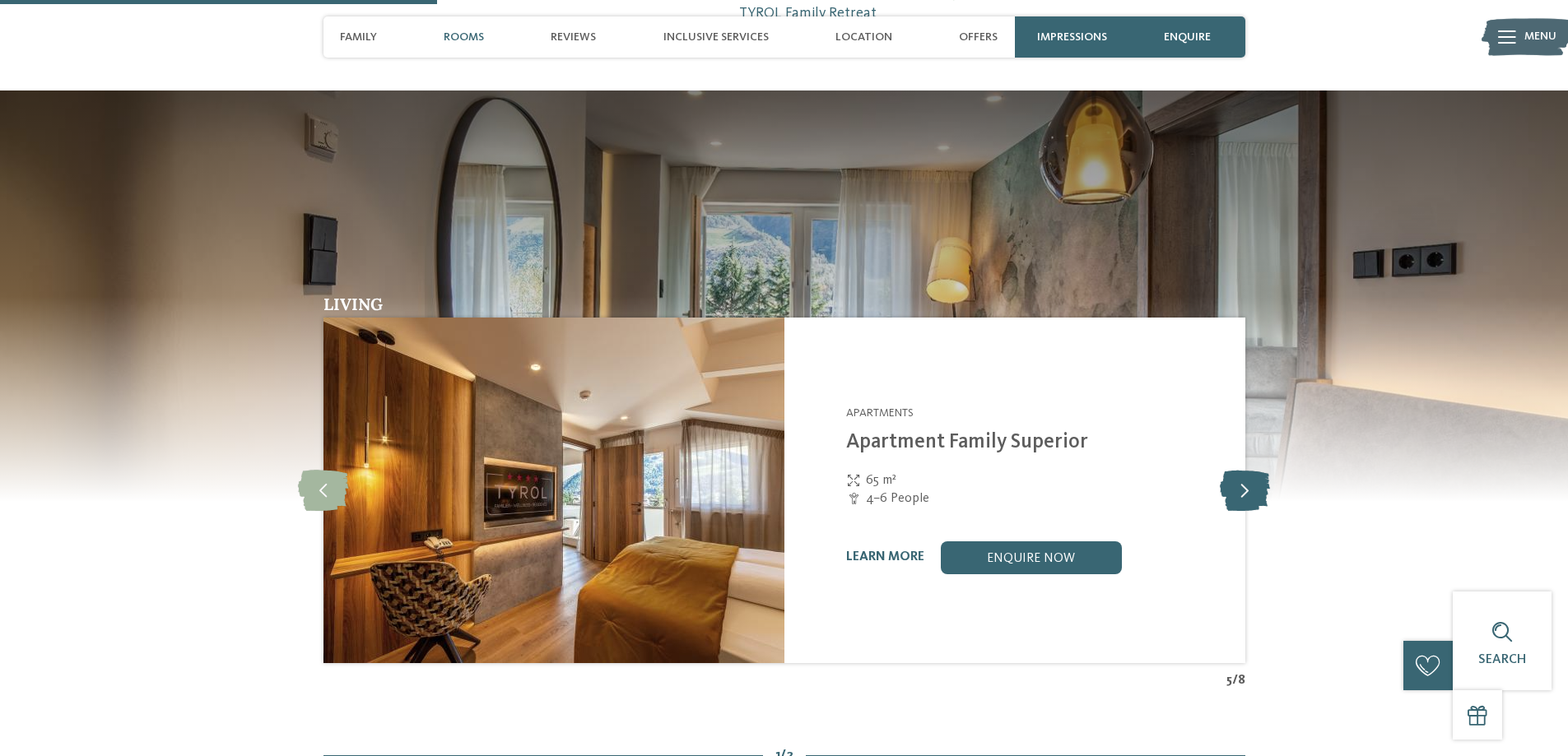
click at [1236, 487] on icon at bounding box center [1245, 490] width 51 height 41
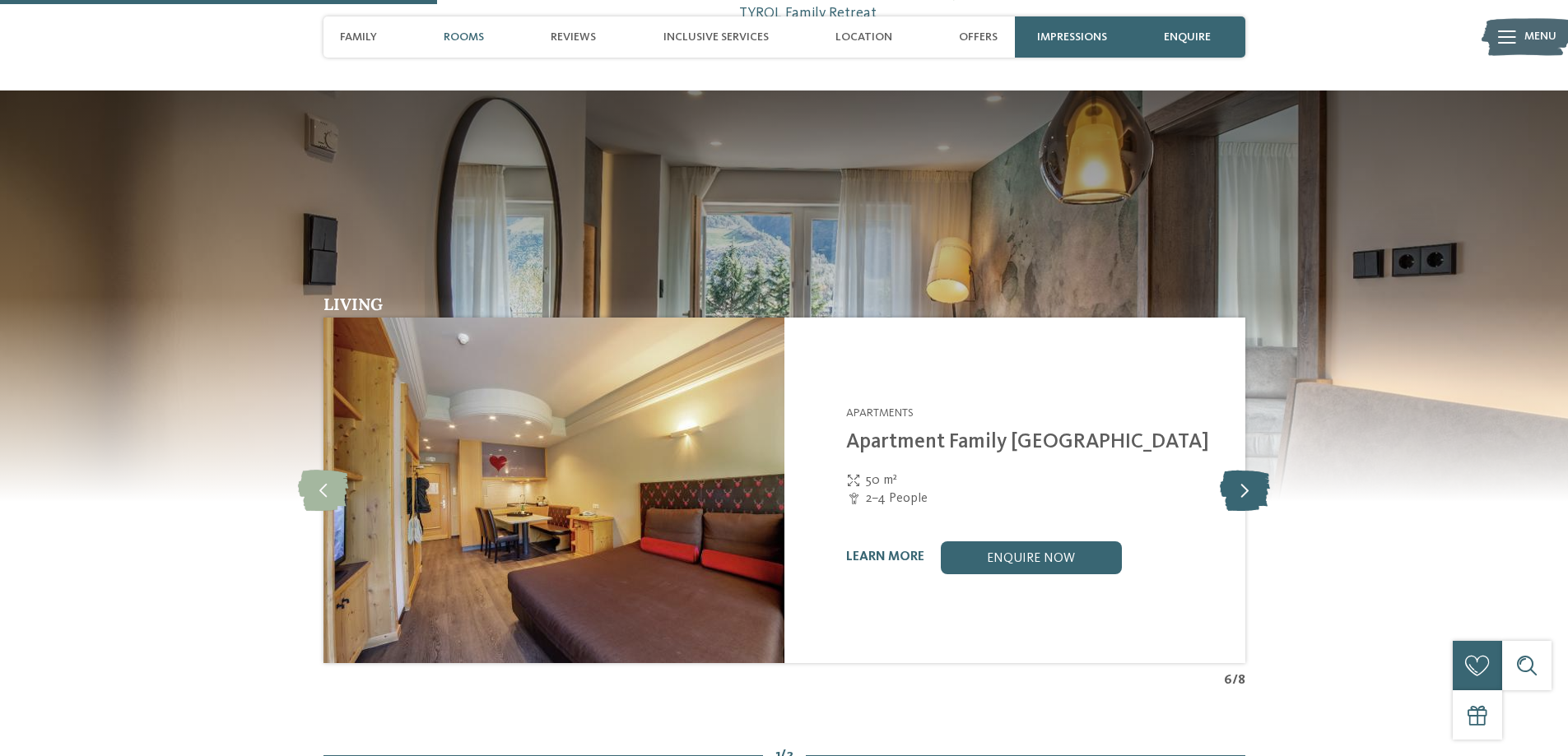
click at [1245, 485] on icon at bounding box center [1245, 490] width 51 height 41
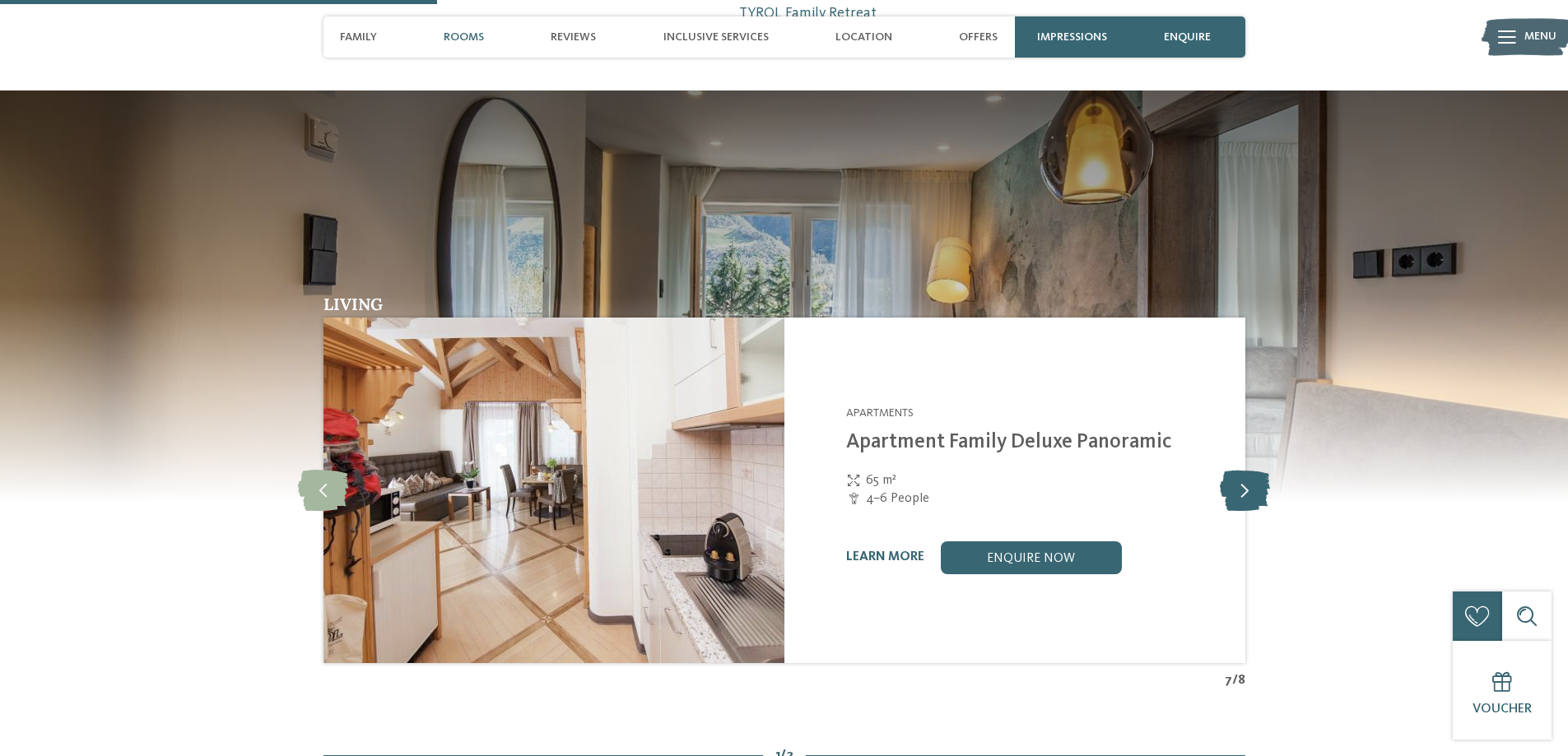
click at [1245, 485] on icon at bounding box center [1245, 490] width 51 height 41
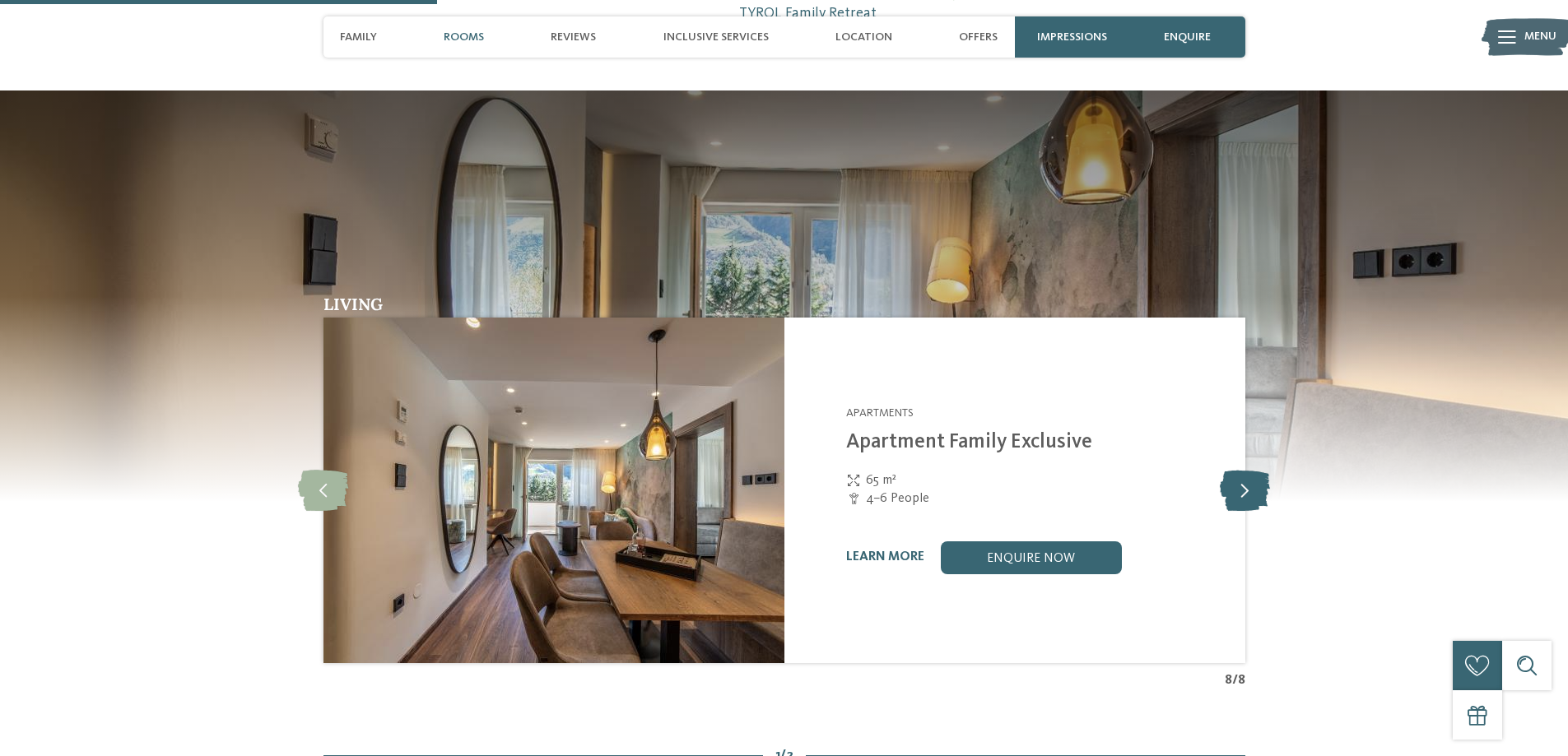
click at [1245, 485] on icon at bounding box center [1245, 490] width 51 height 41
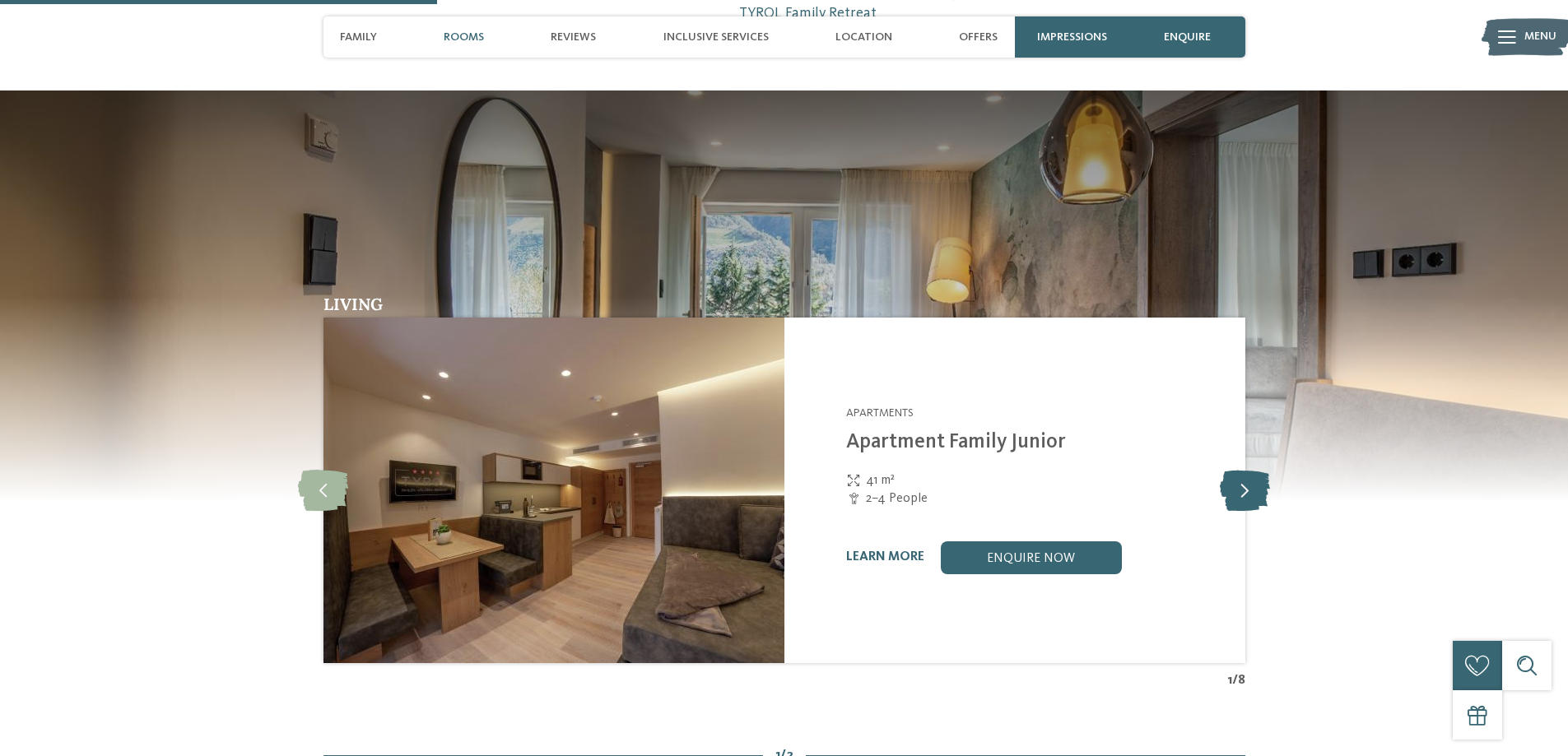
click at [1245, 485] on icon at bounding box center [1245, 490] width 51 height 41
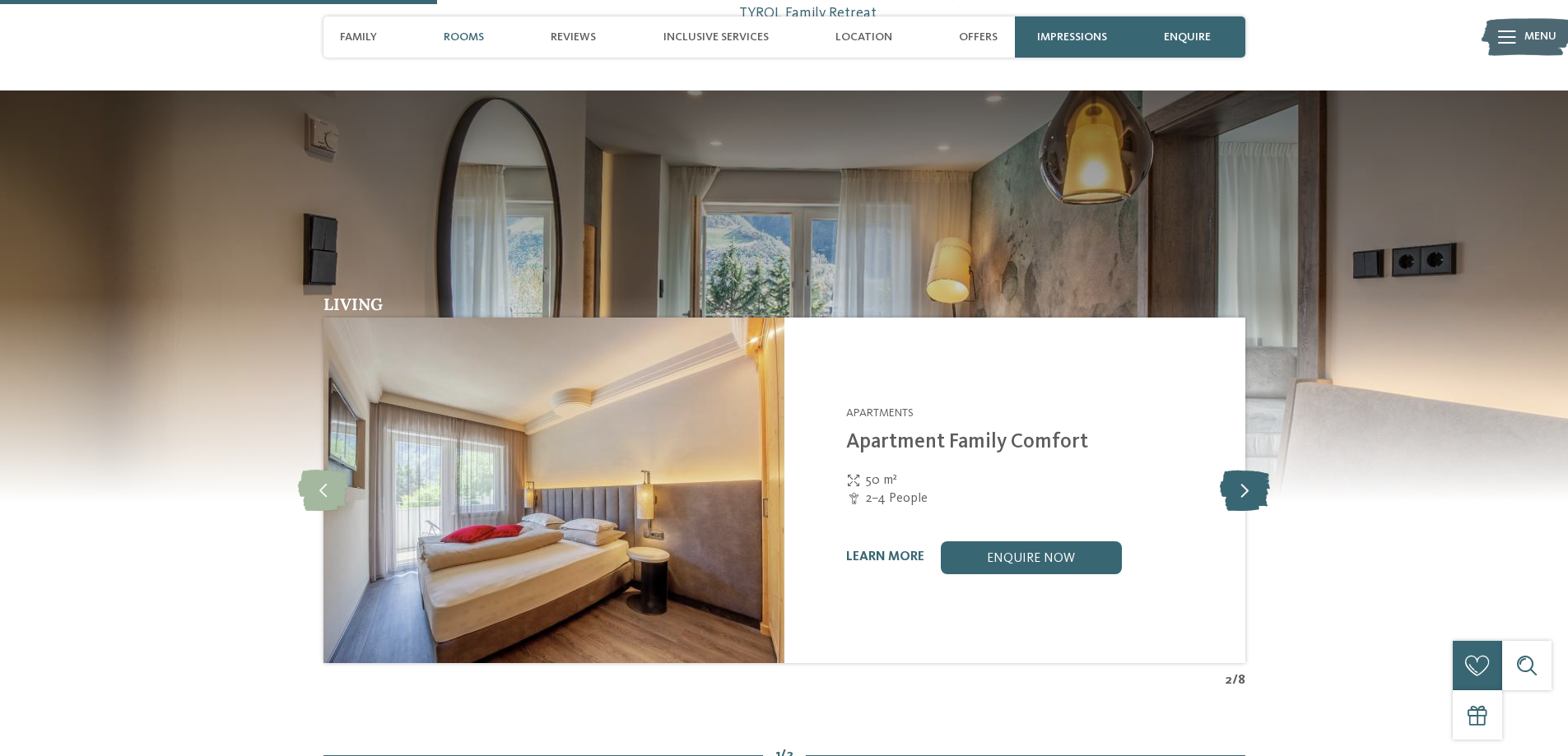
click at [1245, 485] on icon at bounding box center [1245, 490] width 51 height 41
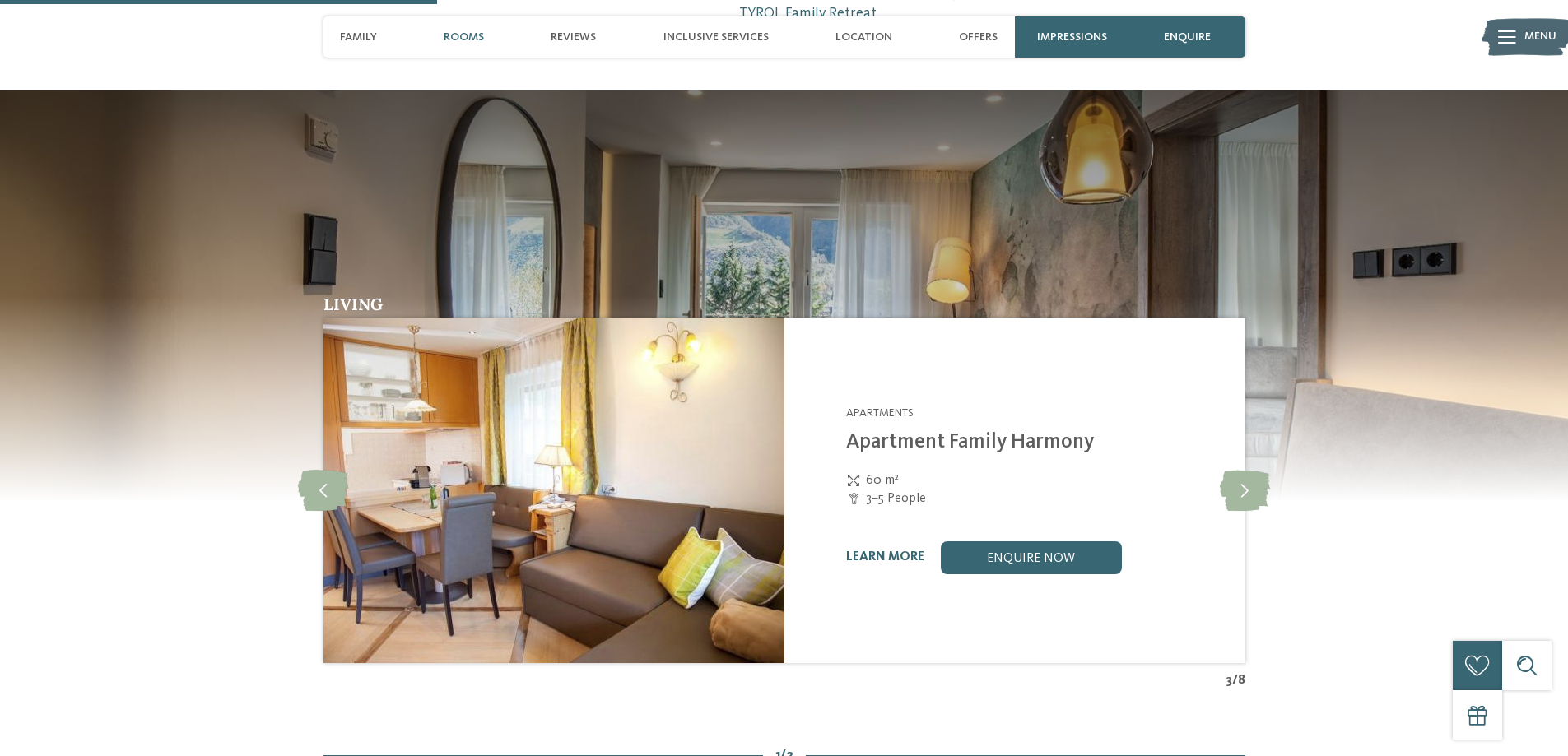
click at [708, 421] on img at bounding box center [554, 491] width 461 height 346
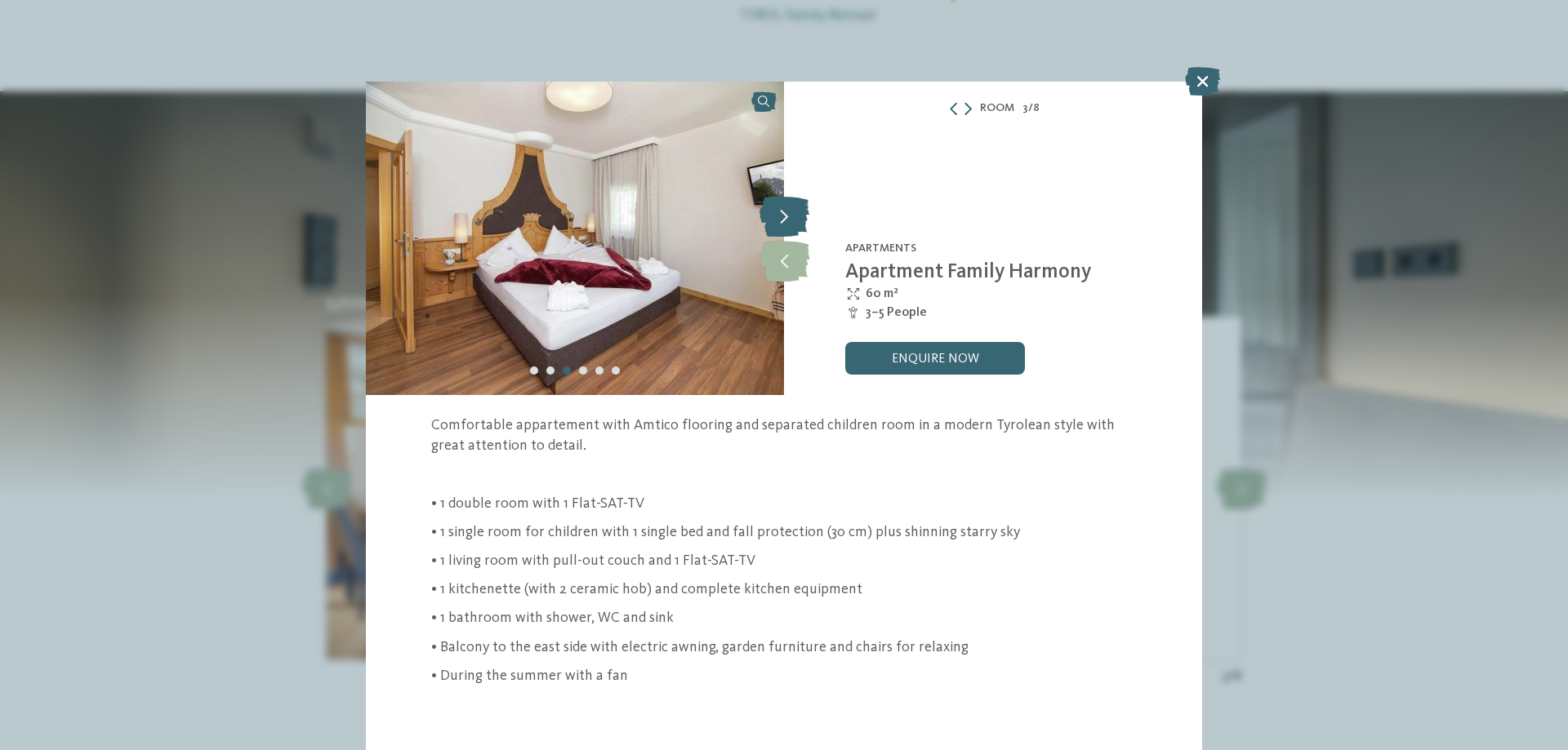
click at [788, 213] on icon at bounding box center [784, 216] width 50 height 41
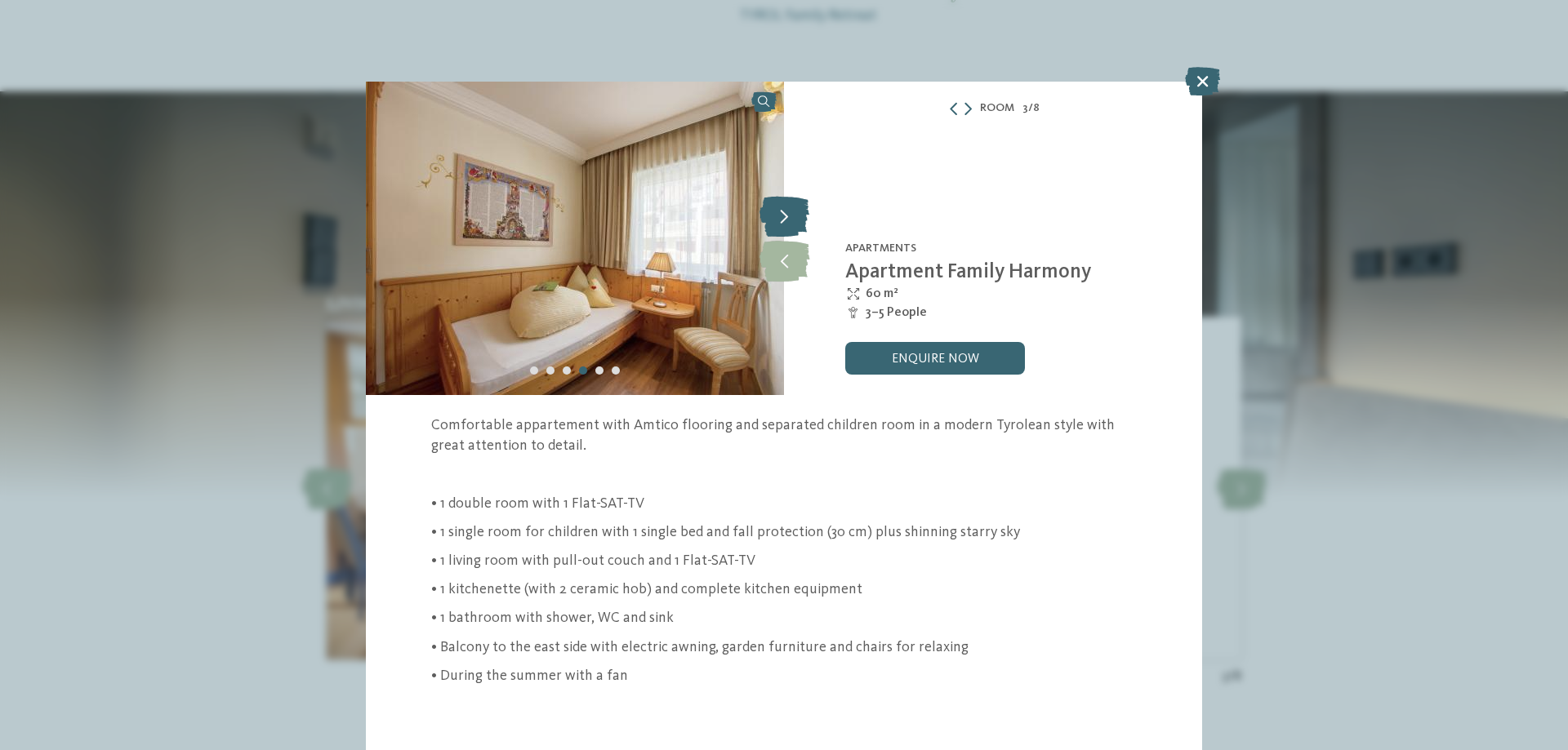
click at [788, 213] on icon at bounding box center [784, 216] width 50 height 41
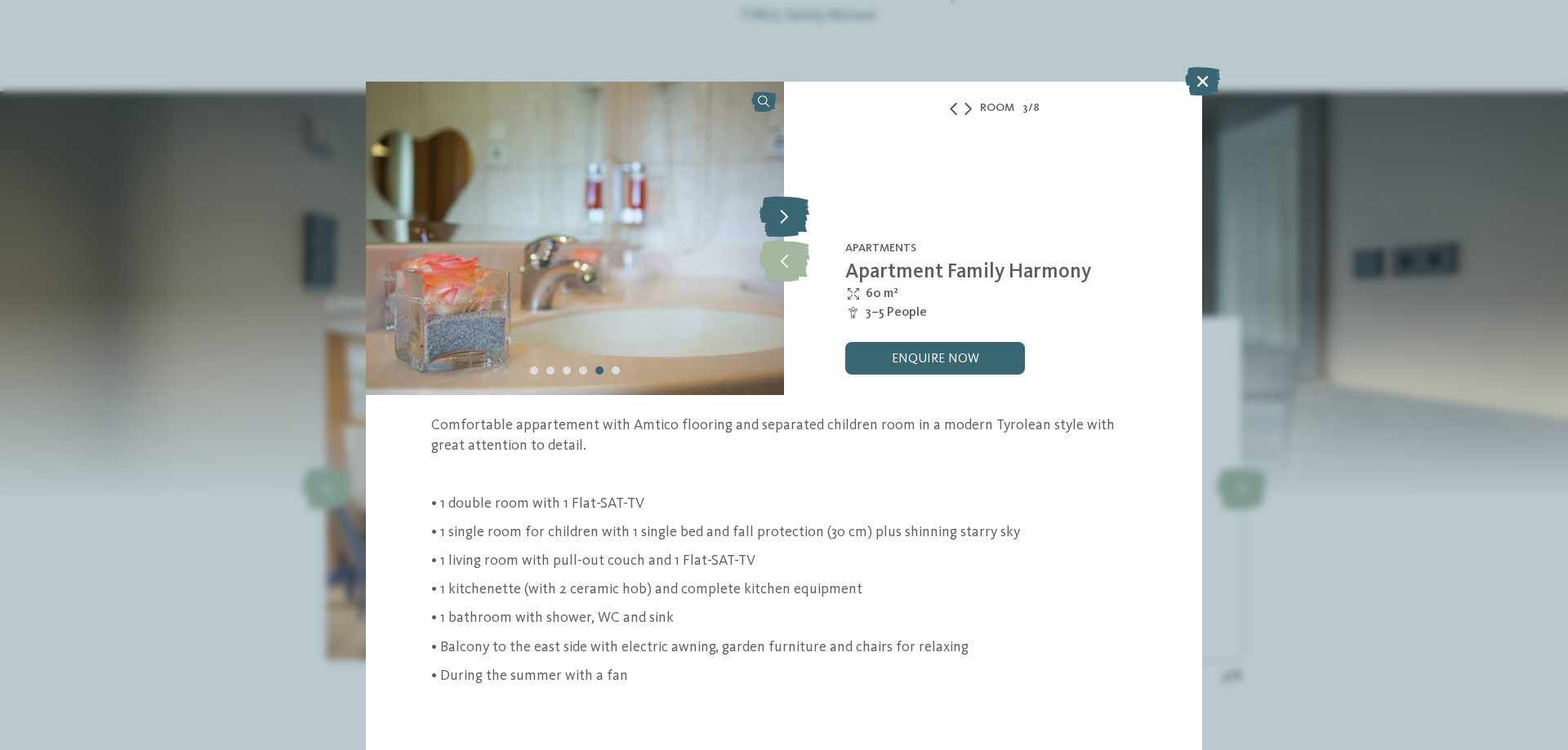
click at [788, 213] on icon at bounding box center [784, 216] width 50 height 41
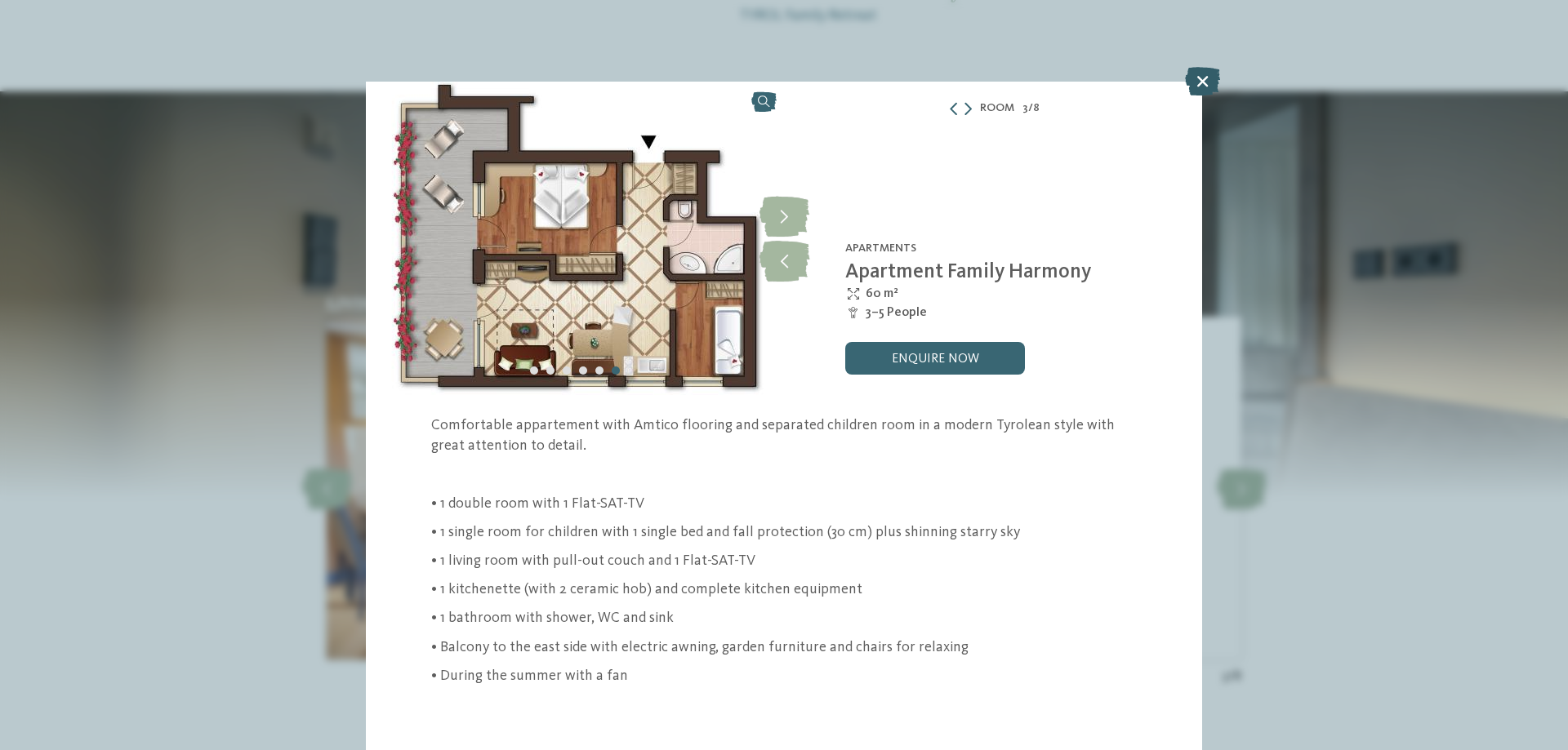
click at [1200, 80] on icon at bounding box center [1202, 81] width 35 height 28
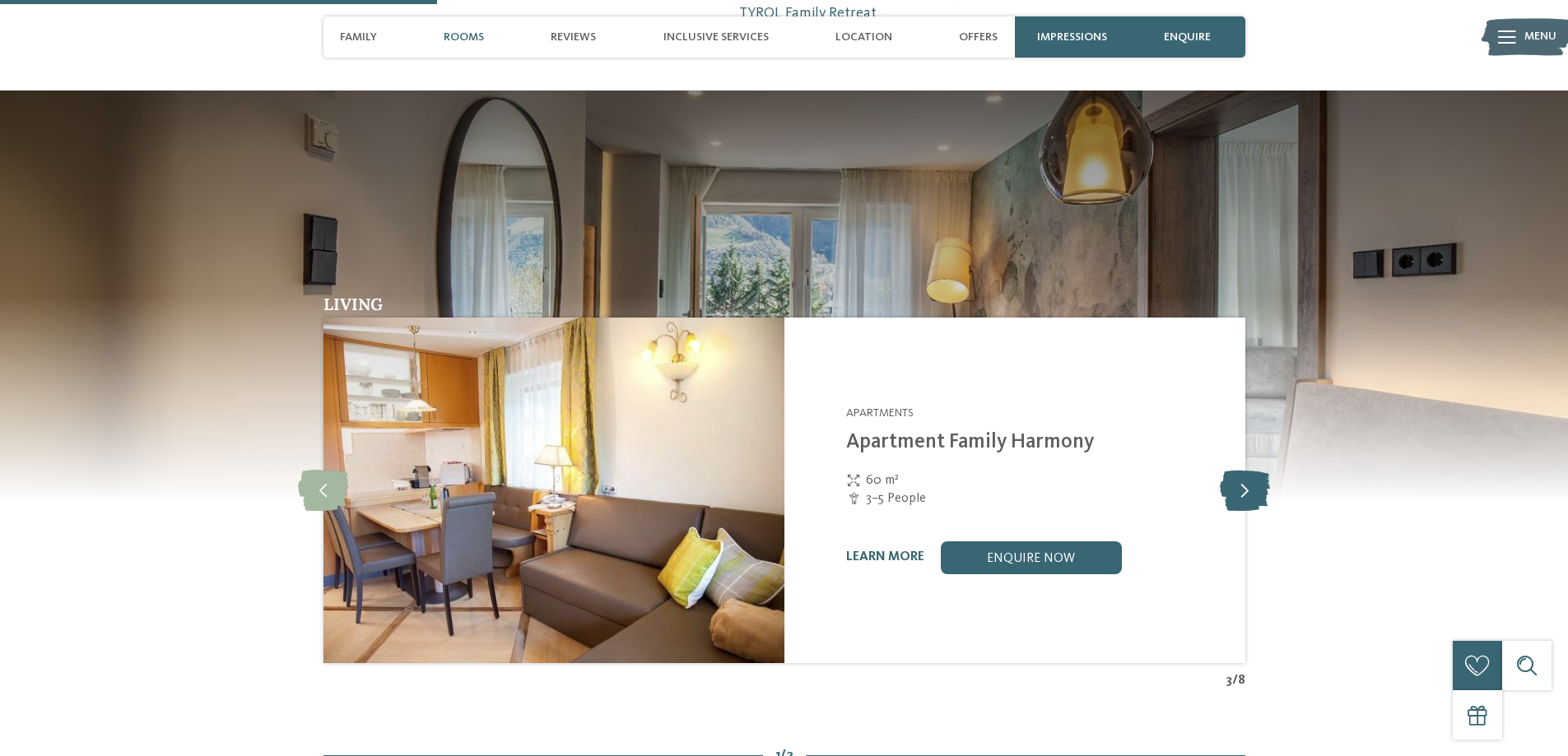
click at [1231, 479] on icon at bounding box center [1245, 490] width 51 height 41
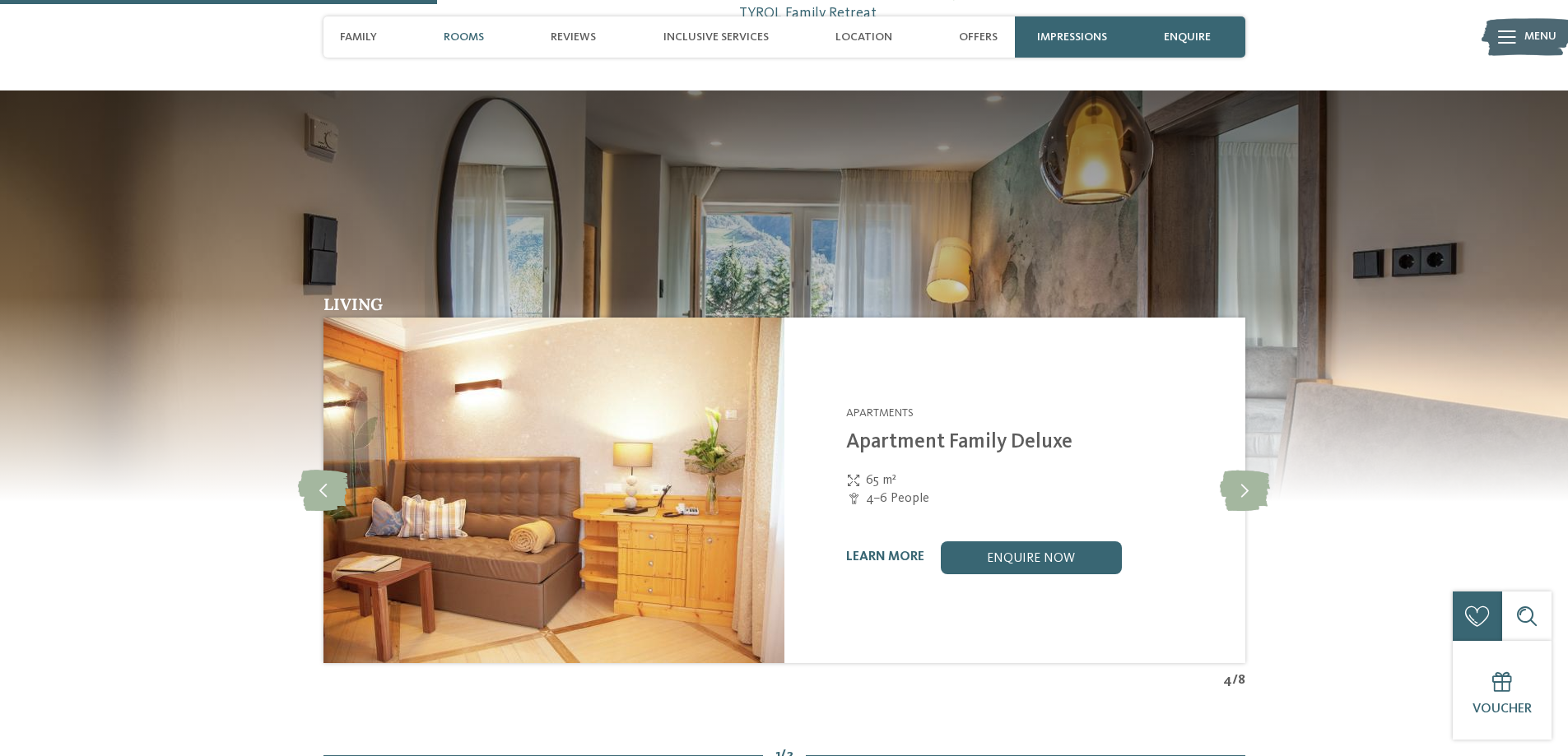
click at [753, 472] on img at bounding box center [554, 491] width 461 height 346
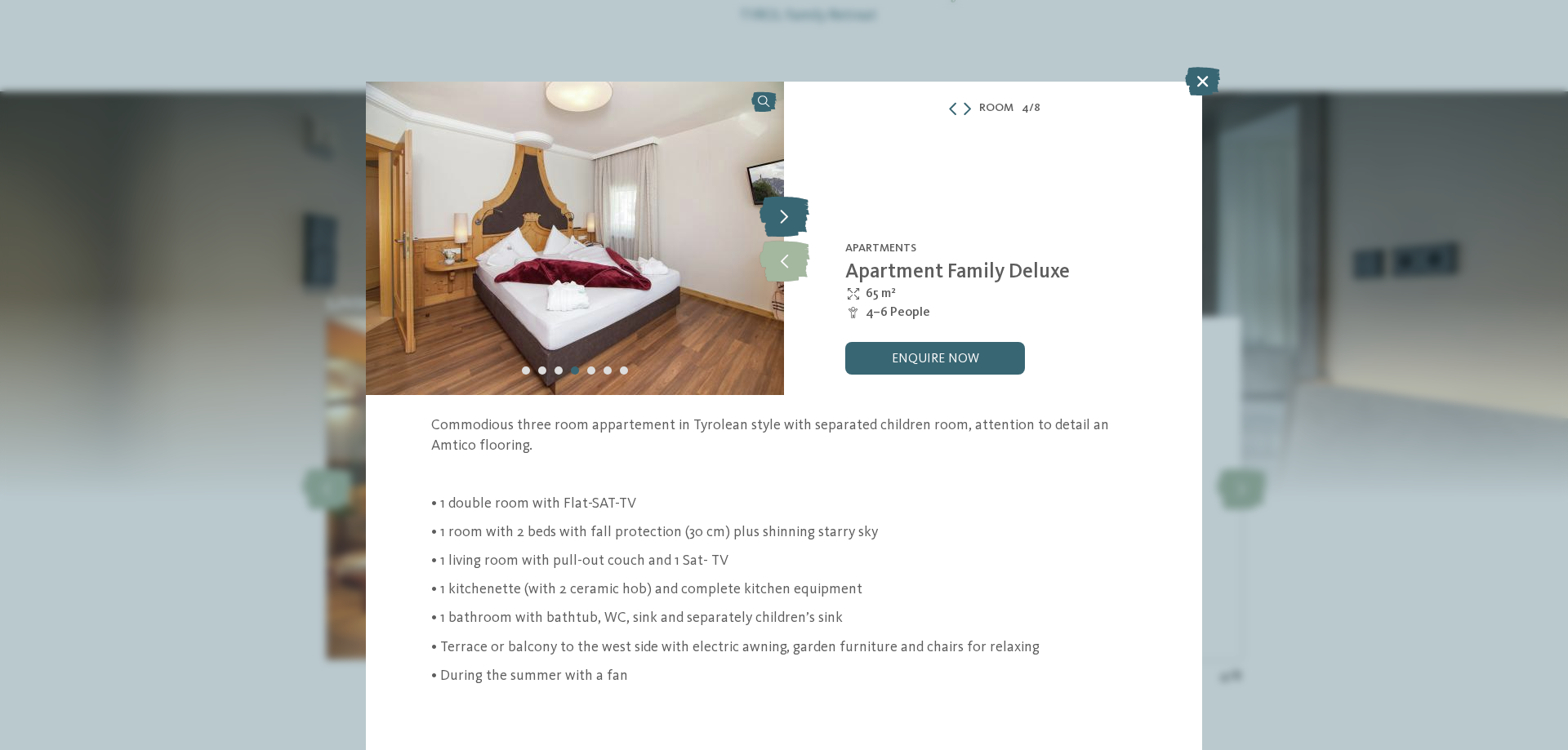
click at [774, 211] on icon at bounding box center [784, 216] width 50 height 41
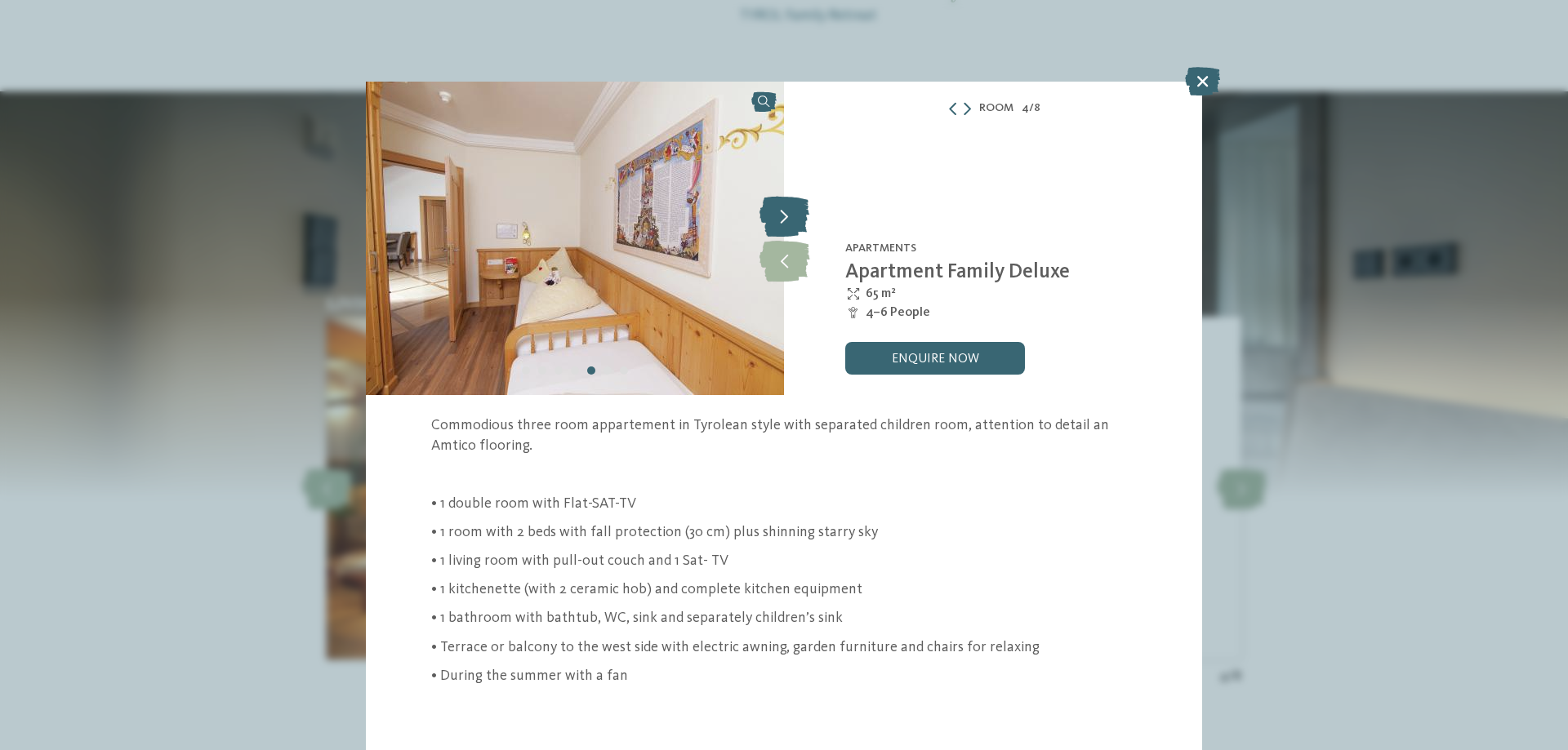
click at [779, 212] on icon at bounding box center [784, 216] width 50 height 41
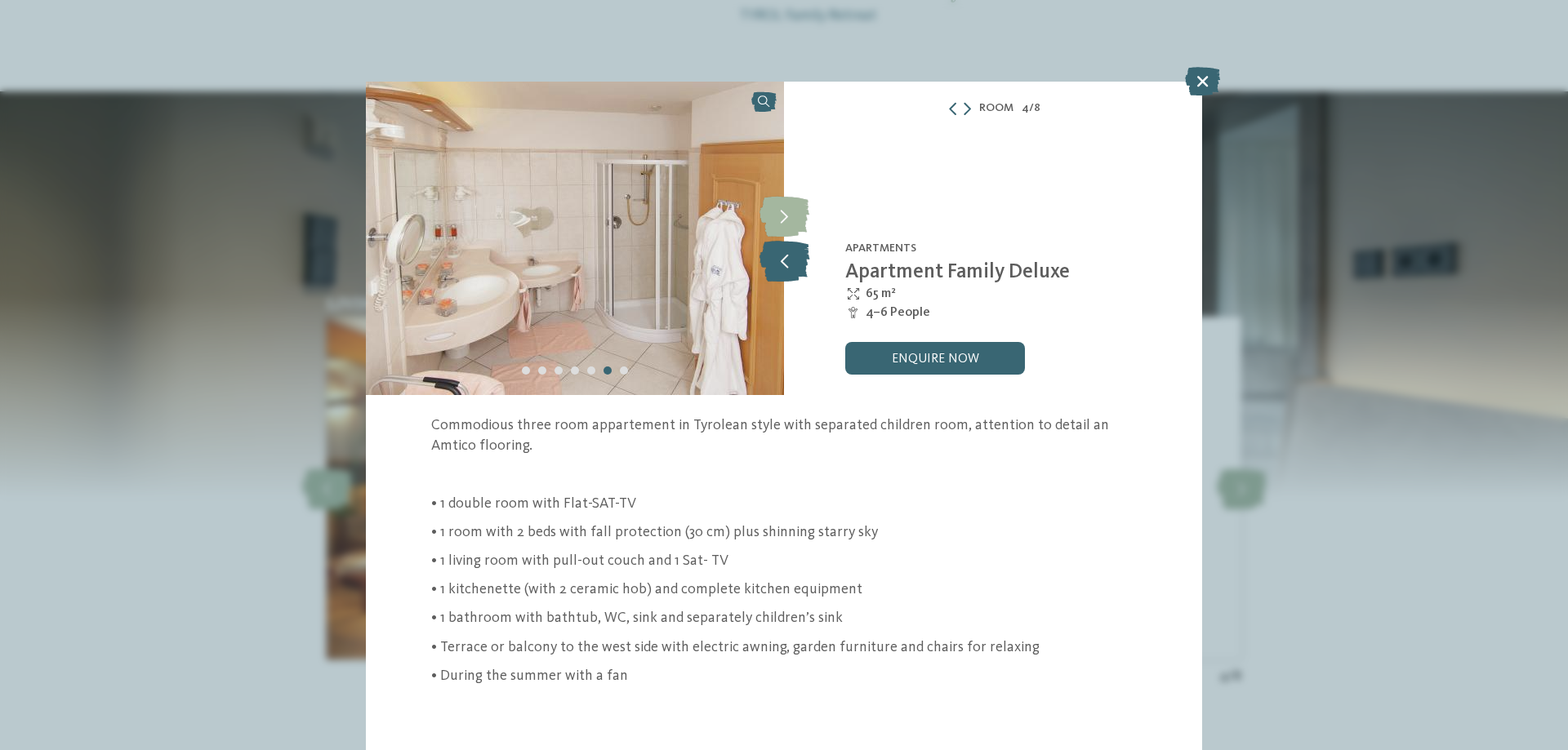
click at [791, 263] on icon at bounding box center [784, 260] width 50 height 41
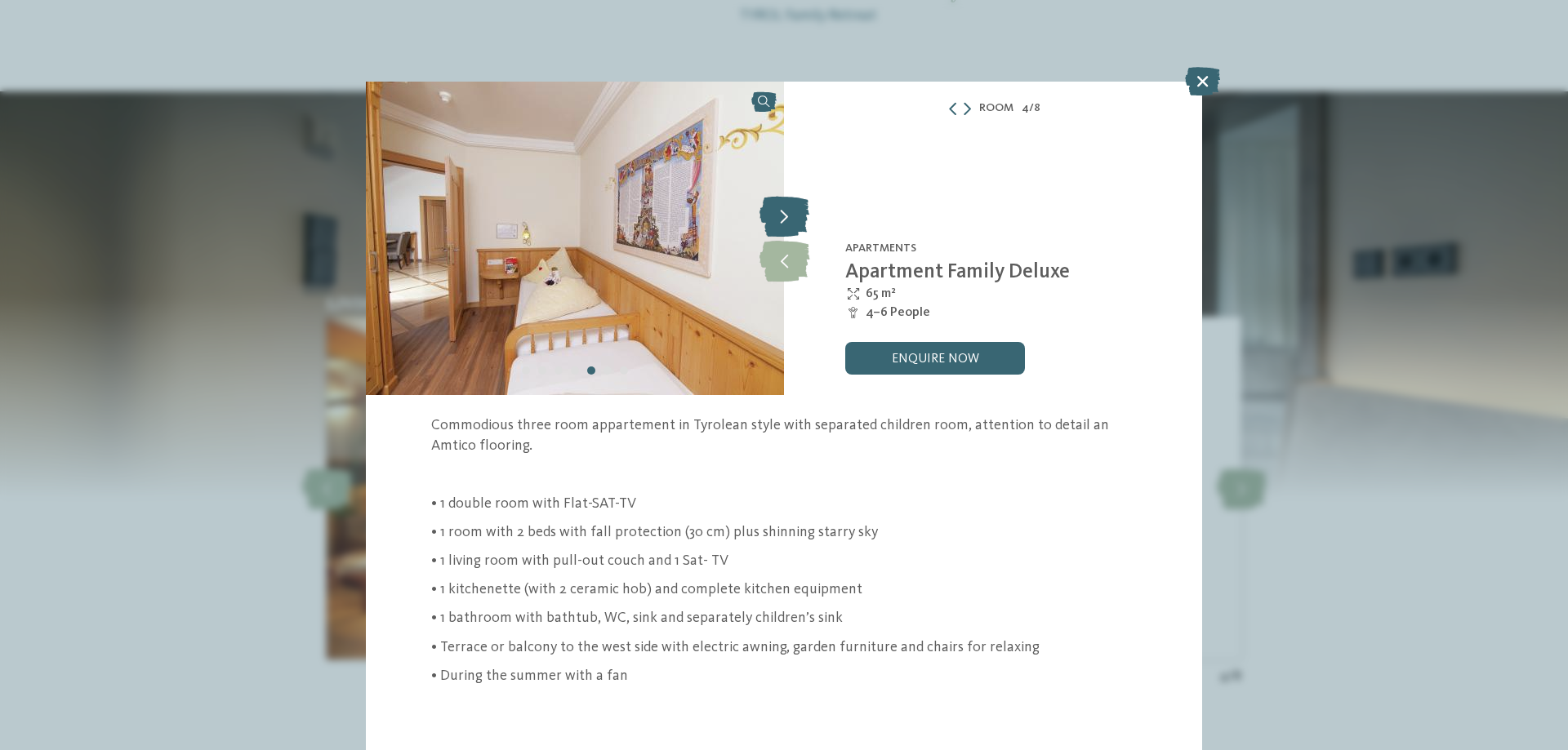
click at [784, 208] on icon at bounding box center [784, 216] width 50 height 41
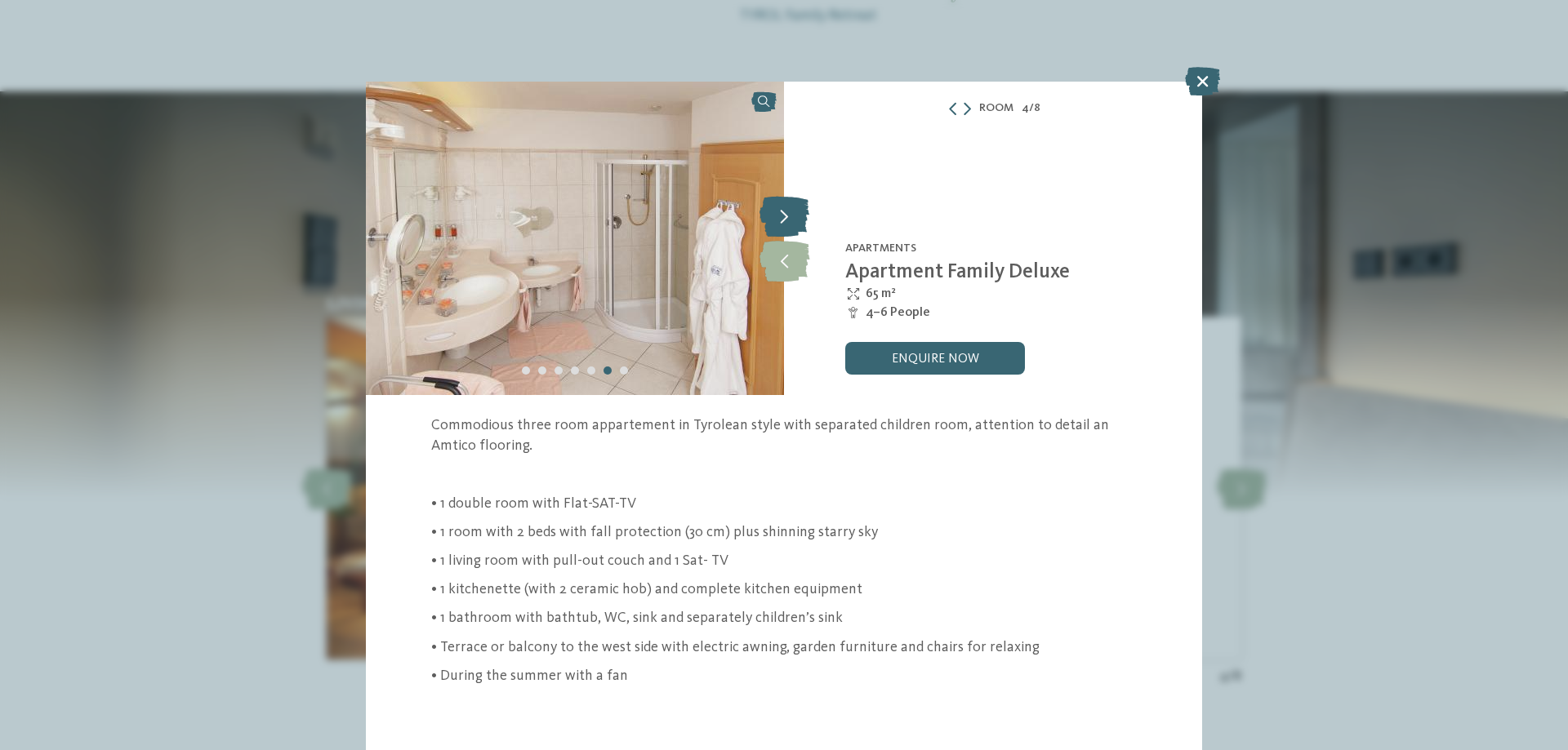
click at [784, 208] on icon at bounding box center [784, 216] width 50 height 41
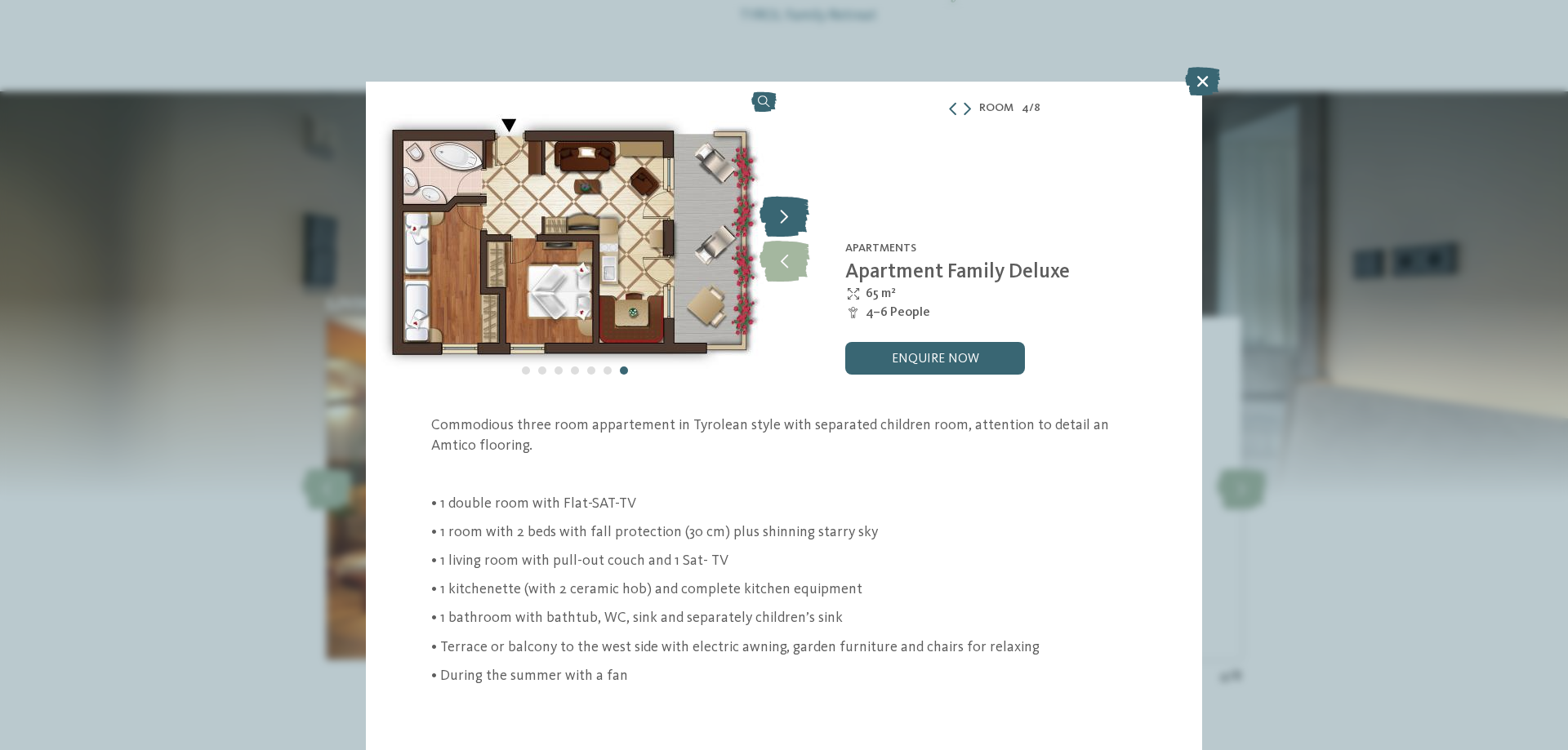
click at [784, 209] on icon at bounding box center [784, 216] width 50 height 41
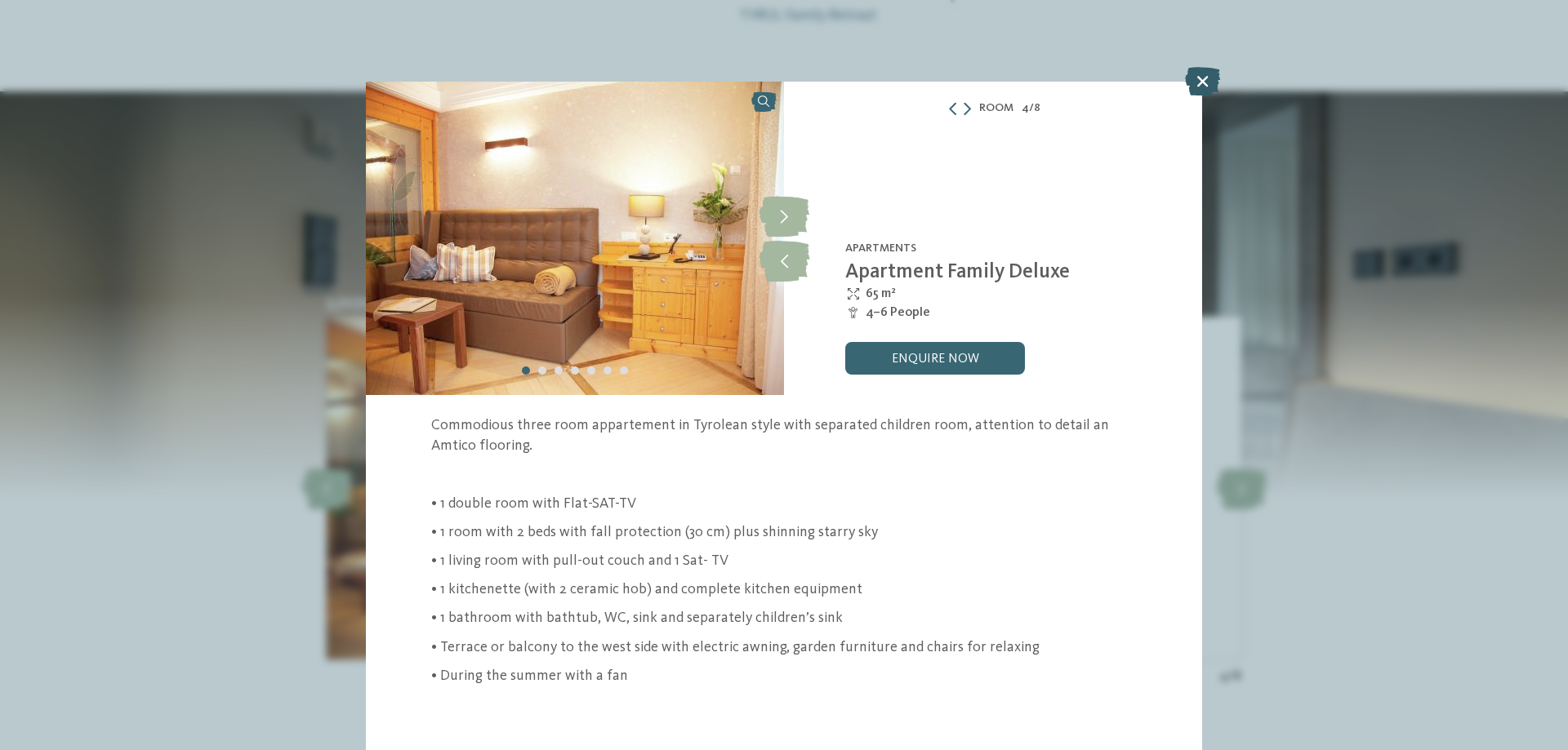
click at [1199, 82] on icon at bounding box center [1202, 81] width 35 height 28
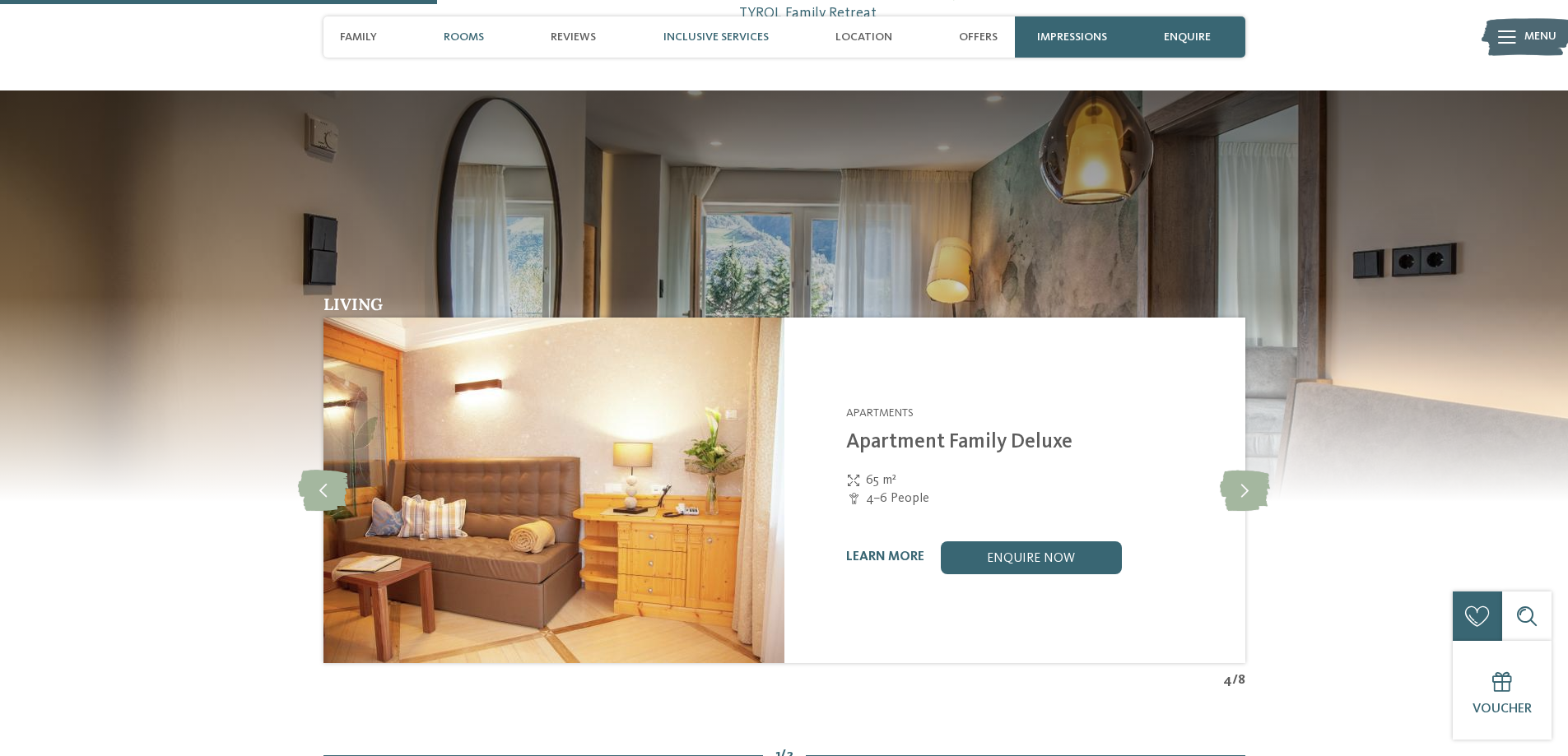
click at [722, 39] on span "Inclusive services" at bounding box center [716, 37] width 105 height 14
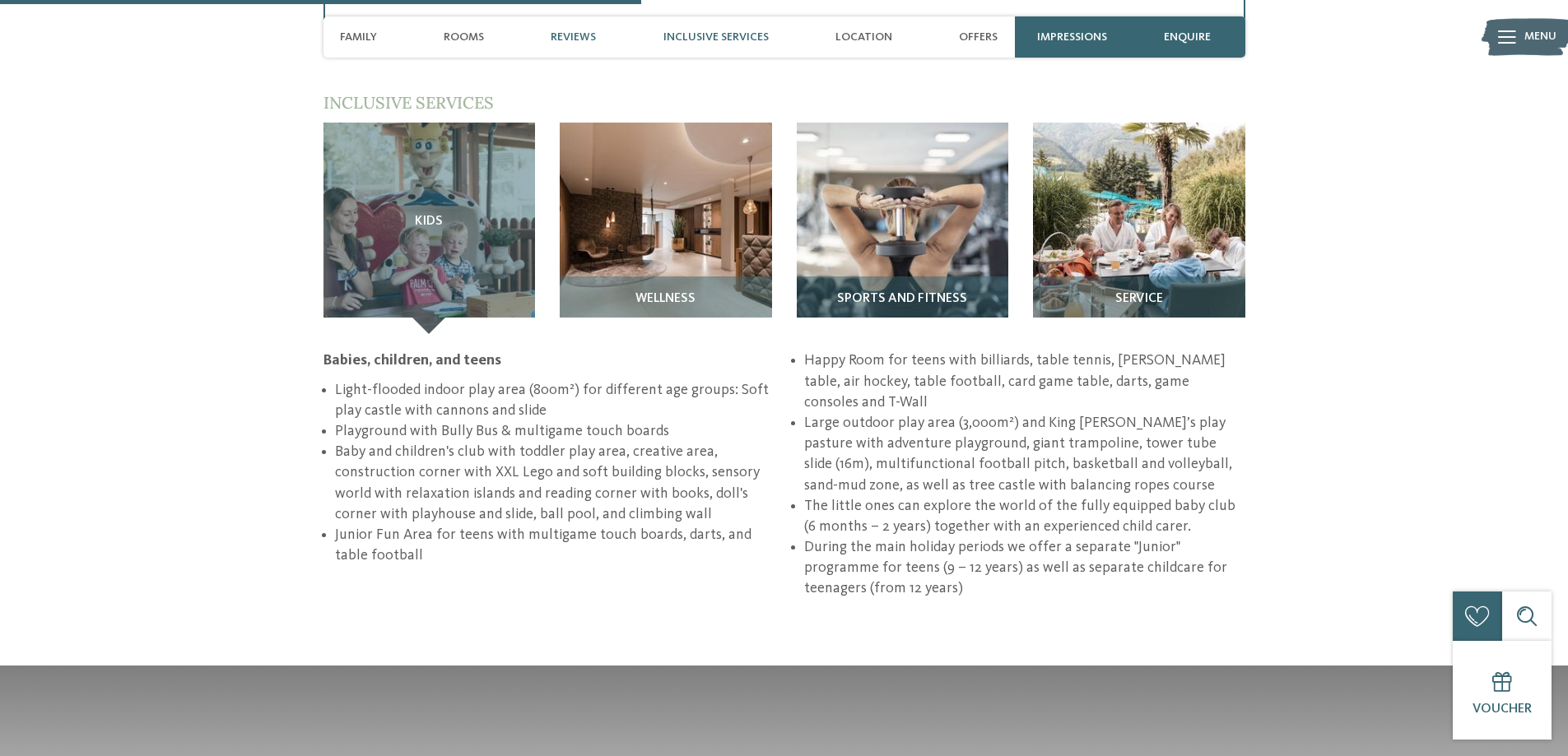
scroll to position [2293, 0]
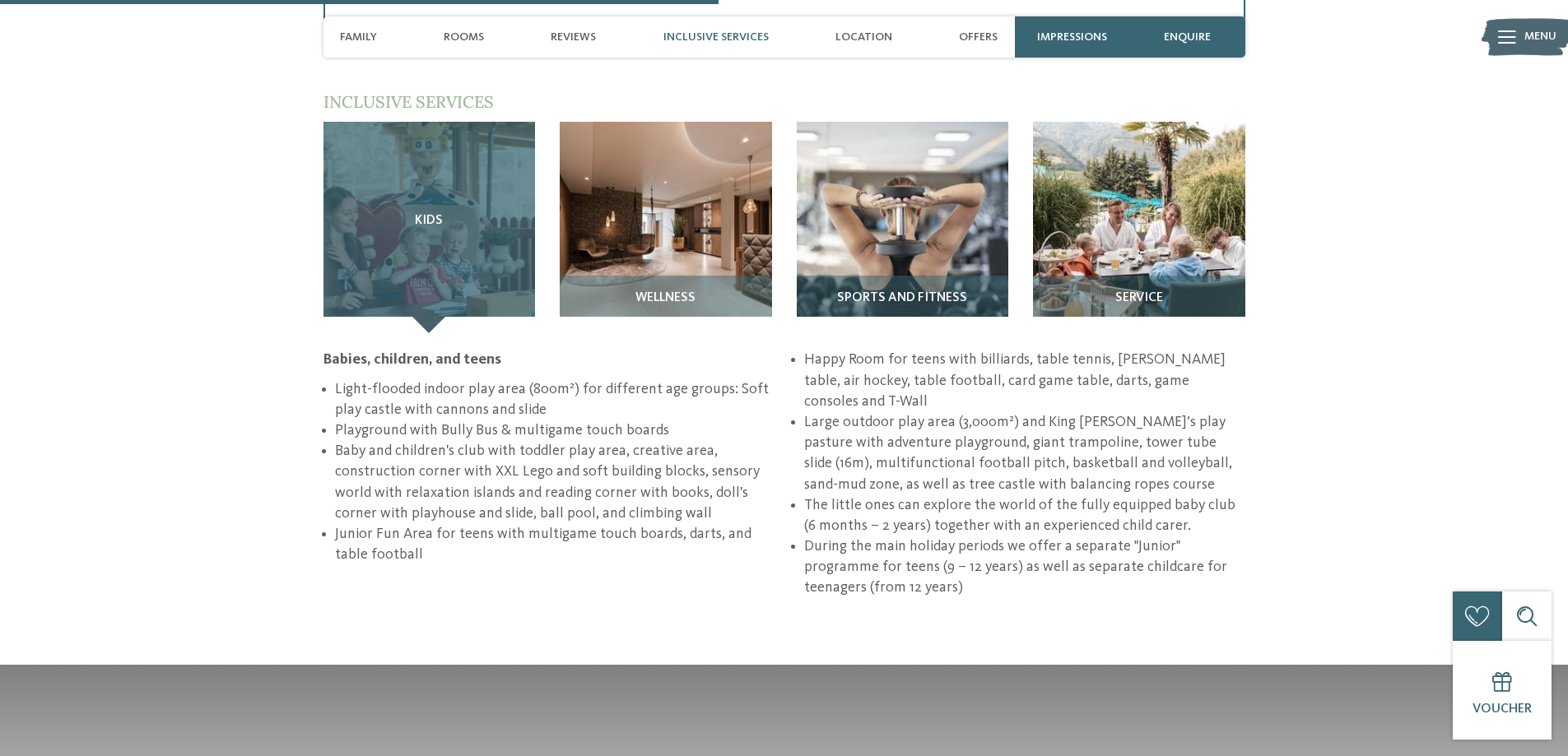
click at [424, 230] on div "Kids" at bounding box center [430, 228] width 212 height 212
click at [442, 230] on div "Kids" at bounding box center [430, 228] width 212 height 212
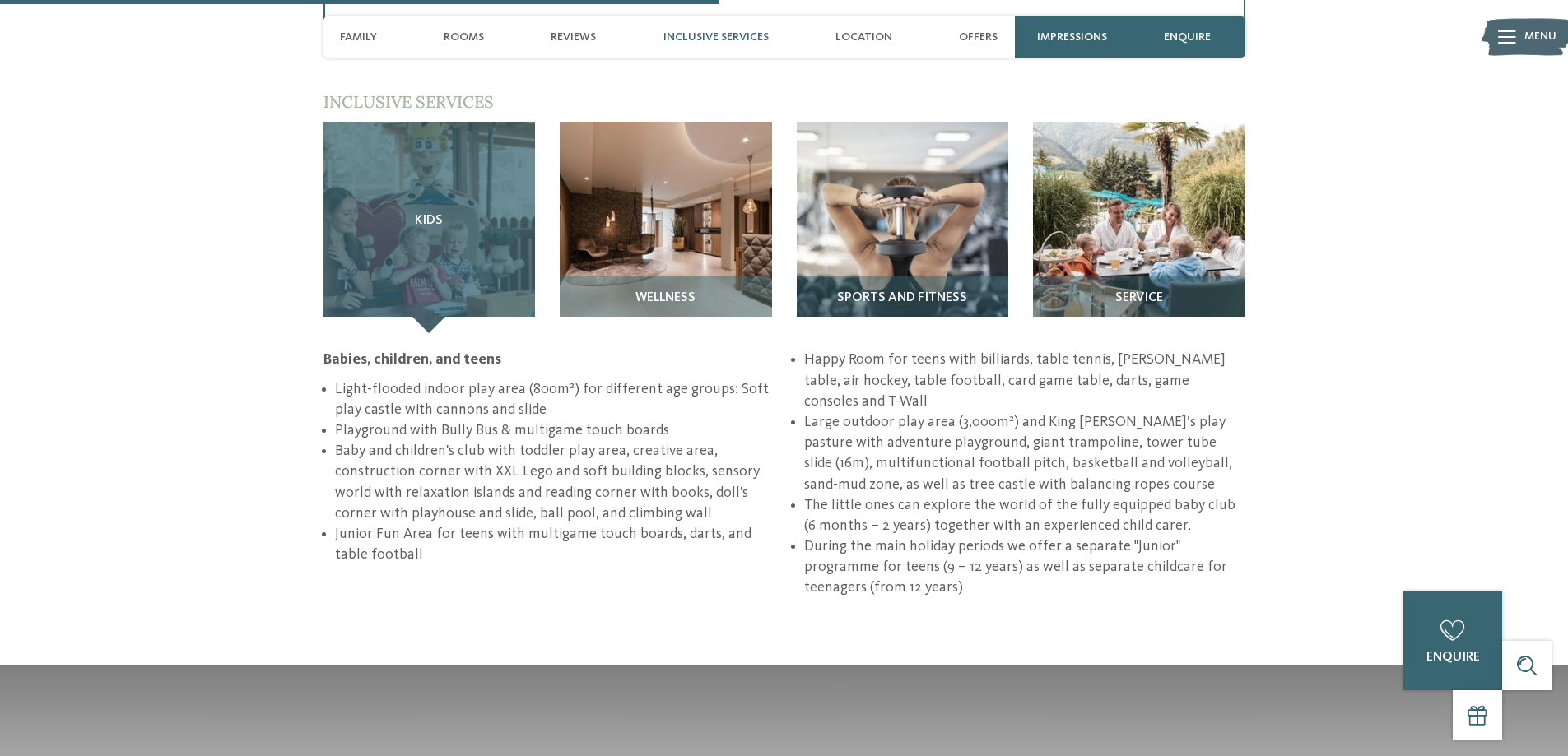
click at [440, 228] on span "Kids" at bounding box center [429, 221] width 28 height 15
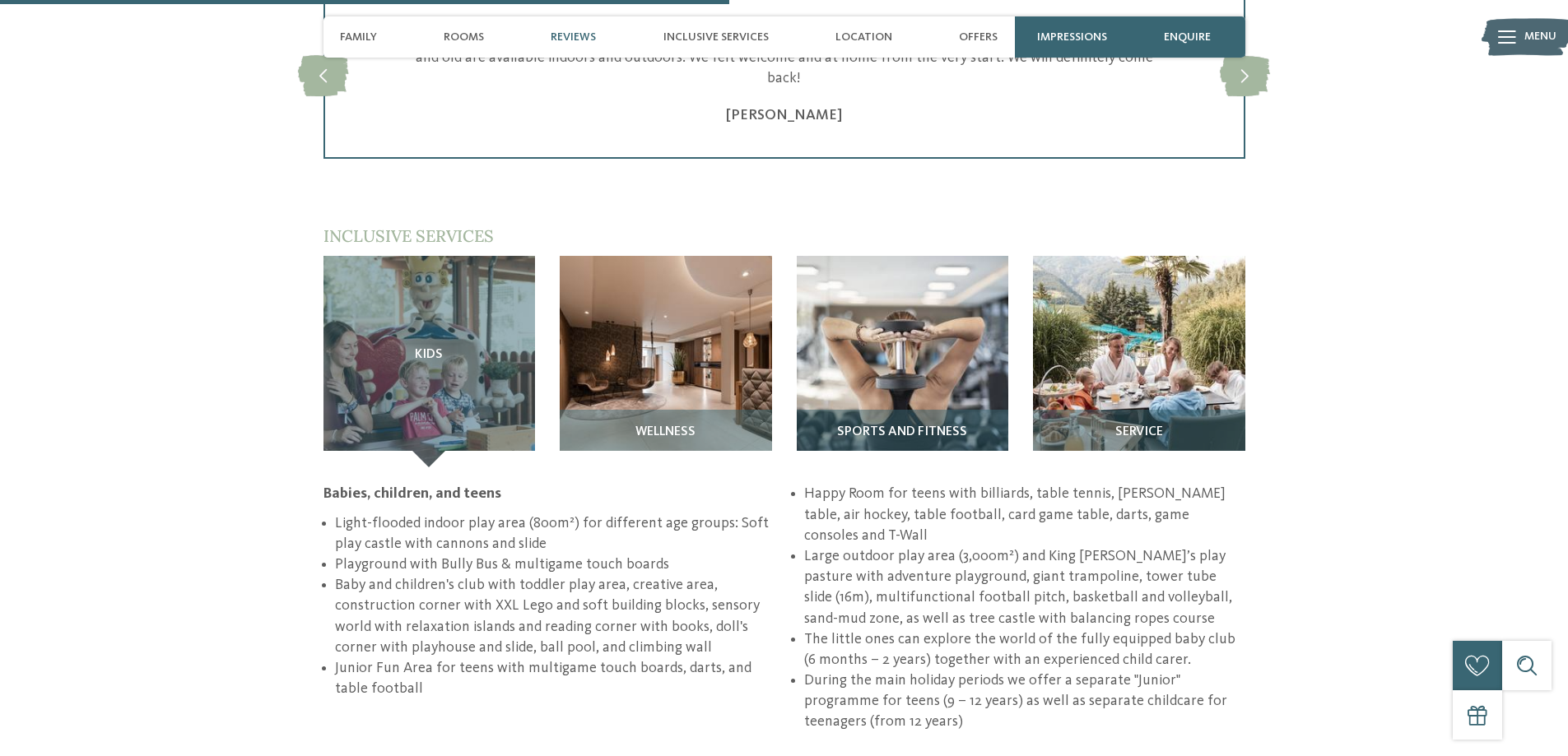
scroll to position [2129, 0]
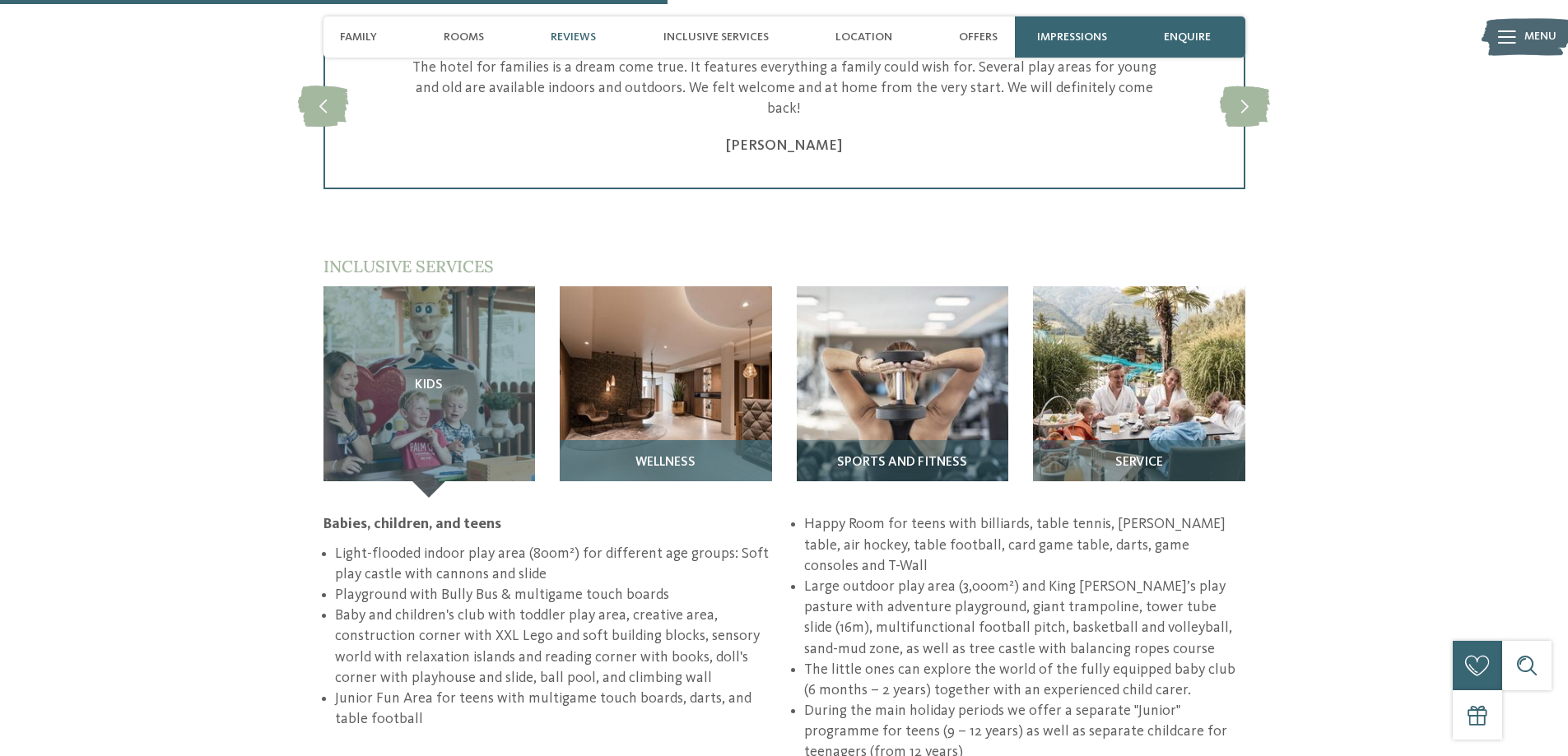
click at [658, 359] on img at bounding box center [666, 392] width 212 height 212
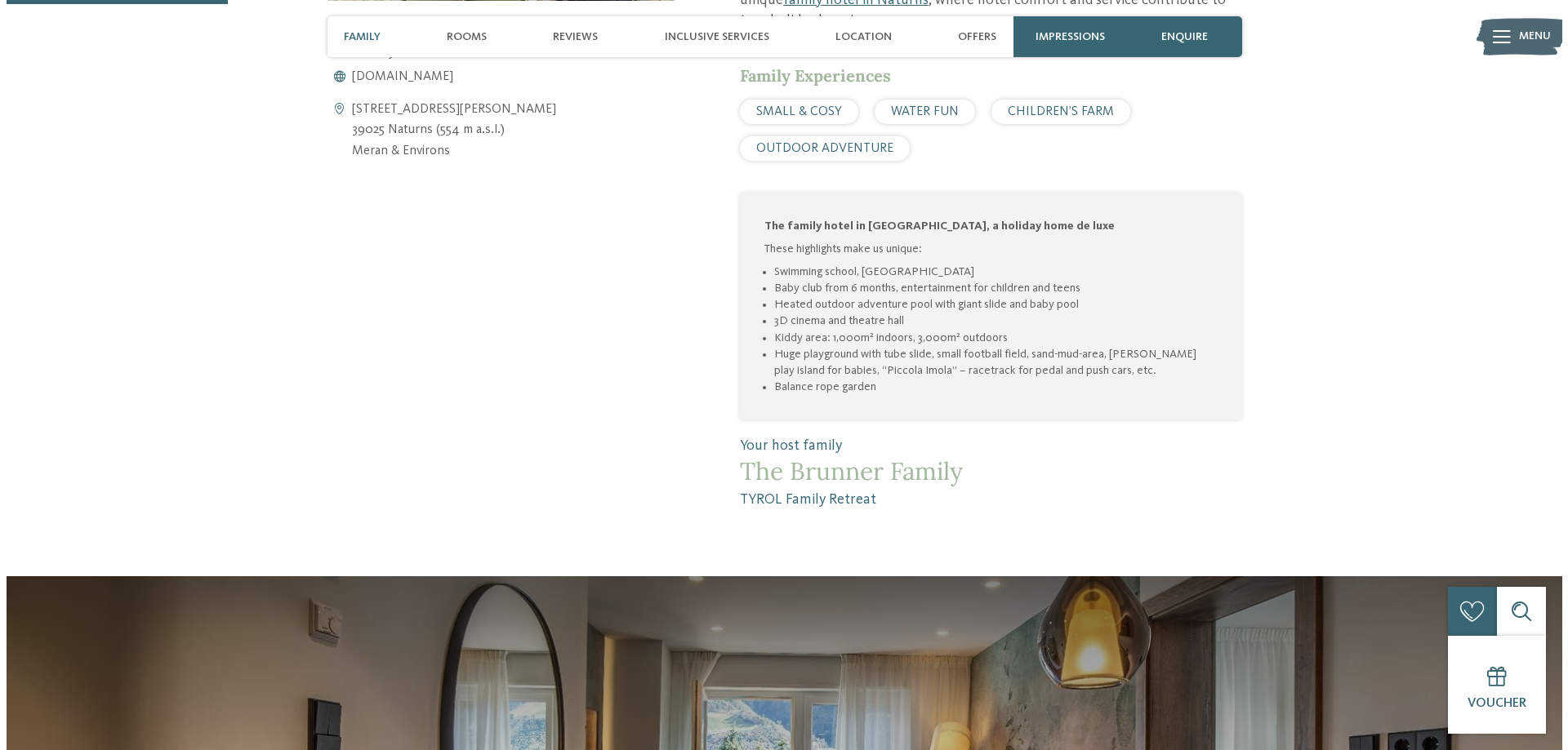
scroll to position [642, 0]
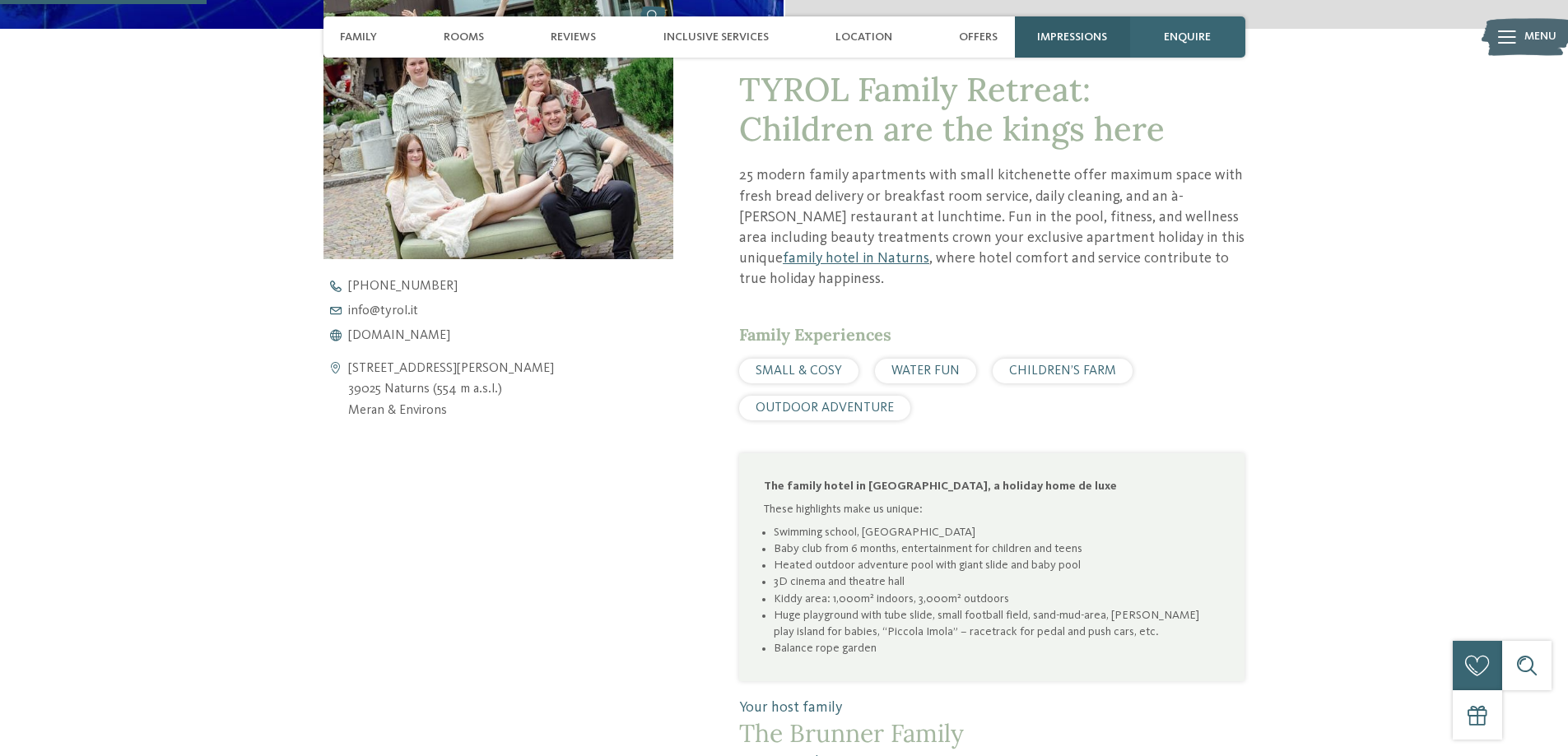
click at [1072, 32] on span "Impressions" at bounding box center [1071, 37] width 70 height 14
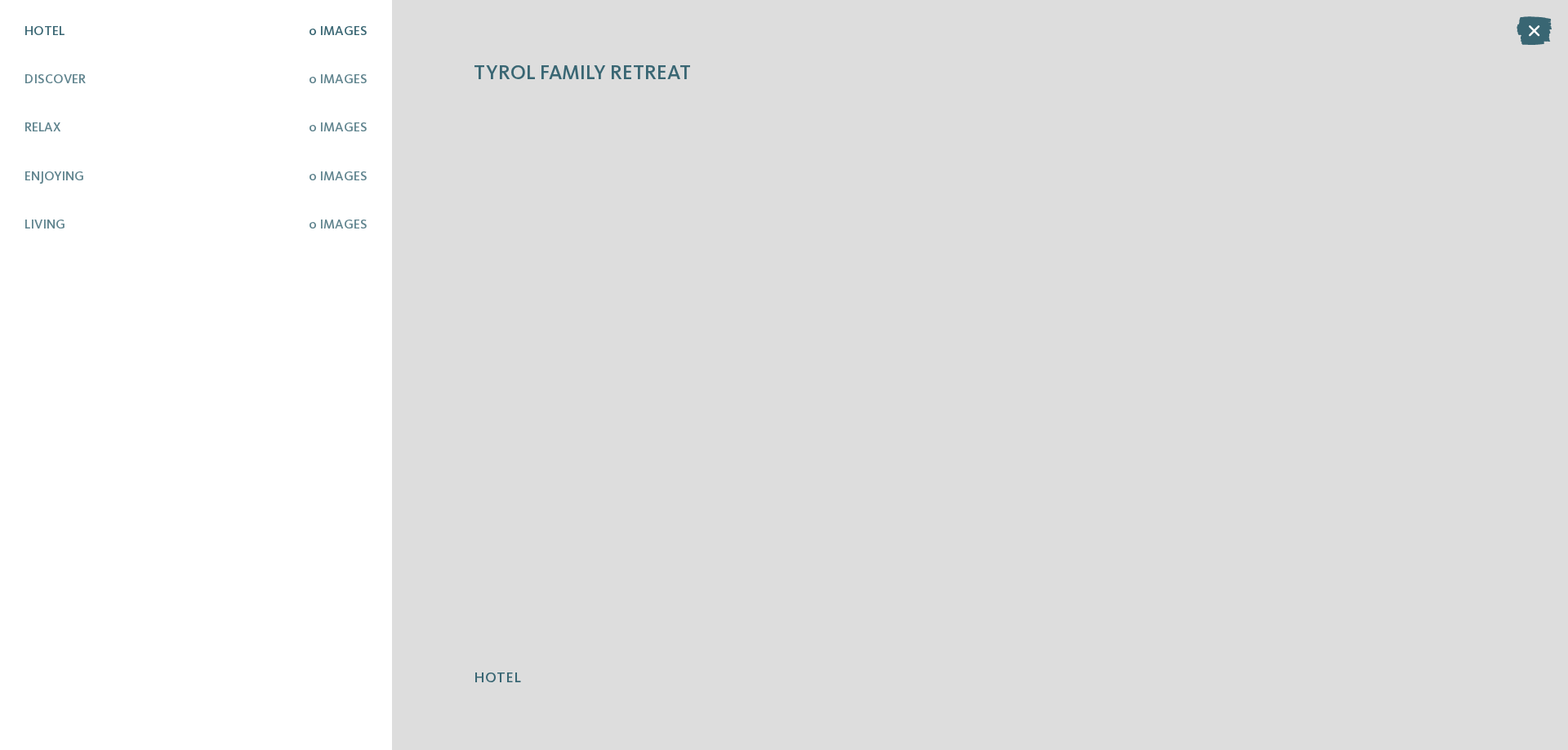
click at [334, 28] on span "0 Images" at bounding box center [338, 32] width 59 height 13
click at [333, 127] on span "0 Images" at bounding box center [338, 128] width 59 height 13
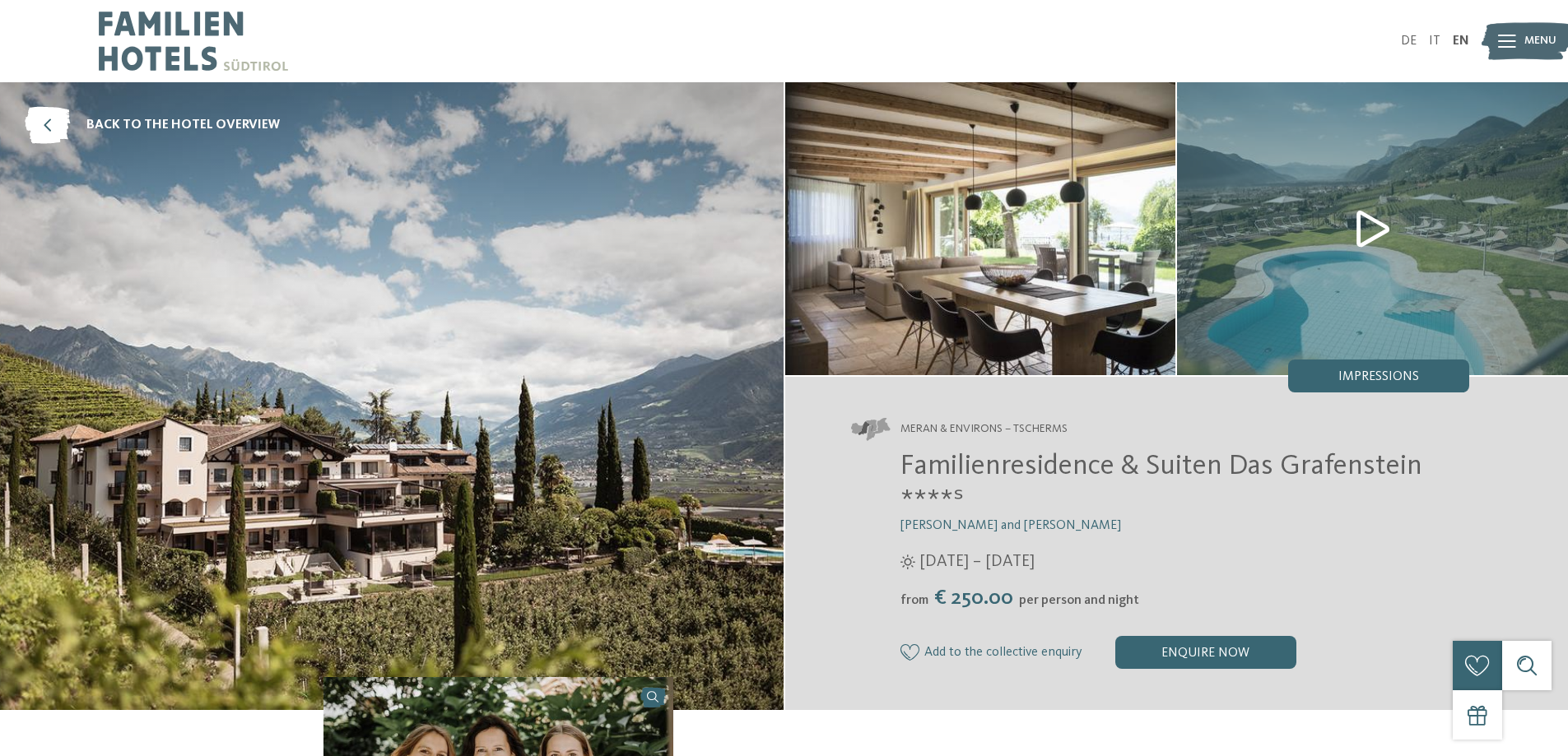
click at [1383, 284] on img at bounding box center [1373, 228] width 392 height 293
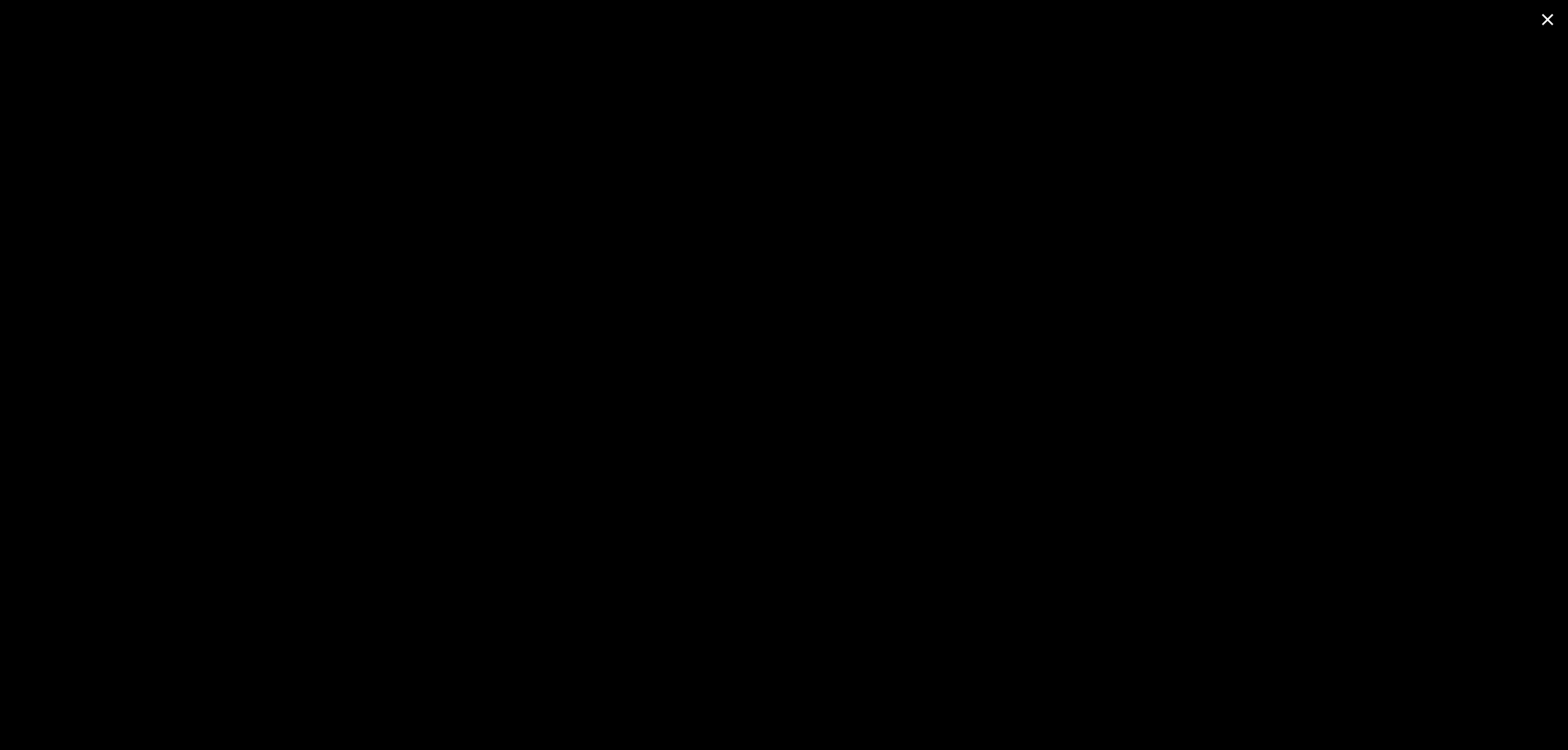
click at [1550, 20] on span at bounding box center [1547, 19] width 41 height 39
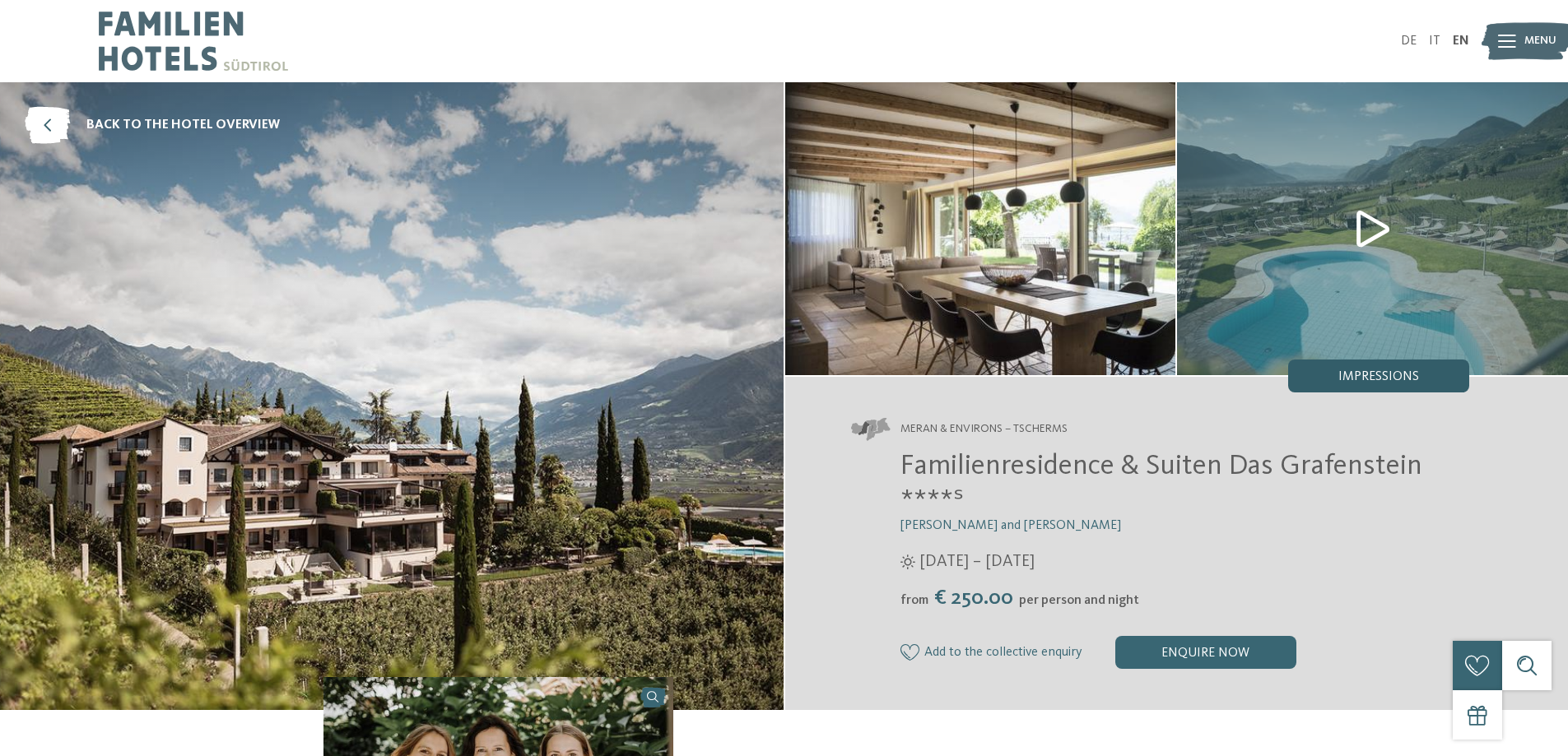
click at [1373, 368] on div "Impressions" at bounding box center [1379, 376] width 181 height 32
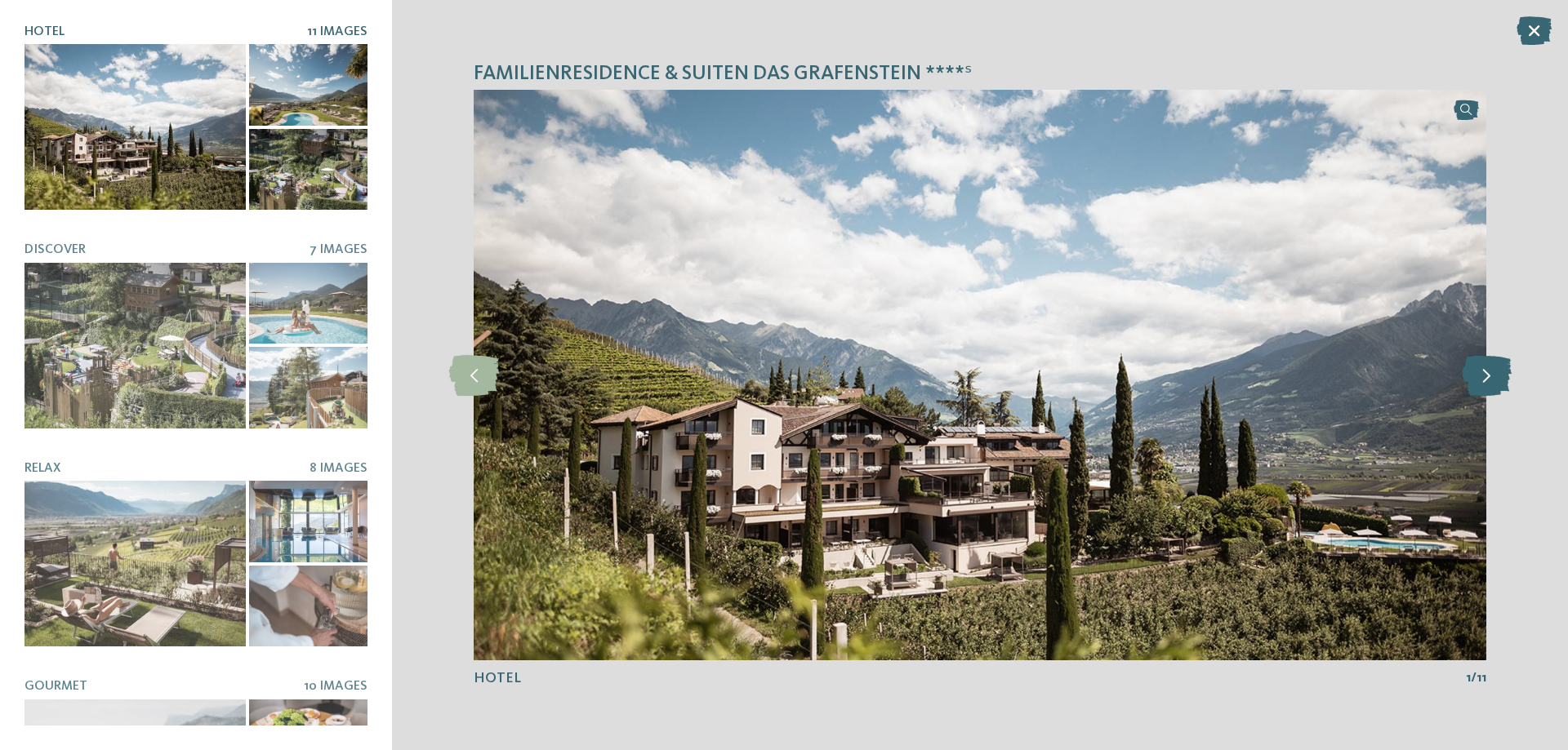
click at [1490, 377] on icon at bounding box center [1487, 375] width 50 height 41
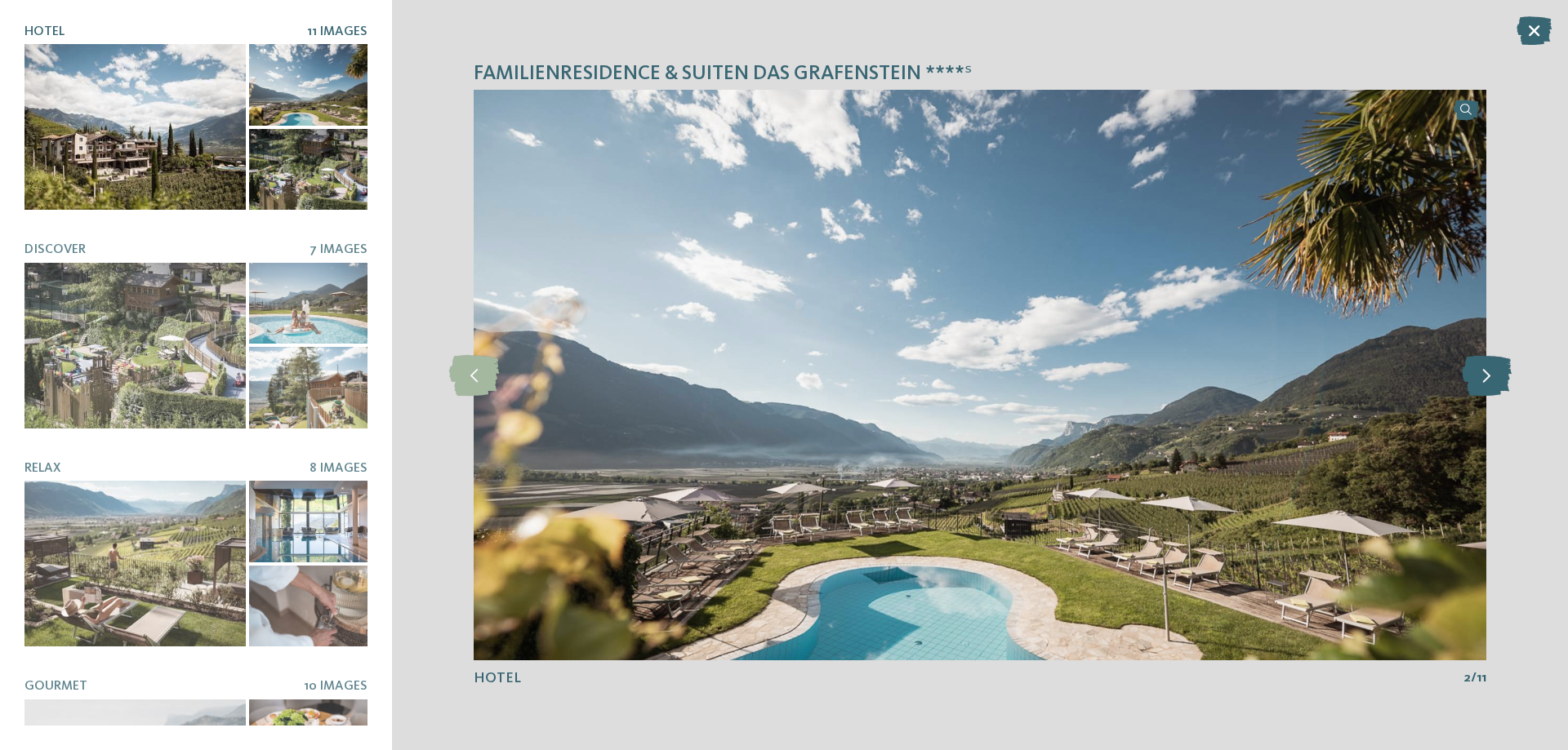
click at [1490, 377] on icon at bounding box center [1487, 375] width 50 height 41
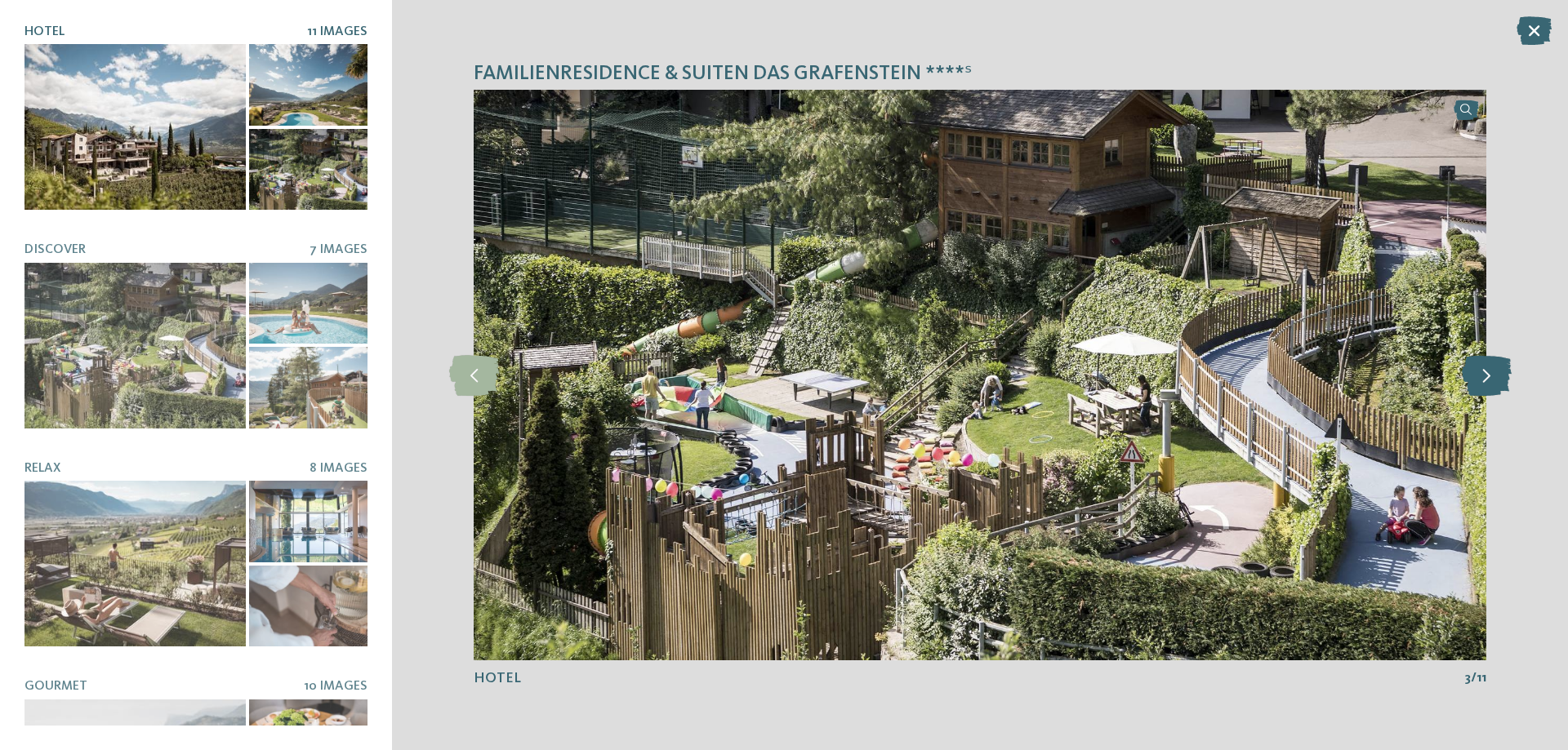
click at [1490, 377] on icon at bounding box center [1487, 375] width 50 height 41
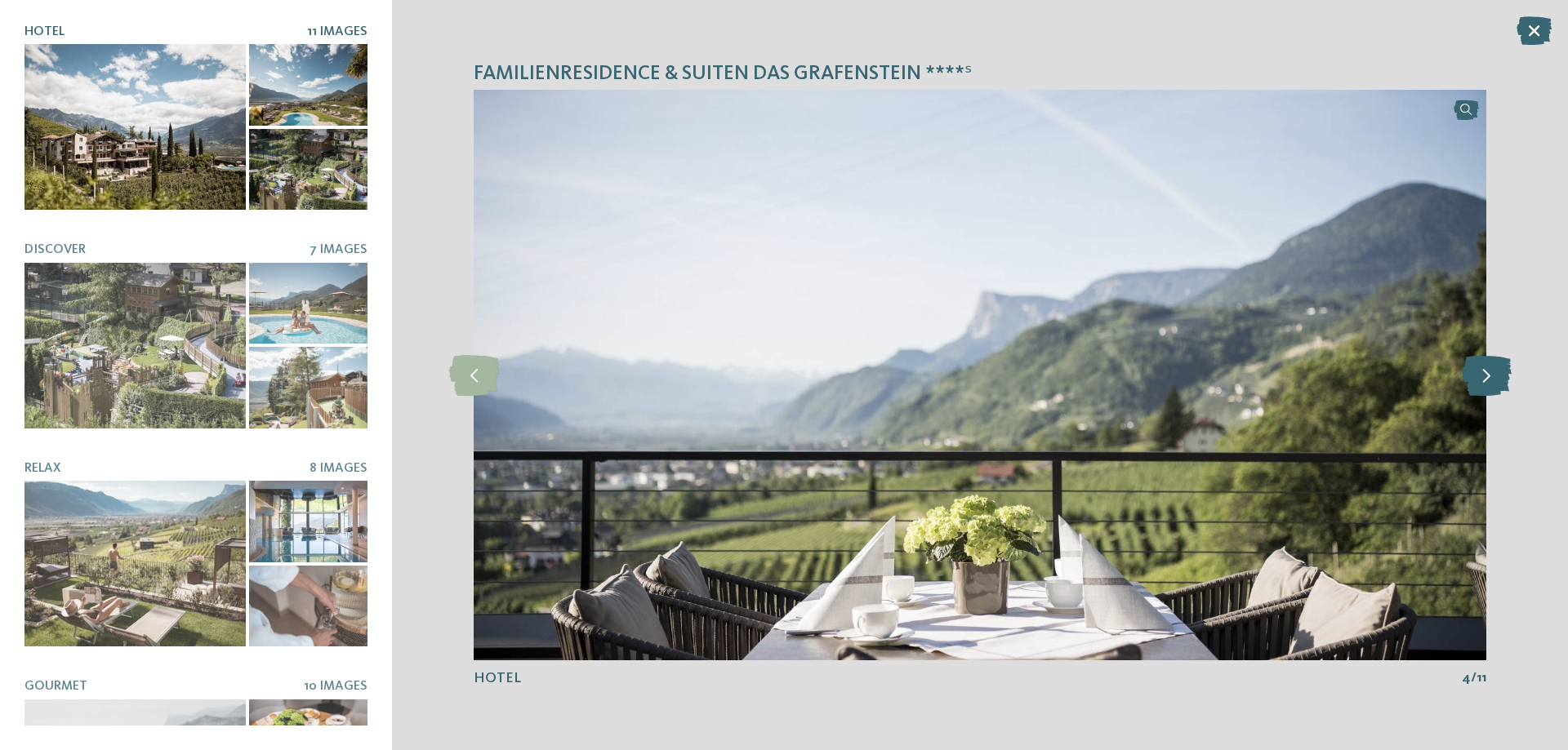
click at [1490, 377] on icon at bounding box center [1487, 375] width 50 height 41
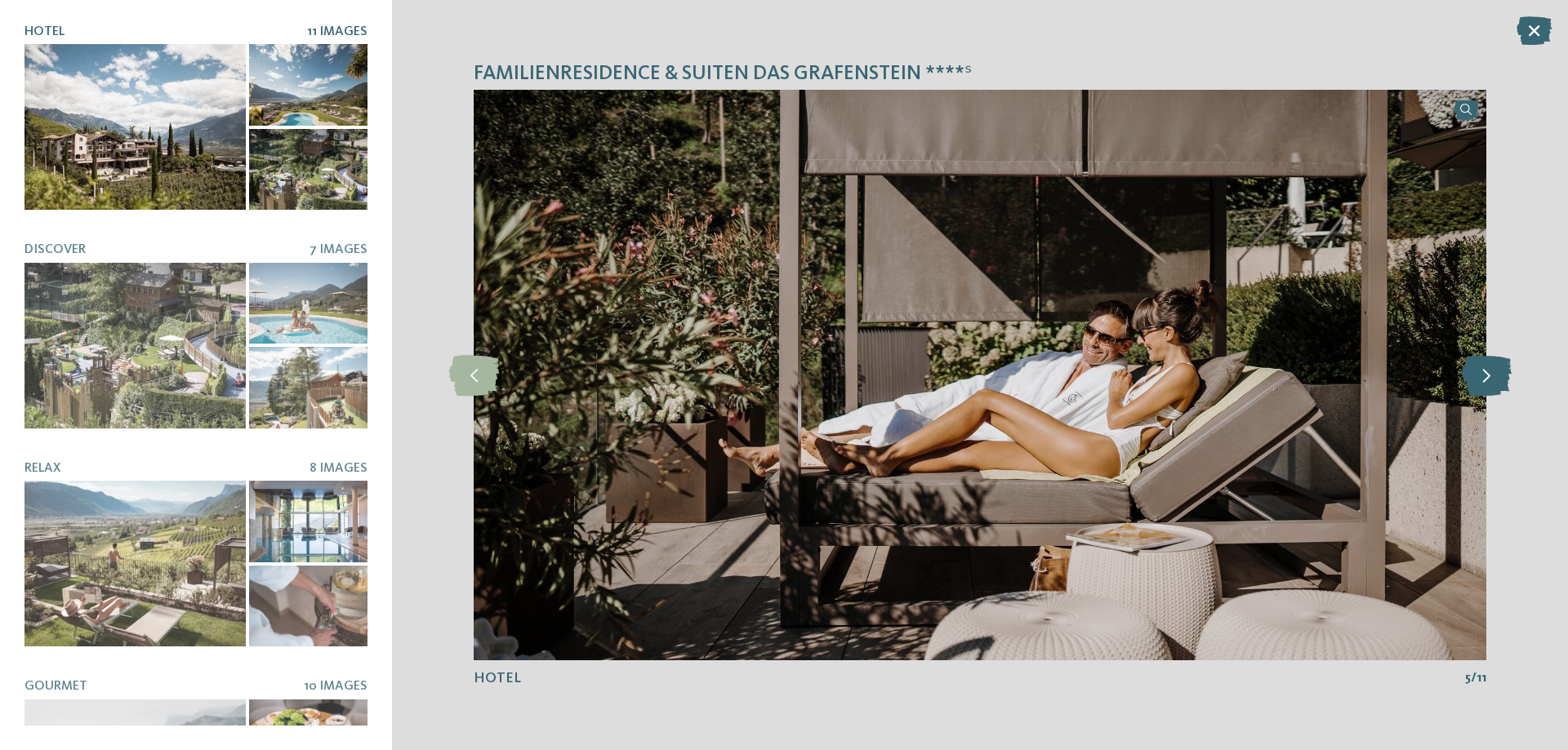
click at [1490, 377] on icon at bounding box center [1487, 375] width 50 height 41
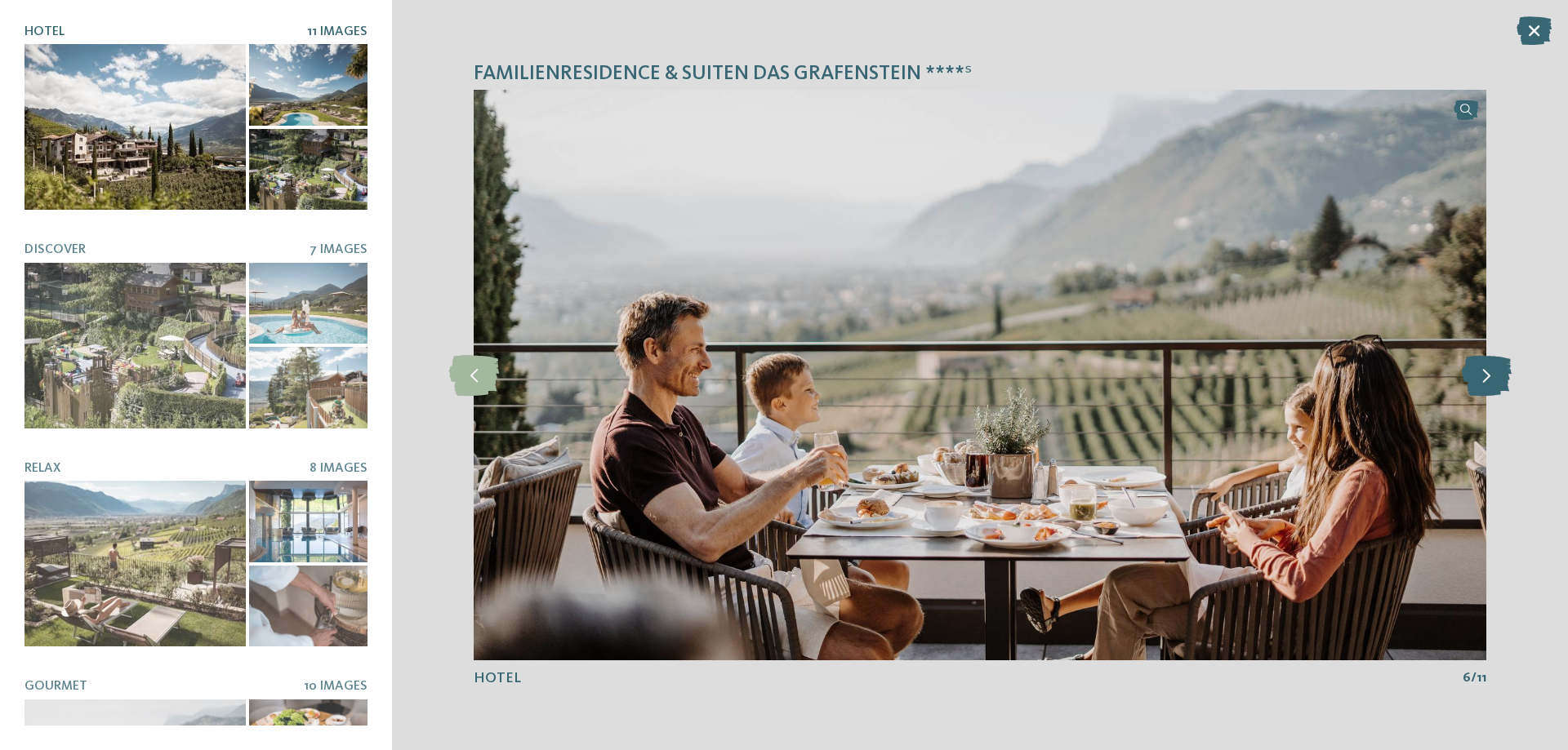
click at [1490, 377] on icon at bounding box center [1487, 375] width 50 height 41
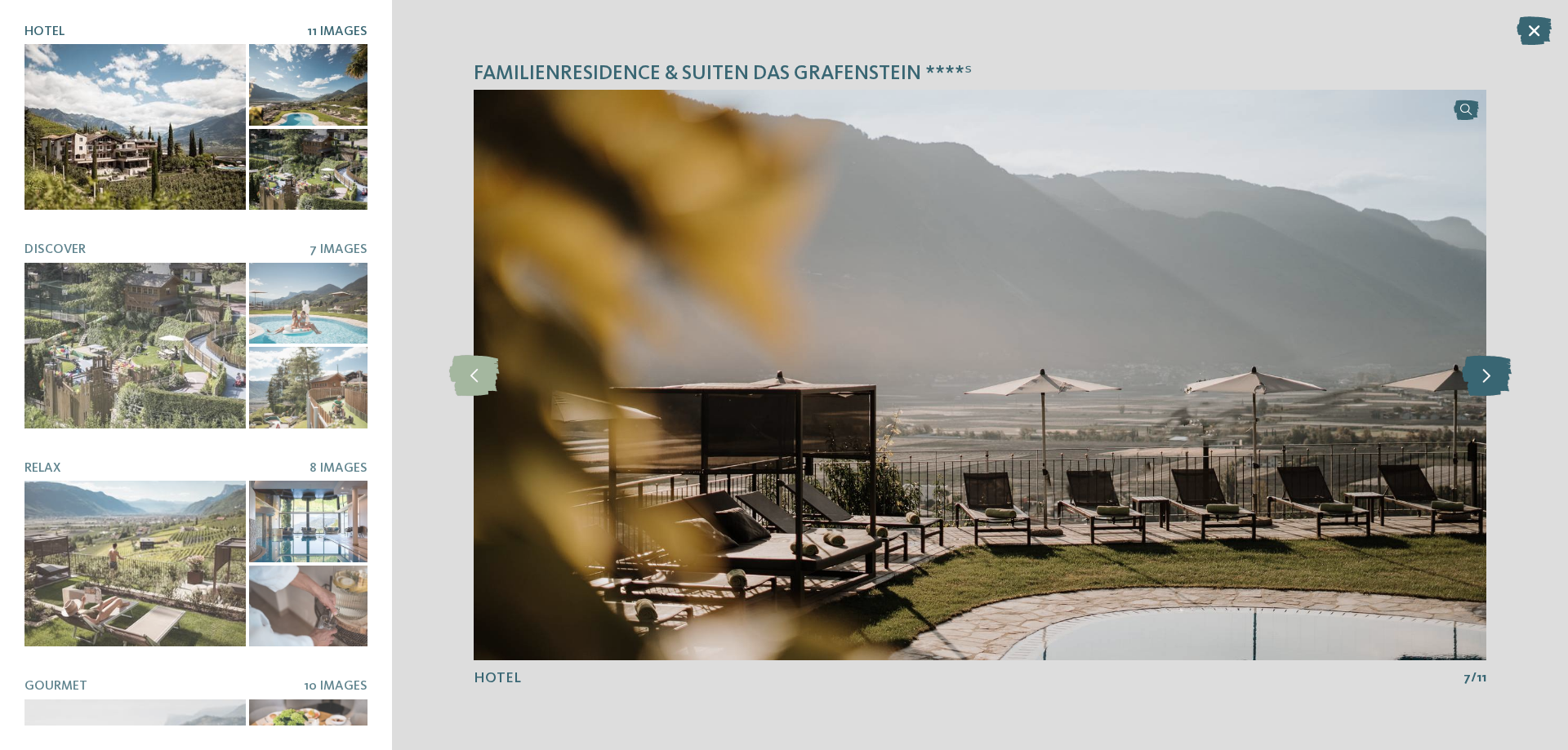
click at [1490, 377] on icon at bounding box center [1487, 375] width 50 height 41
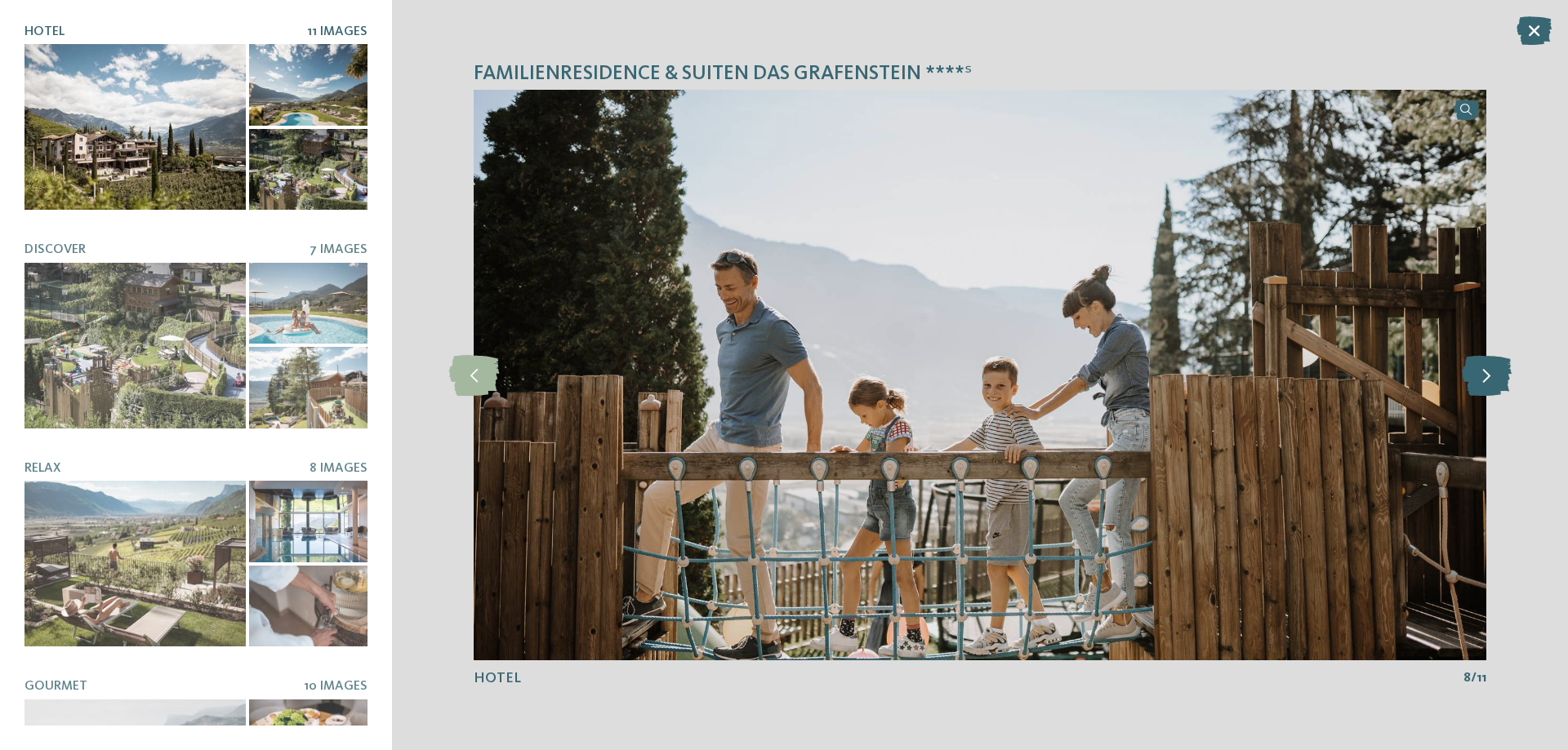
click at [1490, 377] on icon at bounding box center [1487, 375] width 50 height 41
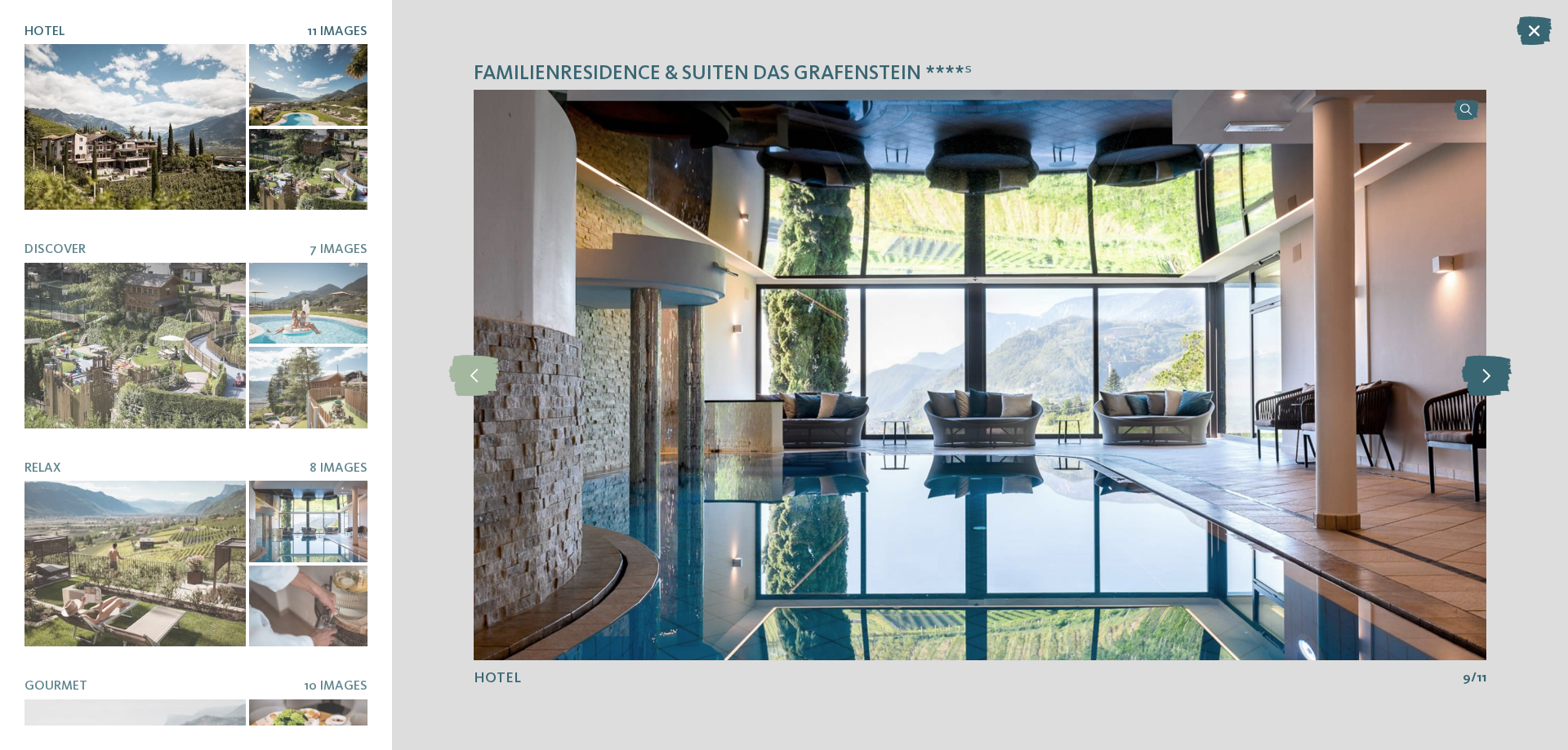
click at [1490, 377] on icon at bounding box center [1487, 375] width 50 height 41
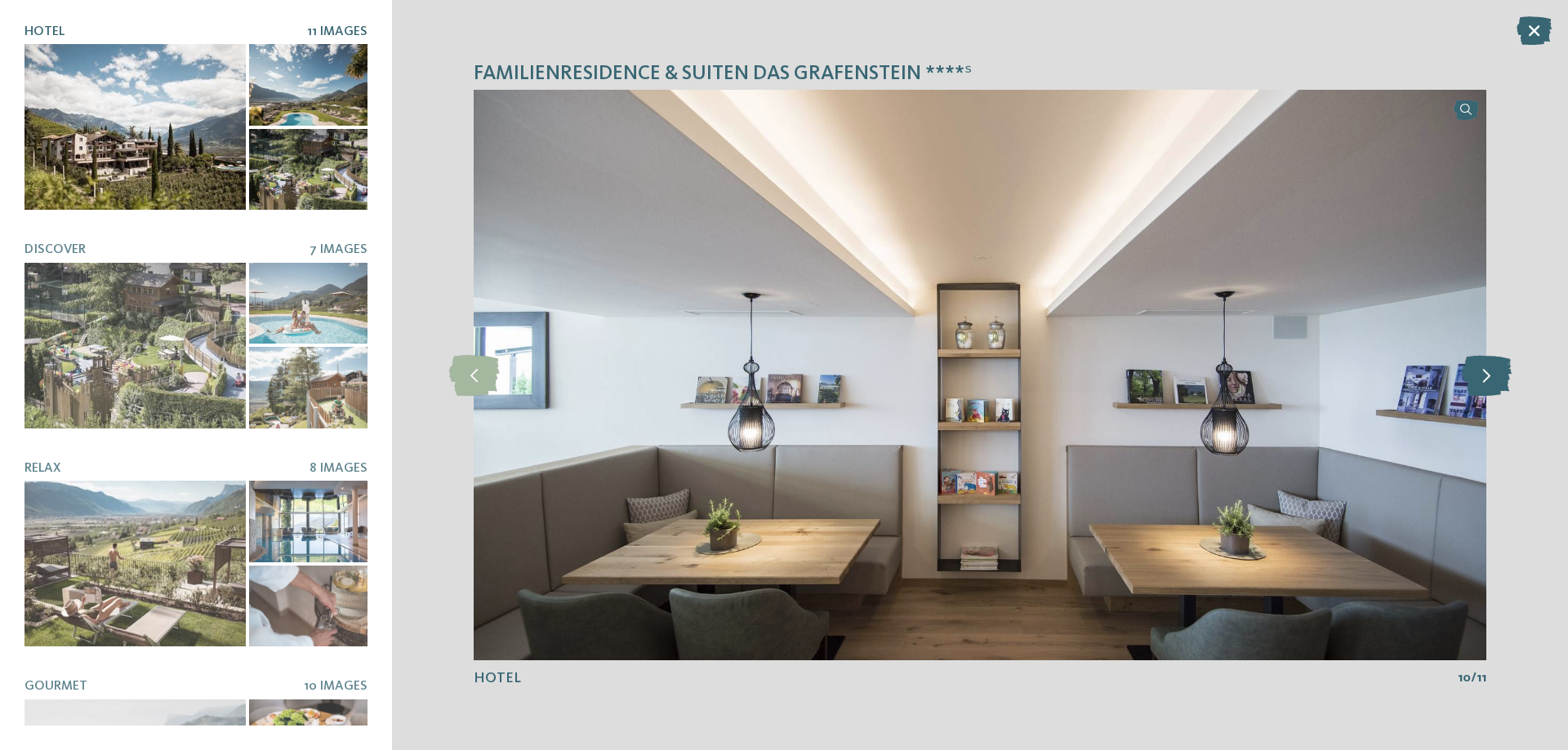
click at [1490, 377] on icon at bounding box center [1487, 375] width 50 height 41
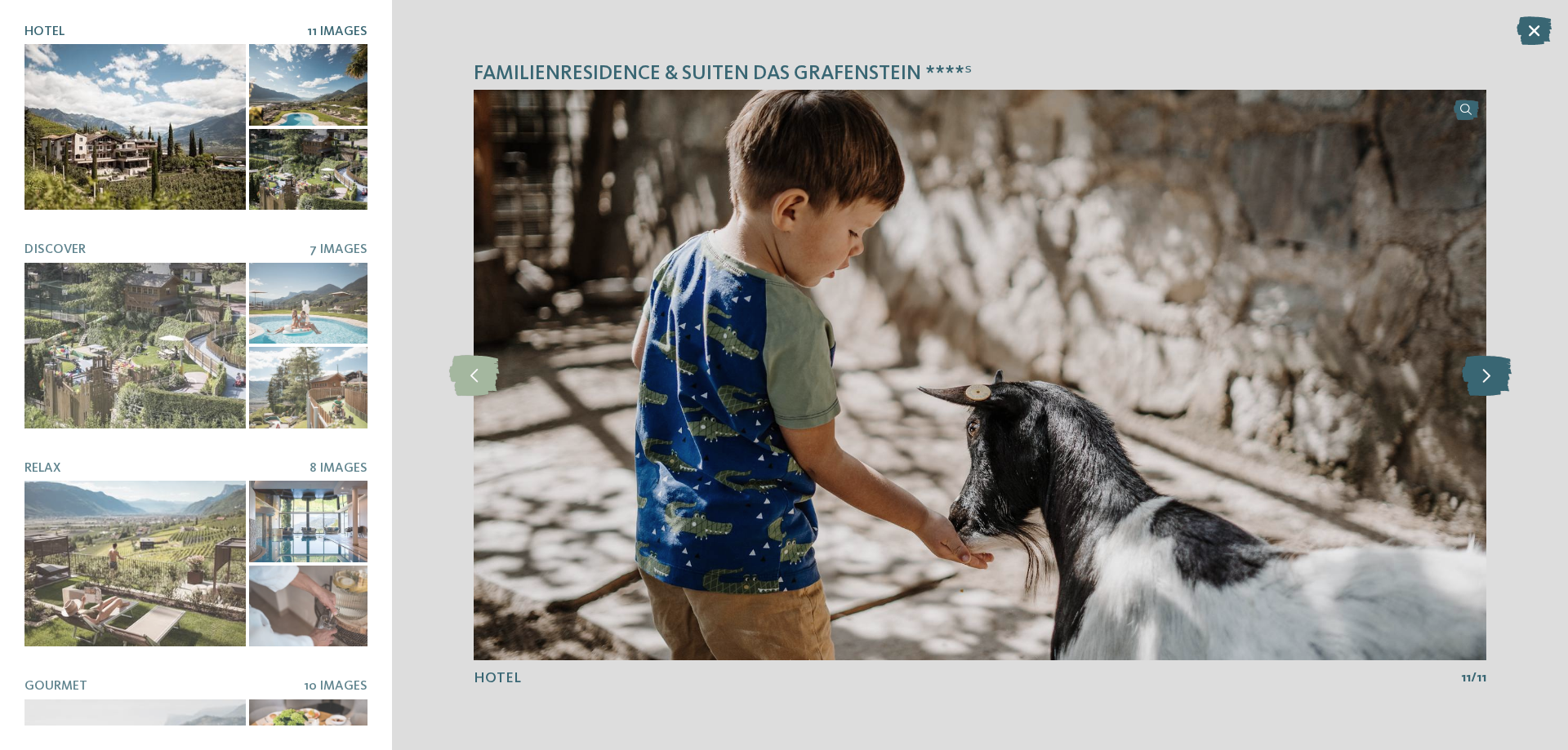
click at [1490, 377] on icon at bounding box center [1487, 375] width 50 height 41
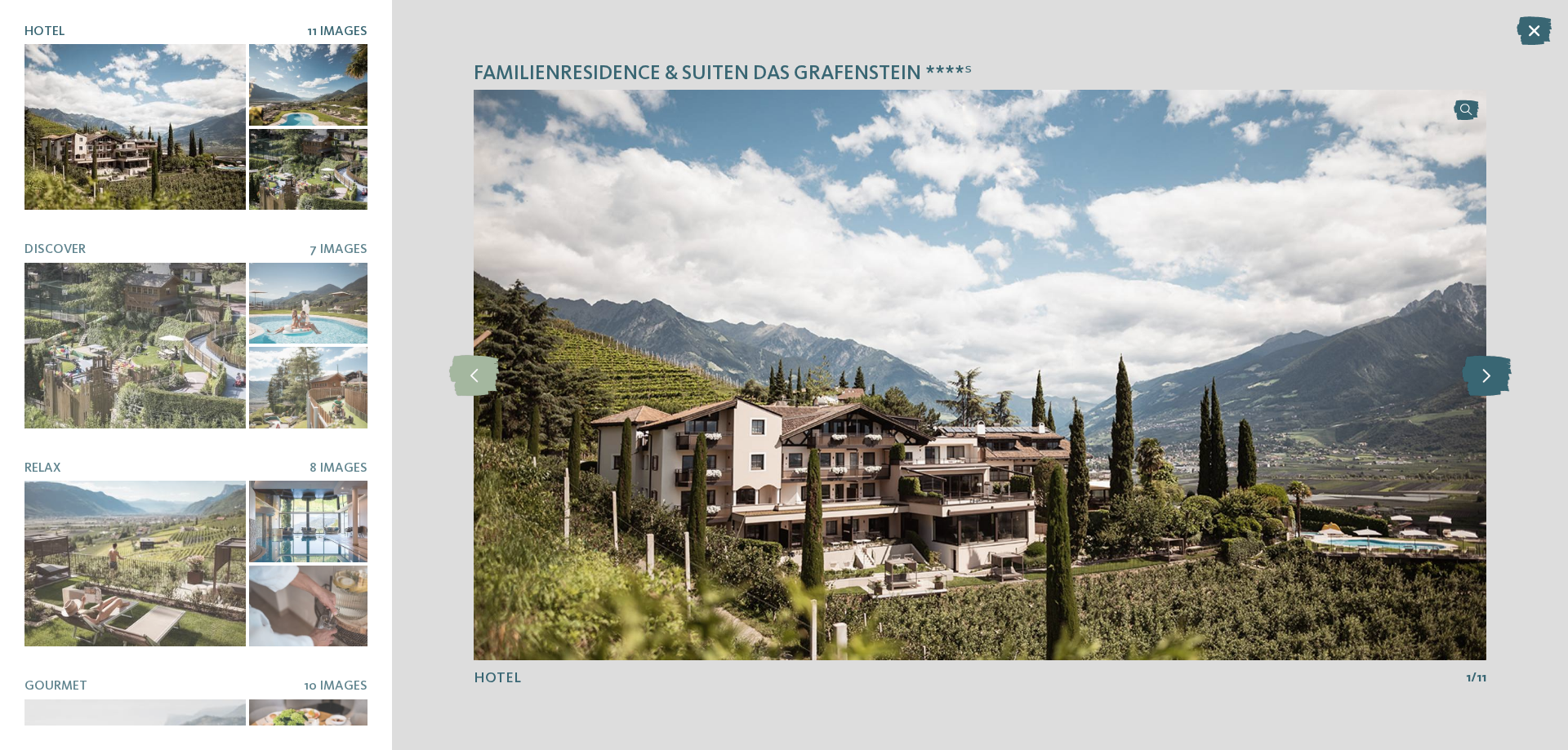
click at [1490, 377] on icon at bounding box center [1487, 375] width 50 height 41
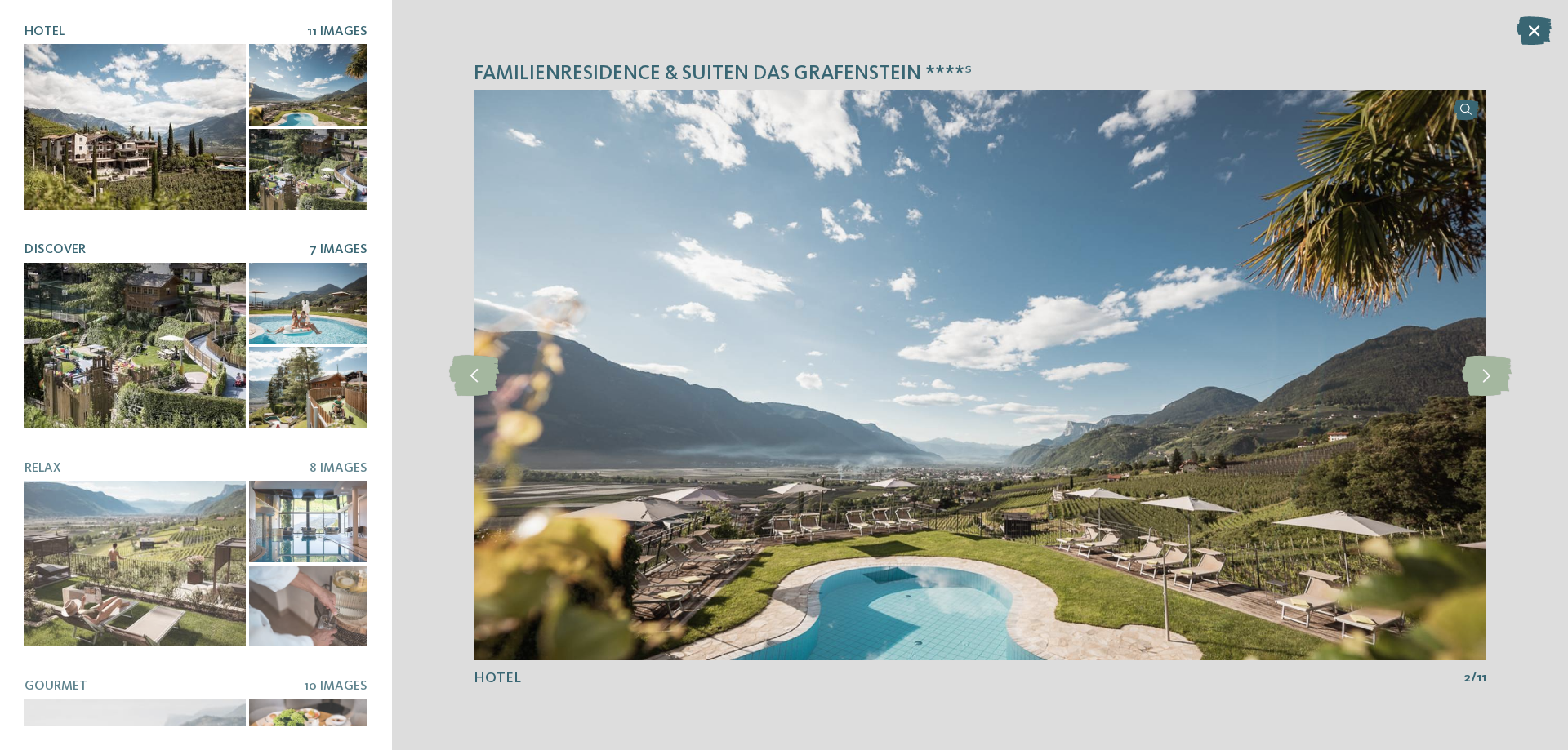
click at [164, 306] on div at bounding box center [135, 346] width 222 height 166
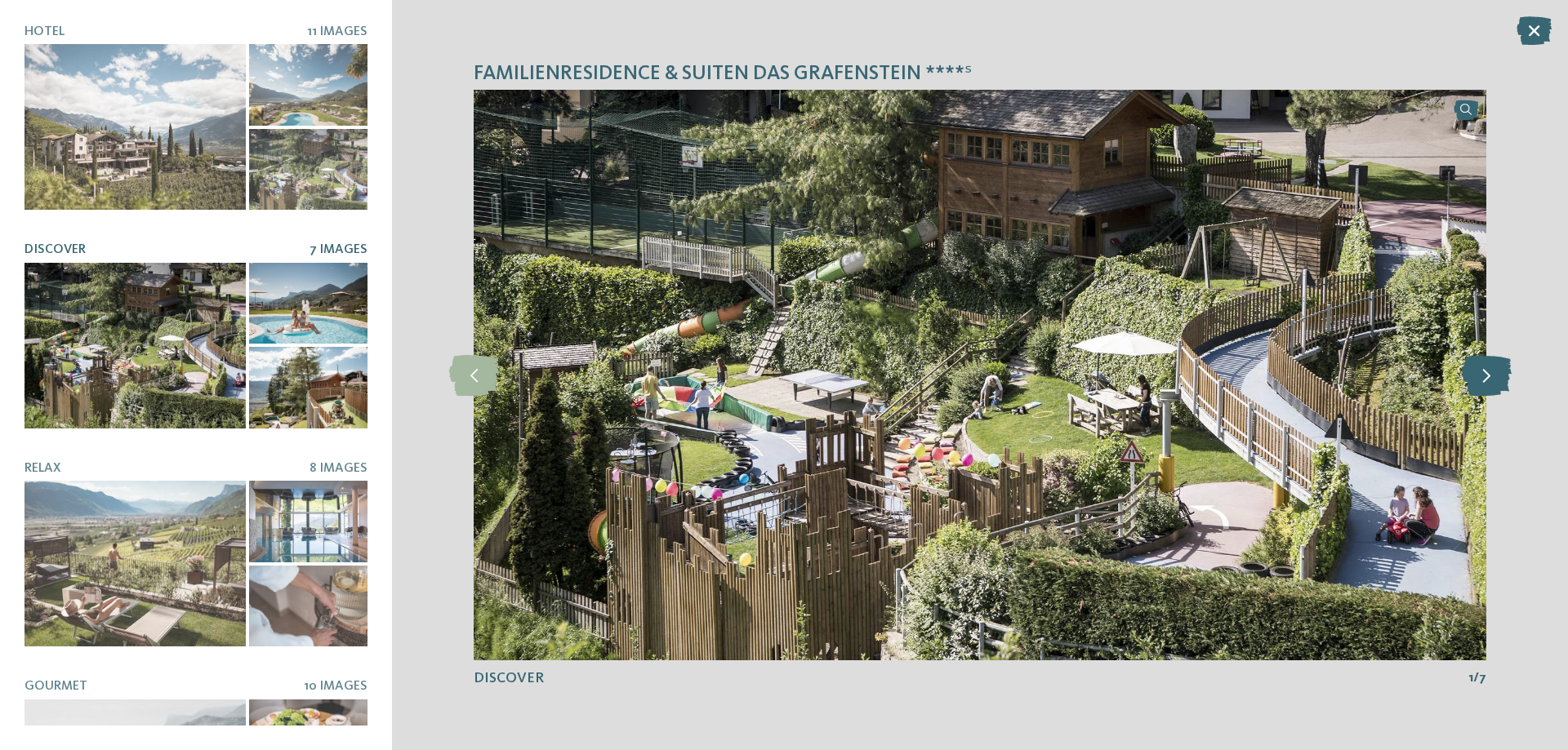
click at [1483, 369] on icon at bounding box center [1487, 375] width 50 height 41
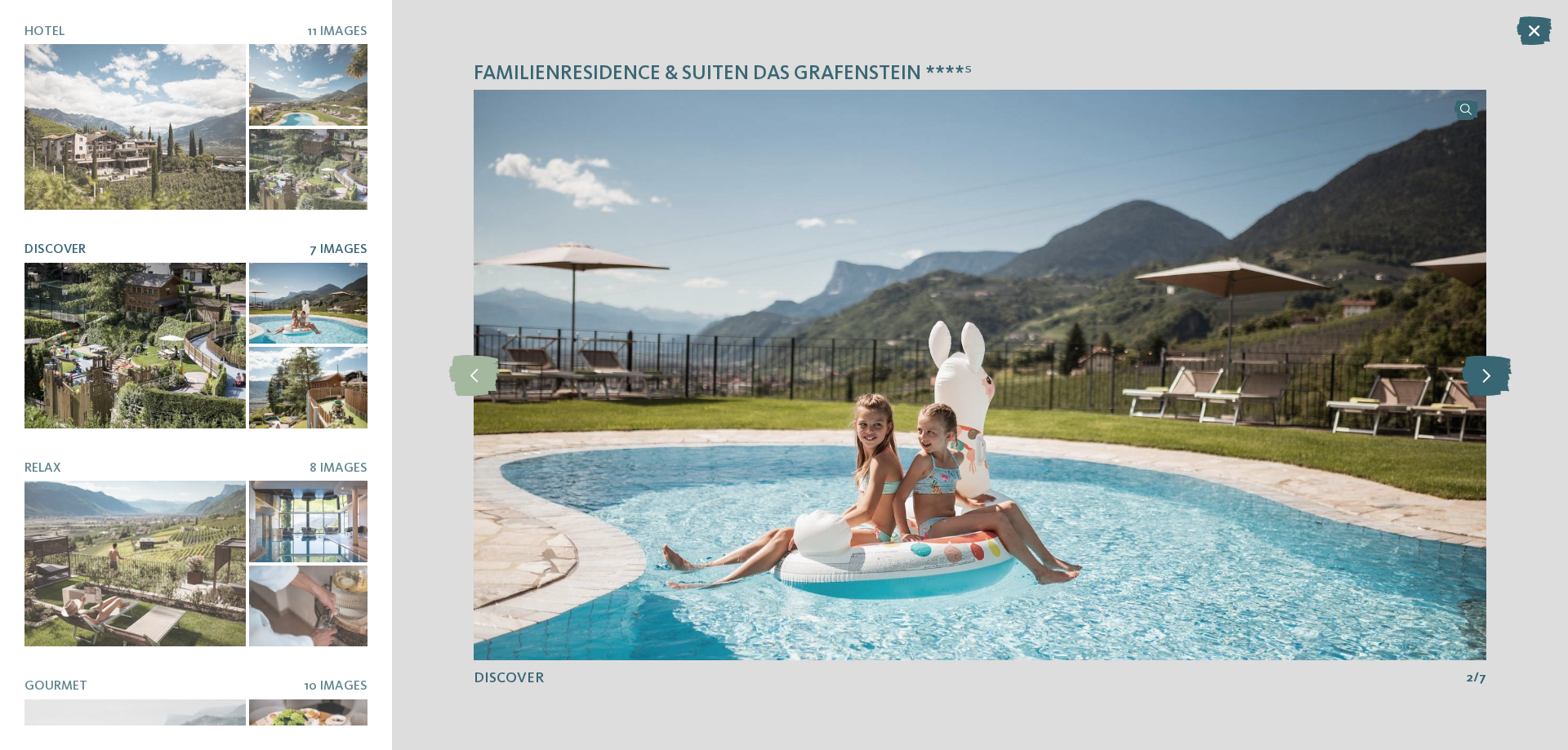
click at [1483, 369] on icon at bounding box center [1487, 375] width 50 height 41
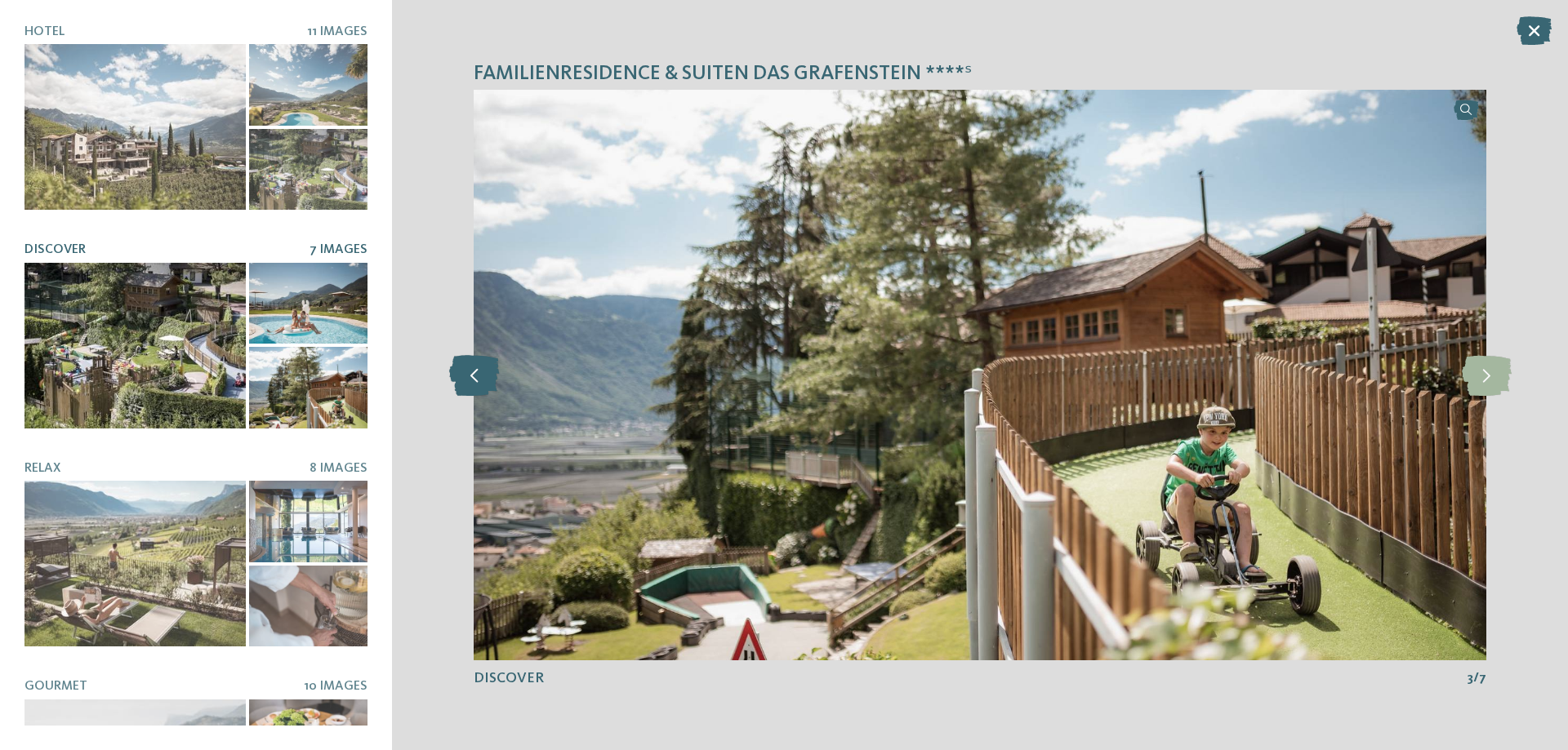
click at [483, 366] on icon at bounding box center [474, 375] width 50 height 41
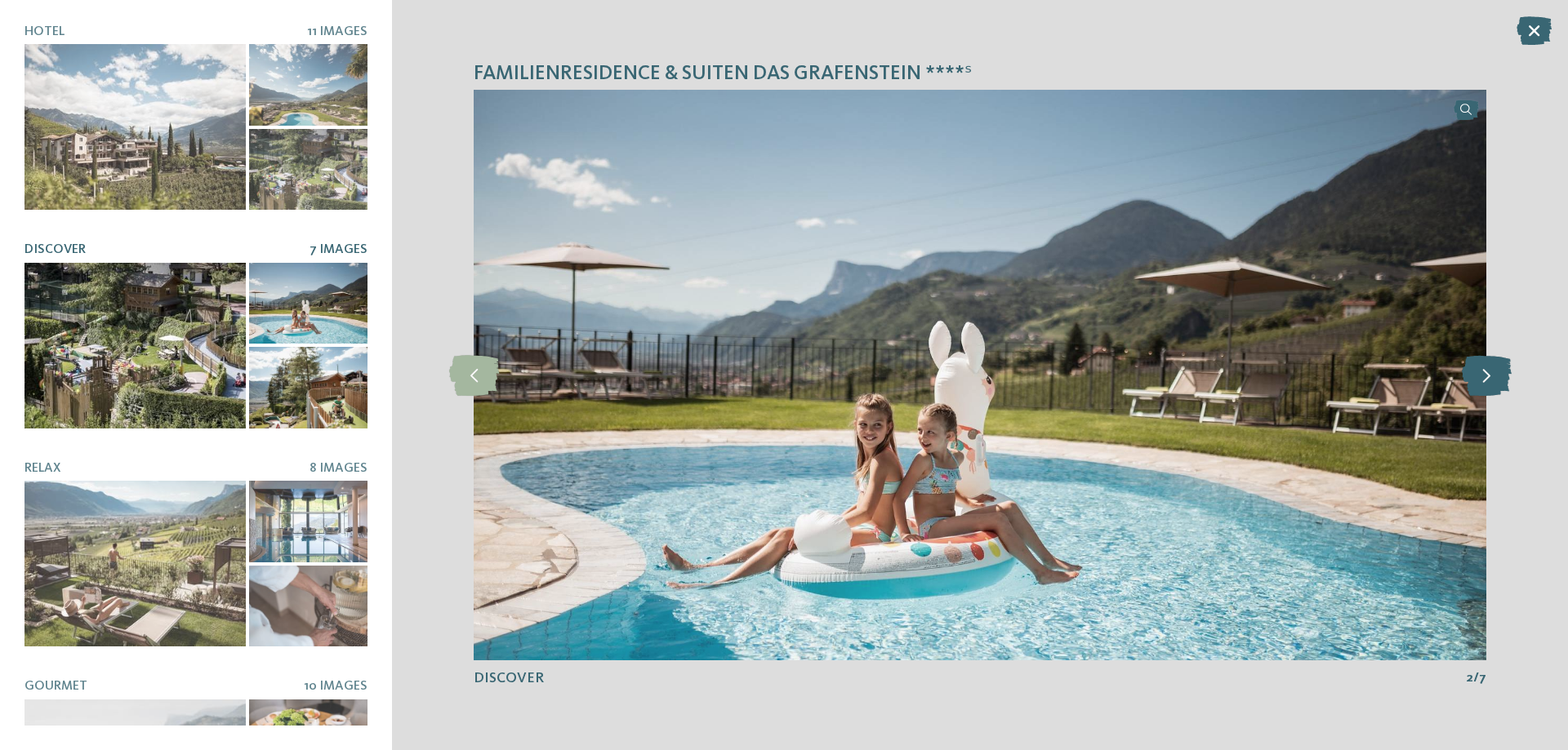
click at [1490, 376] on icon at bounding box center [1487, 375] width 50 height 41
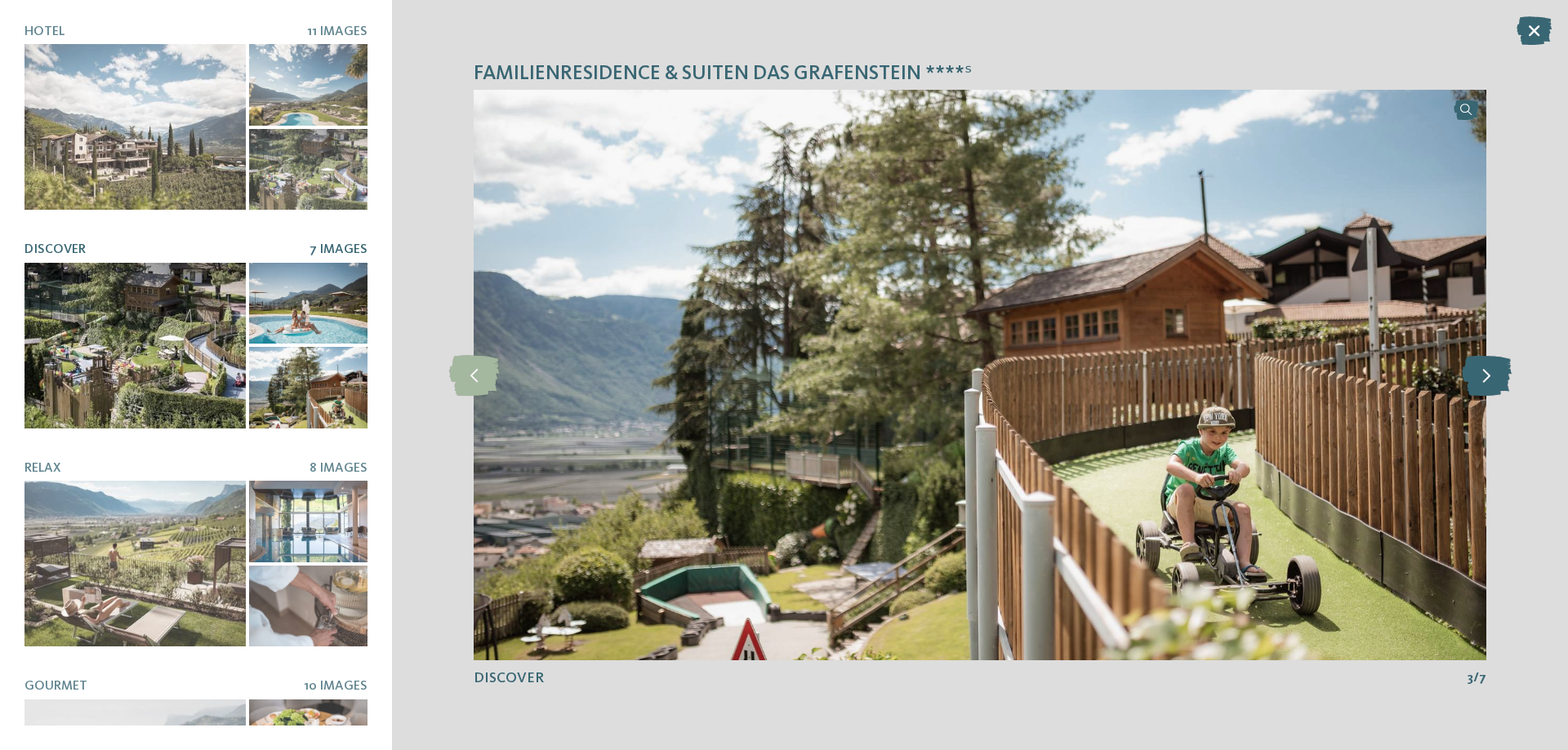
click at [1490, 376] on icon at bounding box center [1487, 375] width 50 height 41
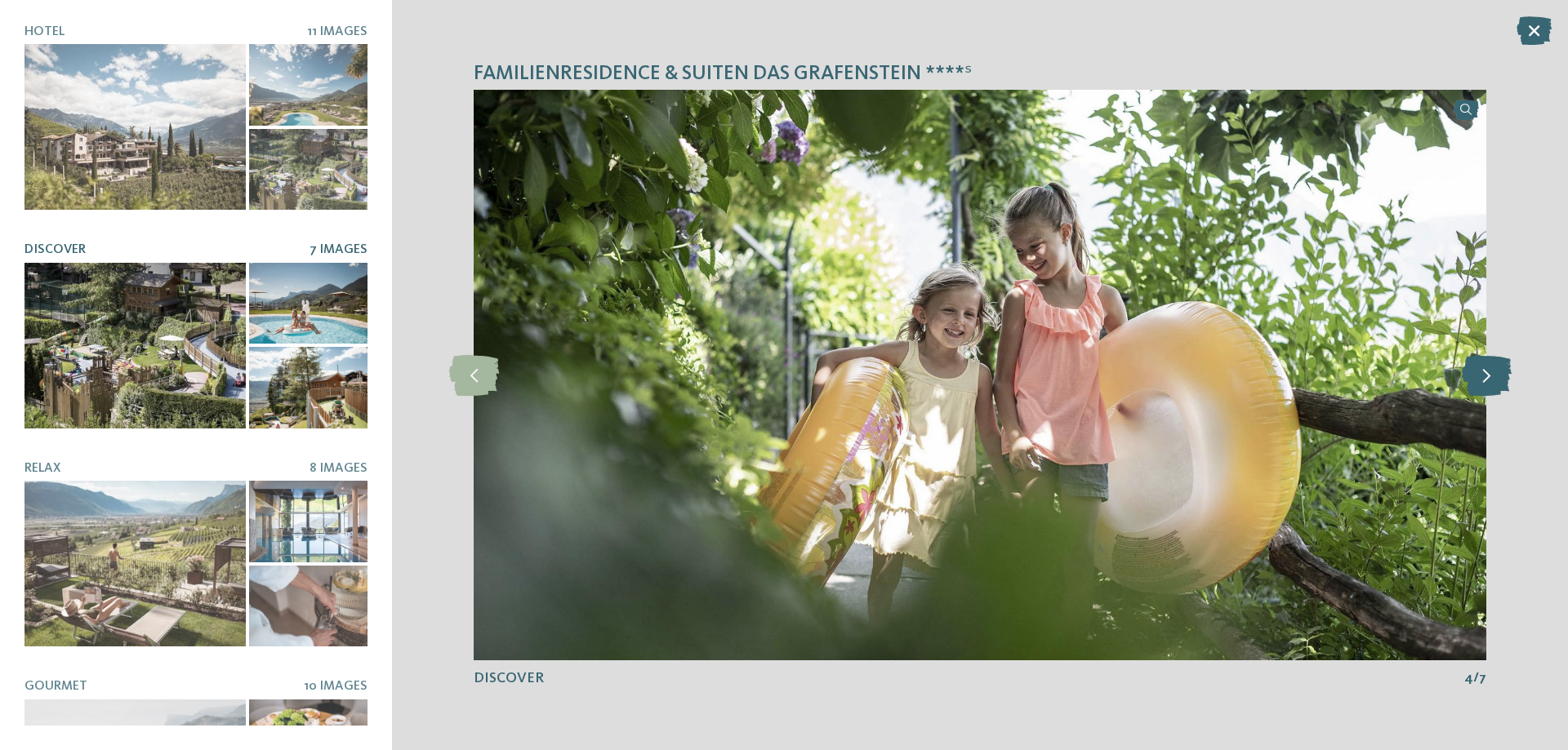
click at [1490, 376] on icon at bounding box center [1487, 375] width 50 height 41
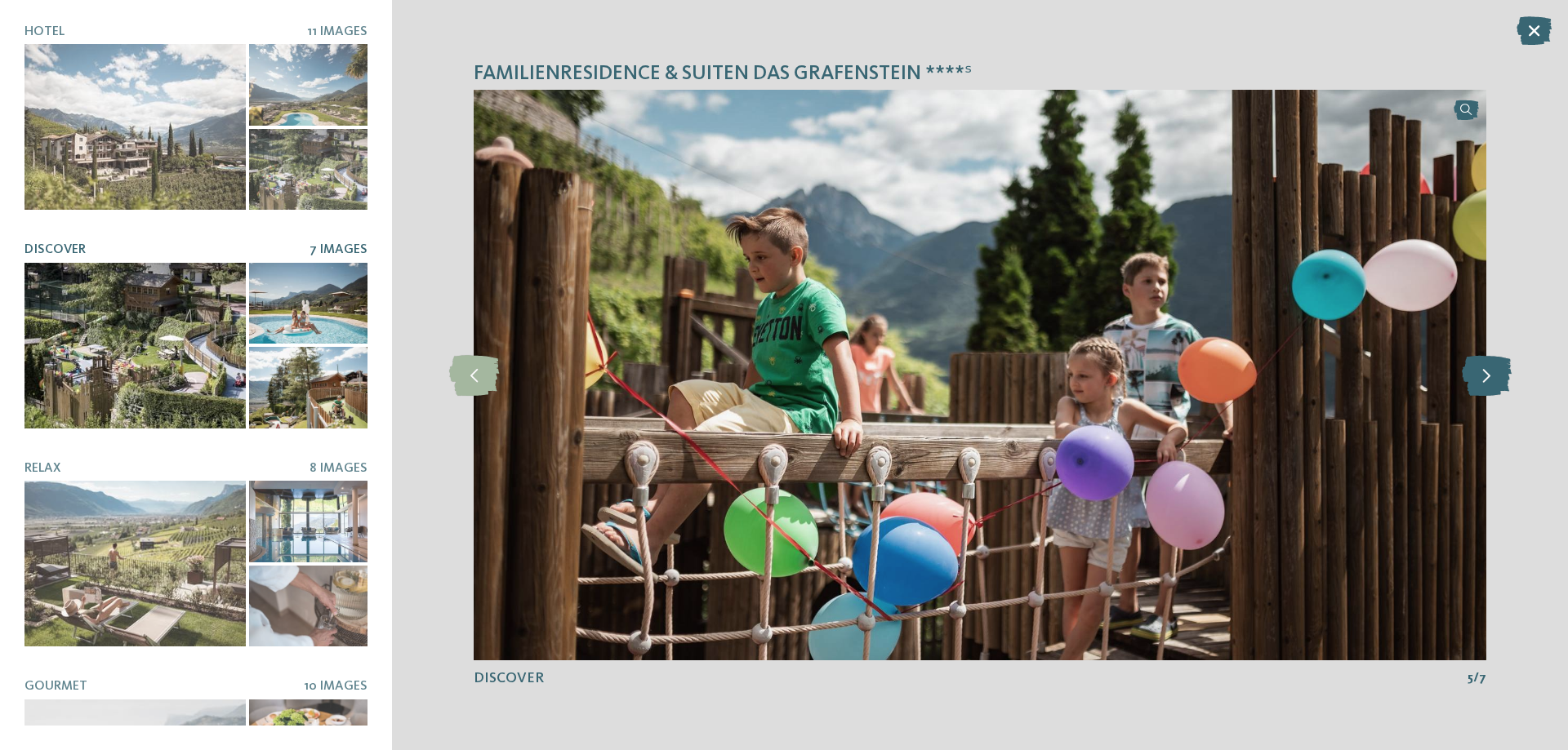
click at [1490, 376] on icon at bounding box center [1487, 375] width 50 height 41
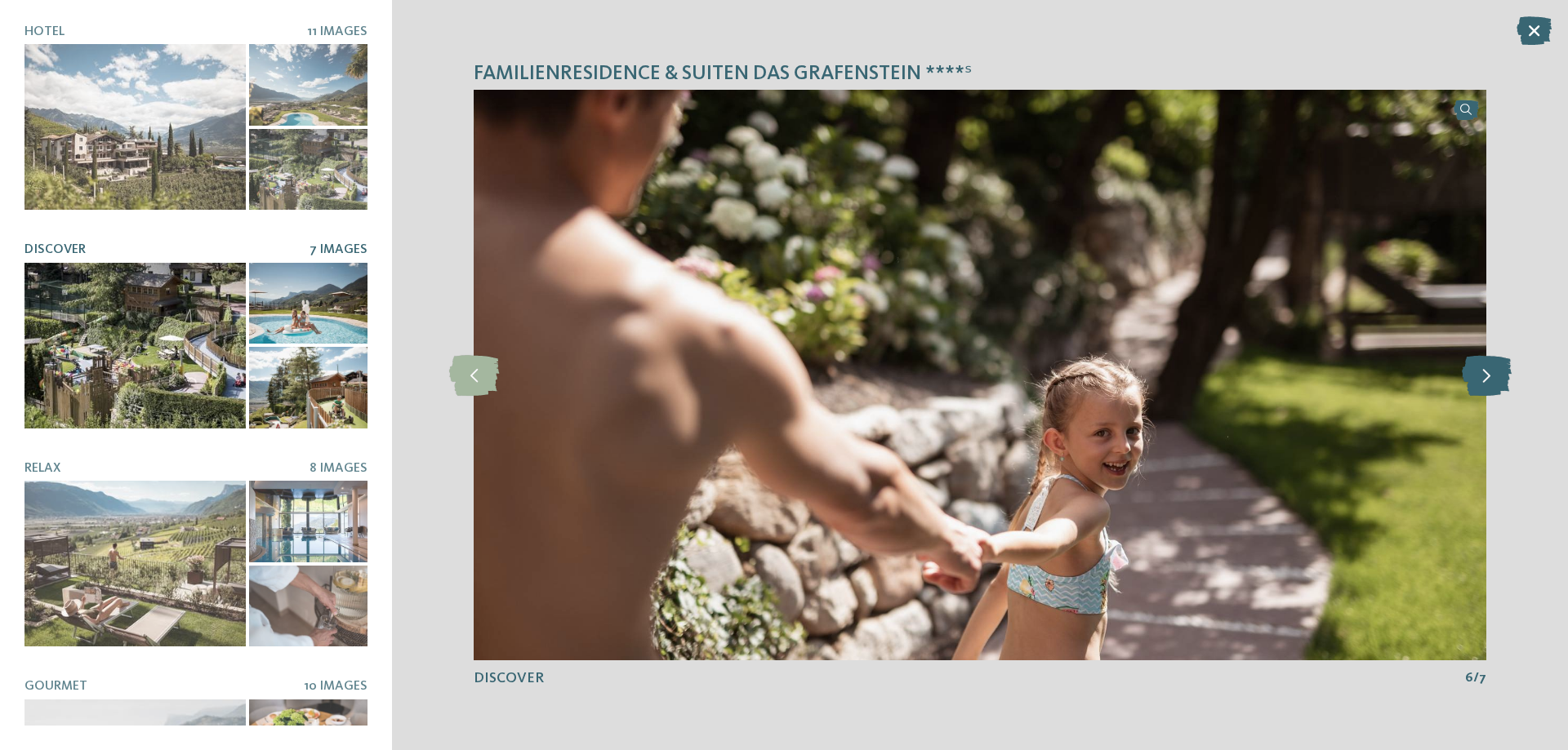
click at [1490, 376] on icon at bounding box center [1487, 375] width 50 height 41
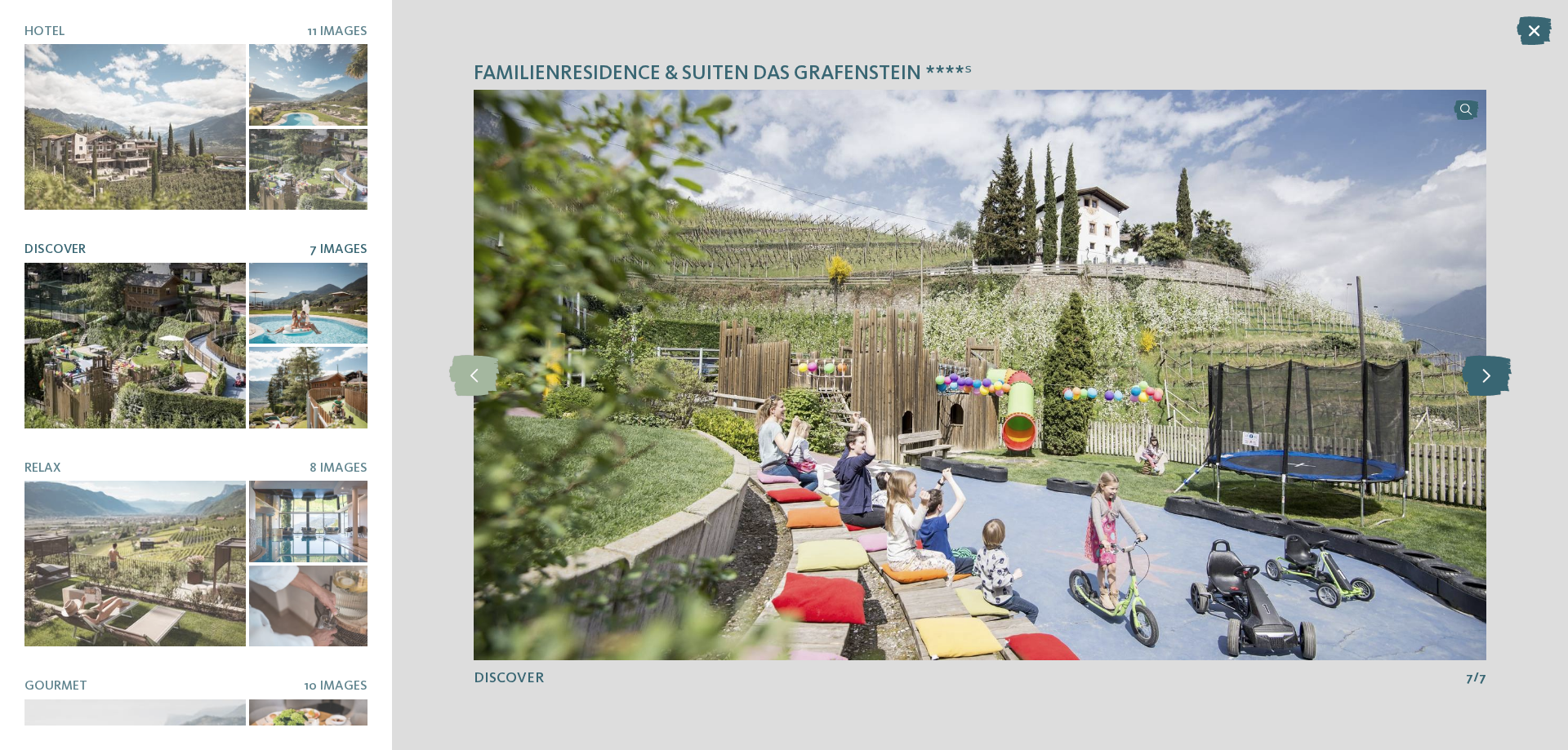
click at [1489, 376] on icon at bounding box center [1487, 375] width 50 height 41
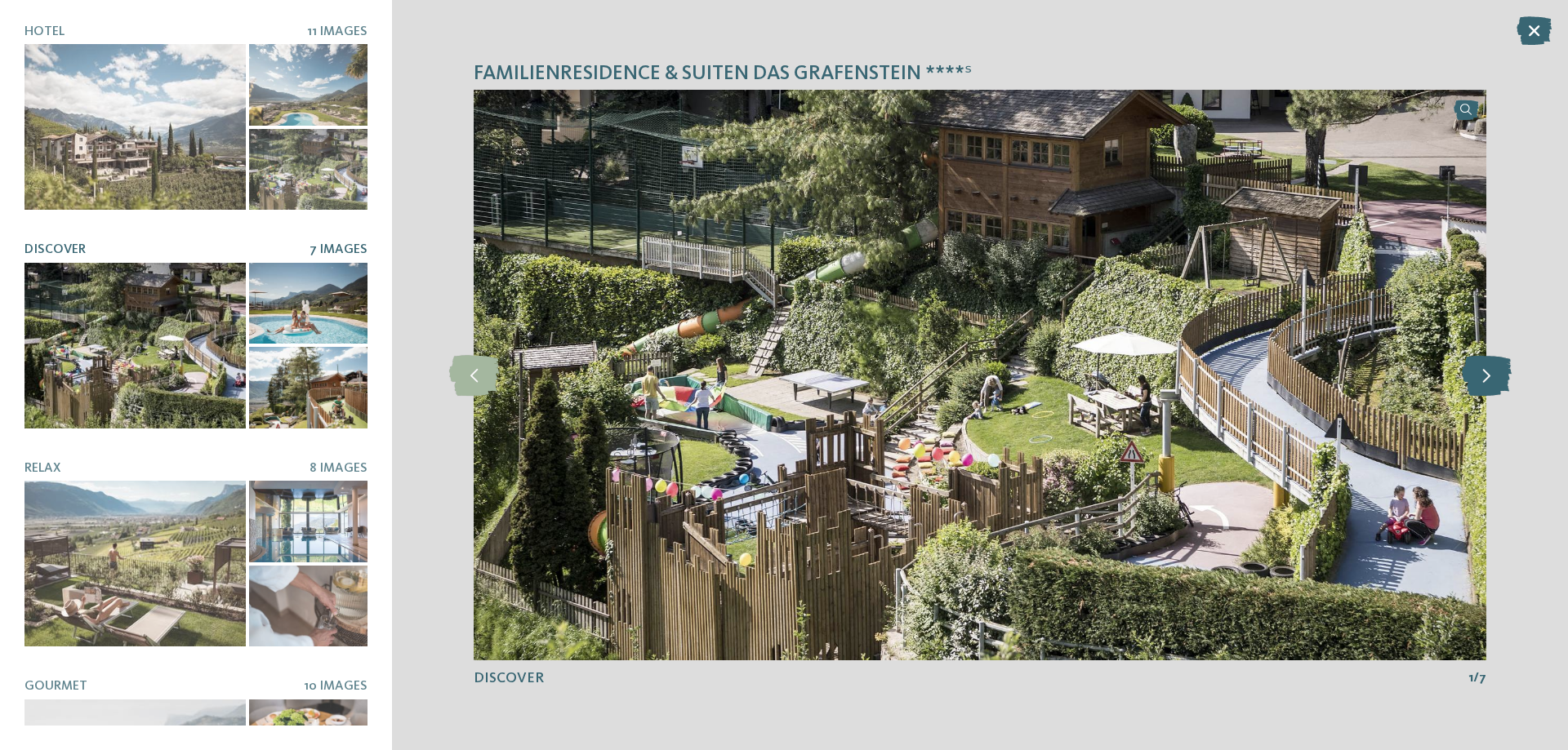
click at [1489, 376] on icon at bounding box center [1487, 375] width 50 height 41
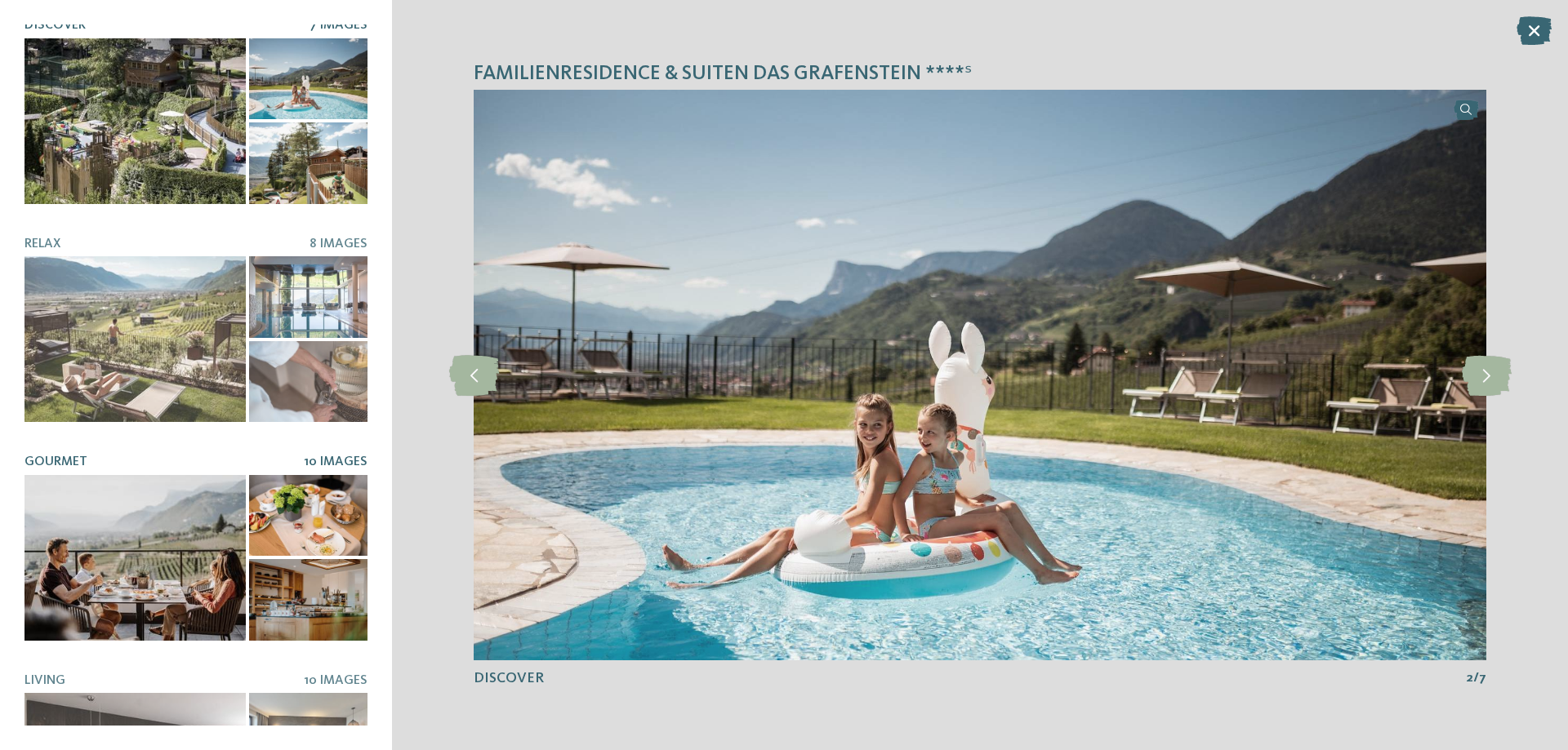
scroll to position [338, 0]
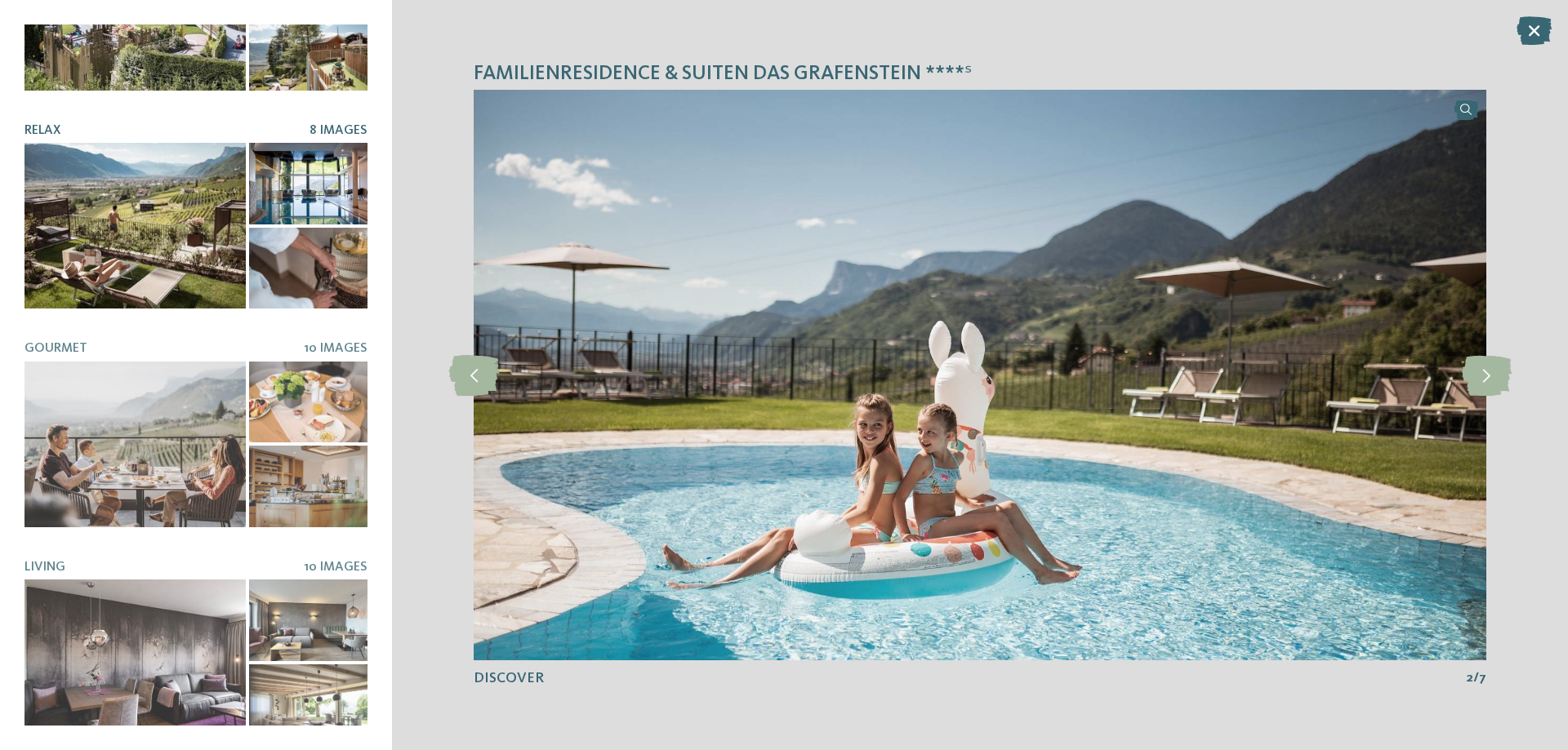
click at [177, 199] on div at bounding box center [135, 225] width 222 height 166
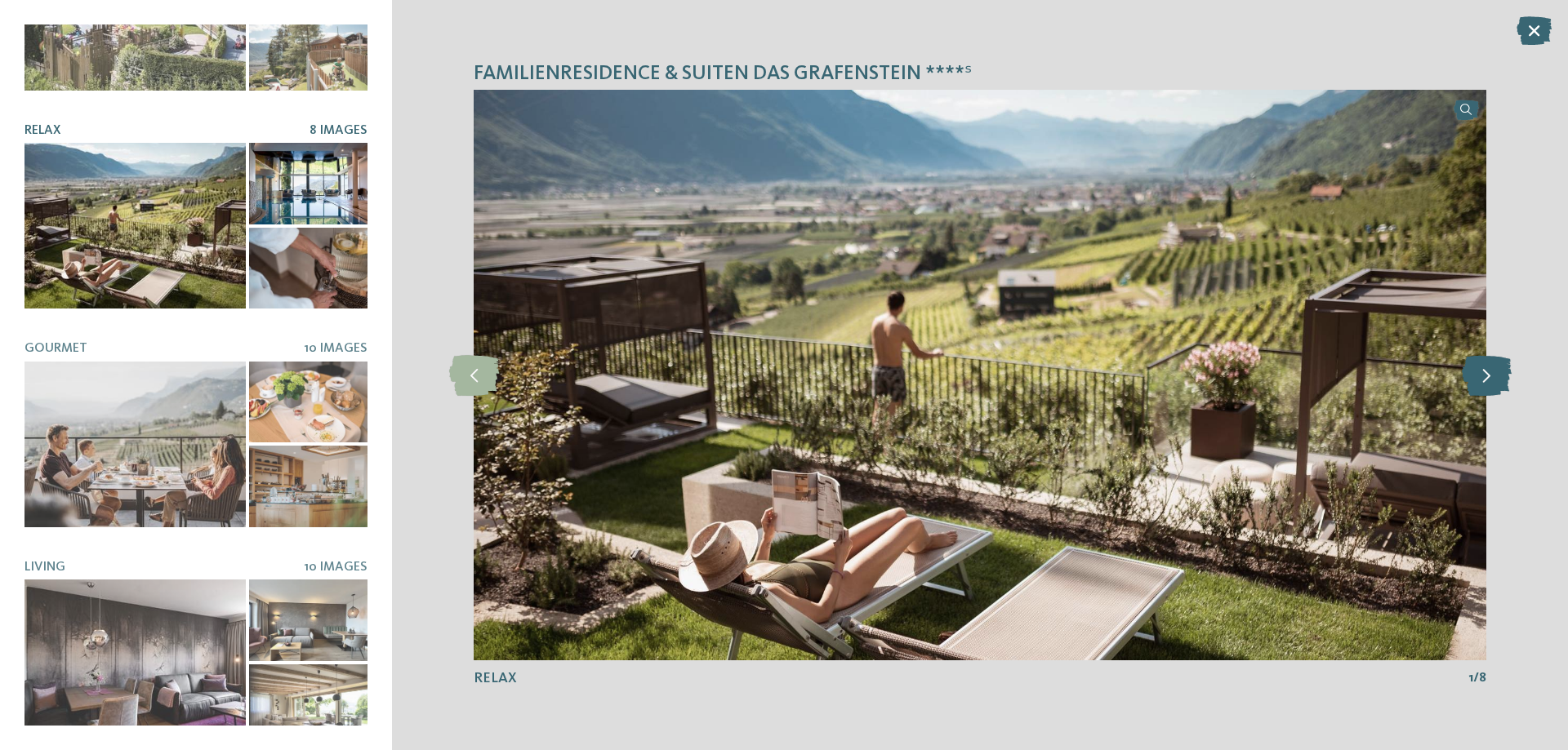
click at [1481, 375] on icon at bounding box center [1487, 375] width 50 height 41
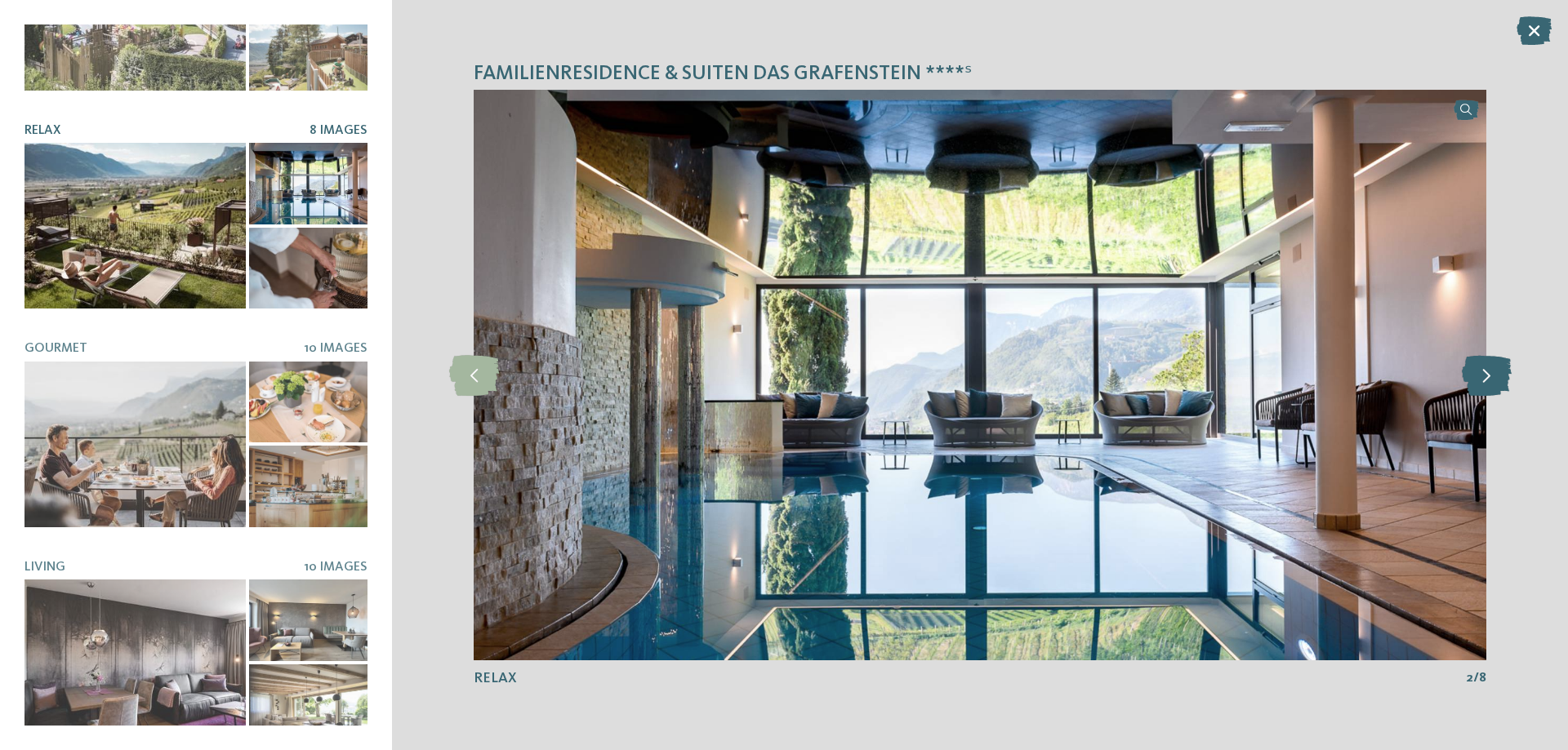
click at [1485, 374] on icon at bounding box center [1487, 375] width 50 height 41
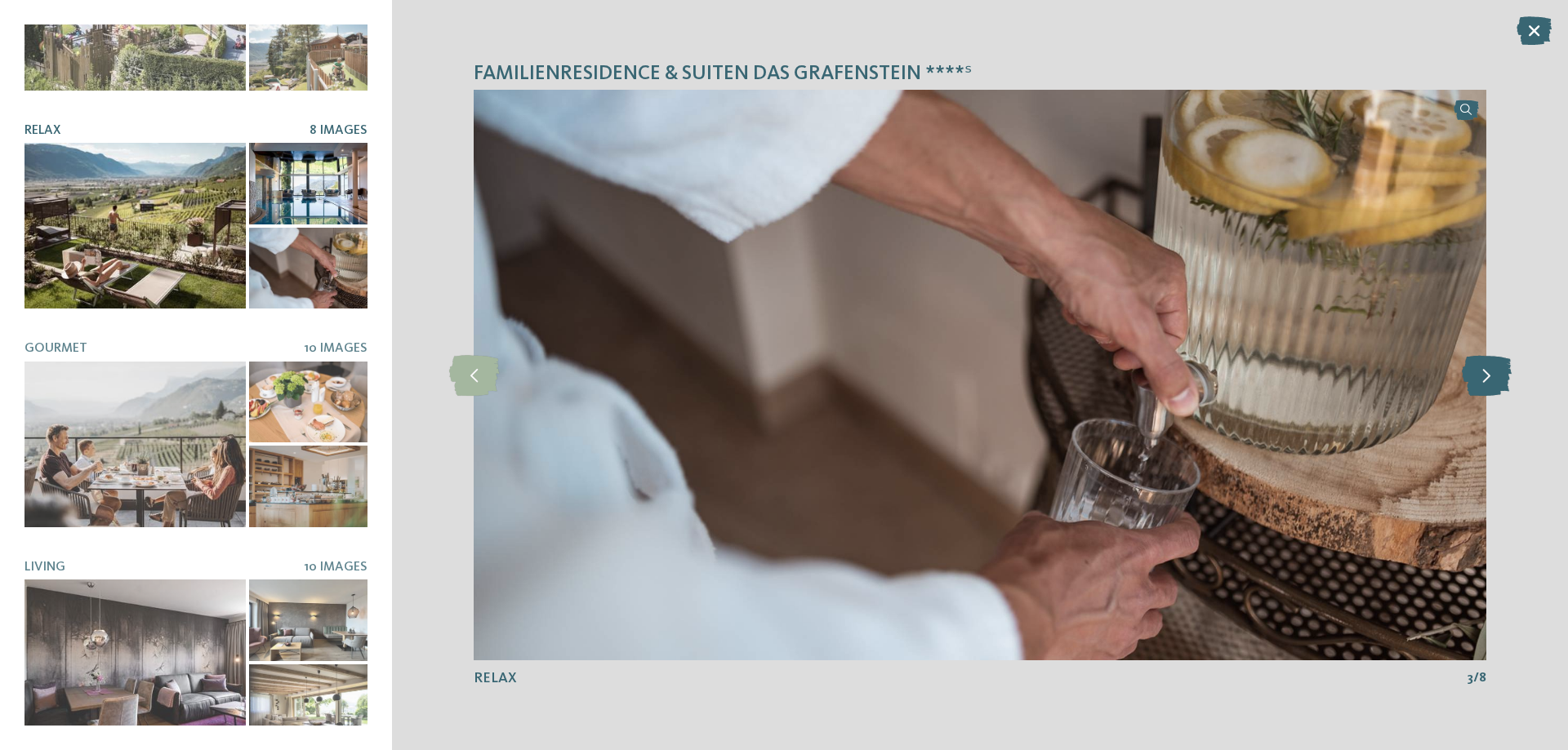
click at [1485, 374] on icon at bounding box center [1487, 375] width 50 height 41
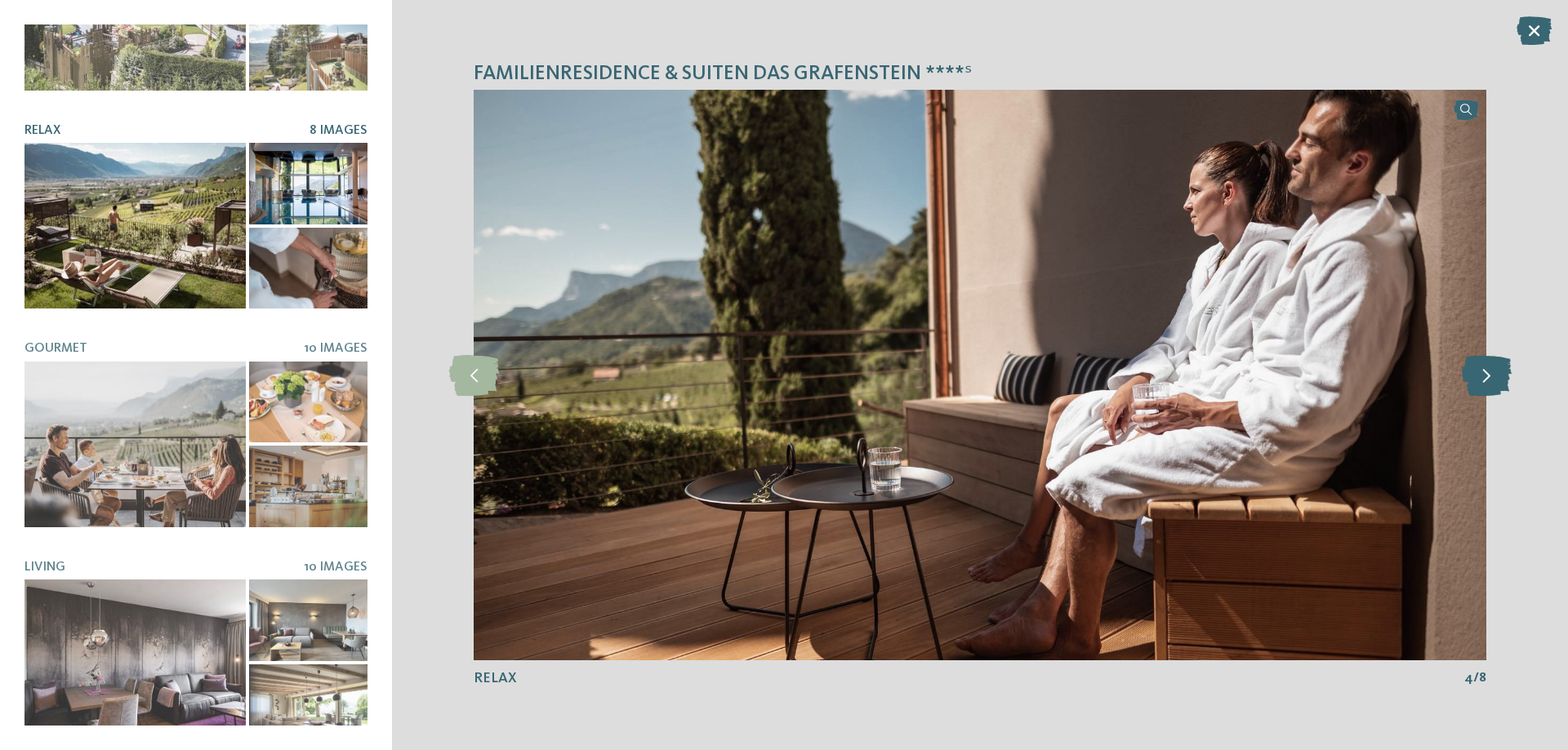
click at [1485, 374] on icon at bounding box center [1487, 375] width 50 height 41
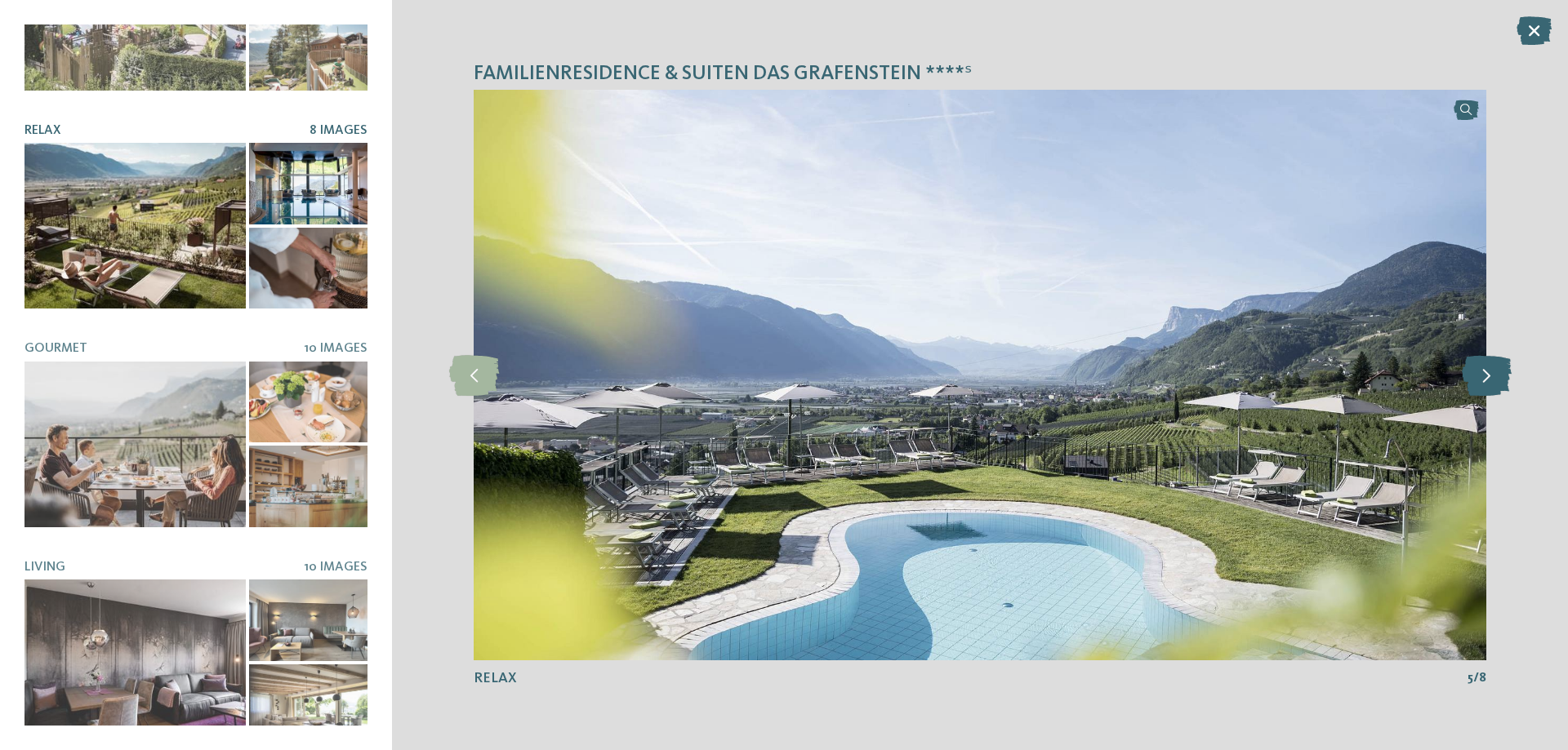
click at [1485, 374] on icon at bounding box center [1487, 375] width 50 height 41
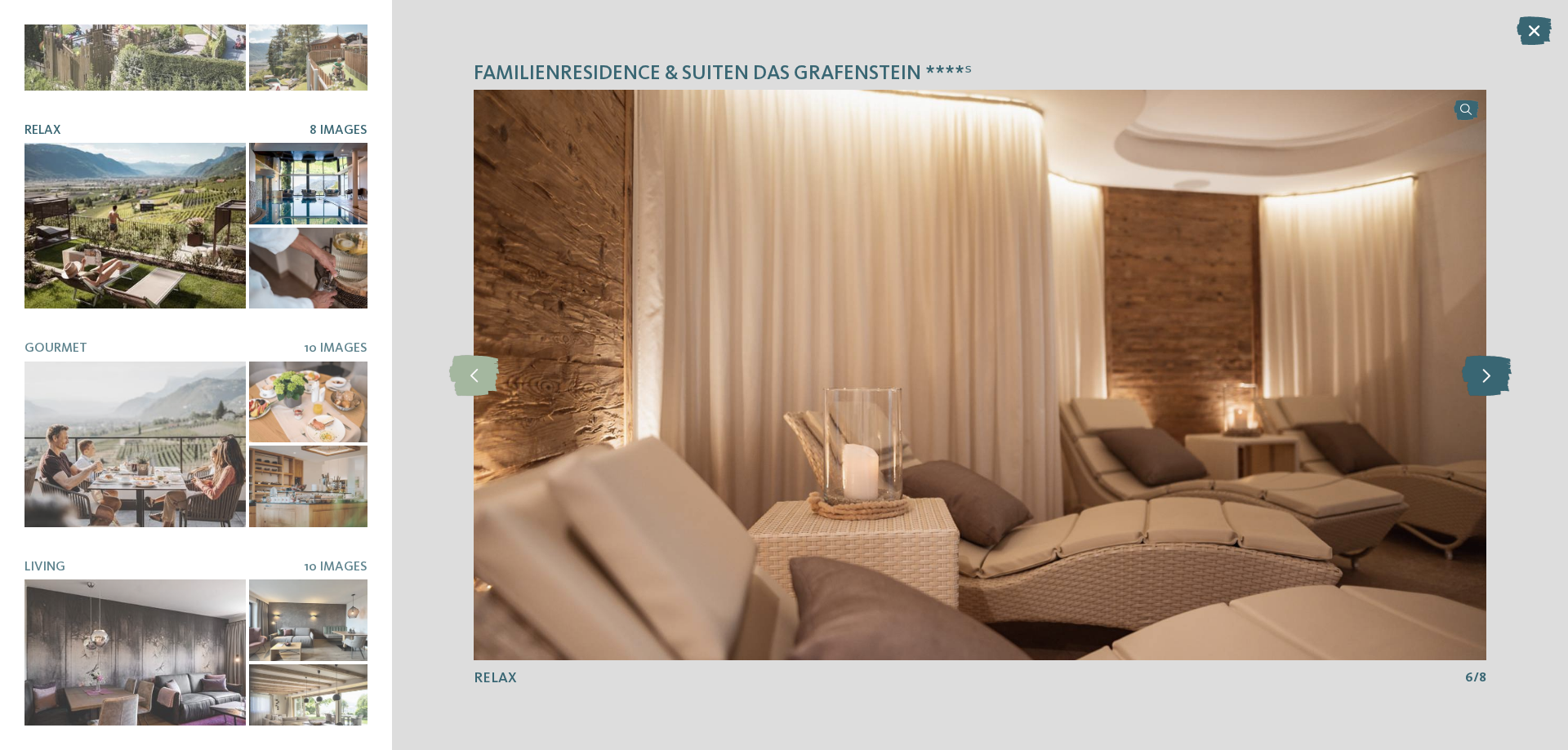
click at [1486, 372] on icon at bounding box center [1487, 375] width 50 height 41
